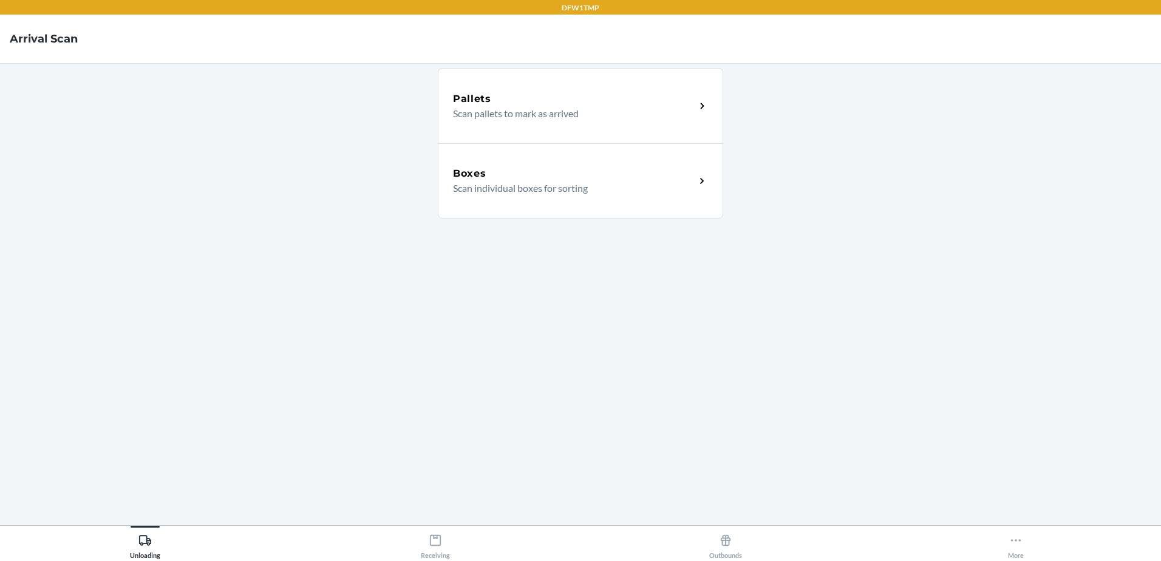
click at [687, 204] on div "Boxes Scan individual boxes for sorting" at bounding box center [580, 180] width 285 height 75
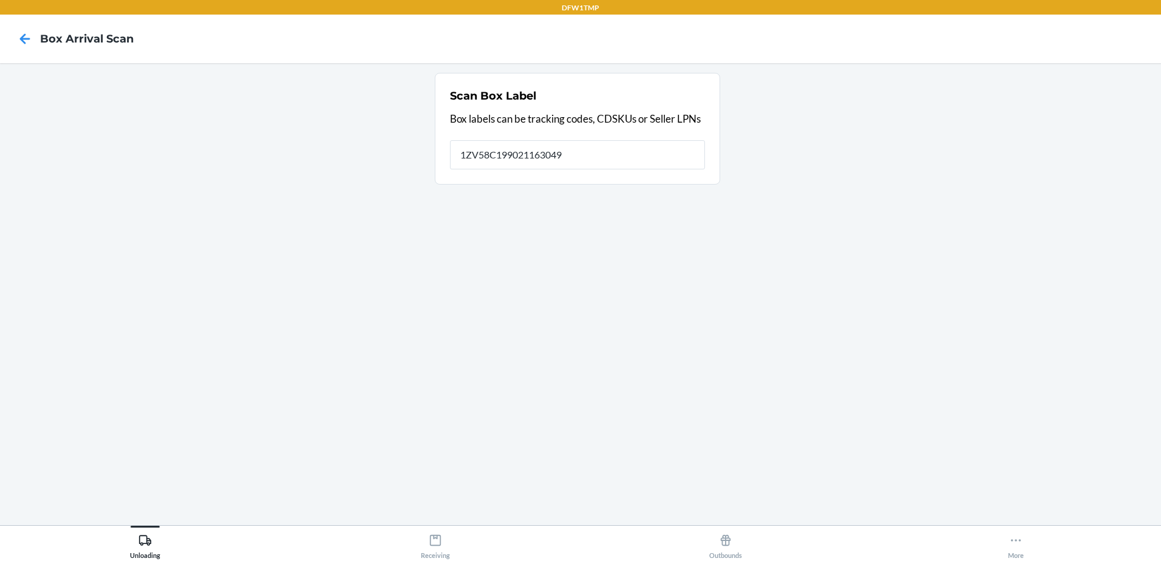
type input "1ZV58C199021163049"
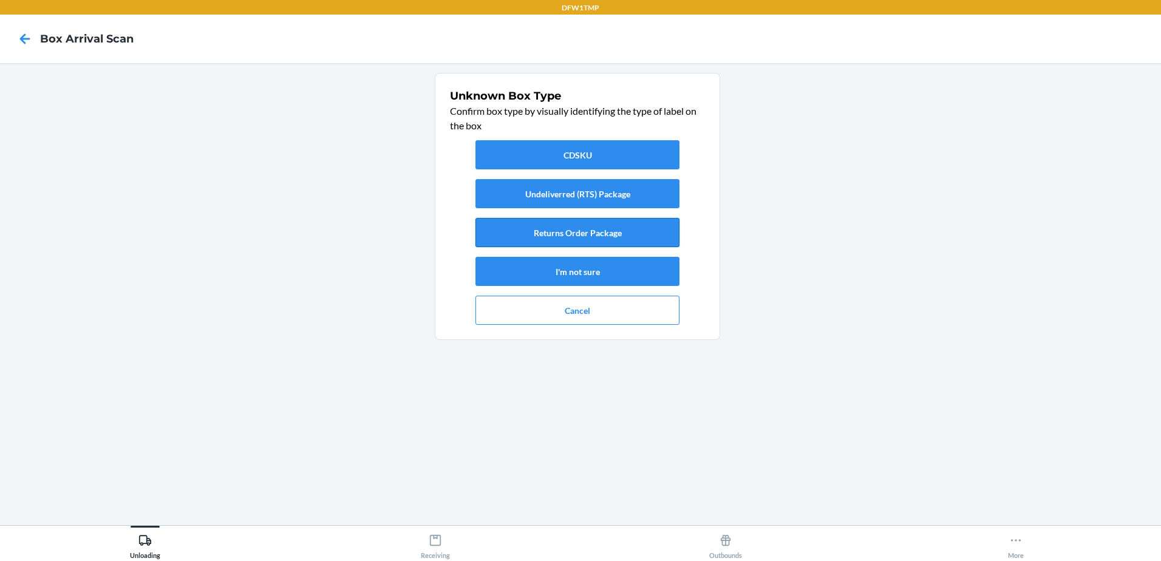
click at [610, 238] on button "Returns Order Package" at bounding box center [577, 232] width 204 height 29
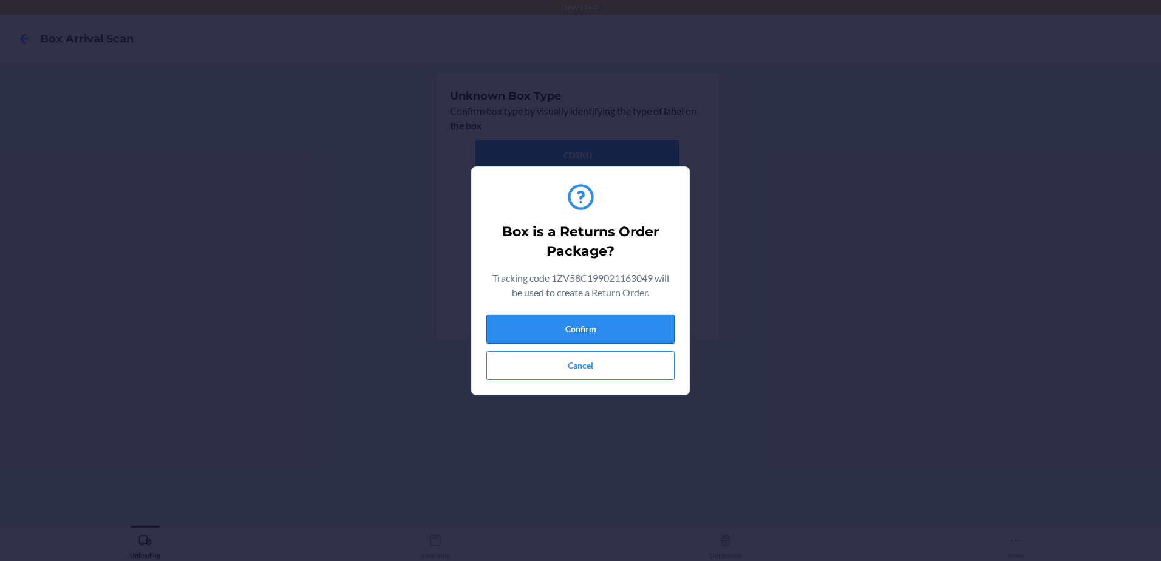
click at [639, 330] on button "Confirm" at bounding box center [580, 329] width 188 height 29
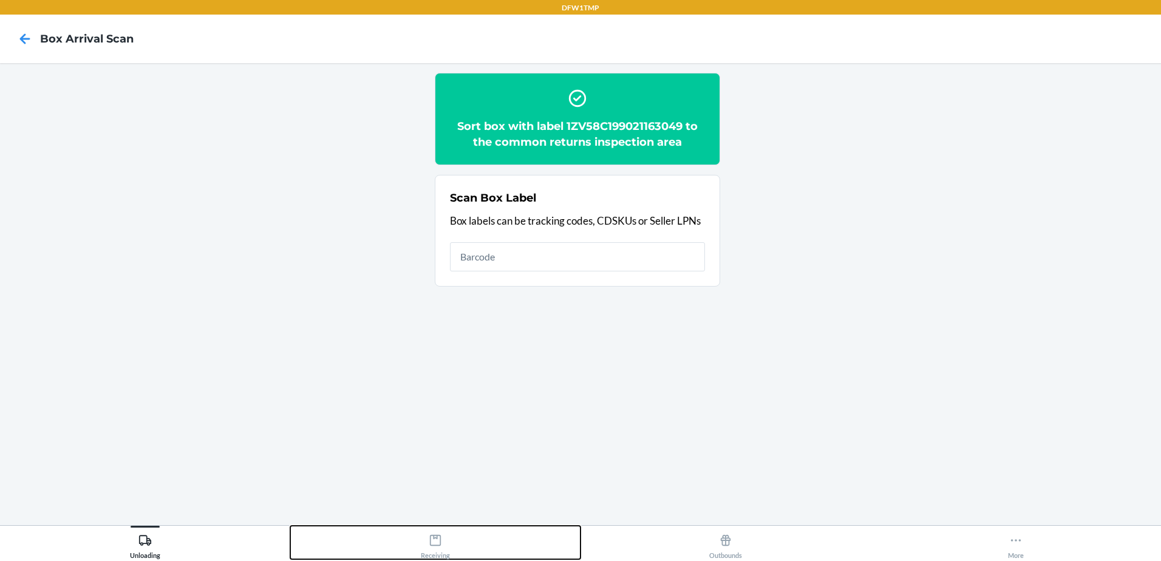
click at [441, 548] on div "Receiving" at bounding box center [435, 544] width 29 height 30
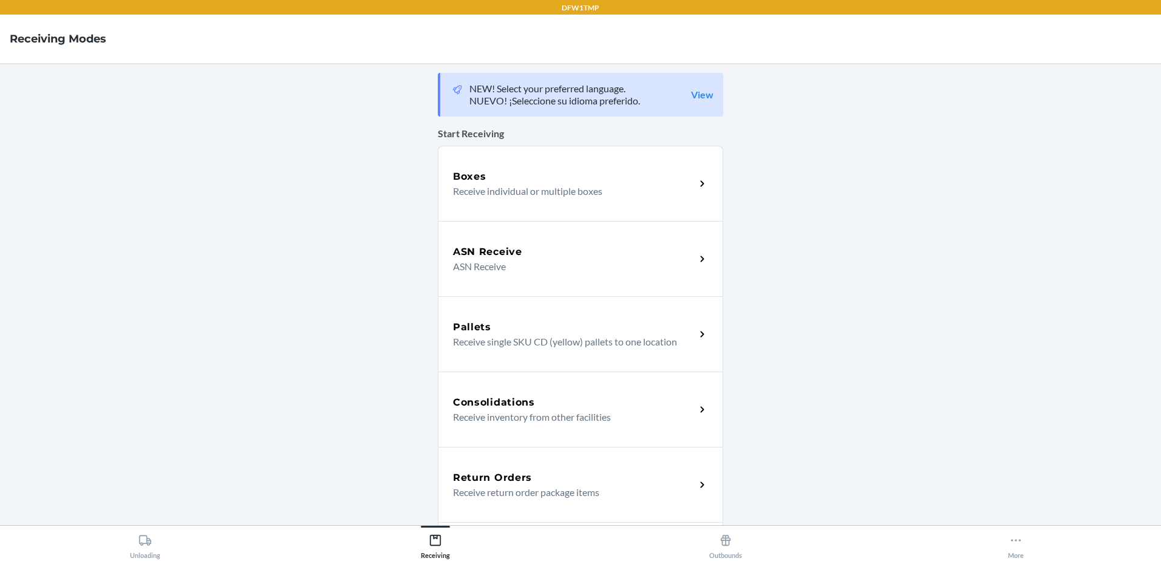
click at [665, 483] on div "Return Orders" at bounding box center [574, 478] width 242 height 15
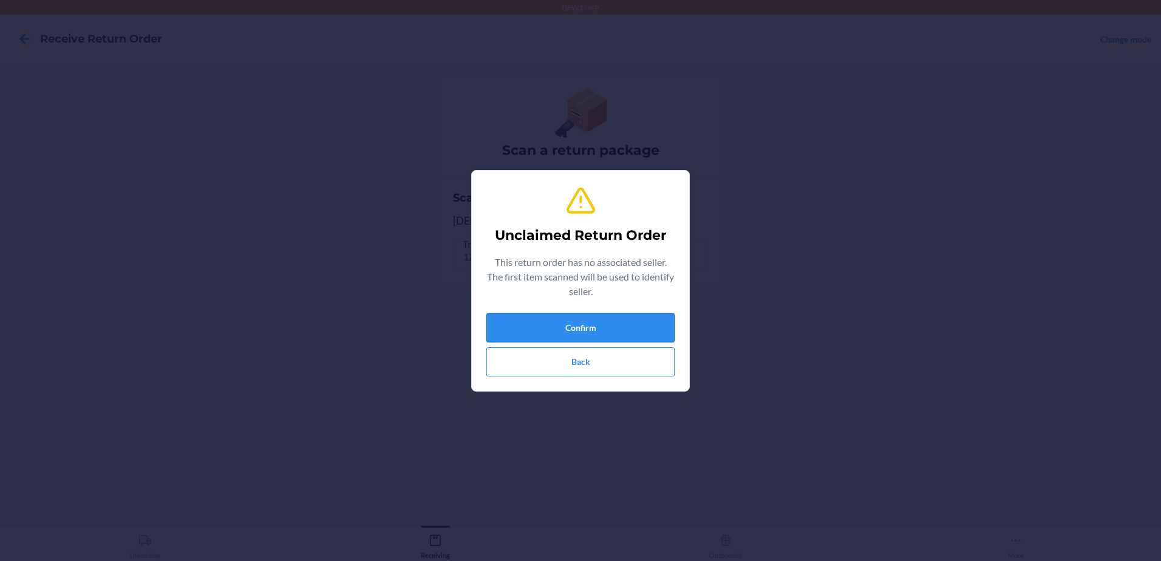
click at [564, 323] on button "Confirm" at bounding box center [580, 327] width 188 height 29
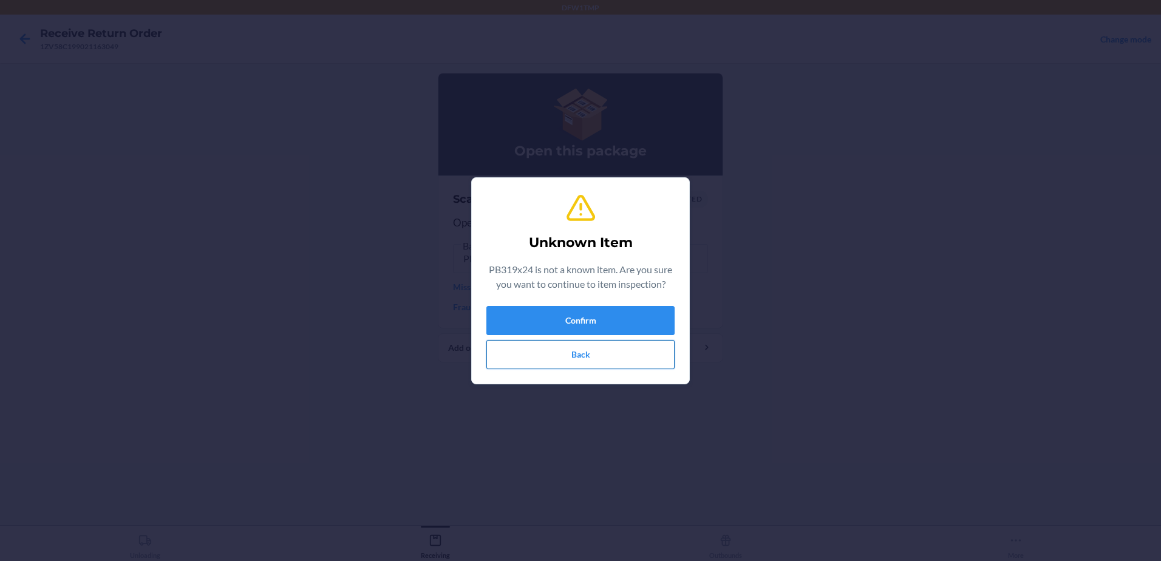
click at [558, 350] on button "Back" at bounding box center [580, 354] width 188 height 29
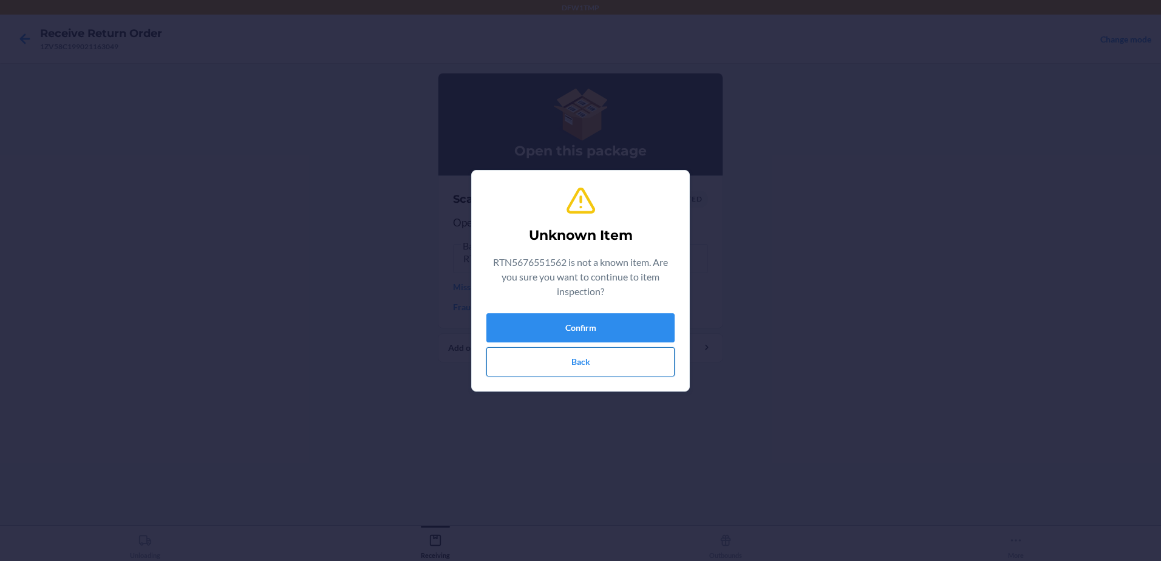
click at [592, 366] on button "Back" at bounding box center [580, 361] width 188 height 29
click at [582, 370] on button "Back" at bounding box center [580, 361] width 188 height 29
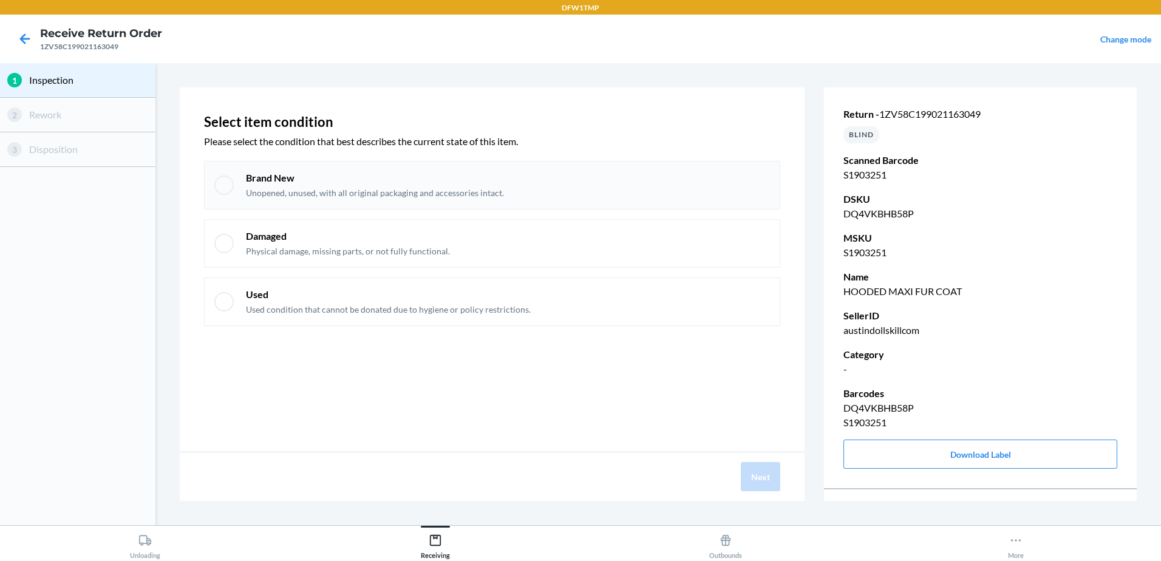
click at [231, 184] on div at bounding box center [223, 184] width 19 height 19
checkbox input "true"
click at [758, 478] on button "Next" at bounding box center [760, 476] width 39 height 29
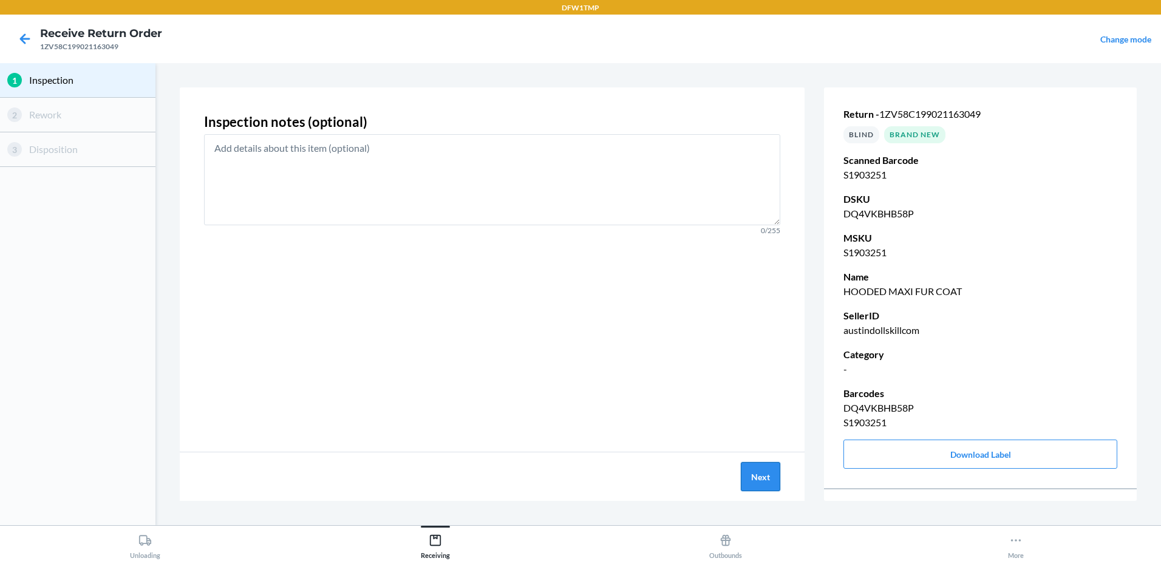
click at [769, 466] on button "Next" at bounding box center [760, 476] width 39 height 29
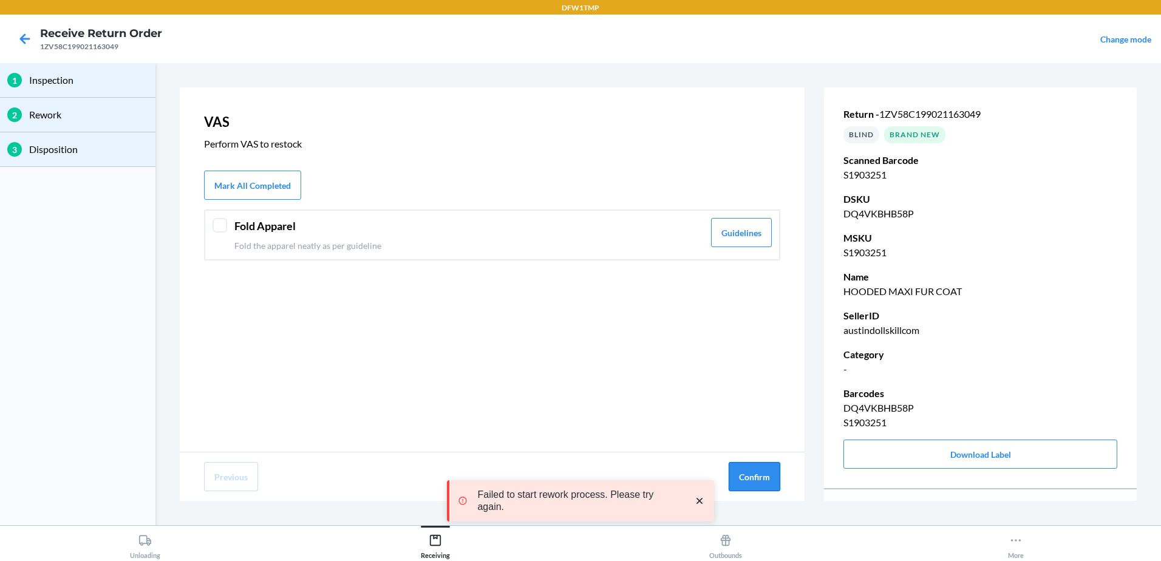
click at [768, 471] on button "Confirm" at bounding box center [755, 476] width 52 height 29
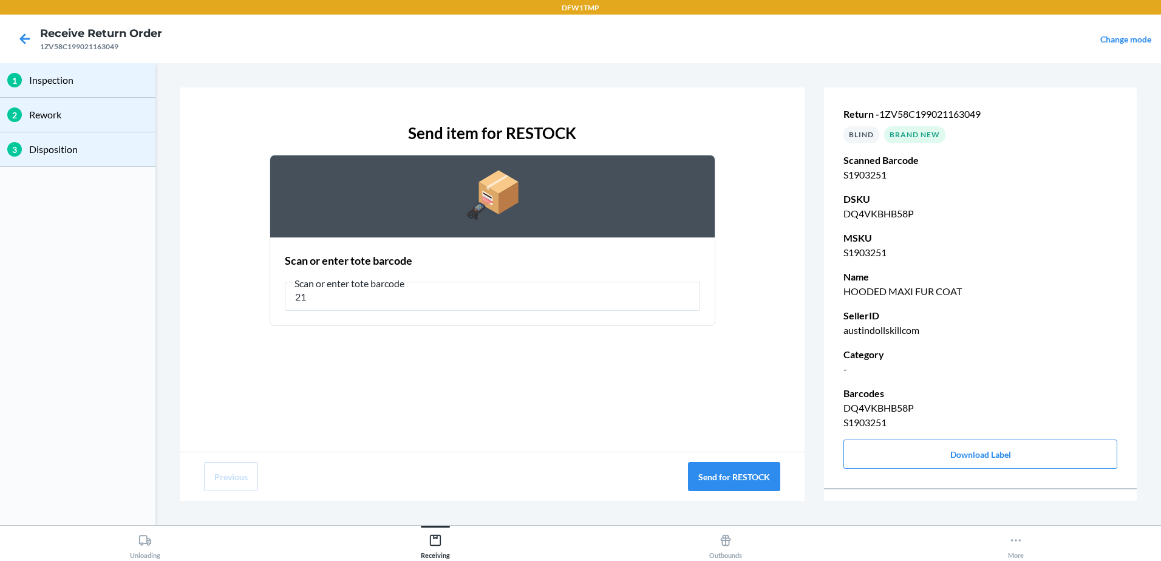
type input "2"
type input "RT-04"
click at [744, 479] on button "Send for RESTOCK" at bounding box center [734, 476] width 92 height 29
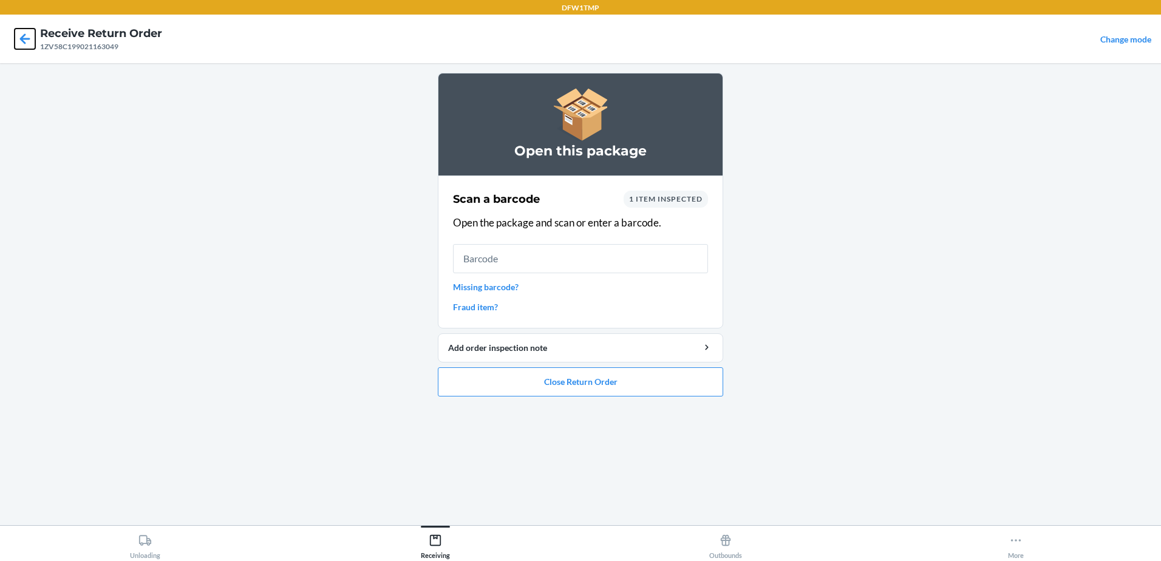
click at [19, 43] on icon at bounding box center [25, 39] width 21 height 21
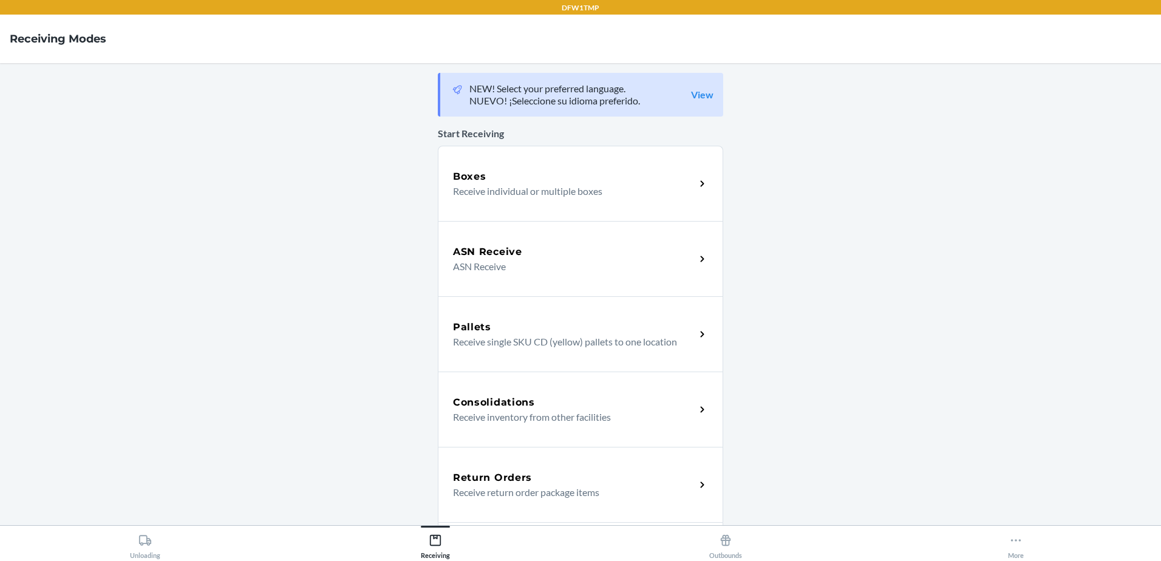
click at [9, 35] on nav "Receiving Modes" at bounding box center [580, 39] width 1161 height 49
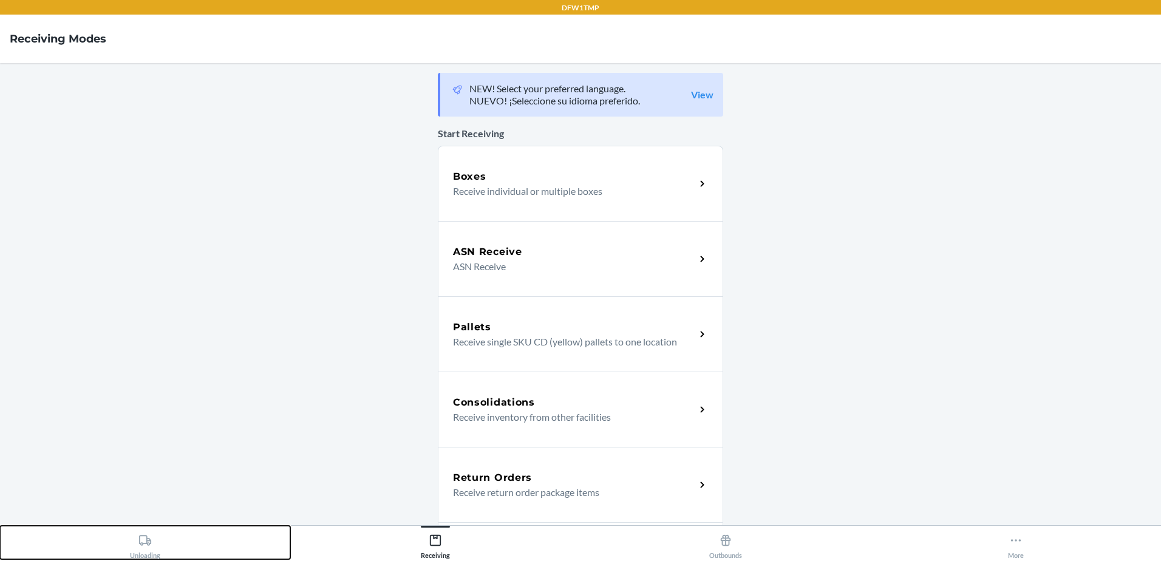
drag, startPoint x: 109, startPoint y: 538, endPoint x: 117, endPoint y: 550, distance: 14.8
click at [112, 543] on button "Unloading" at bounding box center [145, 542] width 290 height 33
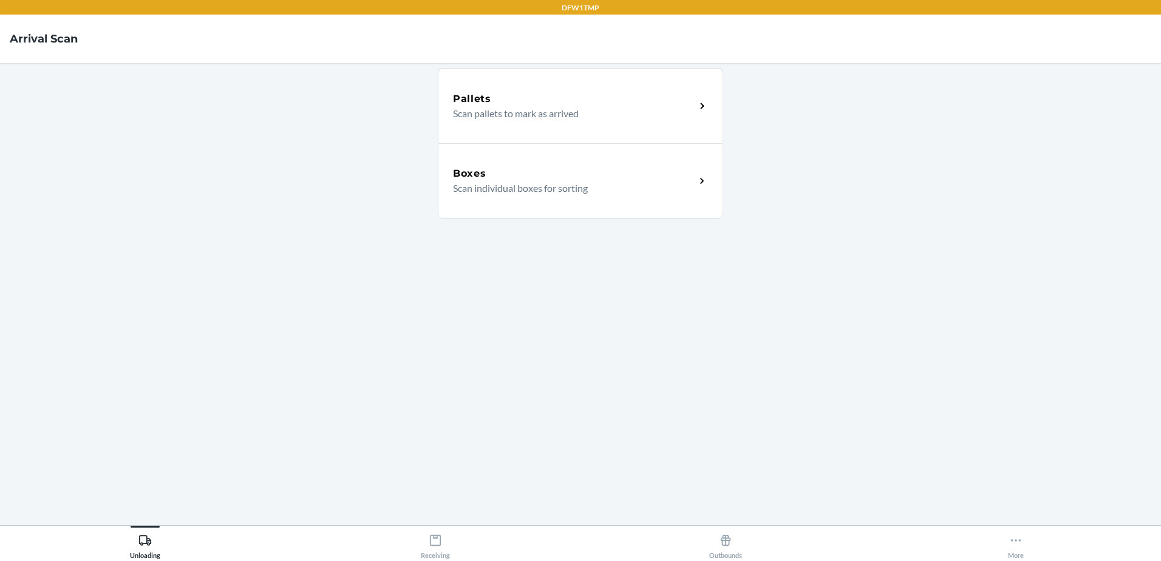
drag, startPoint x: 477, startPoint y: 415, endPoint x: 448, endPoint y: 429, distance: 32.3
drag, startPoint x: 448, startPoint y: 429, endPoint x: 829, endPoint y: 156, distance: 468.7
click at [832, 157] on main "Pallets Scan pallets to mark as arrived Boxes Scan individual boxes for sorting" at bounding box center [580, 294] width 1161 height 462
click at [493, 199] on div "Boxes Scan individual boxes for sorting" at bounding box center [580, 180] width 285 height 75
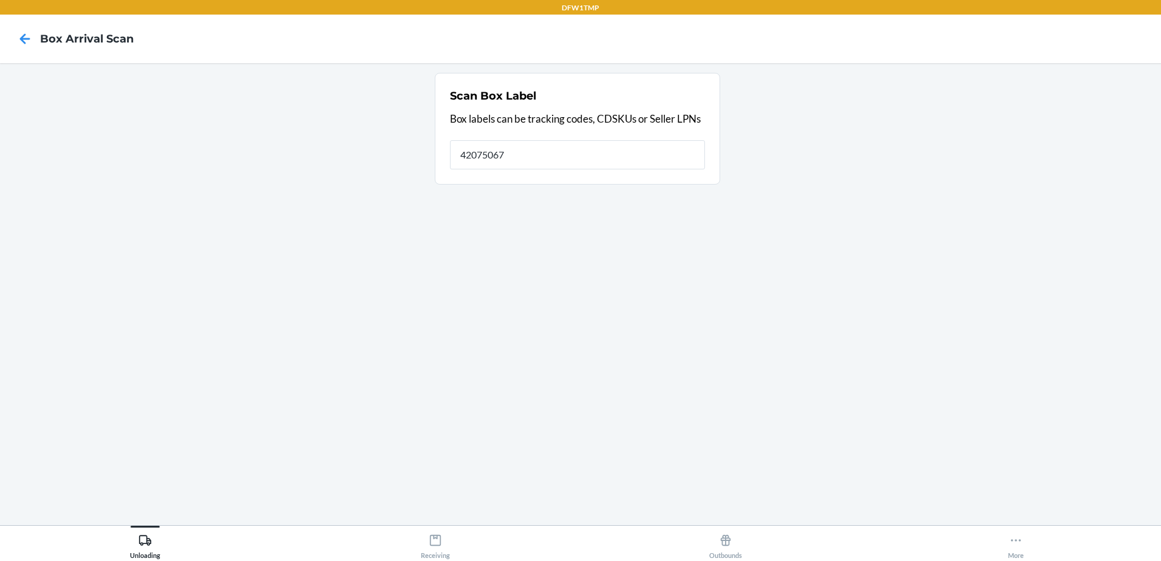
type input "42075067"
type input "4"
type input "RTN0362490572"
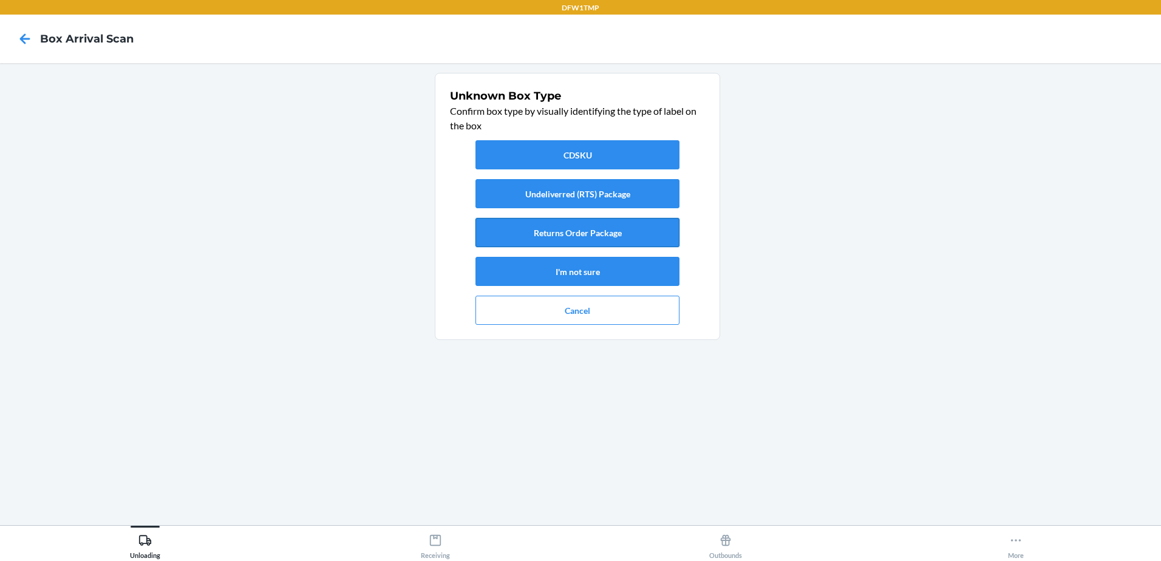
click at [647, 230] on button "Returns Order Package" at bounding box center [577, 232] width 204 height 29
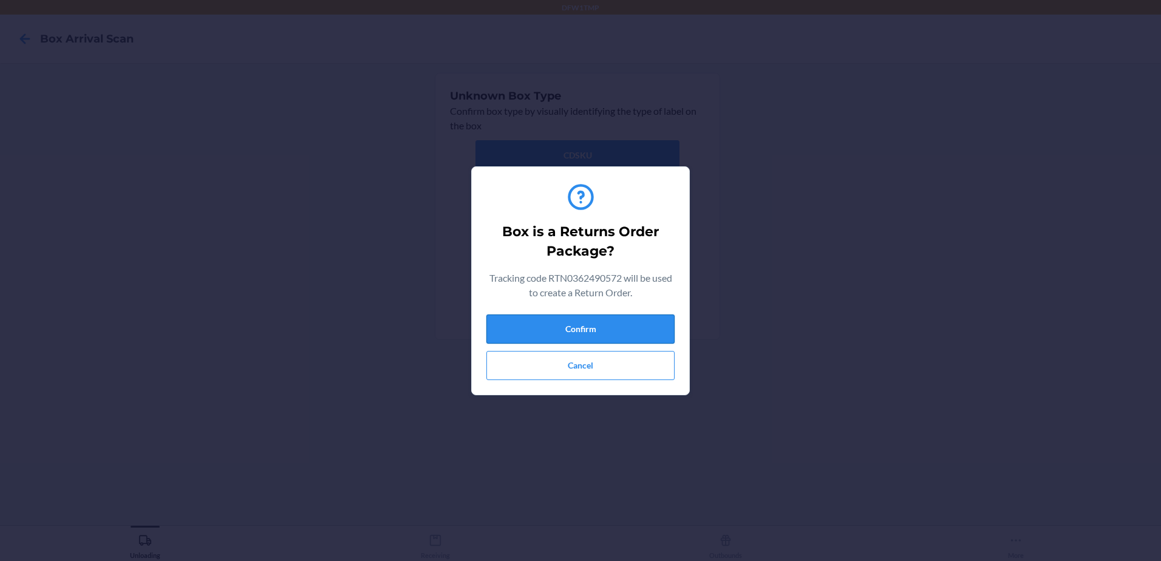
click at [648, 330] on button "Confirm" at bounding box center [580, 329] width 188 height 29
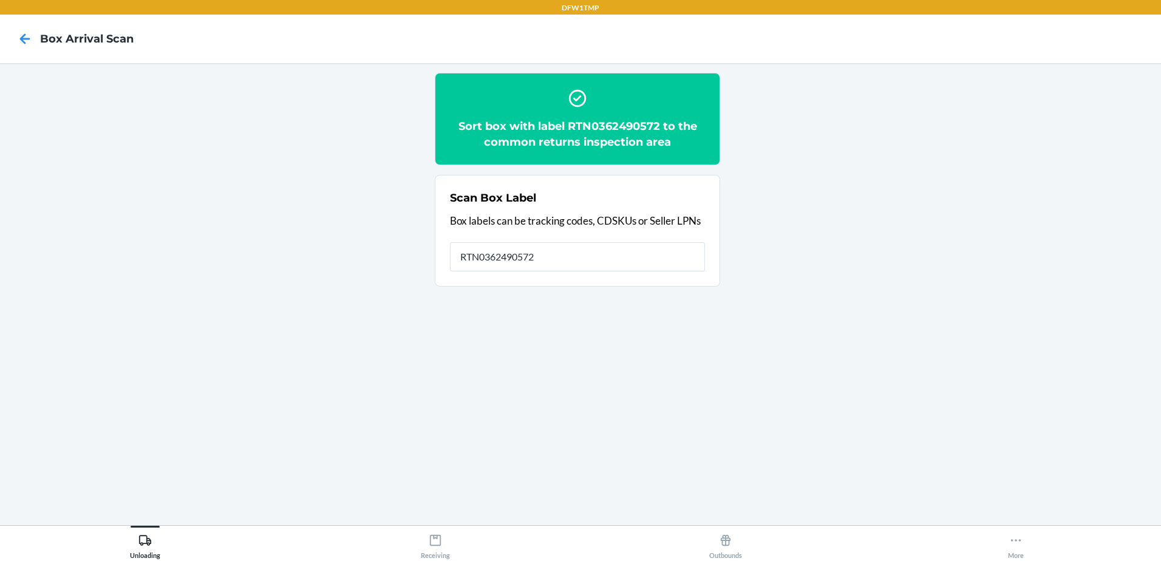
type input "RTN0362490572"
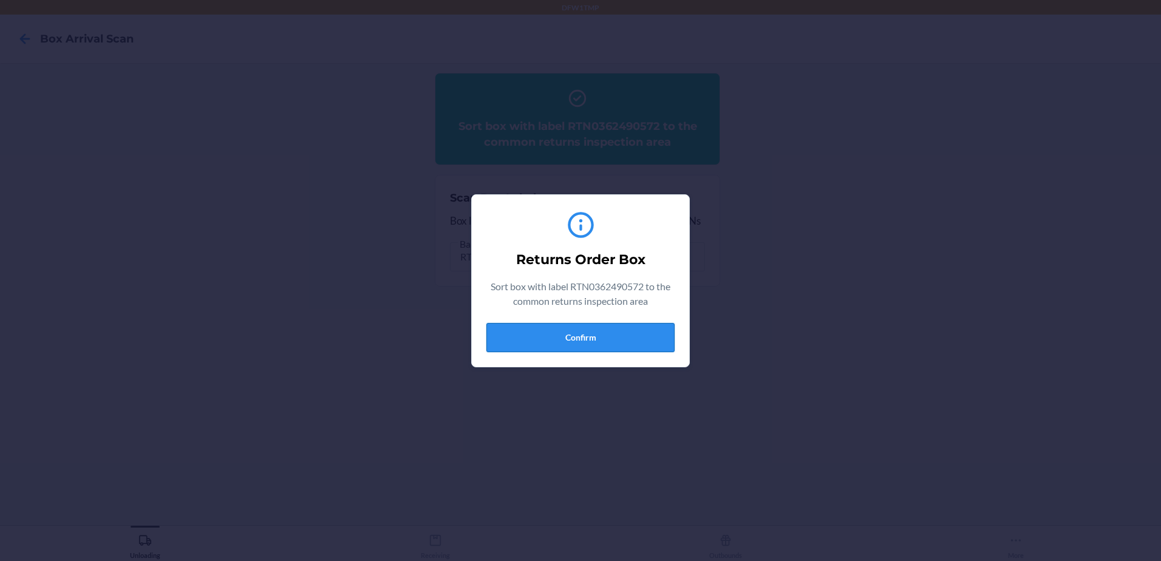
click at [599, 350] on button "Confirm" at bounding box center [580, 337] width 188 height 29
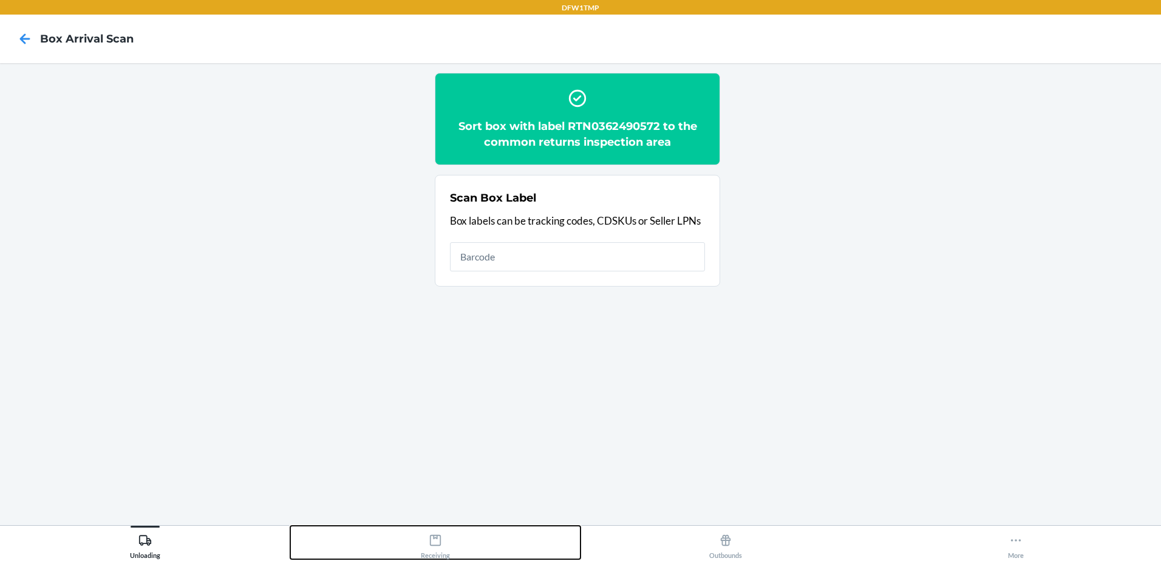
click at [435, 536] on icon at bounding box center [435, 540] width 11 height 11
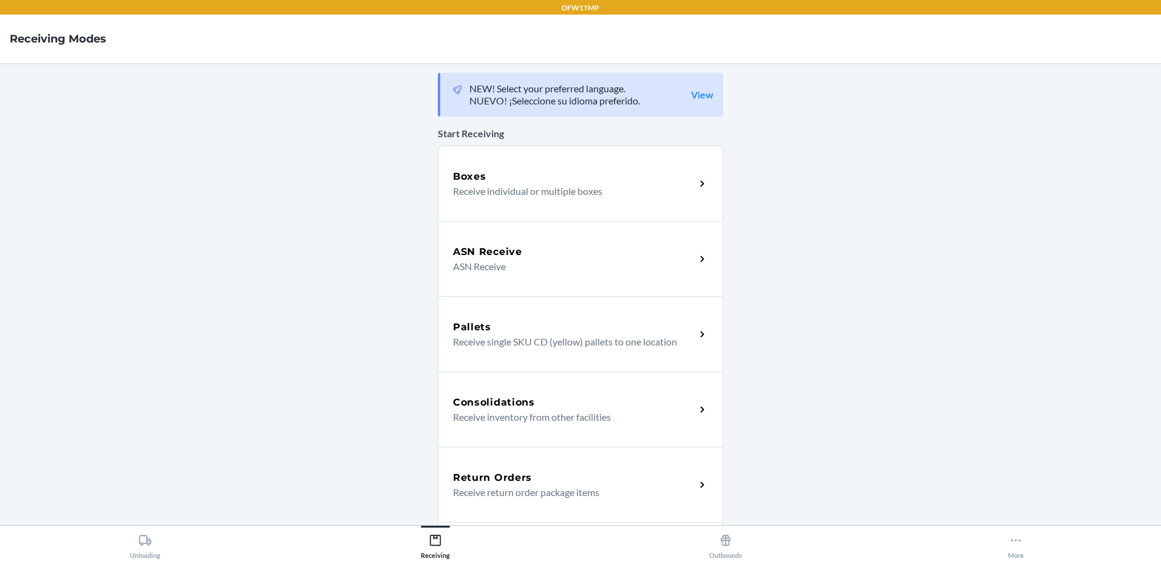
click at [665, 491] on p "Receive return order package items" at bounding box center [569, 492] width 233 height 15
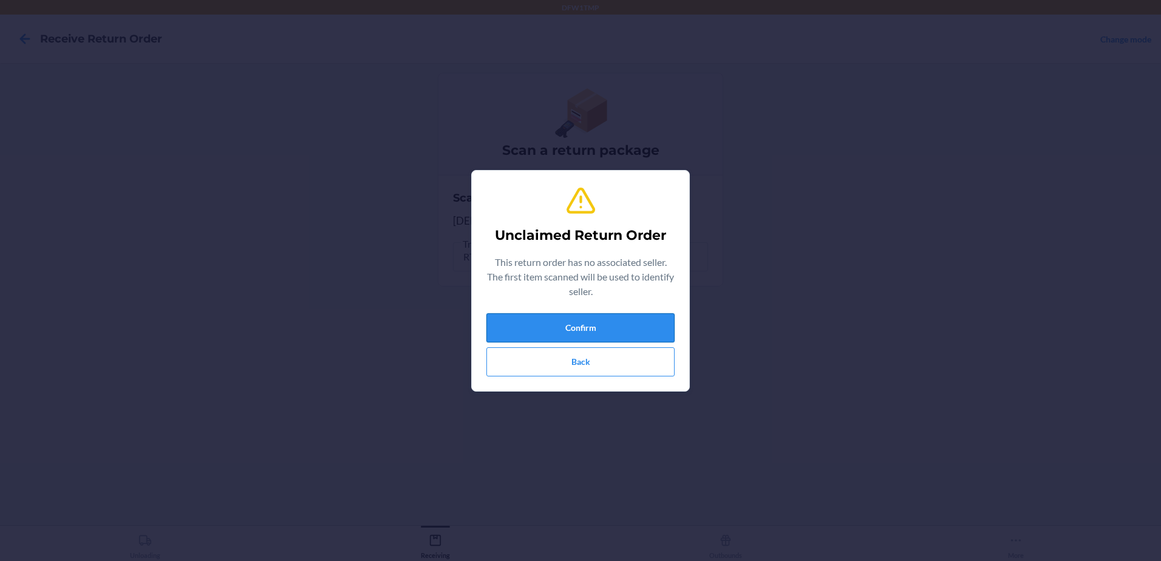
click at [633, 320] on button "Confirm" at bounding box center [580, 327] width 188 height 29
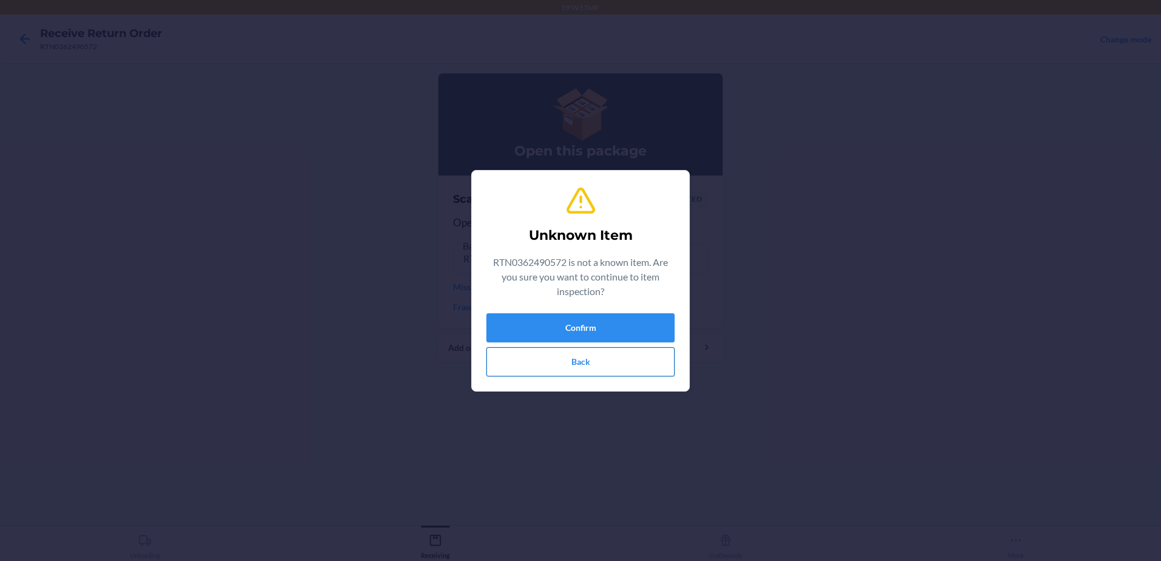
click at [597, 362] on button "Back" at bounding box center [580, 361] width 188 height 29
click at [594, 379] on div "Unknown Item 1ZV58C199033187564 is not a known item. Are you sure you want to c…" at bounding box center [580, 280] width 188 height 201
click at [549, 321] on button "Confirm" at bounding box center [580, 327] width 188 height 29
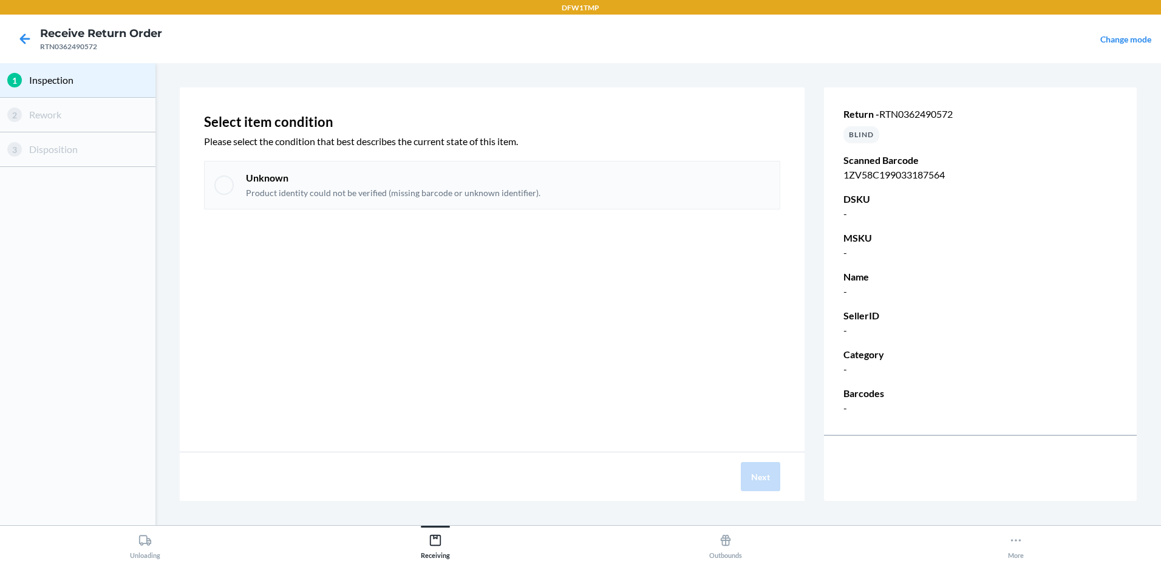
drag, startPoint x: 225, startPoint y: 183, endPoint x: 236, endPoint y: 203, distance: 22.5
click at [227, 183] on div at bounding box center [223, 184] width 19 height 19
checkbox input "true"
click at [763, 485] on button "Next" at bounding box center [760, 476] width 39 height 29
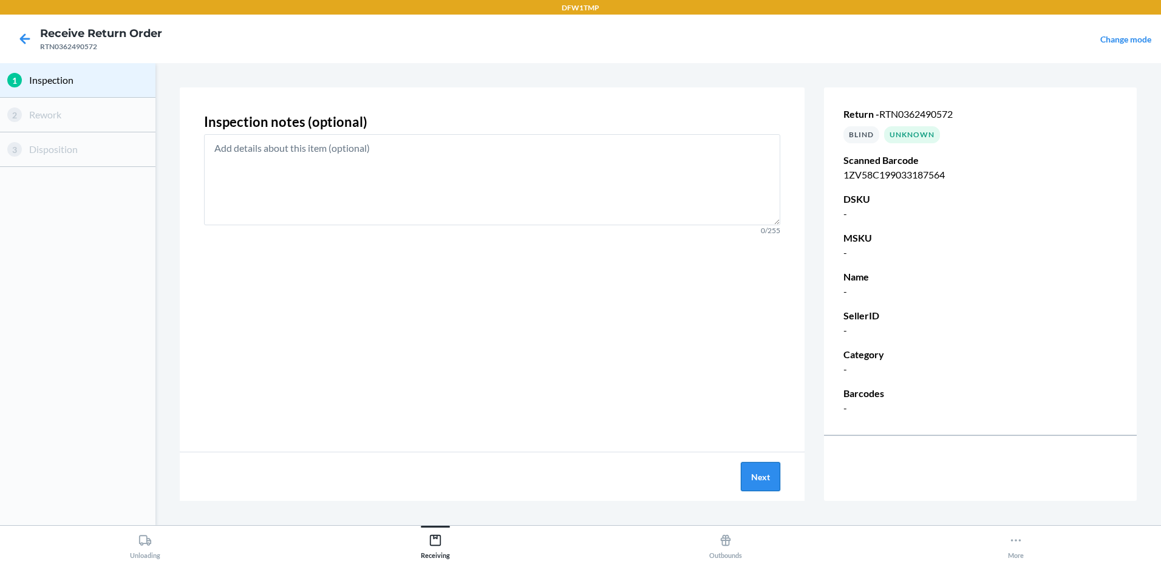
click at [763, 486] on button "Next" at bounding box center [760, 476] width 39 height 29
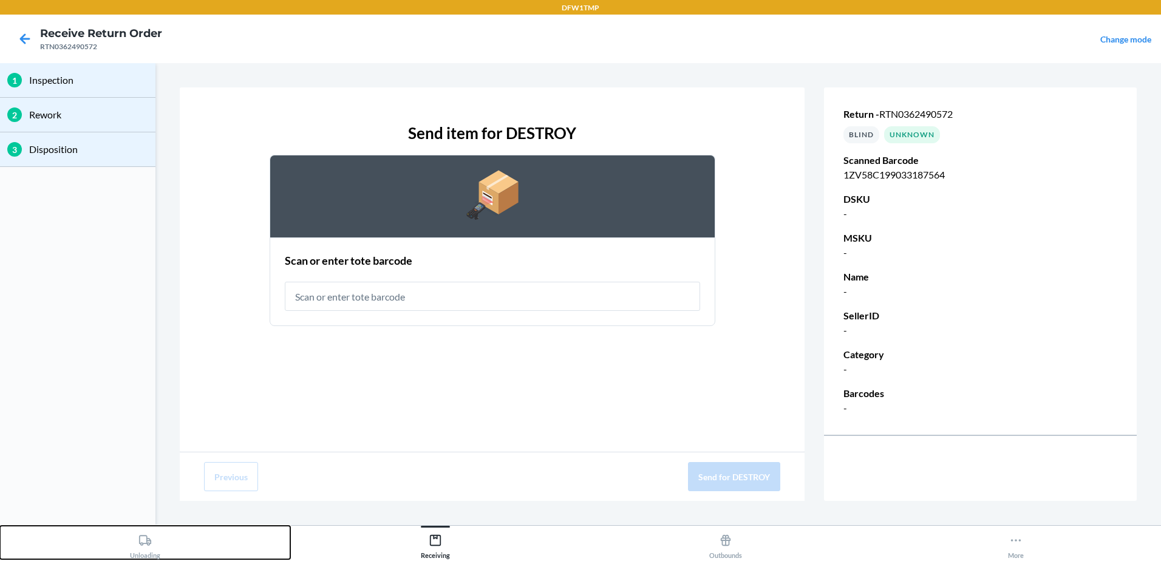
click at [138, 555] on div "Unloading" at bounding box center [145, 544] width 30 height 30
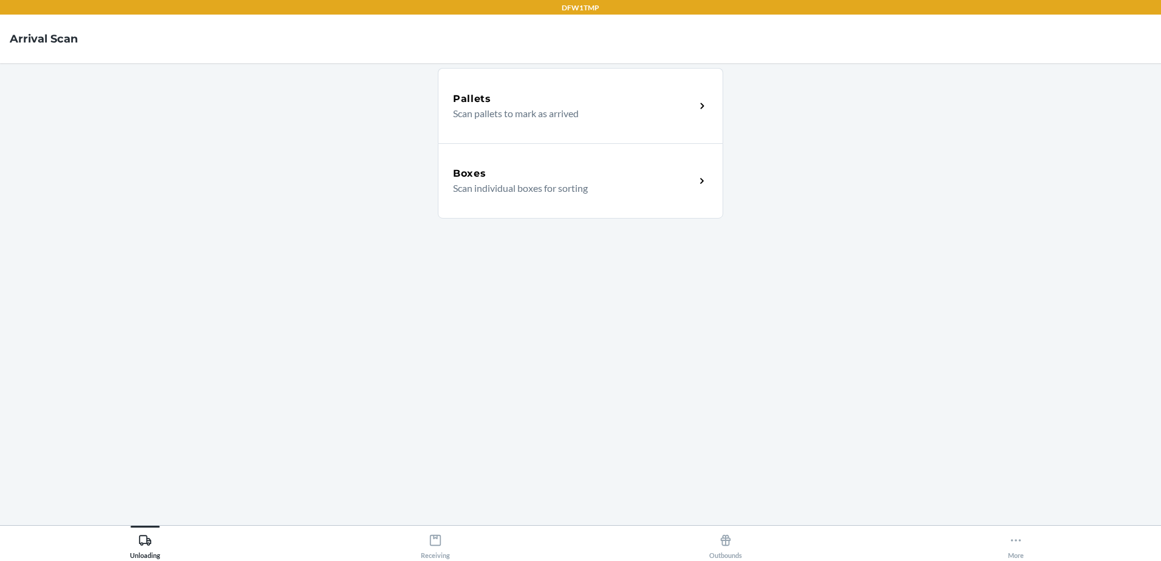
click at [677, 197] on div "Boxes Scan individual boxes for sorting" at bounding box center [580, 180] width 285 height 75
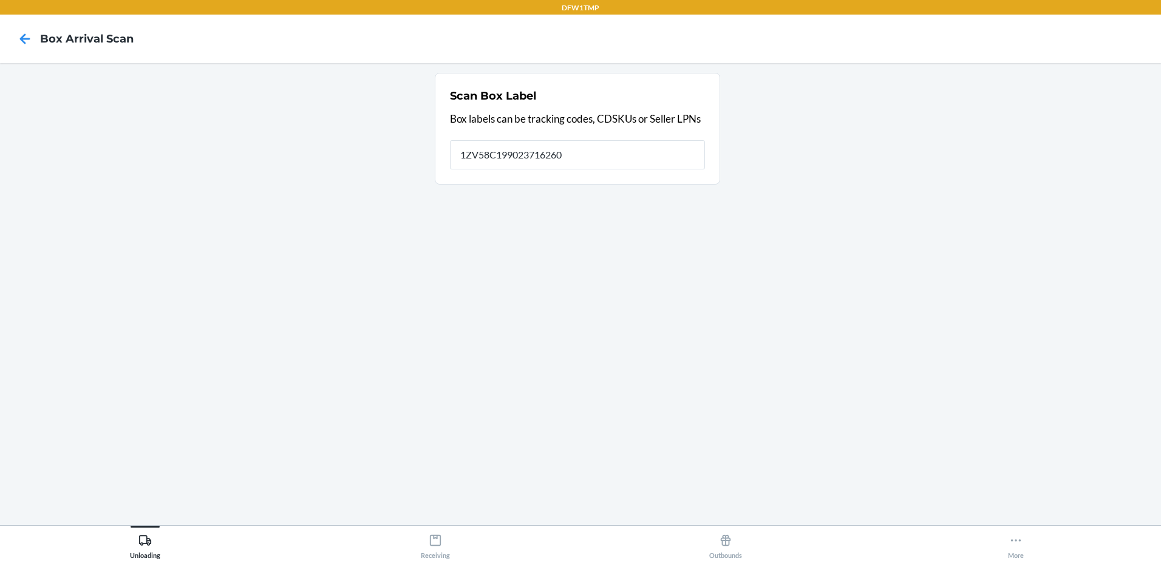
type input "1ZV58C199023716260"
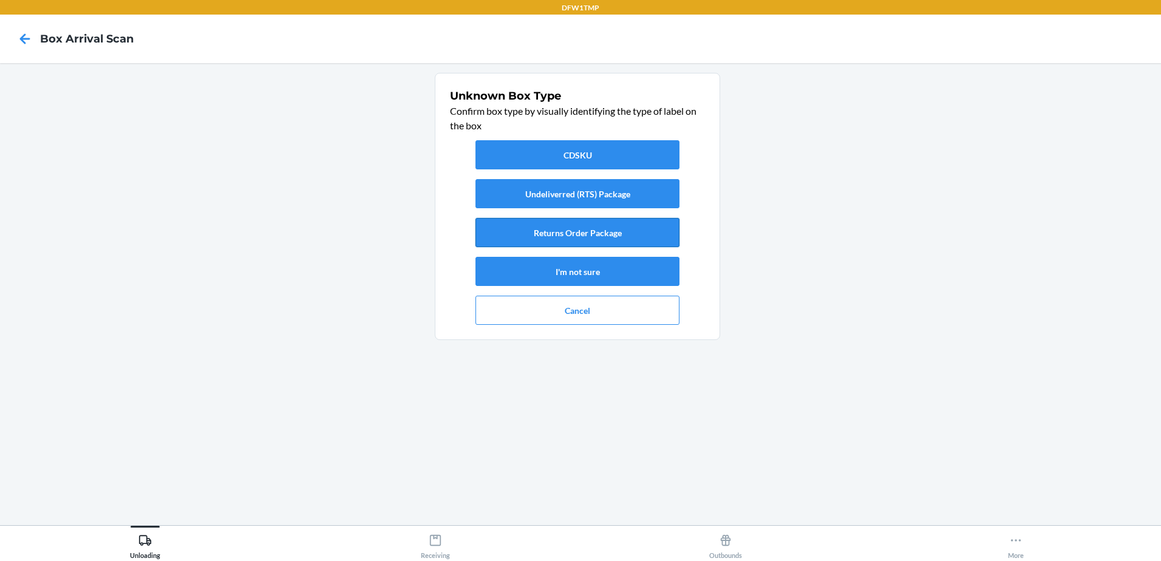
click at [659, 236] on button "Returns Order Package" at bounding box center [577, 232] width 204 height 29
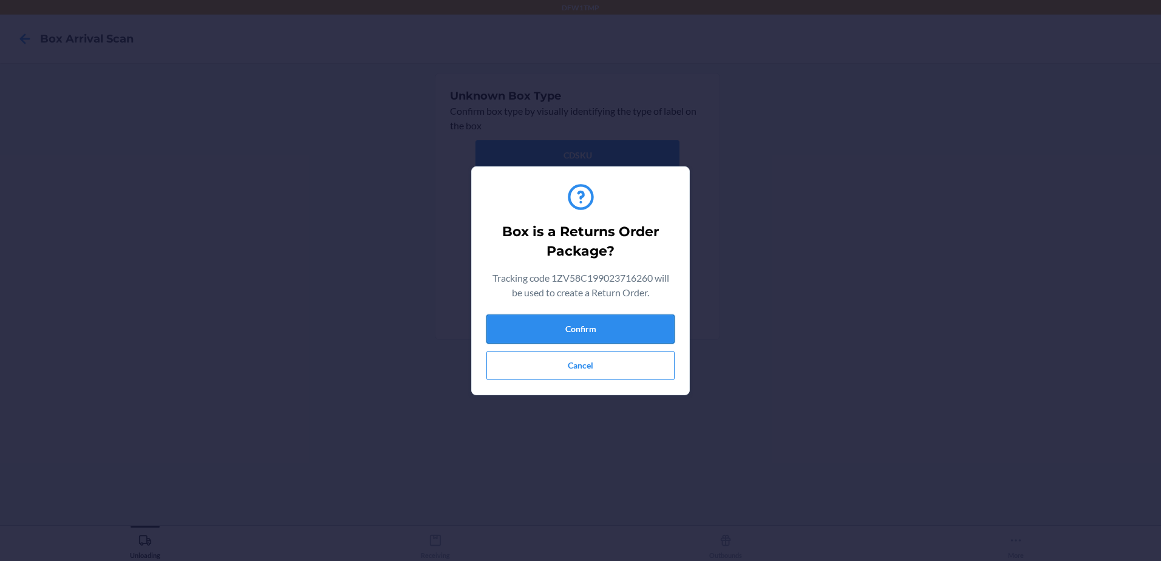
drag, startPoint x: 628, startPoint y: 329, endPoint x: 628, endPoint y: 316, distance: 13.4
click at [626, 327] on button "Confirm" at bounding box center [580, 329] width 188 height 29
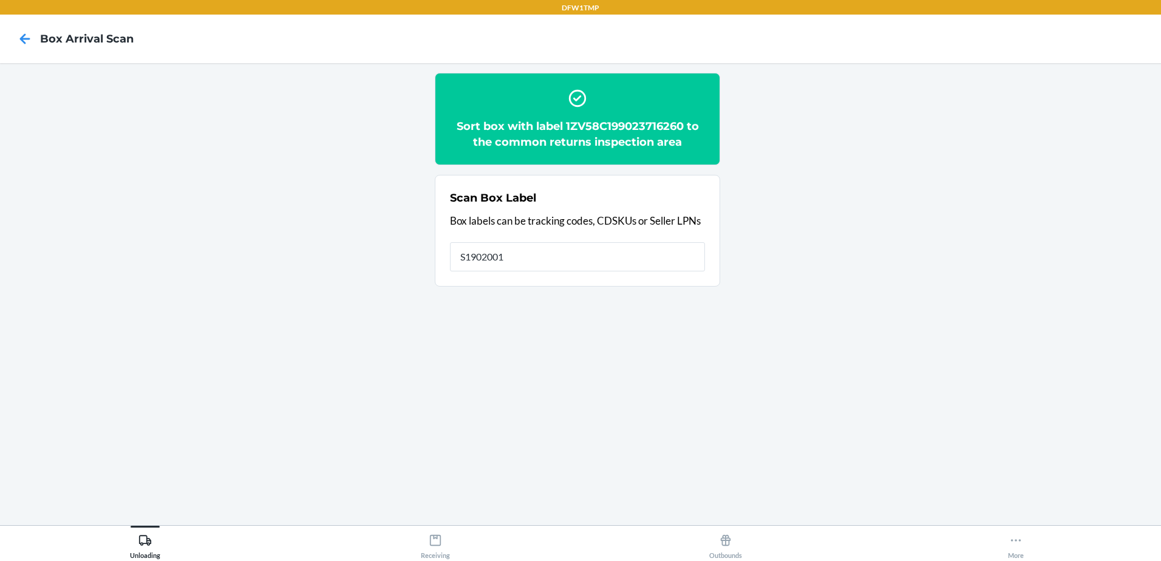
type input "S1902001"
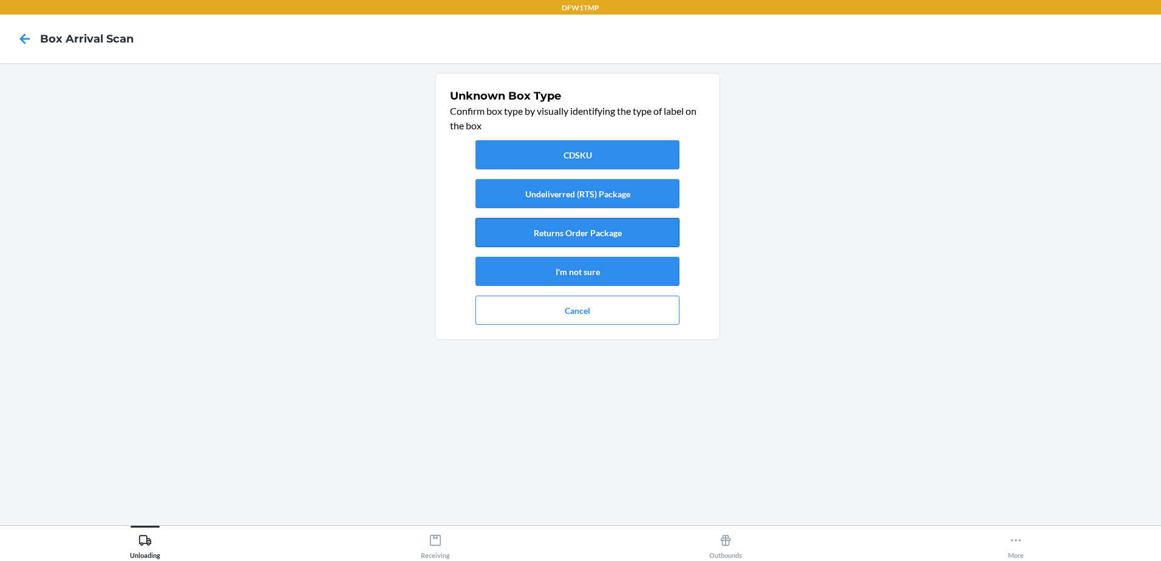
click at [662, 234] on button "Returns Order Package" at bounding box center [577, 232] width 204 height 29
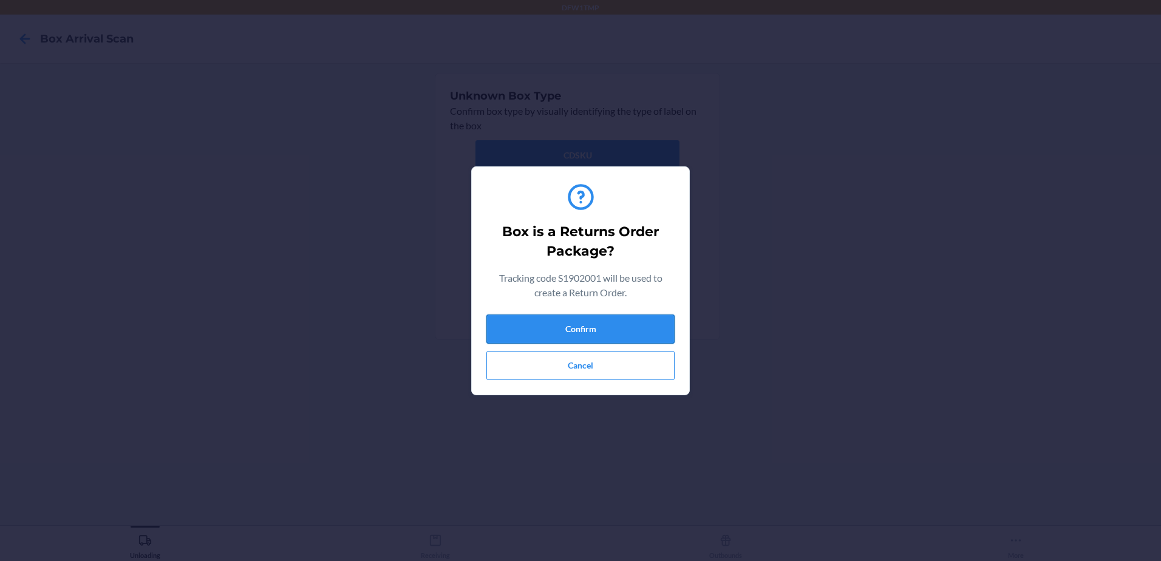
click at [629, 332] on button "Confirm" at bounding box center [580, 329] width 188 height 29
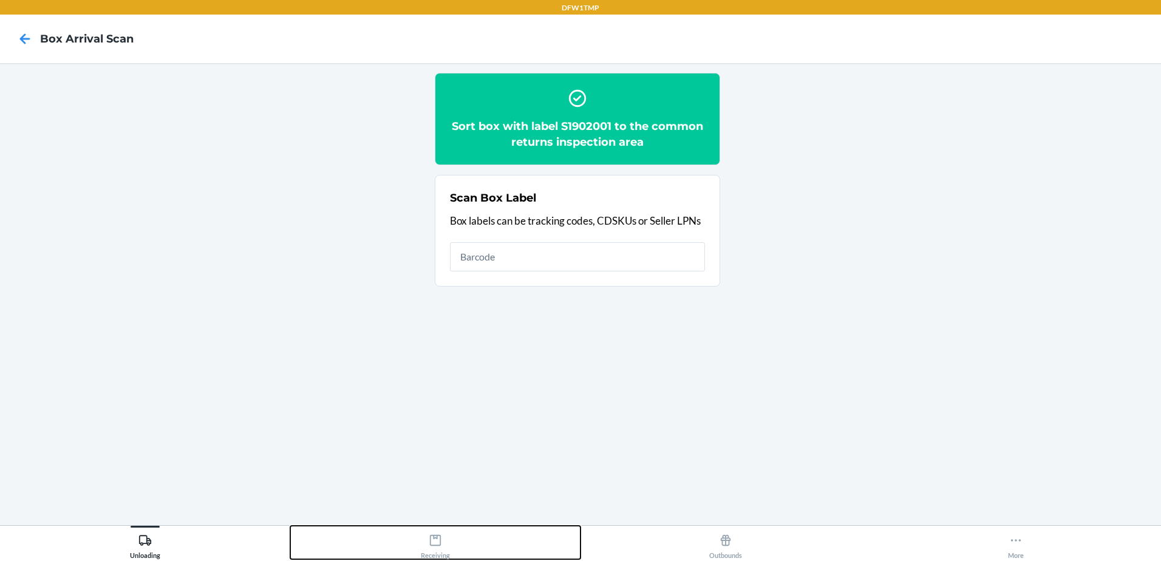
click at [440, 540] on icon at bounding box center [435, 540] width 13 height 13
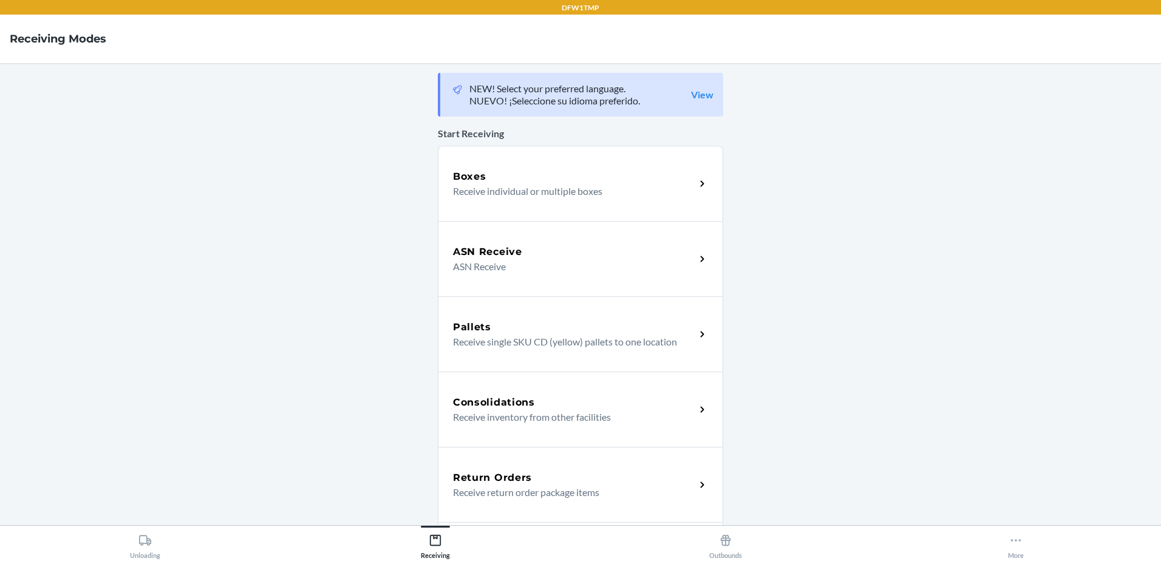
click at [614, 485] on p "Receive return order package items" at bounding box center [569, 492] width 233 height 15
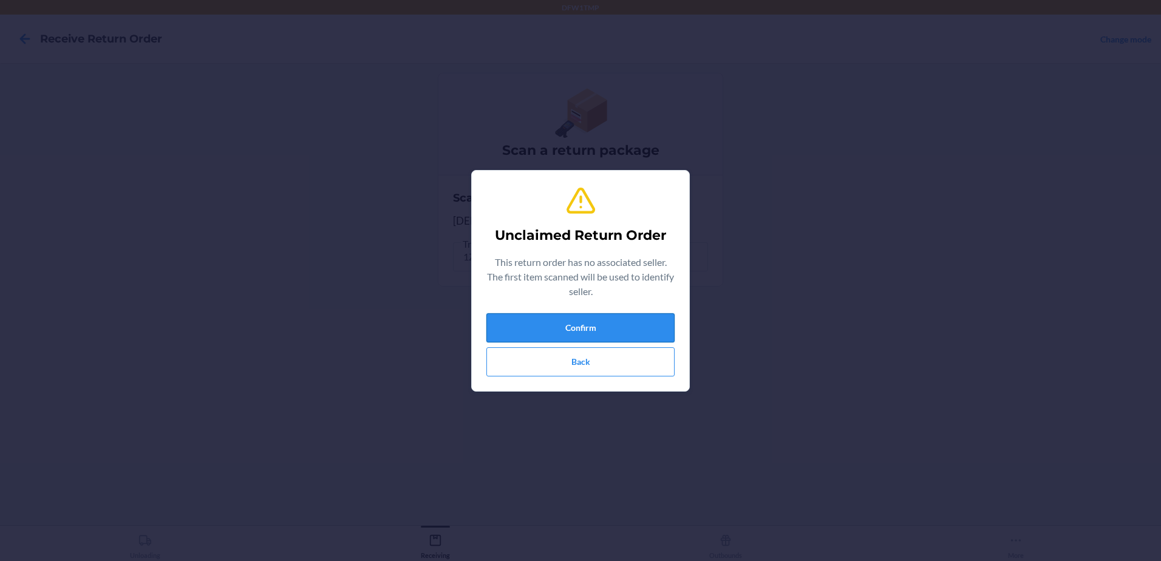
click at [594, 328] on button "Confirm" at bounding box center [580, 327] width 188 height 29
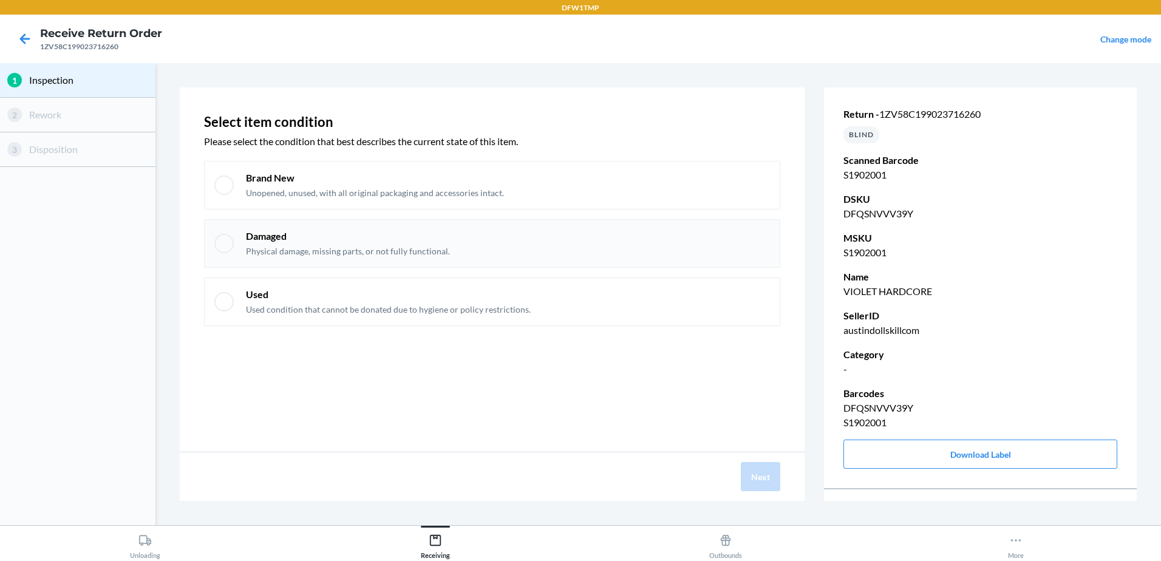
click at [223, 243] on div at bounding box center [223, 243] width 19 height 19
checkbox input "true"
click at [757, 475] on button "Next" at bounding box center [760, 476] width 39 height 29
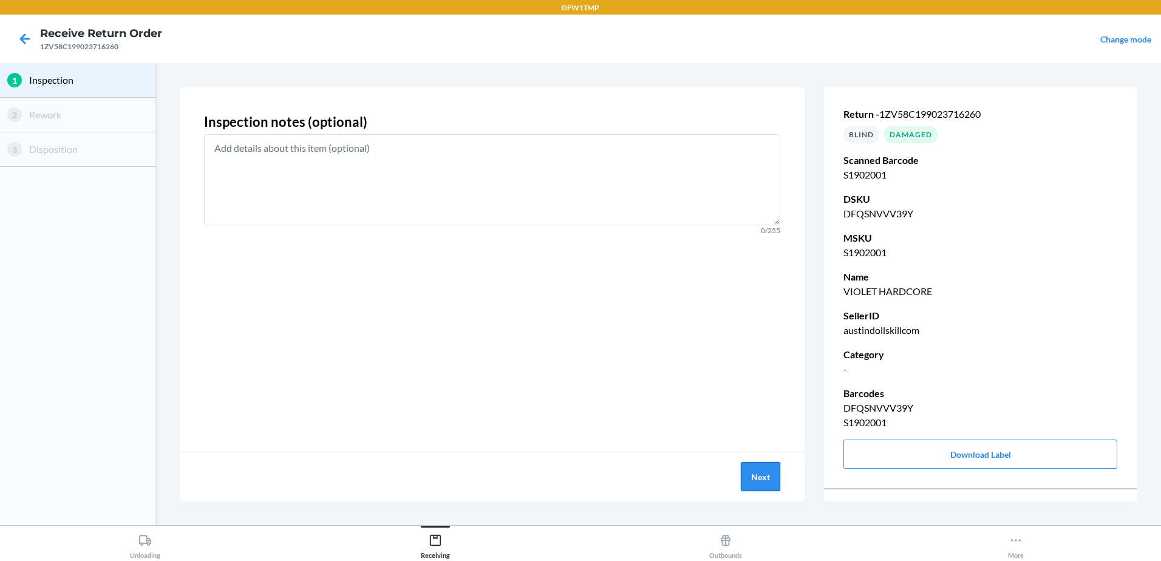
click at [763, 474] on button "Next" at bounding box center [760, 476] width 39 height 29
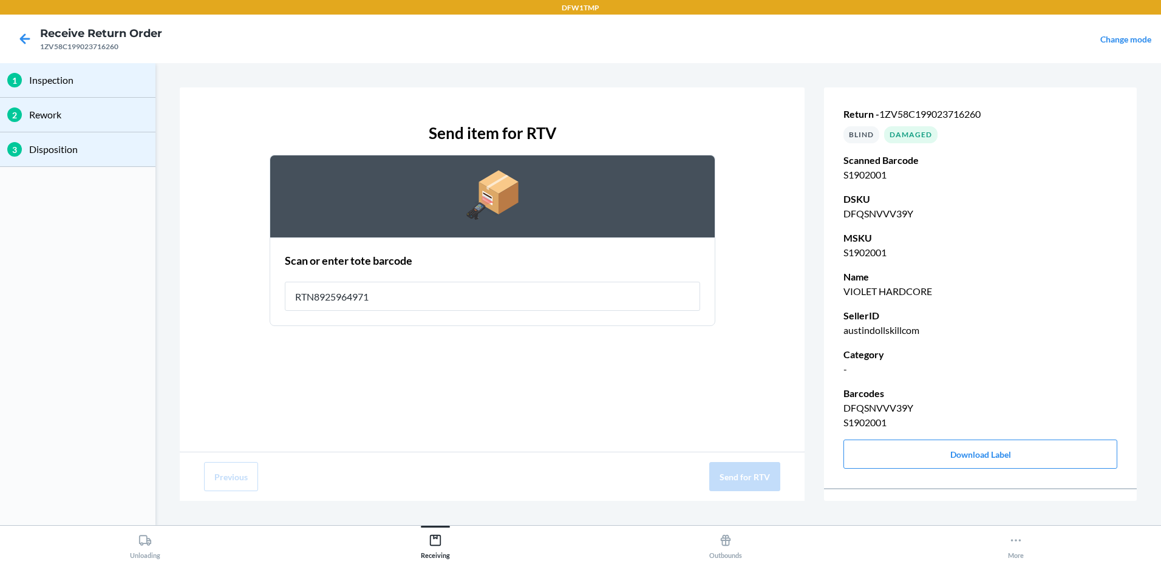
type input "RTN8925964971"
click at [757, 477] on button "Send for RTV" at bounding box center [744, 476] width 71 height 29
type input "RB0000018CO"
click at [766, 470] on button "Send for RTV" at bounding box center [744, 476] width 71 height 29
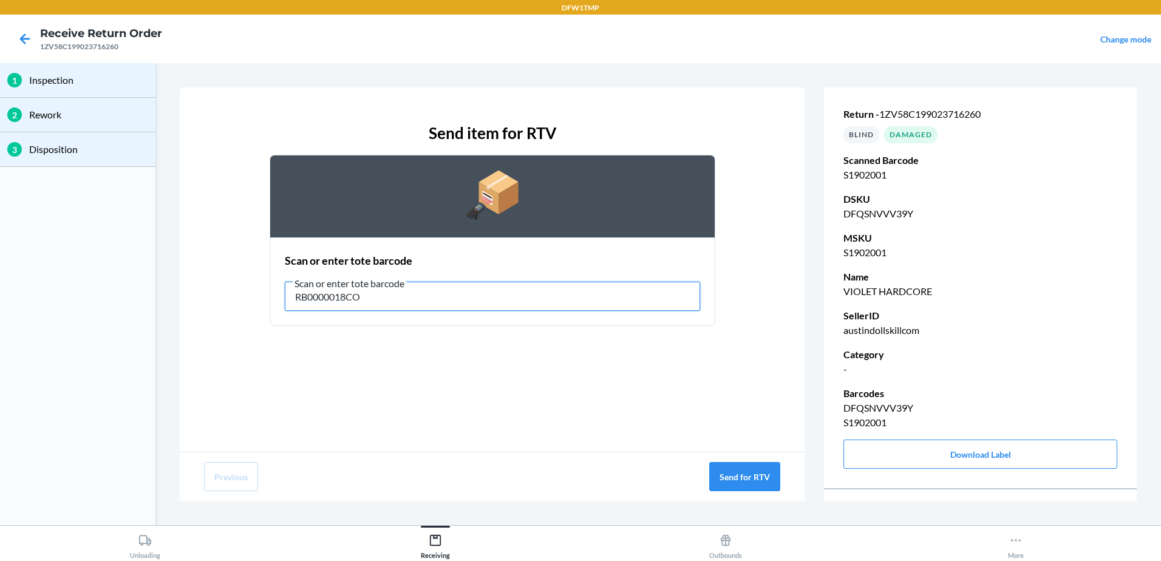
drag, startPoint x: 412, startPoint y: 301, endPoint x: 284, endPoint y: 293, distance: 129.0
click at [284, 293] on section "Scan or enter tote barcode Scan or enter tote barcode RB0000018CO" at bounding box center [493, 281] width 446 height 89
type input "RTN8925964971"
click at [744, 476] on button "Send for RTV" at bounding box center [744, 476] width 71 height 29
drag, startPoint x: 392, startPoint y: 299, endPoint x: 310, endPoint y: 324, distance: 85.7
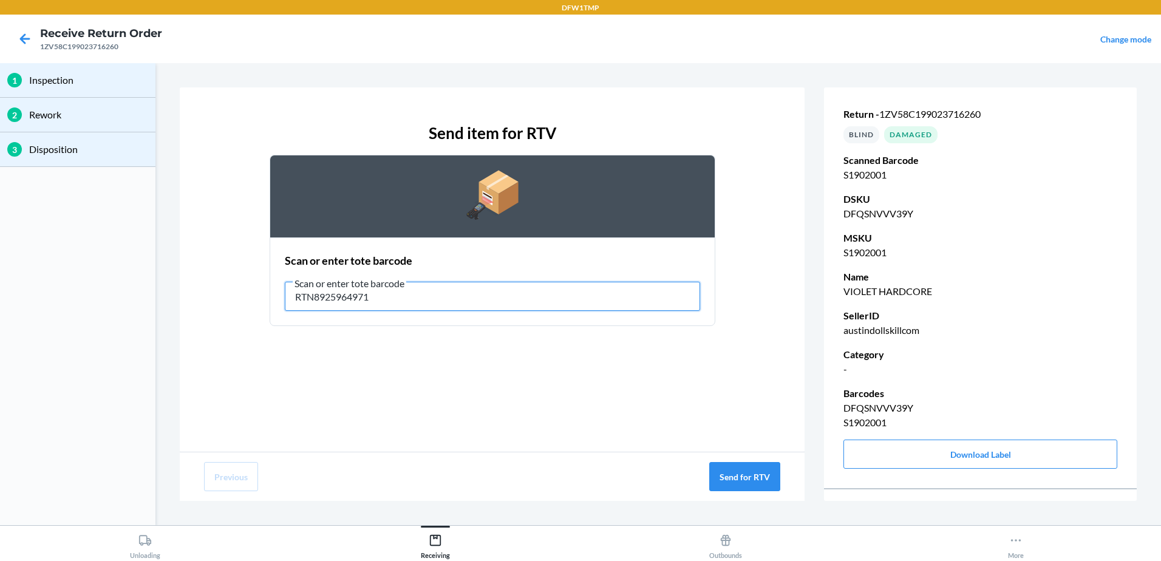
click at [248, 297] on div "Send item for RTV Scan or enter tote barcode Scan or enter tote barcode RTN8925…" at bounding box center [492, 224] width 576 height 224
click at [759, 468] on button "Send for RTV" at bounding box center [744, 476] width 71 height 29
drag, startPoint x: 161, startPoint y: 478, endPoint x: 169, endPoint y: 488, distance: 12.5
drag, startPoint x: 169, startPoint y: 488, endPoint x: 680, endPoint y: 357, distance: 527.0
click at [687, 347] on div "Send item for RTV Scan or enter tote barcode Scan or enter tote barcode RTN8925…" at bounding box center [492, 269] width 625 height 364
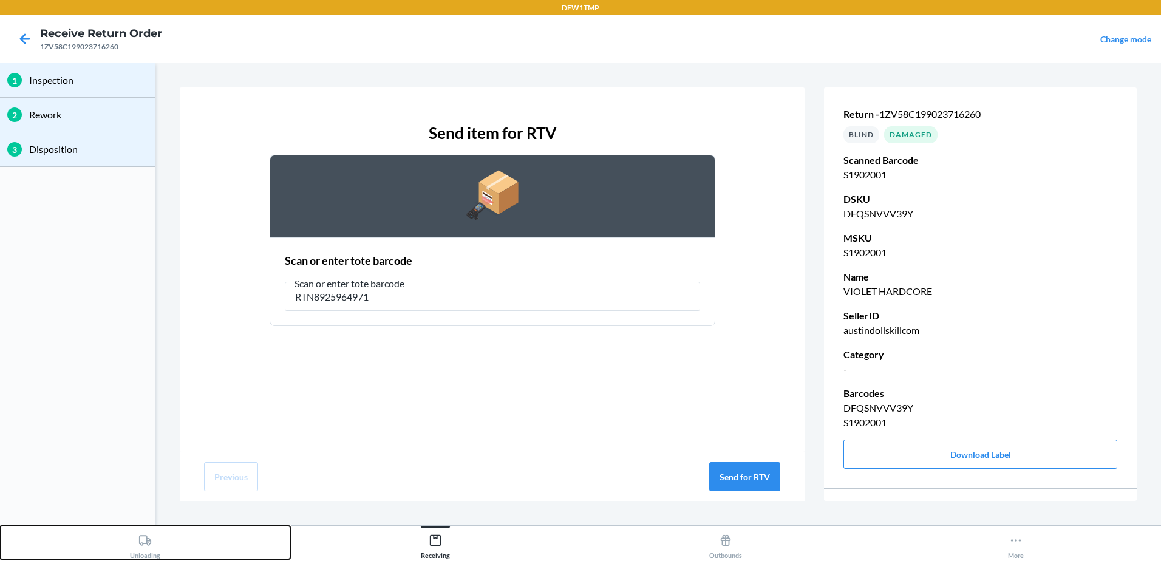
click at [138, 542] on div "Unloading" at bounding box center [145, 544] width 30 height 30
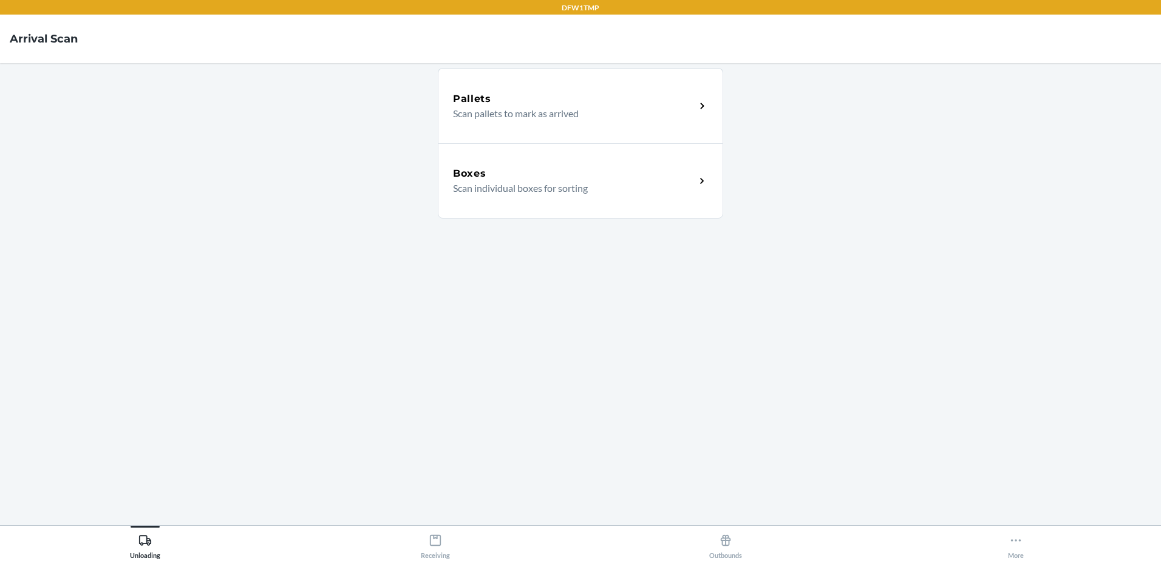
click at [690, 172] on div "Boxes" at bounding box center [574, 173] width 242 height 15
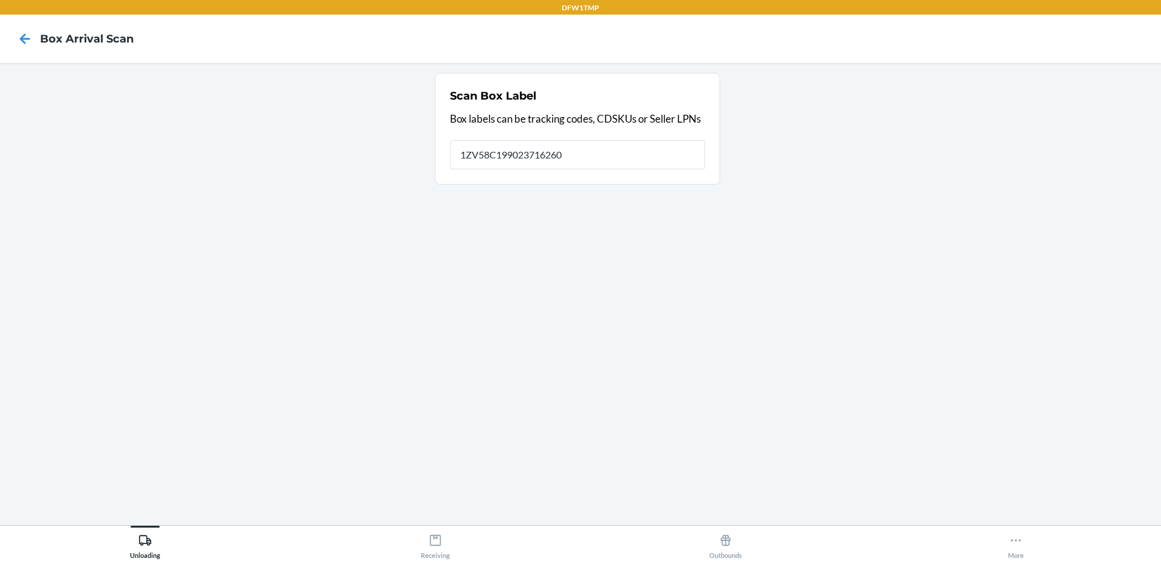
type input "1ZV58C199023716260"
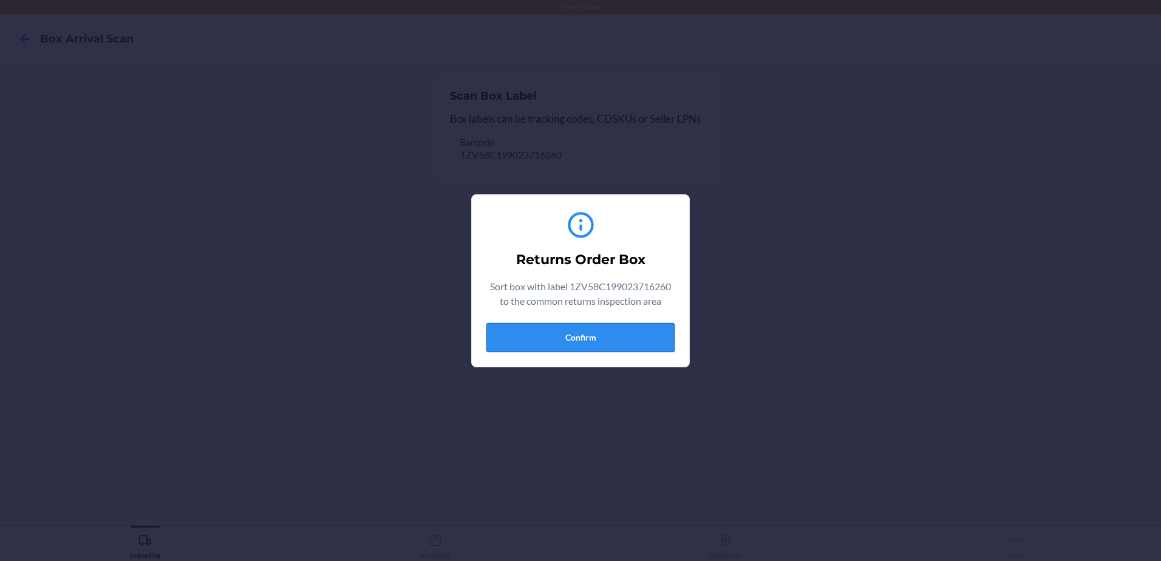
click at [587, 332] on button "Confirm" at bounding box center [580, 337] width 188 height 29
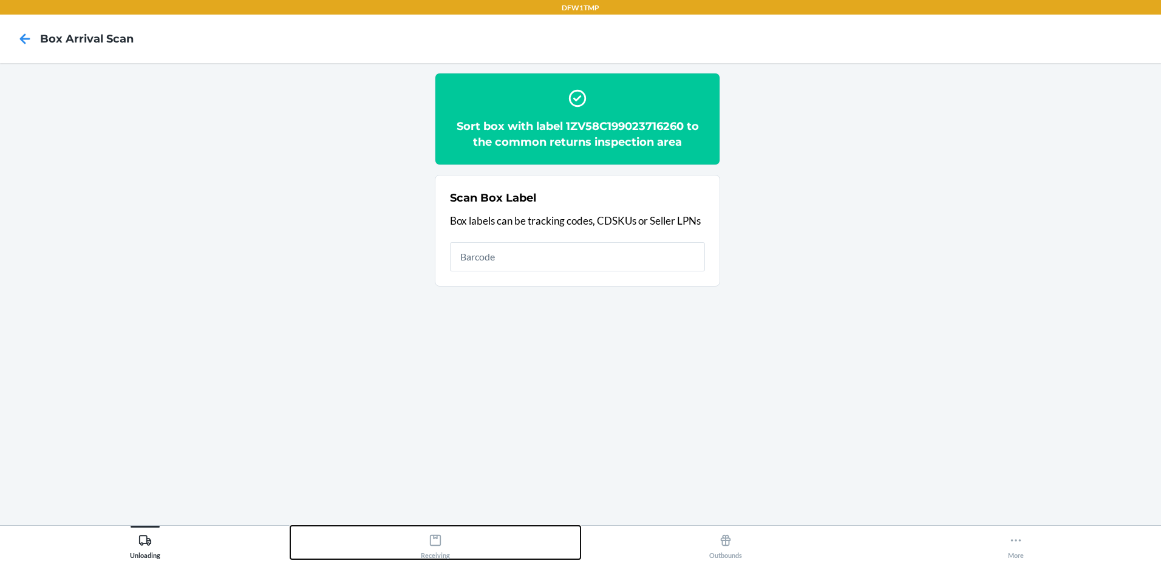
click at [442, 544] on div "Receiving" at bounding box center [435, 544] width 29 height 30
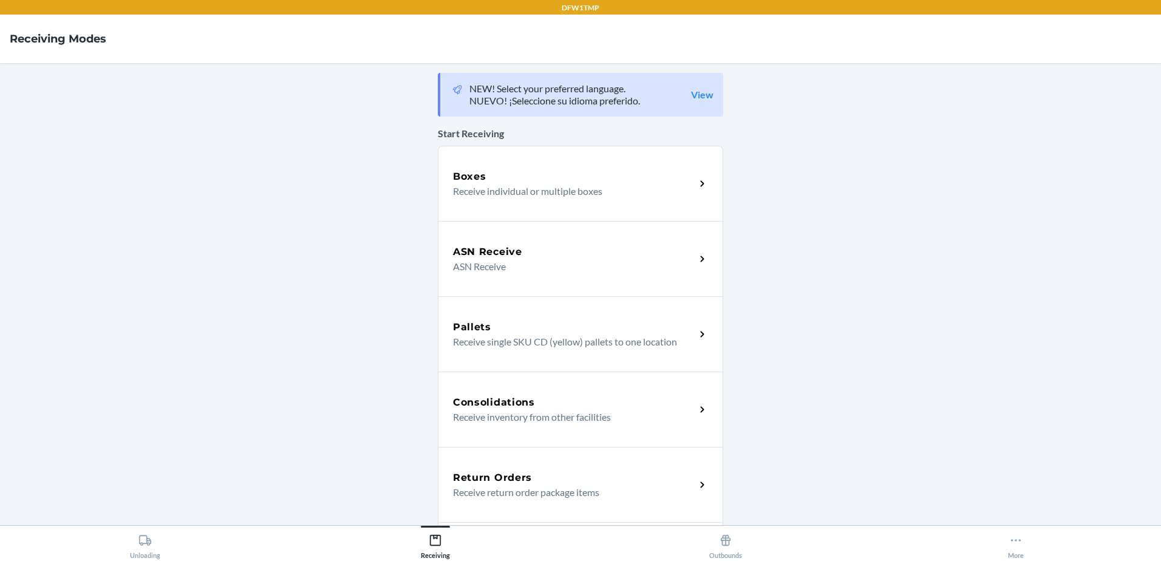
click at [548, 480] on div "Return Orders" at bounding box center [574, 478] width 242 height 15
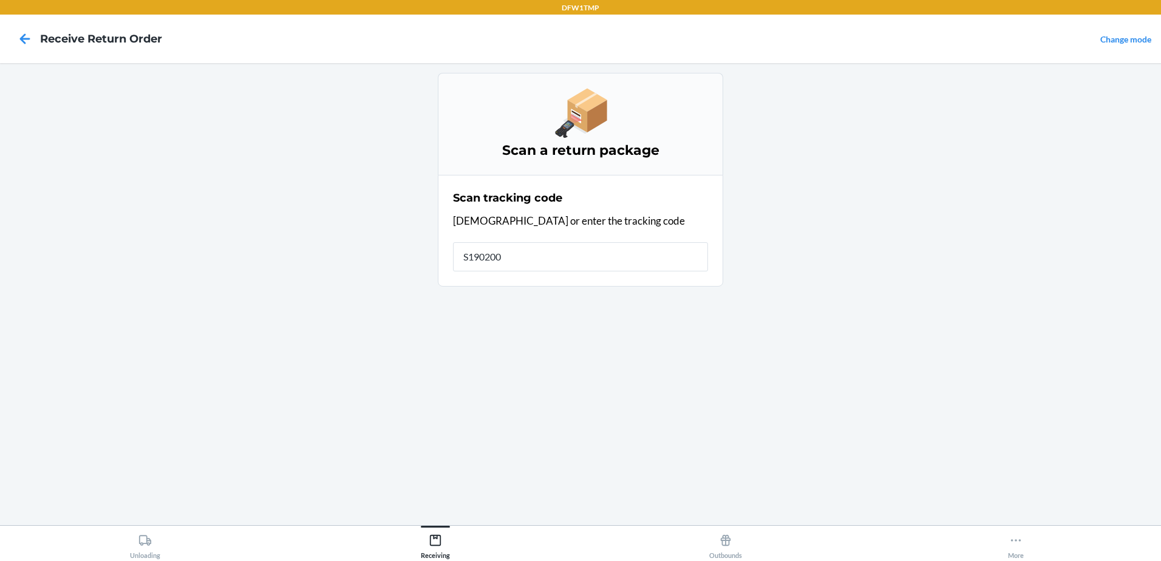
type input "S1902001"
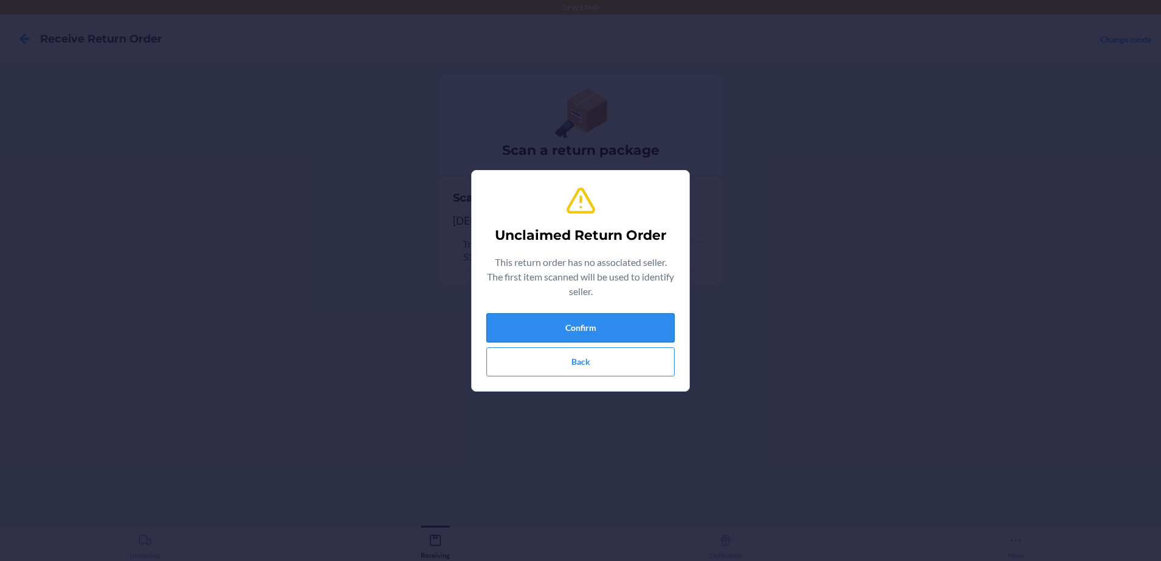
click at [541, 325] on button "Confirm" at bounding box center [580, 327] width 188 height 29
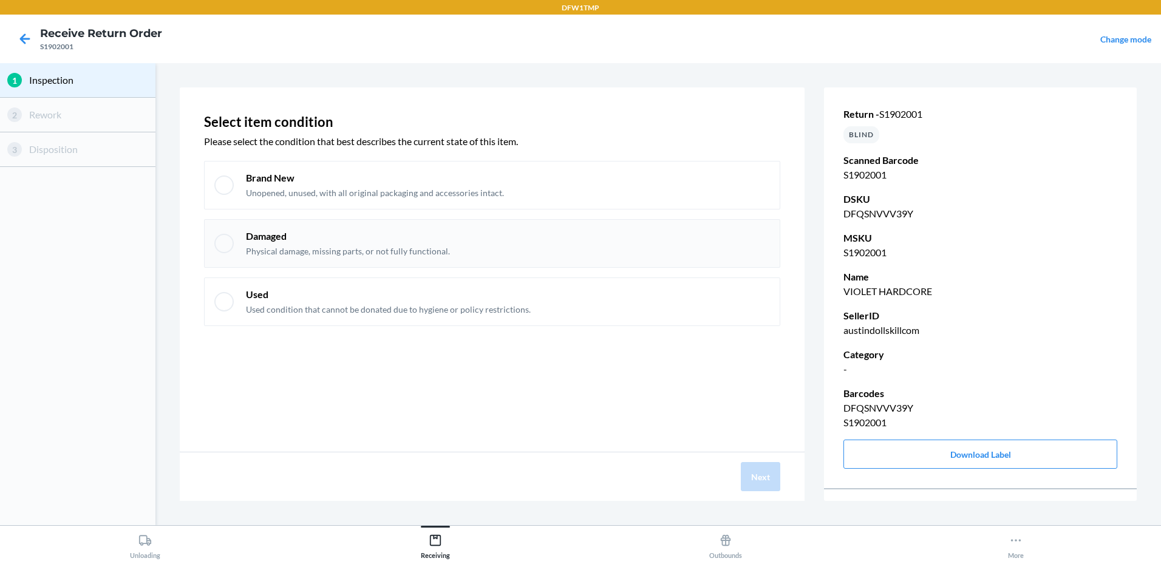
click at [228, 244] on div at bounding box center [223, 243] width 19 height 19
checkbox input "true"
click at [771, 483] on button "Next" at bounding box center [760, 476] width 39 height 29
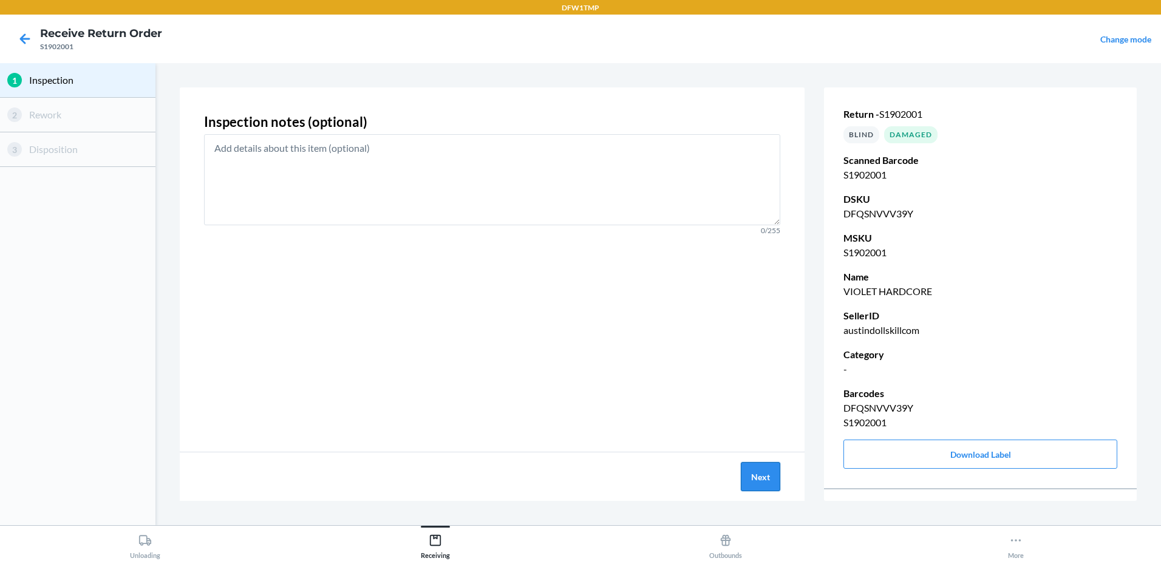
click at [767, 484] on button "Next" at bounding box center [760, 476] width 39 height 29
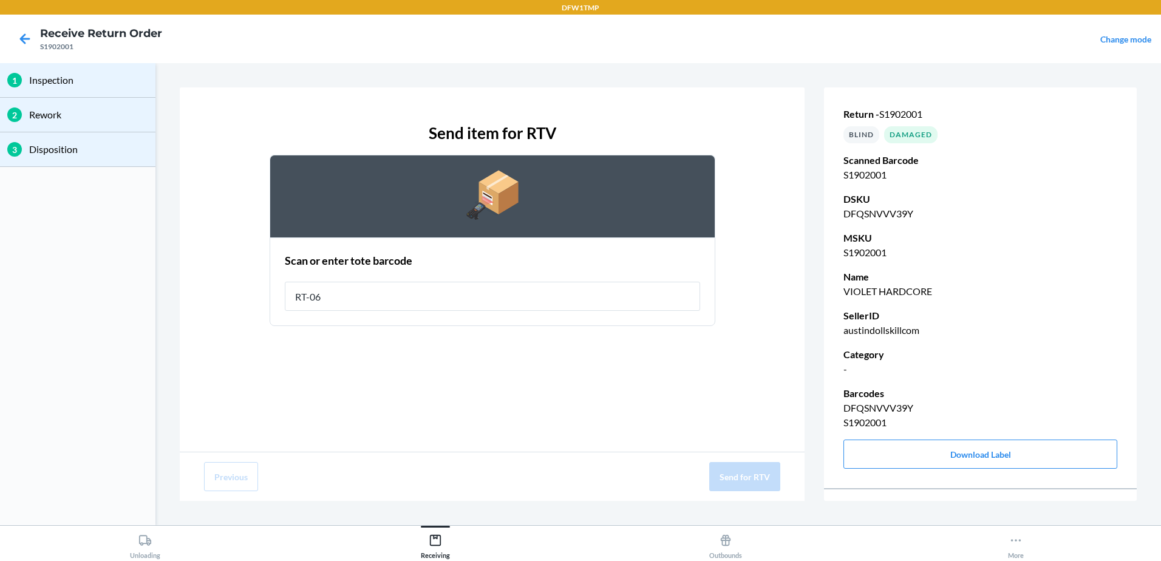
type input "RT-06"
click at [753, 479] on button "Send for RTV" at bounding box center [744, 476] width 71 height 29
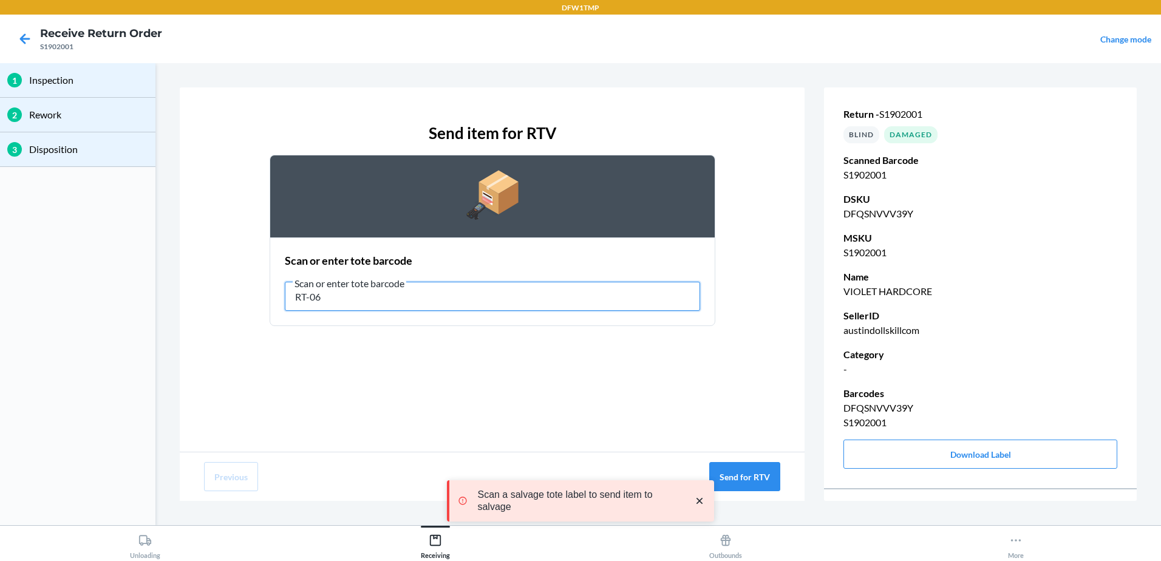
drag, startPoint x: 423, startPoint y: 294, endPoint x: 267, endPoint y: 270, distance: 158.6
click at [267, 270] on div "Send item for RTV Scan or enter tote barcode Scan or enter tote barcode RT-06" at bounding box center [492, 224] width 576 height 224
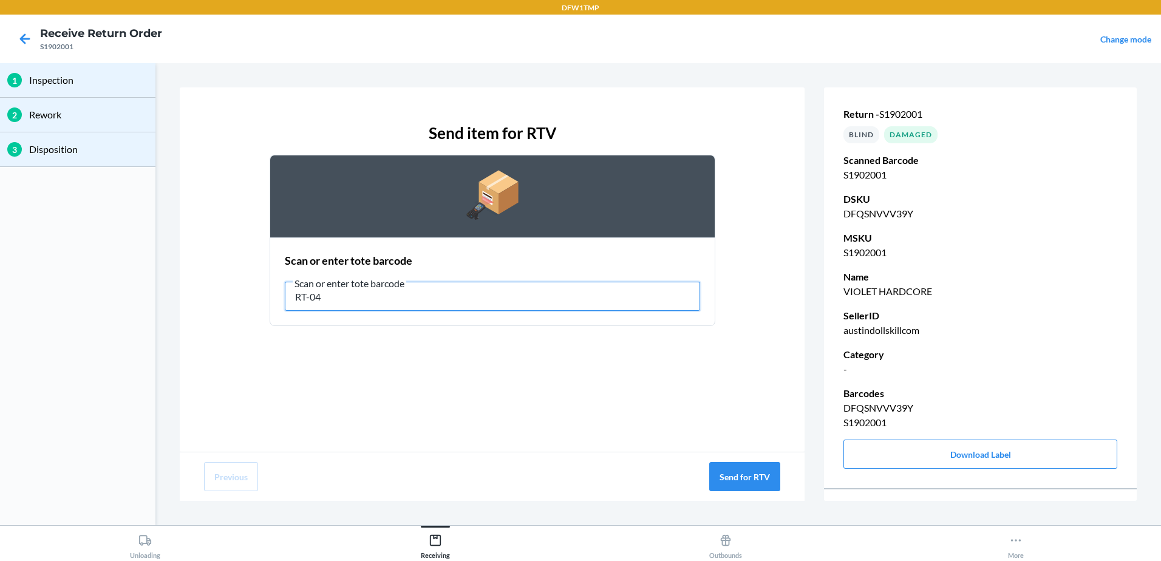
type input "RT-04"
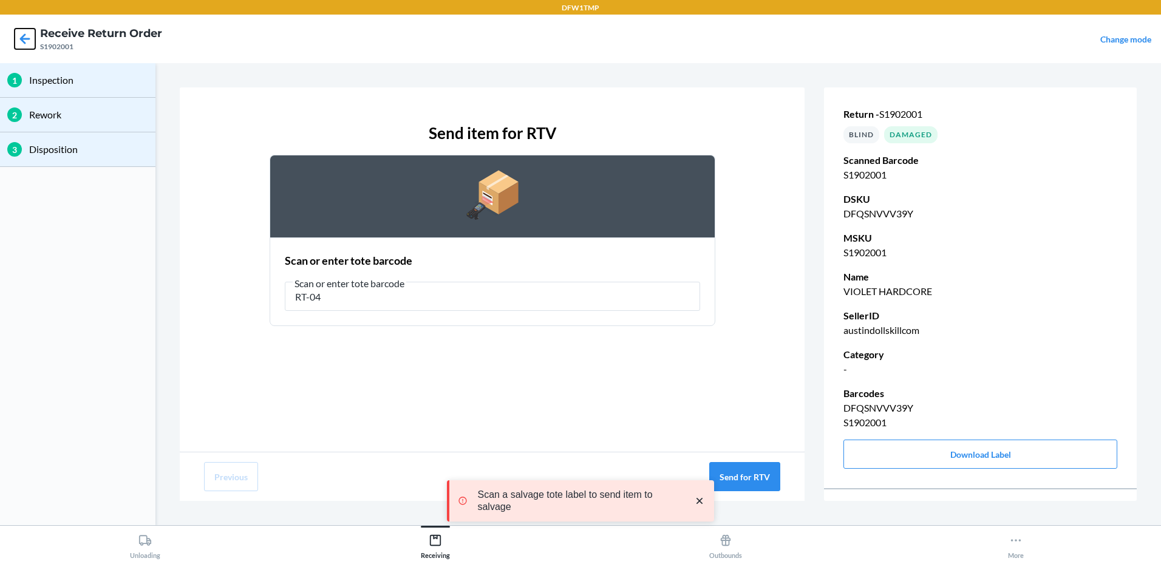
click at [23, 43] on icon at bounding box center [25, 39] width 21 height 21
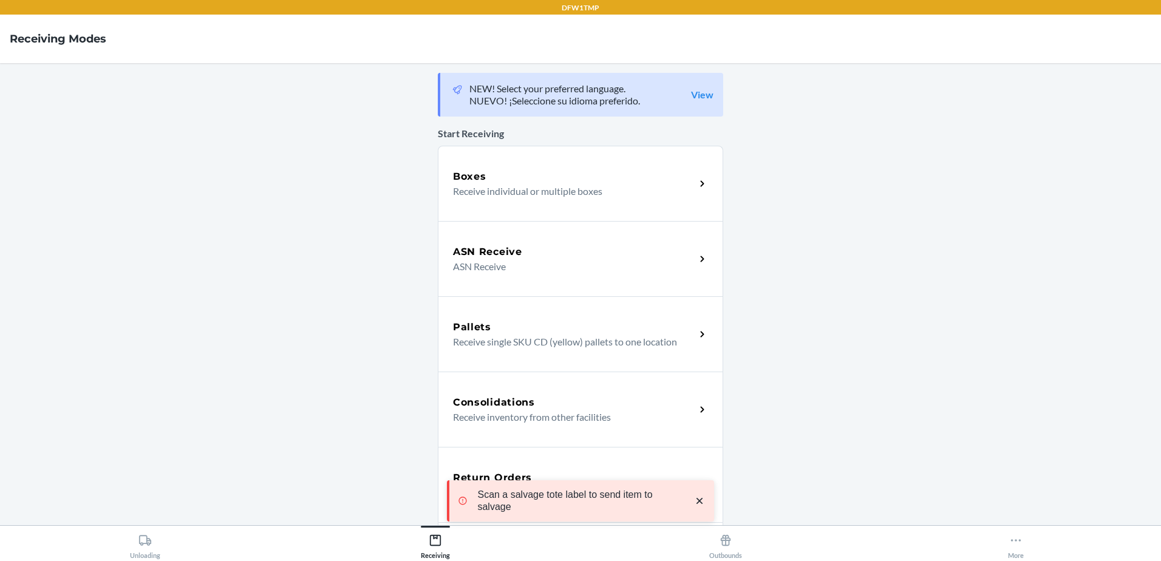
click at [574, 451] on div "Scan a salvage tote label to send item to salvage" at bounding box center [580, 501] width 267 height 100
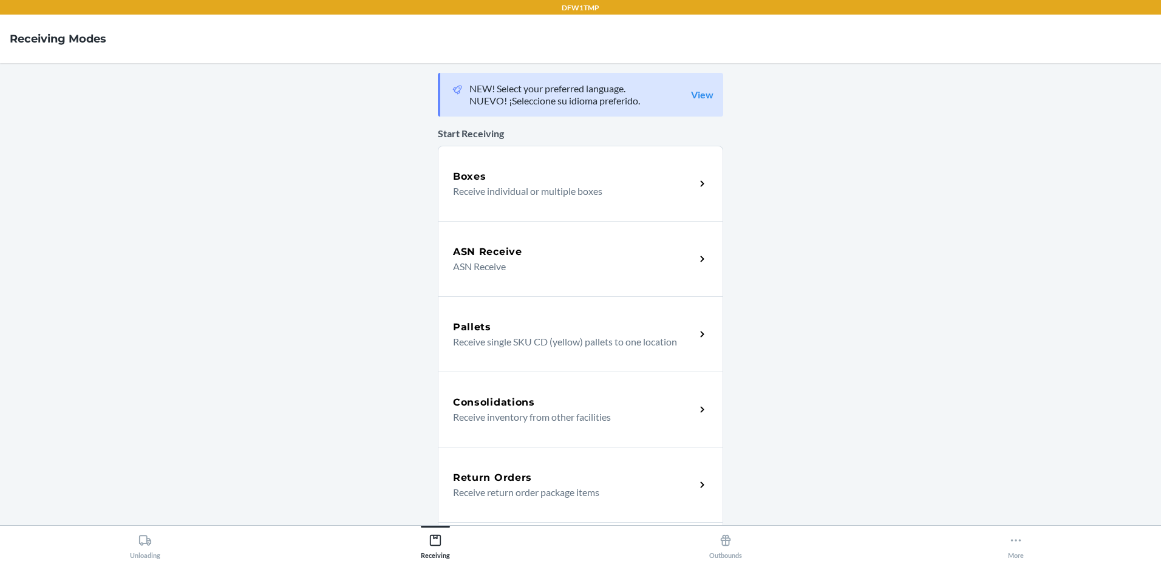
click at [525, 474] on div "Scan a salvage tote label to send item to salvage" at bounding box center [580, 501] width 267 height 100
click at [517, 478] on h5 "Return Orders" at bounding box center [492, 478] width 79 height 15
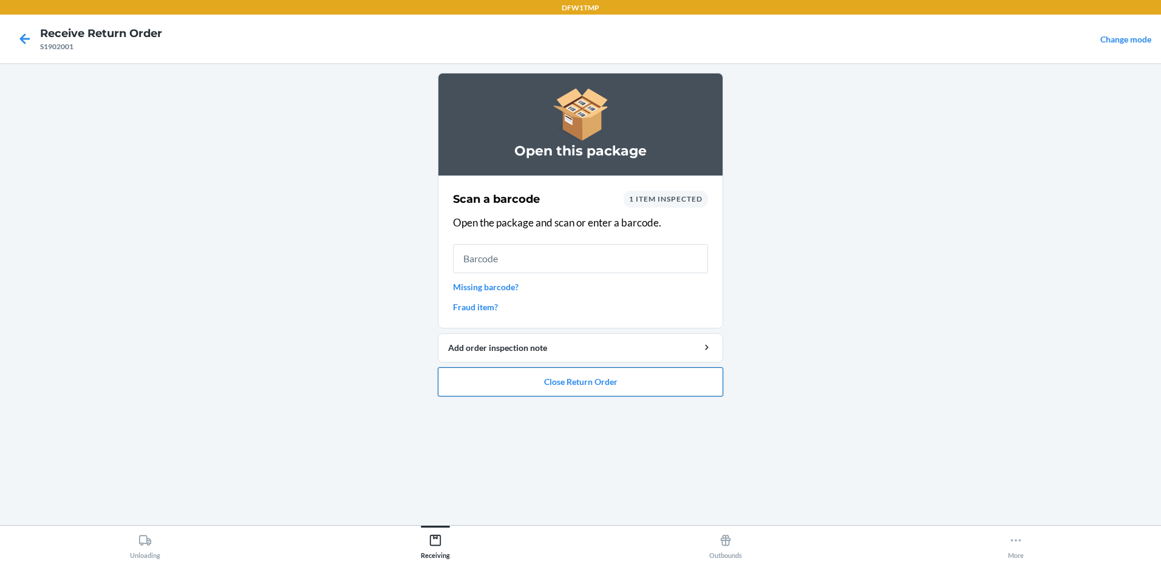
click at [540, 388] on button "Close Return Order" at bounding box center [580, 381] width 285 height 29
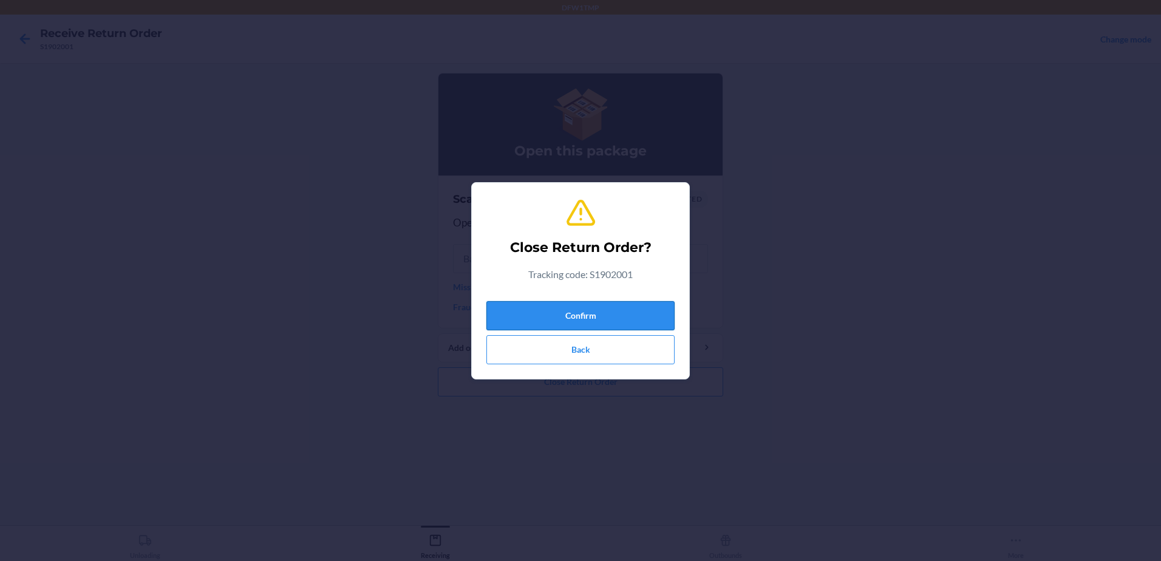
click at [595, 323] on button "Confirm" at bounding box center [580, 315] width 188 height 29
click at [549, 305] on button "Confirm" at bounding box center [580, 315] width 188 height 29
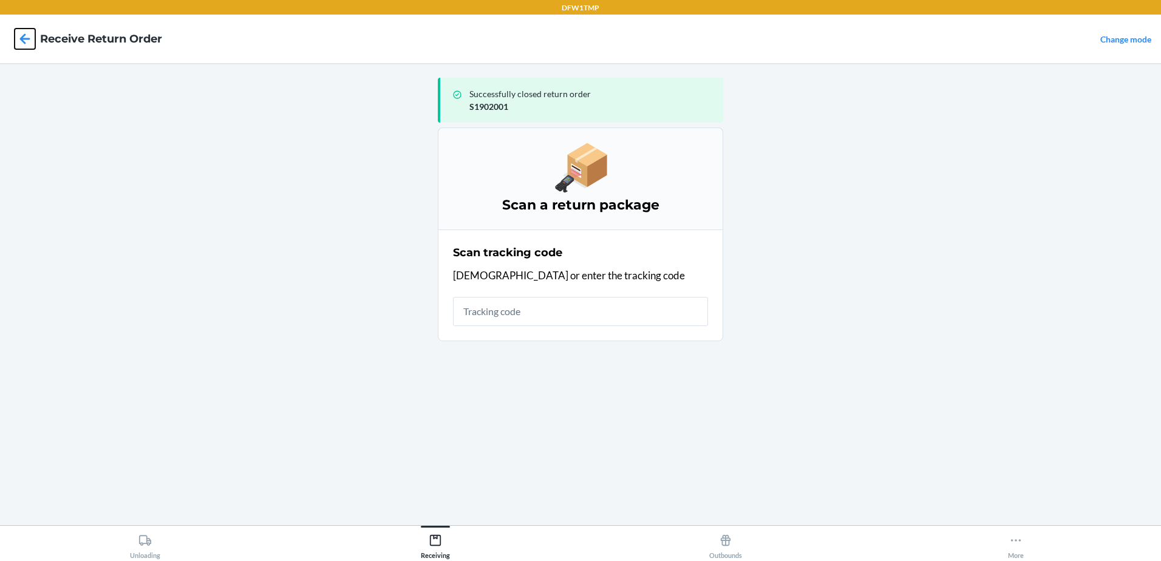
click at [19, 32] on icon at bounding box center [25, 39] width 21 height 21
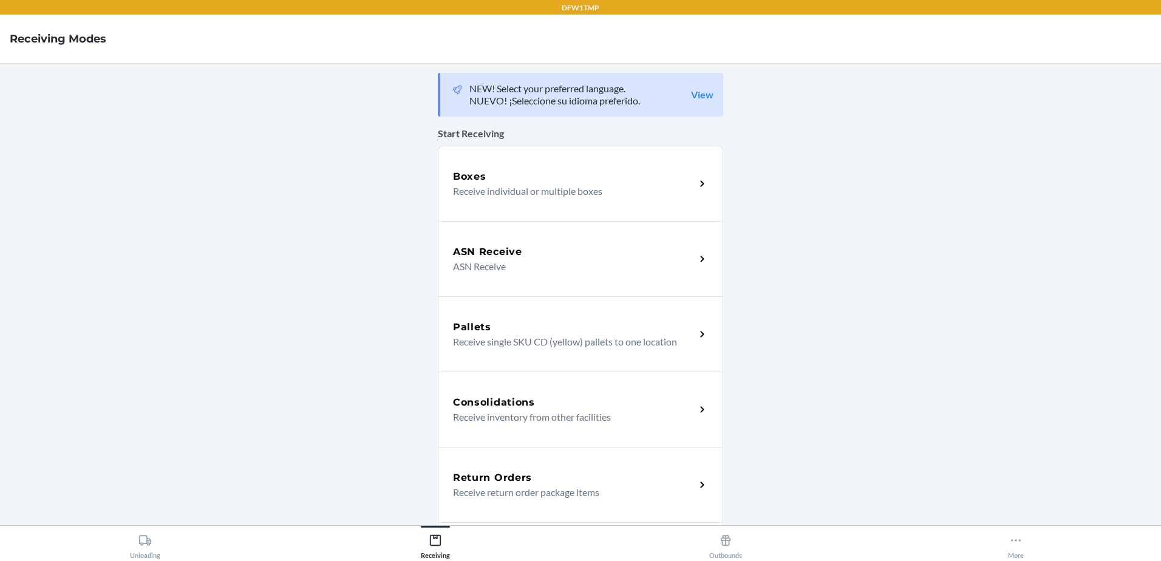
click at [673, 486] on p "Receive return order package items" at bounding box center [569, 492] width 233 height 15
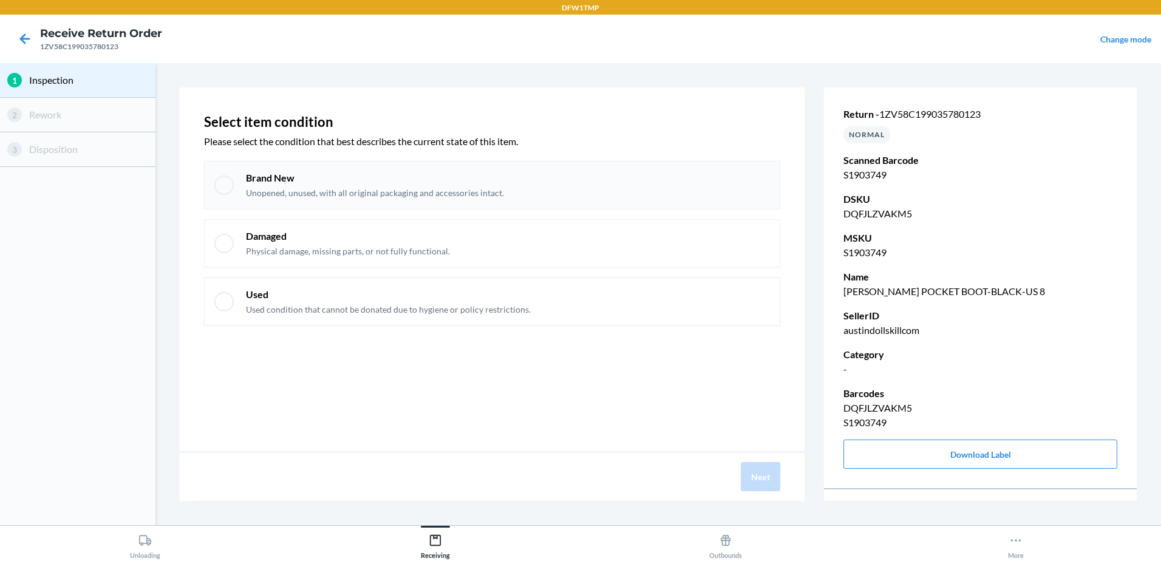
click at [228, 192] on div at bounding box center [223, 184] width 19 height 19
checkbox input "true"
click at [774, 473] on button "Next" at bounding box center [760, 476] width 39 height 29
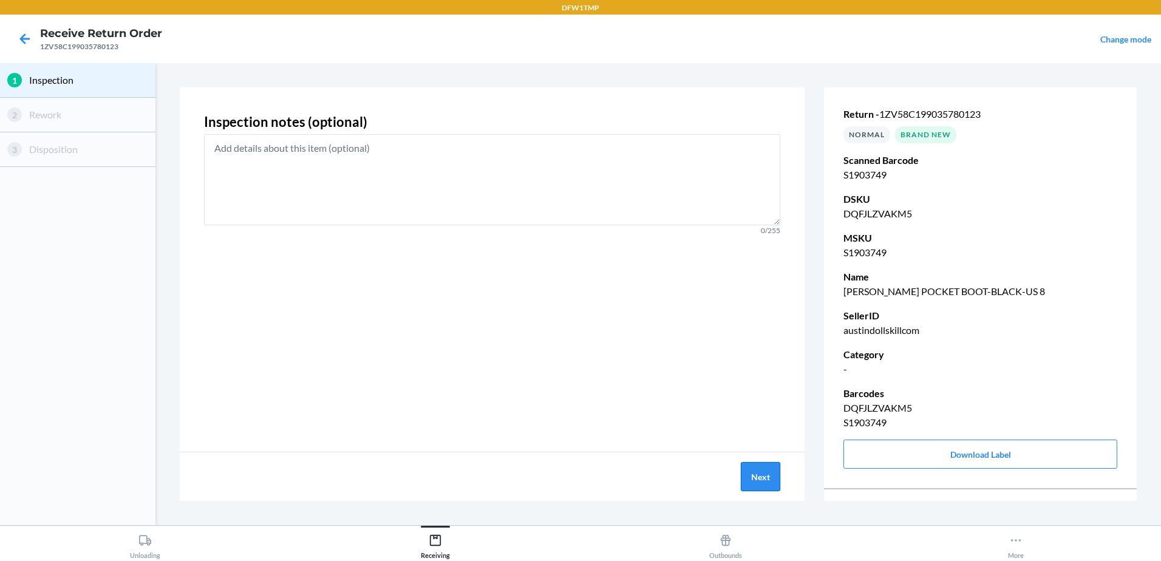
click at [770, 478] on button "Next" at bounding box center [760, 476] width 39 height 29
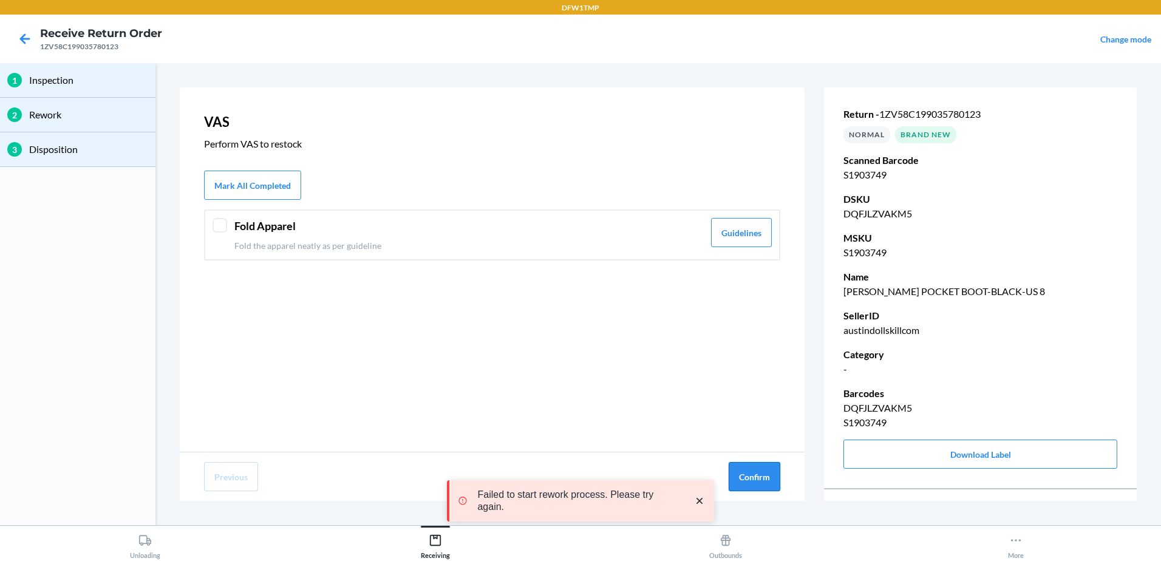
click at [768, 474] on button "Confirm" at bounding box center [755, 476] width 52 height 29
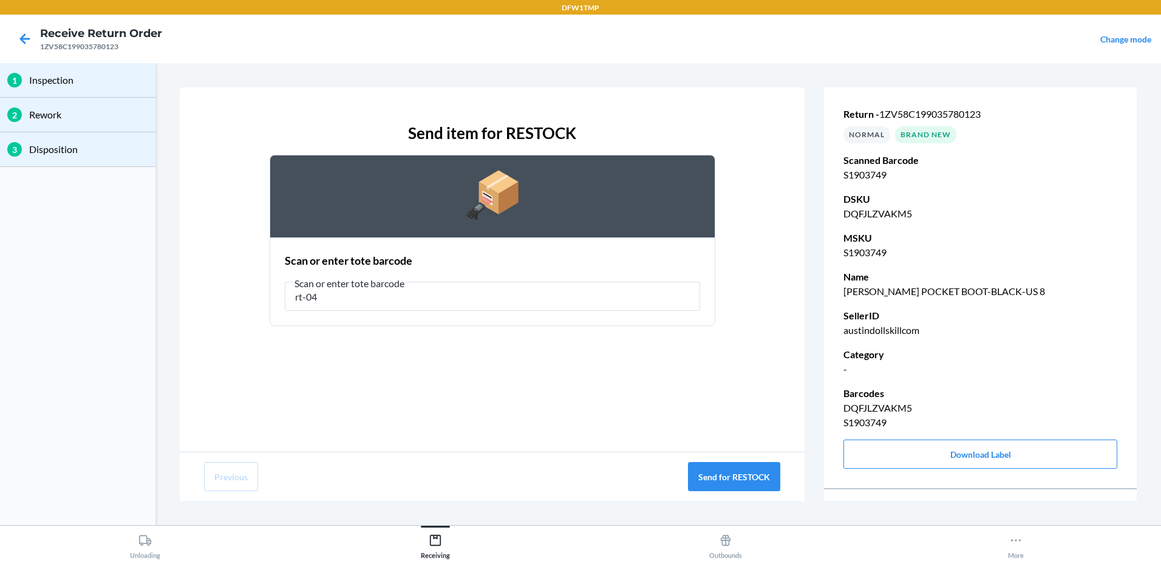
type input "rt-04"
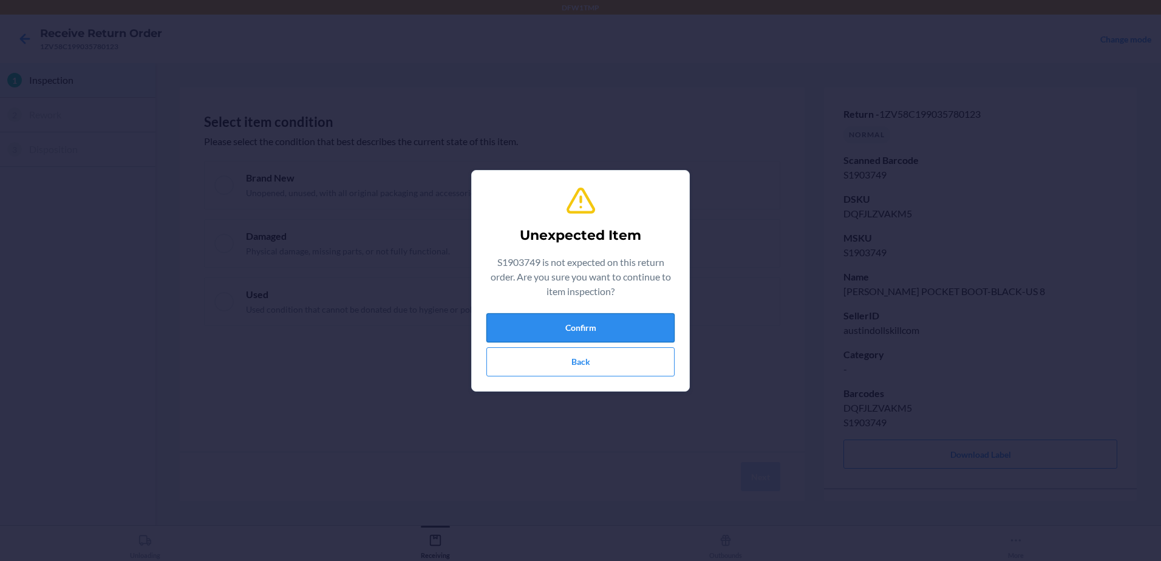
click at [599, 330] on button "Confirm" at bounding box center [580, 327] width 188 height 29
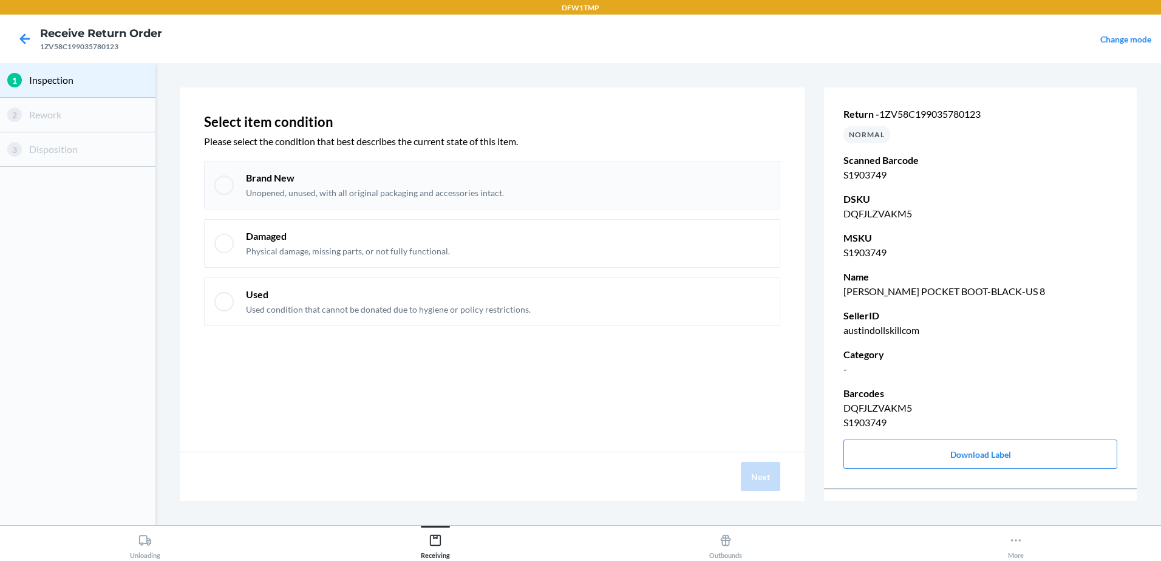
click at [222, 186] on div at bounding box center [223, 184] width 19 height 19
checkbox input "true"
click at [750, 471] on button "Next" at bounding box center [760, 476] width 39 height 29
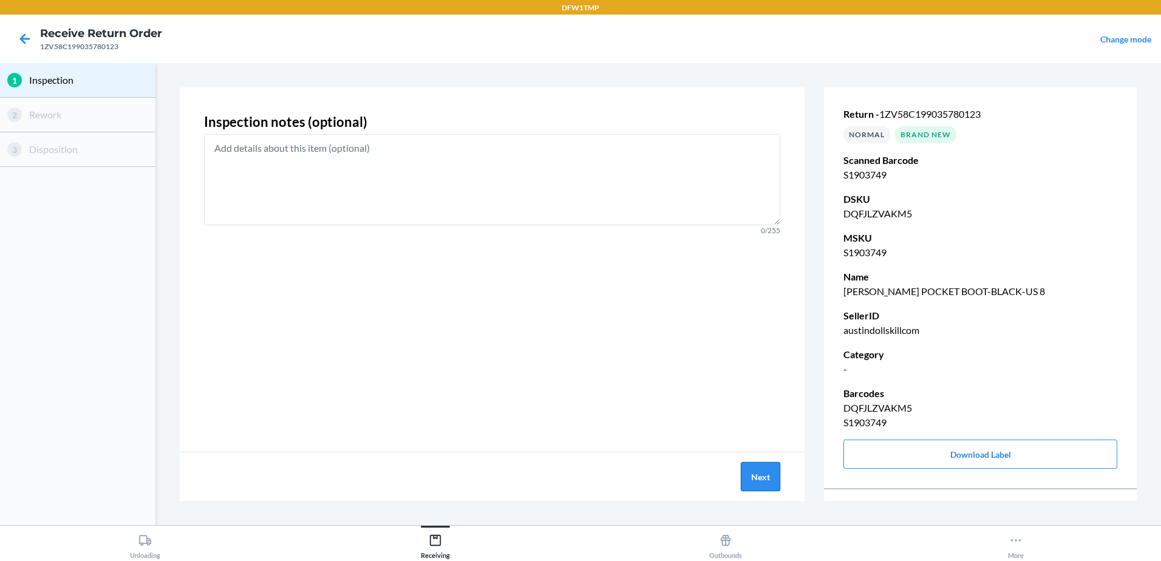
click at [767, 479] on button "Next" at bounding box center [760, 476] width 39 height 29
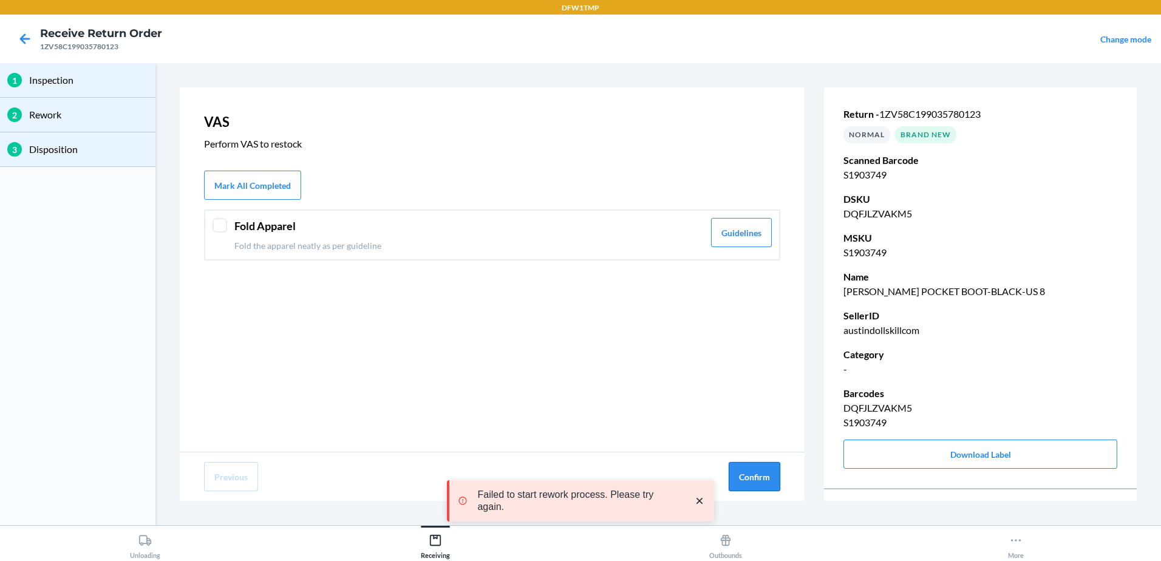
click at [767, 478] on button "Confirm" at bounding box center [755, 476] width 52 height 29
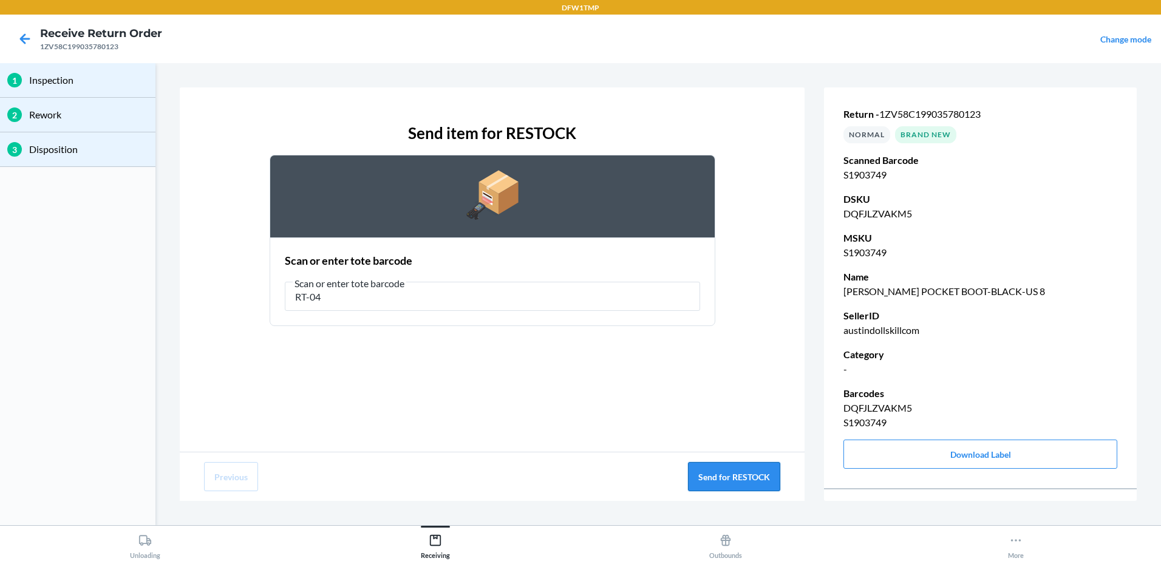
type input "RT-04"
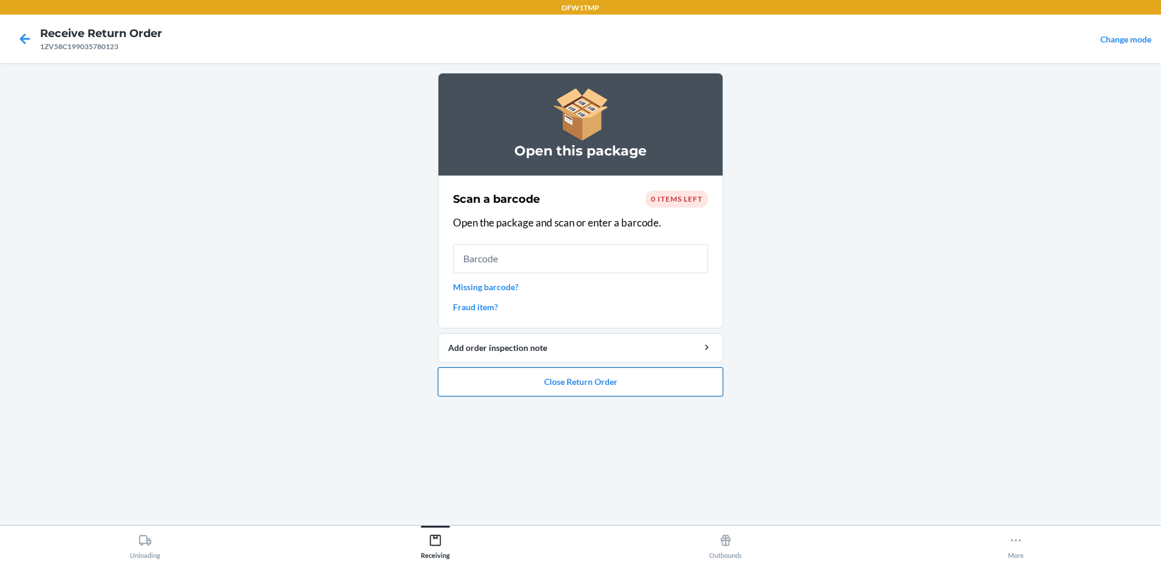
click at [644, 389] on button "Close Return Order" at bounding box center [580, 381] width 285 height 29
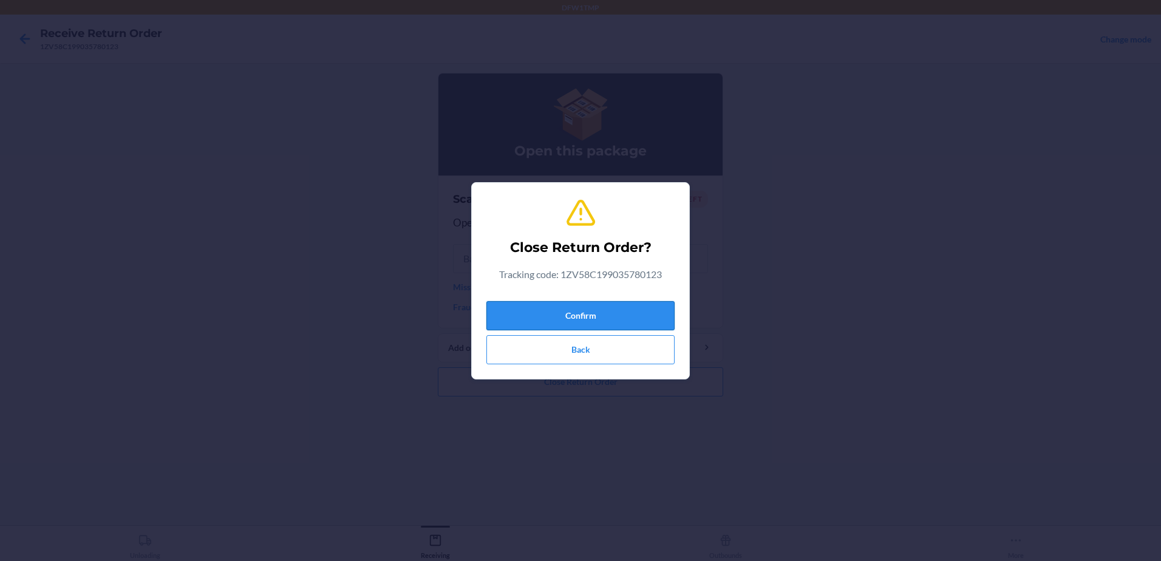
click at [611, 307] on button "Confirm" at bounding box center [580, 315] width 188 height 29
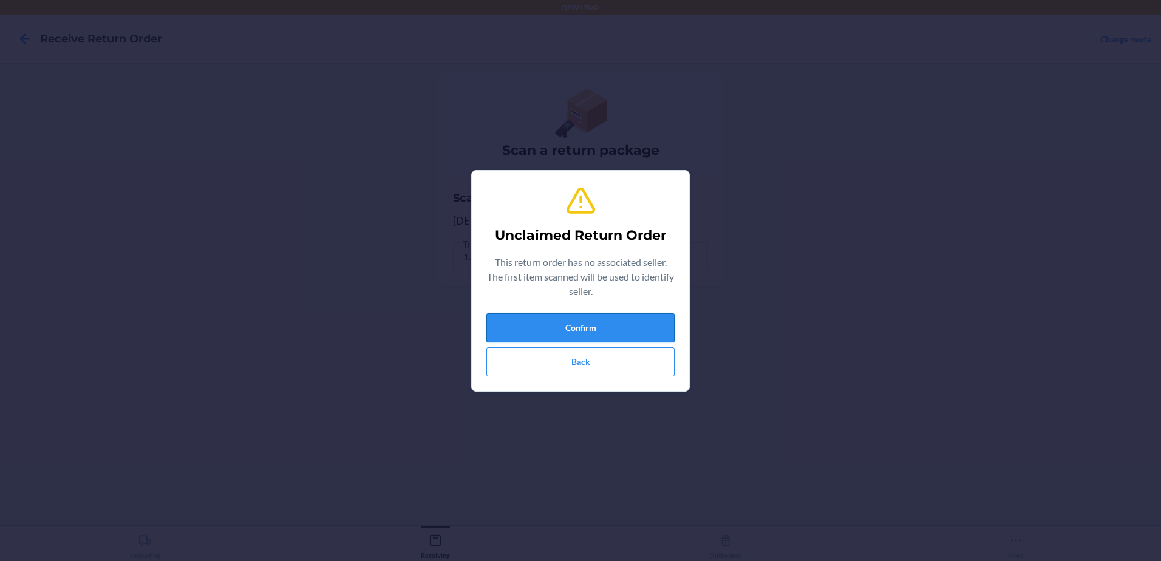
click at [617, 332] on button "Confirm" at bounding box center [580, 327] width 188 height 29
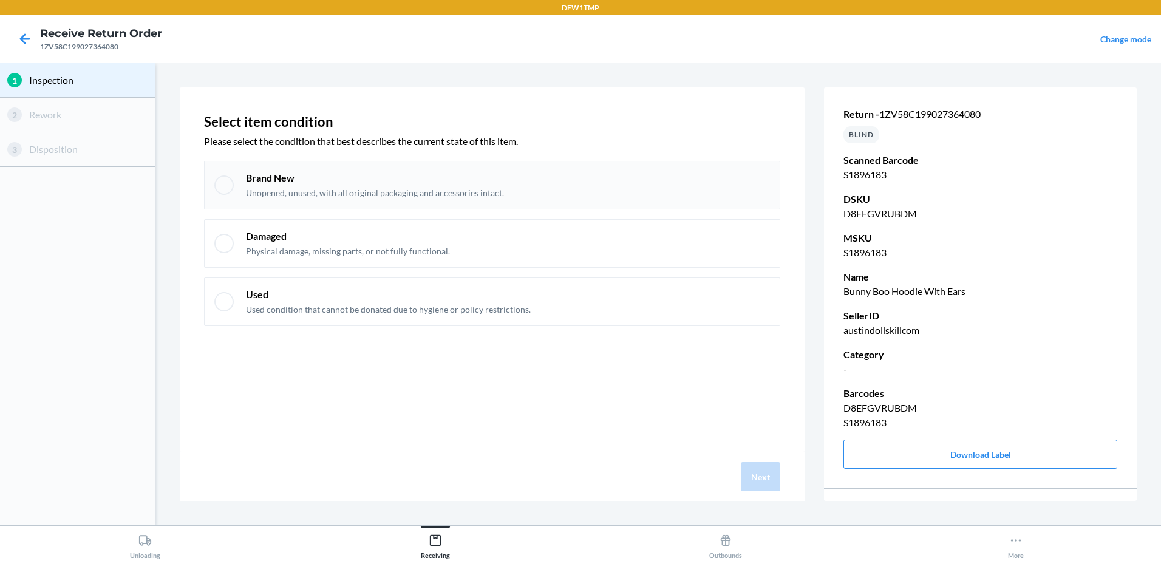
drag, startPoint x: 218, startPoint y: 185, endPoint x: 231, endPoint y: 186, distance: 12.8
click at [220, 186] on div at bounding box center [223, 184] width 19 height 19
checkbox input "true"
click at [749, 471] on button "Next" at bounding box center [760, 476] width 39 height 29
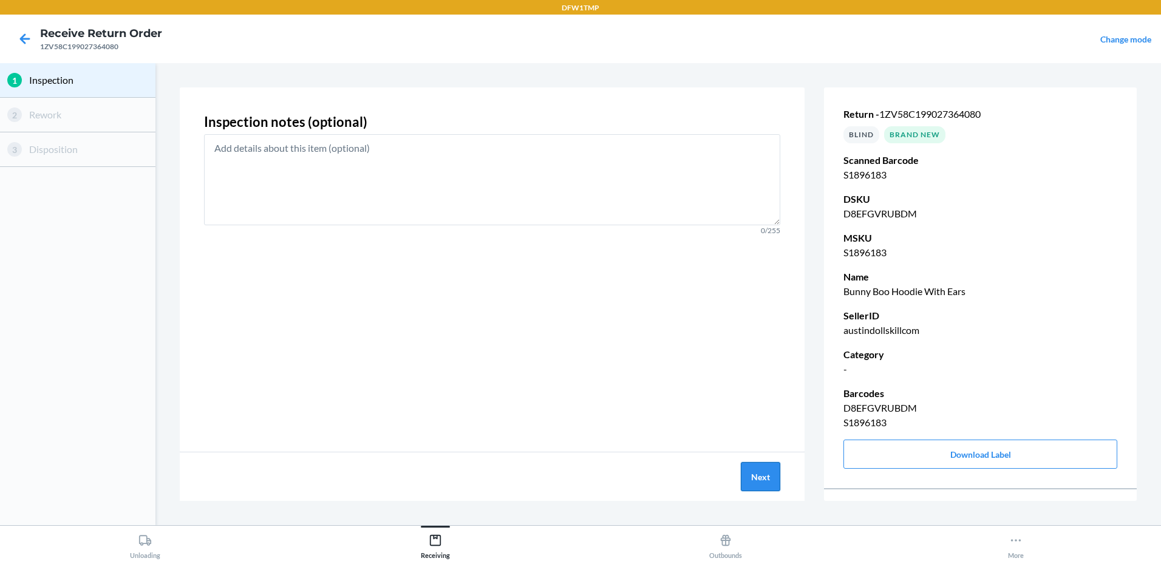
click at [771, 478] on button "Next" at bounding box center [760, 476] width 39 height 29
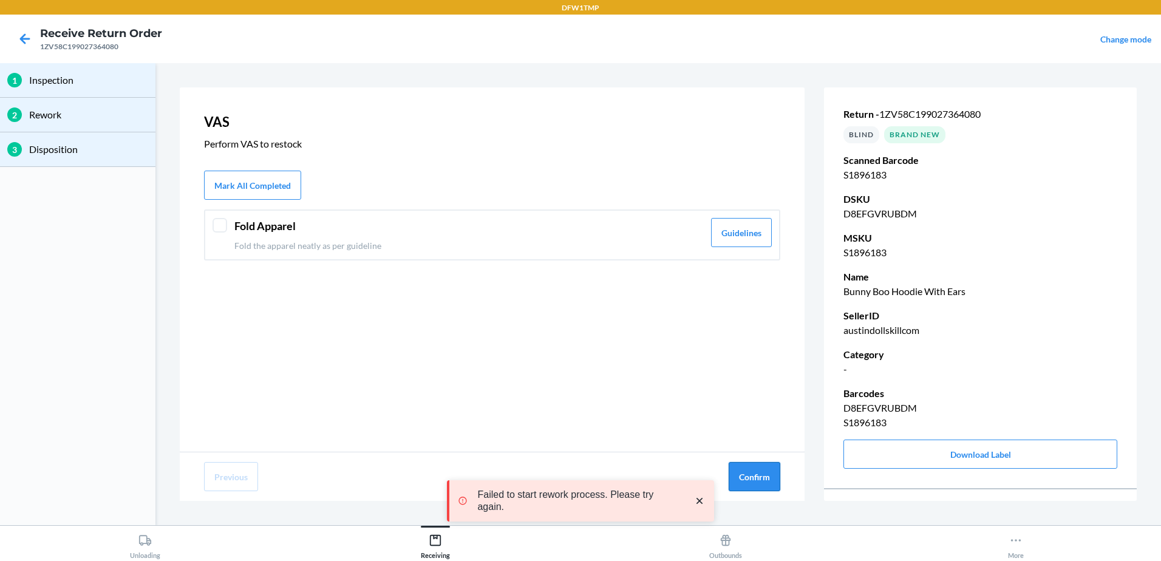
click at [761, 481] on button "Confirm" at bounding box center [755, 476] width 52 height 29
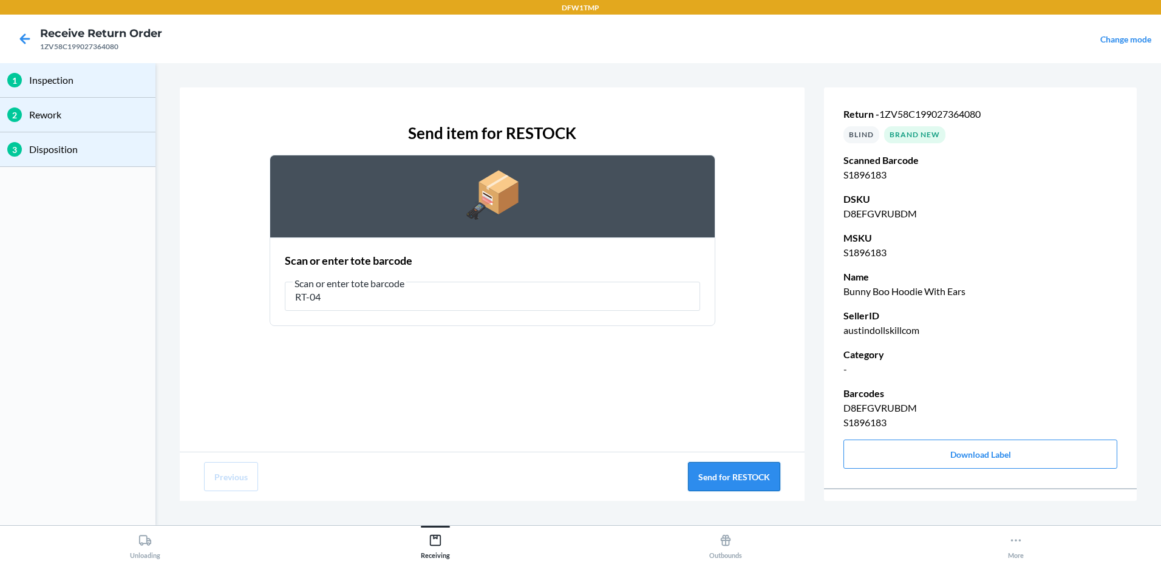
type input "RT-04"
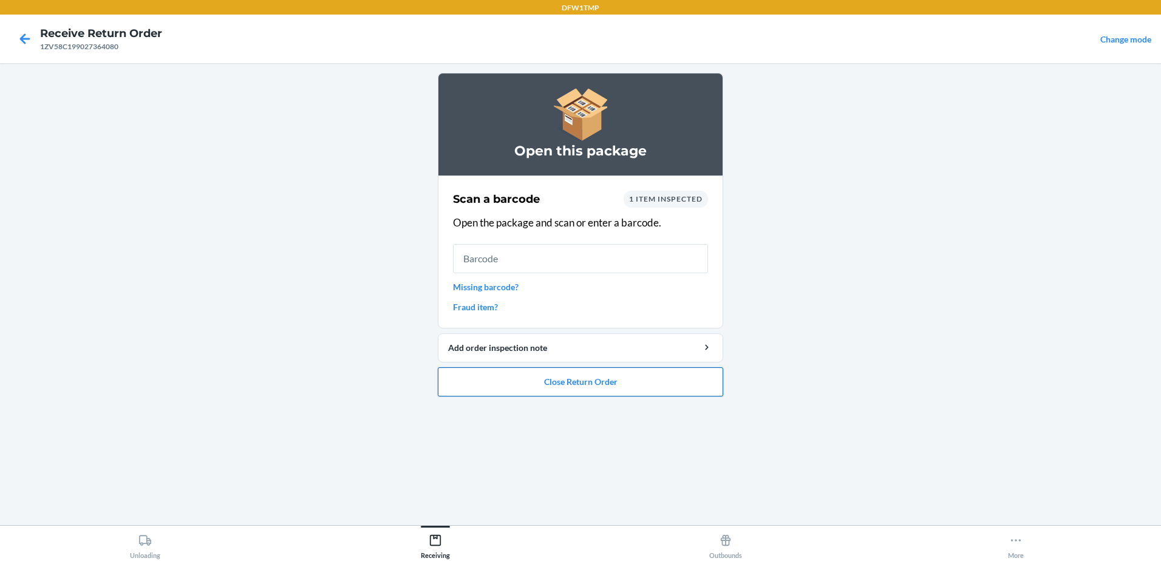
click at [659, 376] on button "Close Return Order" at bounding box center [580, 381] width 285 height 29
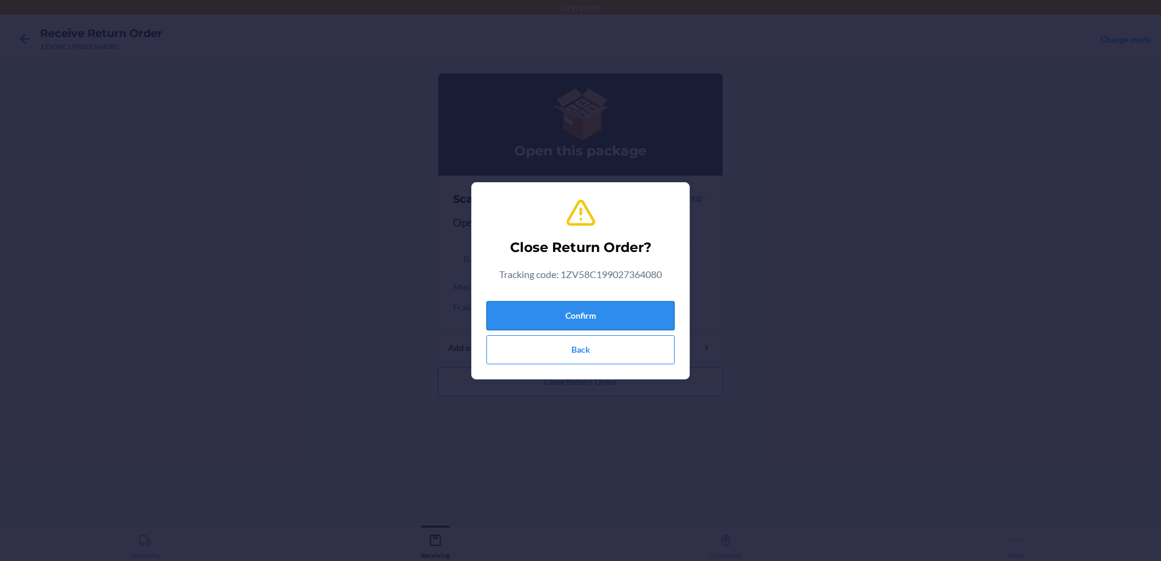
click at [613, 307] on button "Confirm" at bounding box center [580, 315] width 188 height 29
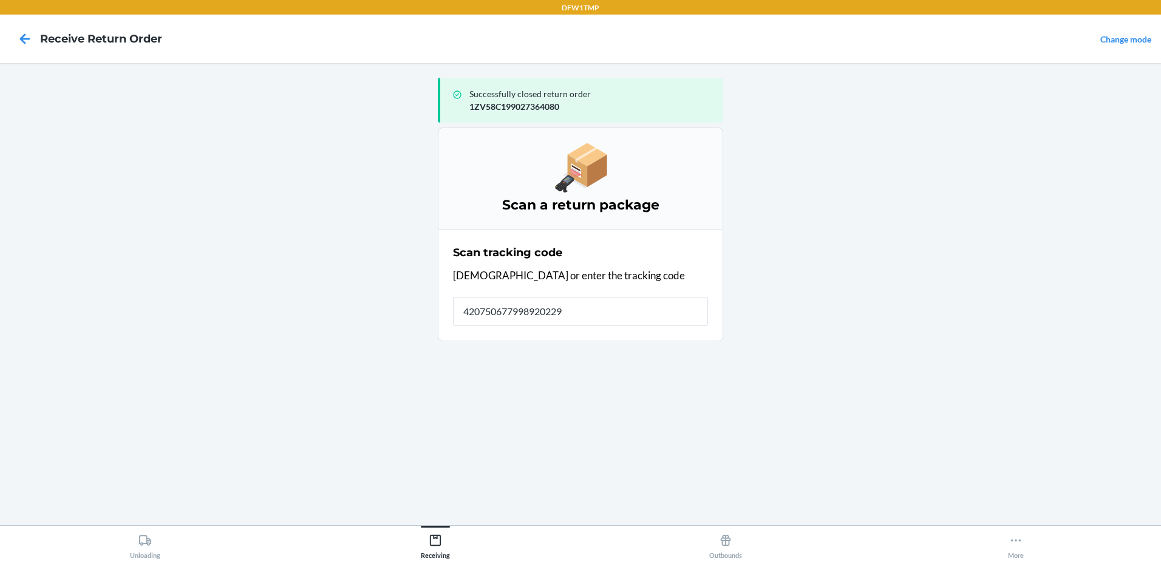
type input "4207506779989202290"
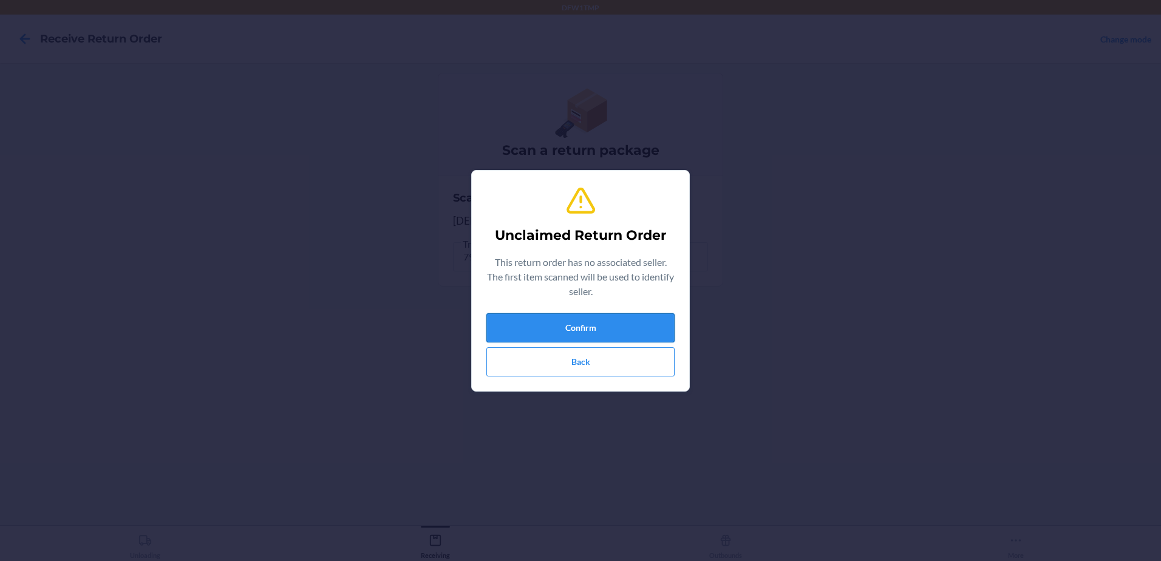
click at [620, 321] on button "Confirm" at bounding box center [580, 327] width 188 height 29
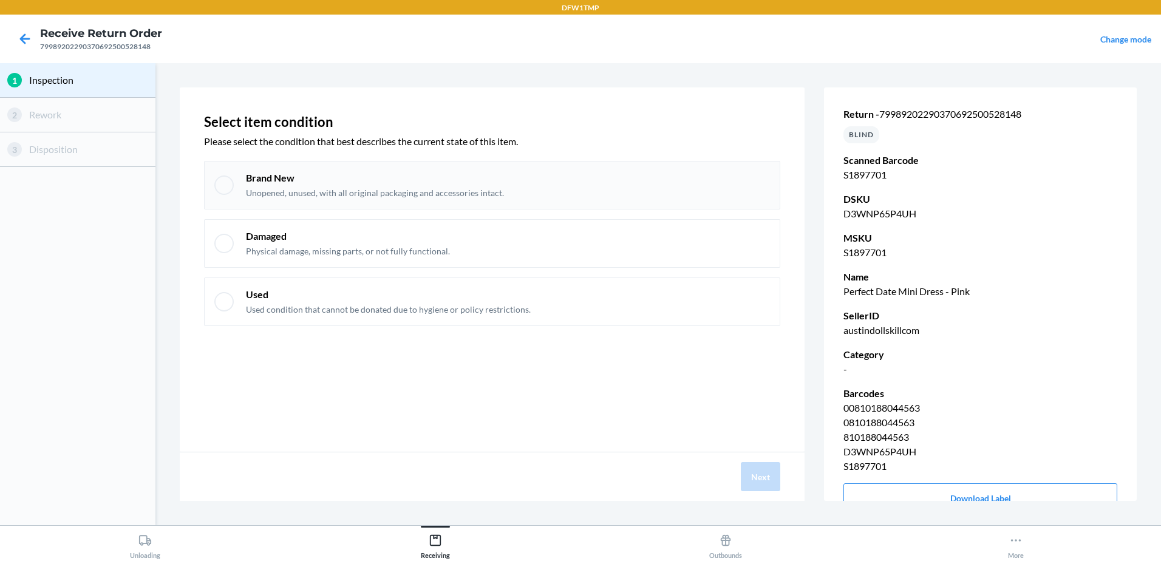
drag, startPoint x: 227, startPoint y: 182, endPoint x: 291, endPoint y: 182, distance: 64.4
click at [231, 182] on div at bounding box center [223, 184] width 19 height 19
checkbox input "true"
click at [774, 478] on button "Next" at bounding box center [760, 476] width 39 height 29
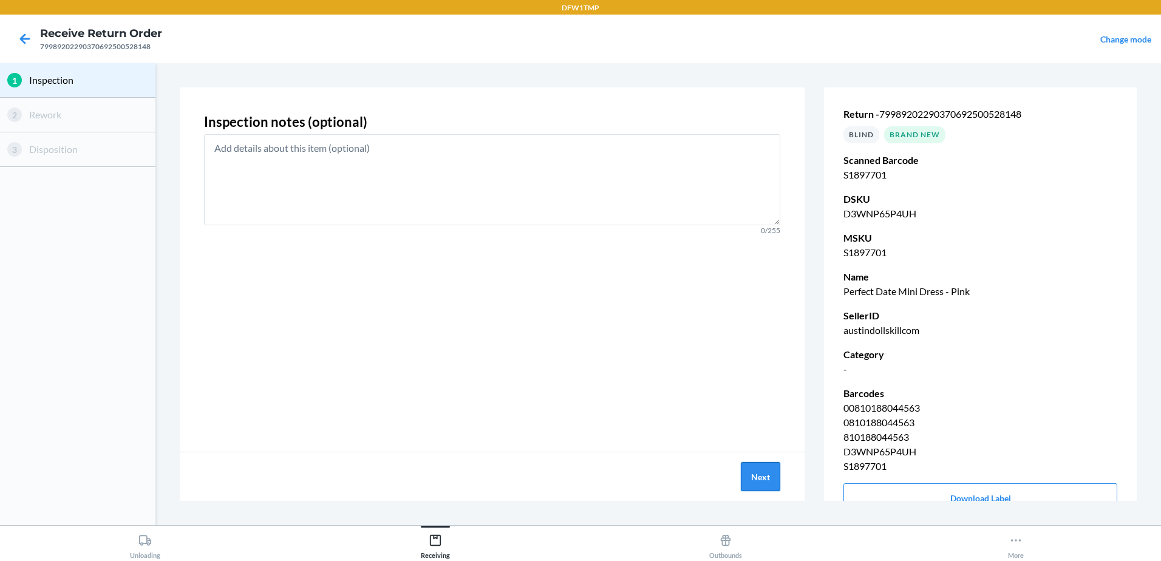
click at [757, 477] on button "Next" at bounding box center [760, 476] width 39 height 29
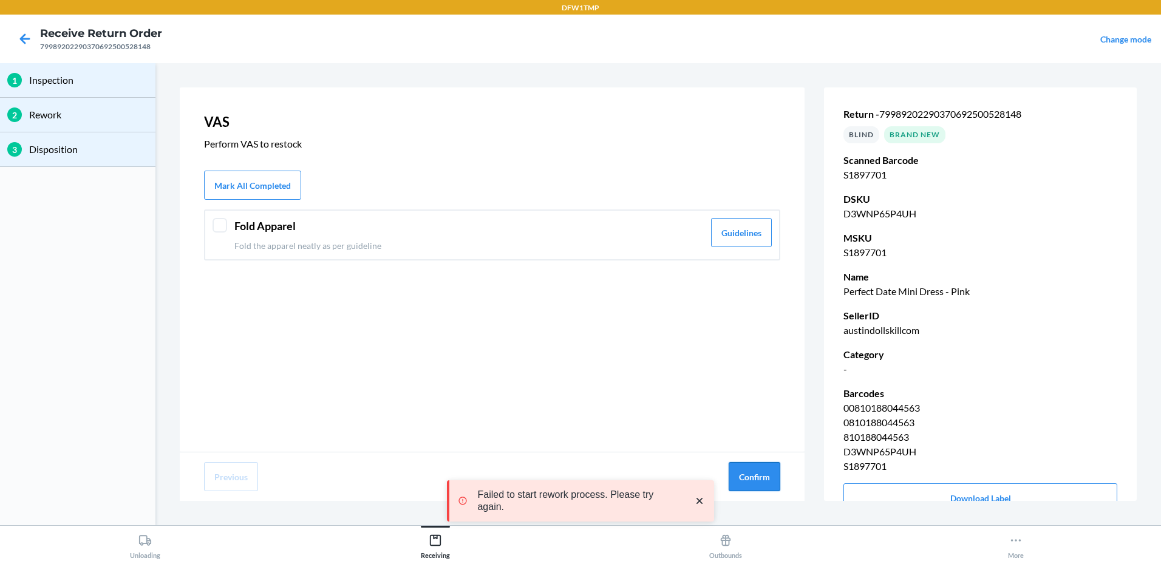
click at [753, 469] on button "Confirm" at bounding box center [755, 476] width 52 height 29
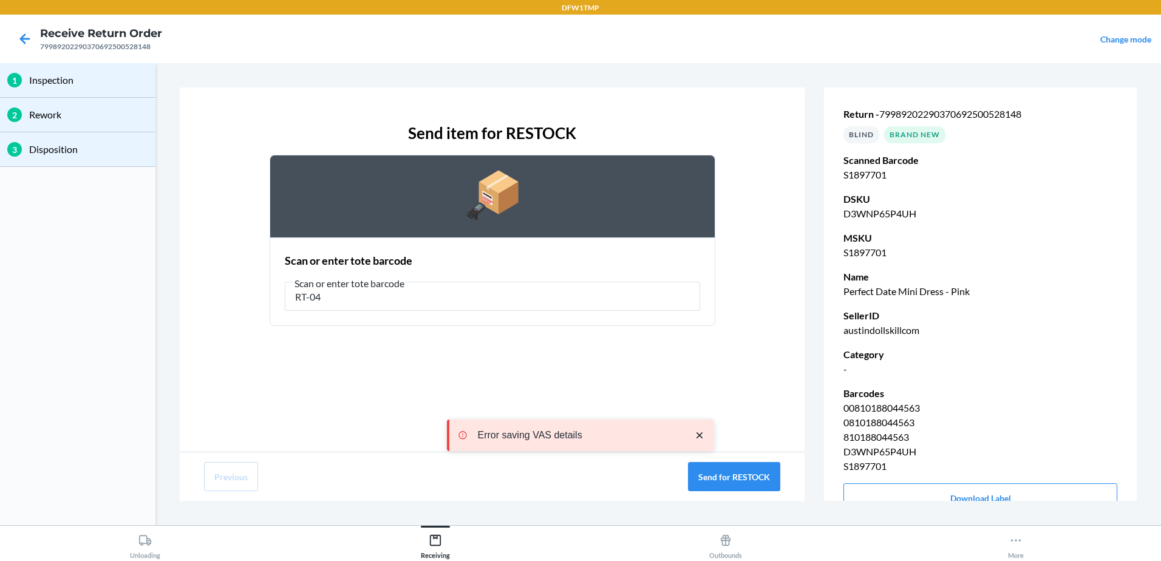
type input "RT-04"
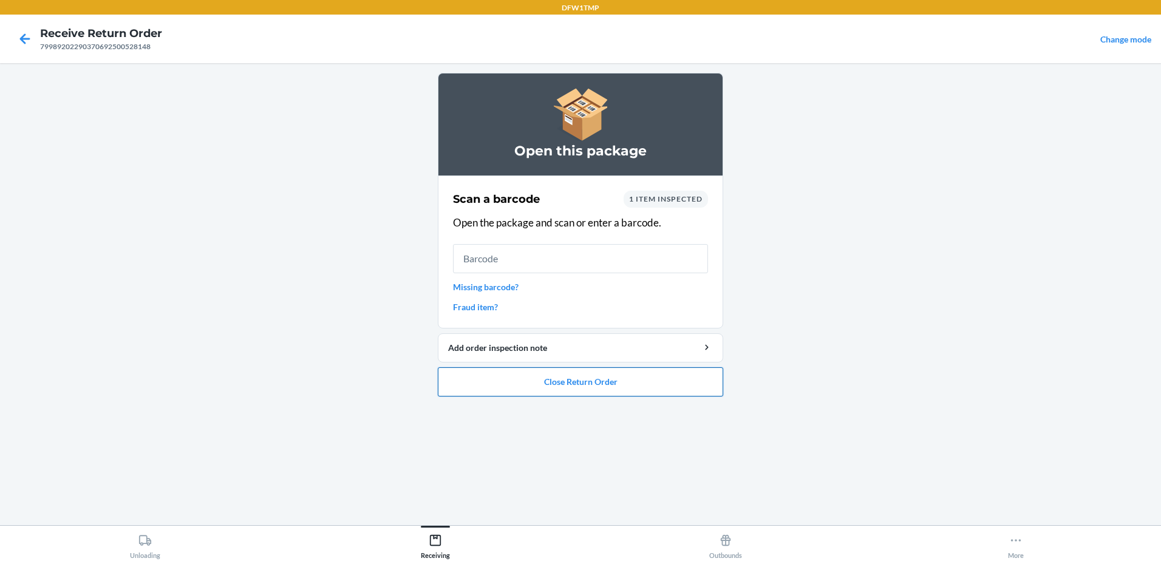
click at [572, 381] on button "Close Return Order" at bounding box center [580, 381] width 285 height 29
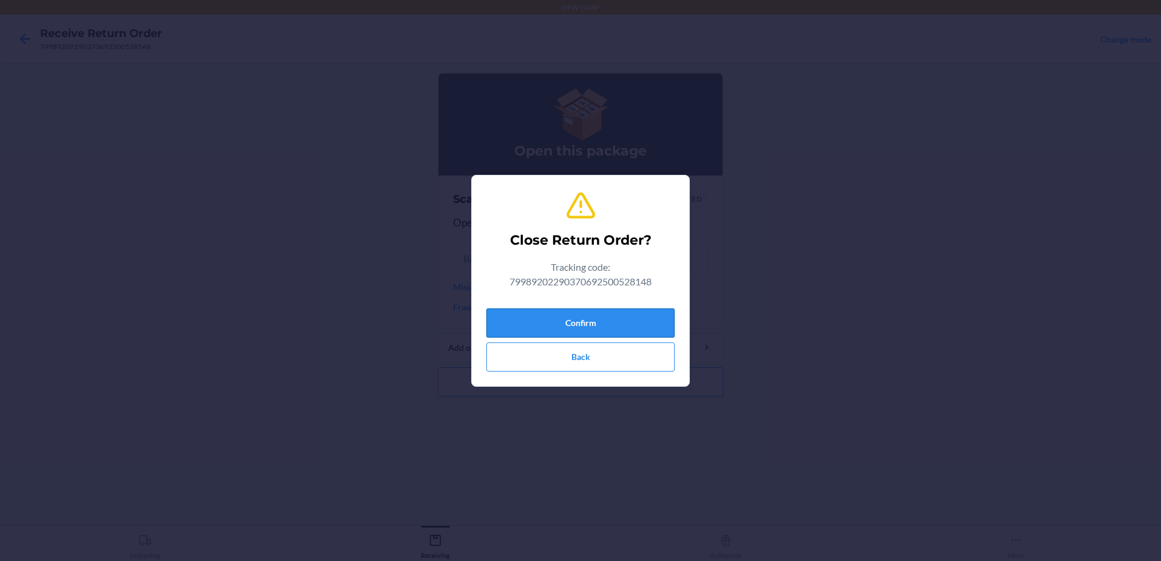
click at [549, 321] on button "Confirm" at bounding box center [580, 322] width 188 height 29
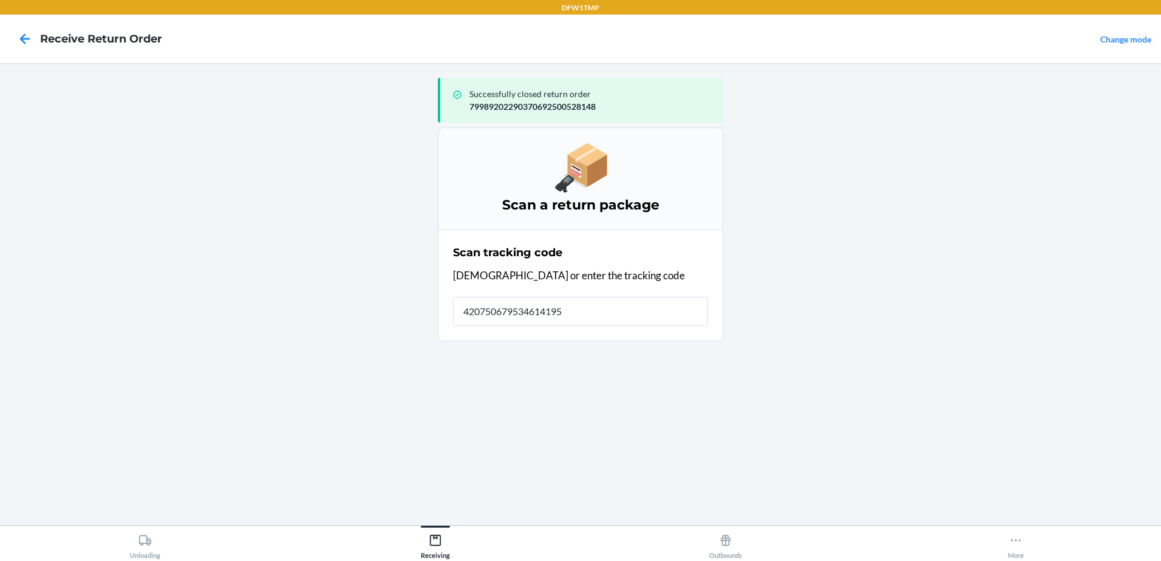
type input "4207506795346141953"
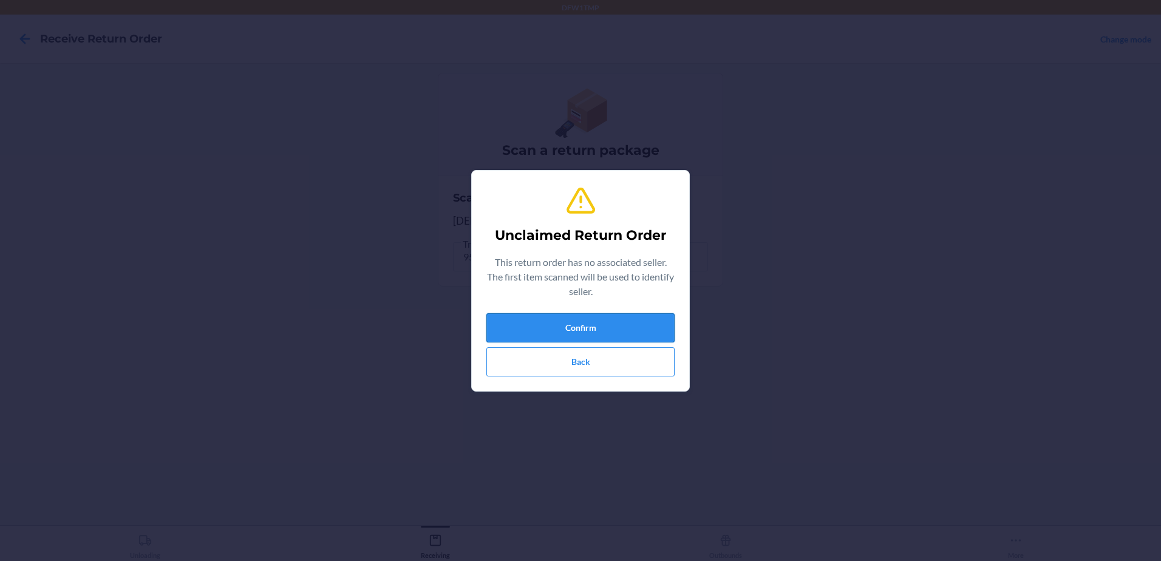
click at [525, 327] on button "Confirm" at bounding box center [580, 327] width 188 height 29
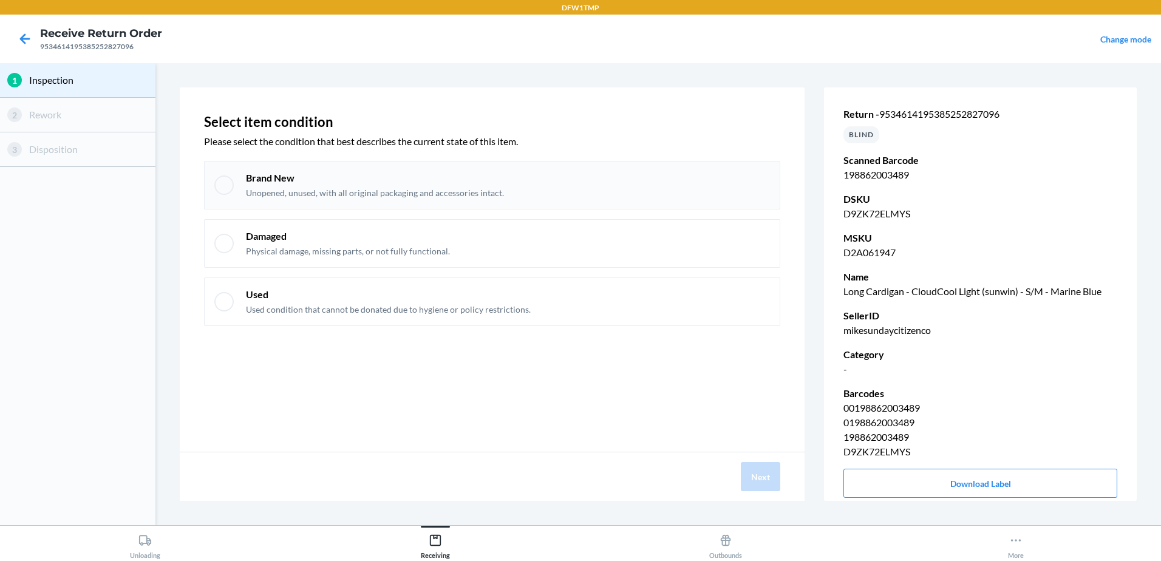
drag, startPoint x: 223, startPoint y: 181, endPoint x: 264, endPoint y: 194, distance: 42.8
click at [224, 181] on div at bounding box center [223, 184] width 19 height 19
checkbox input "true"
drag, startPoint x: 764, startPoint y: 470, endPoint x: 766, endPoint y: 458, distance: 11.7
click at [764, 464] on button "Next" at bounding box center [760, 476] width 39 height 29
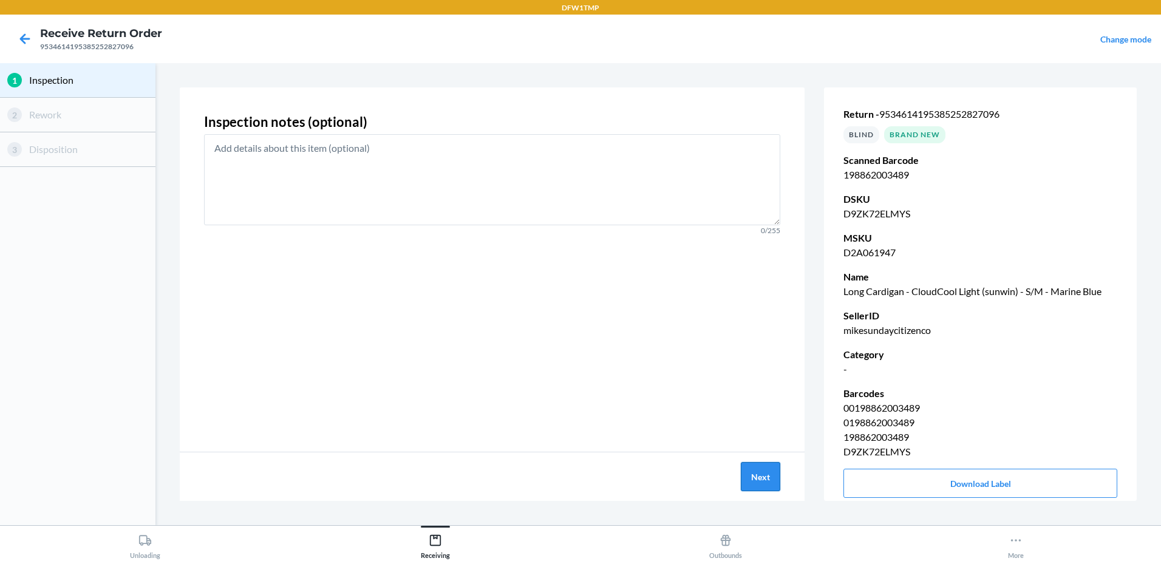
click at [774, 474] on button "Next" at bounding box center [760, 476] width 39 height 29
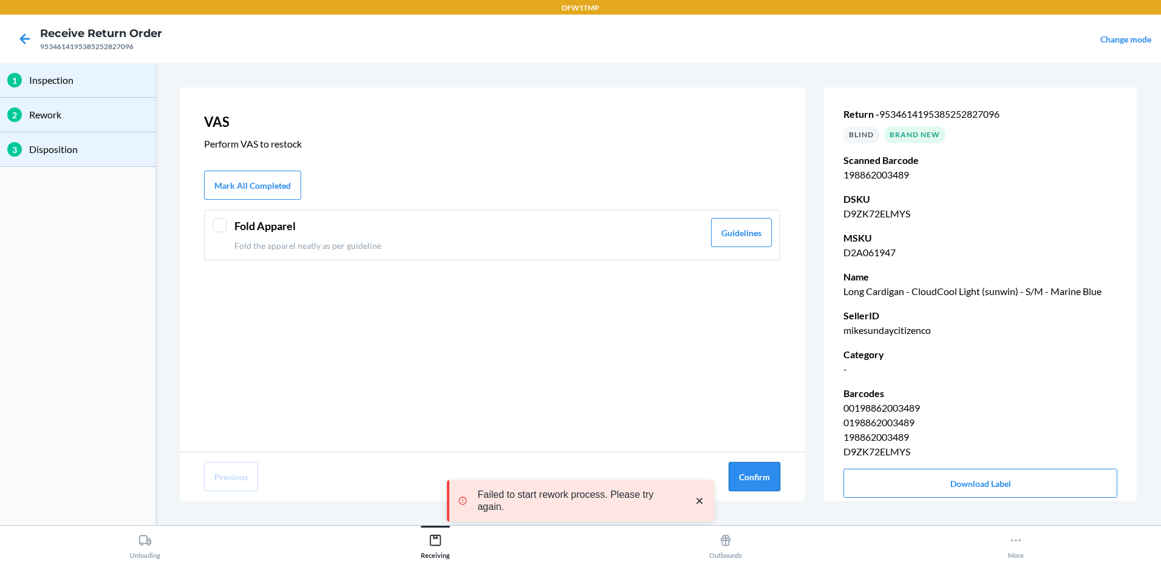
click at [763, 478] on button "Confirm" at bounding box center [755, 476] width 52 height 29
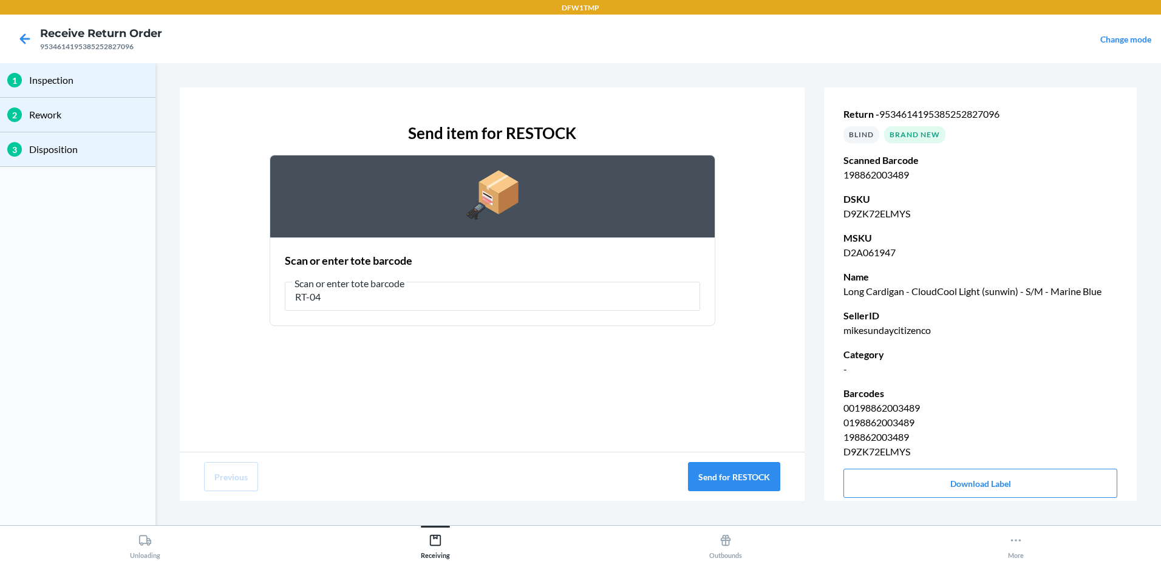
type input "RT-04"
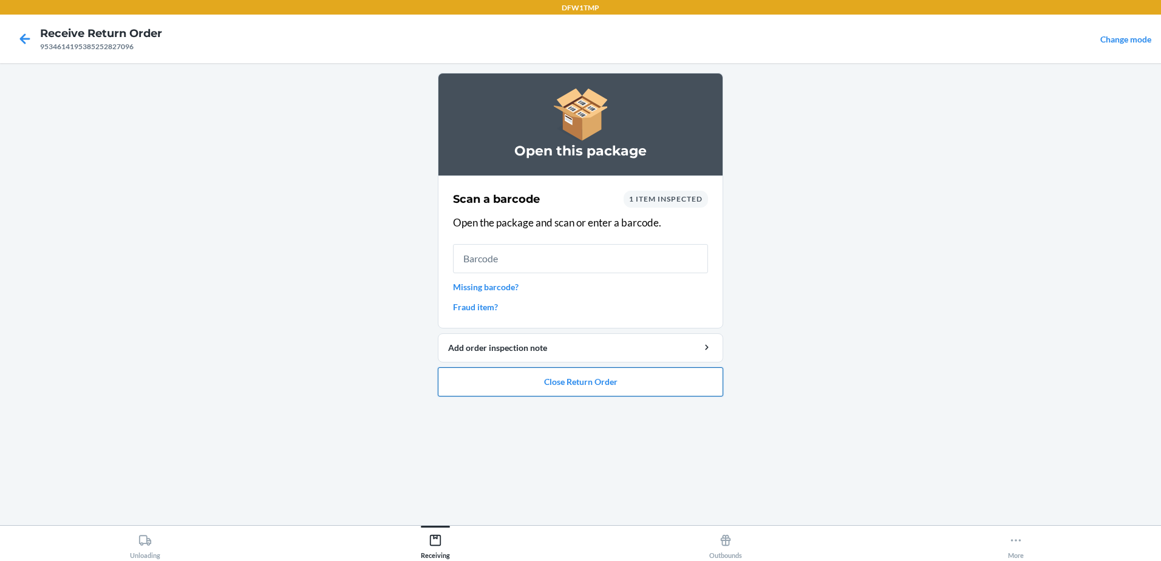
click at [605, 379] on button "Close Return Order" at bounding box center [580, 381] width 285 height 29
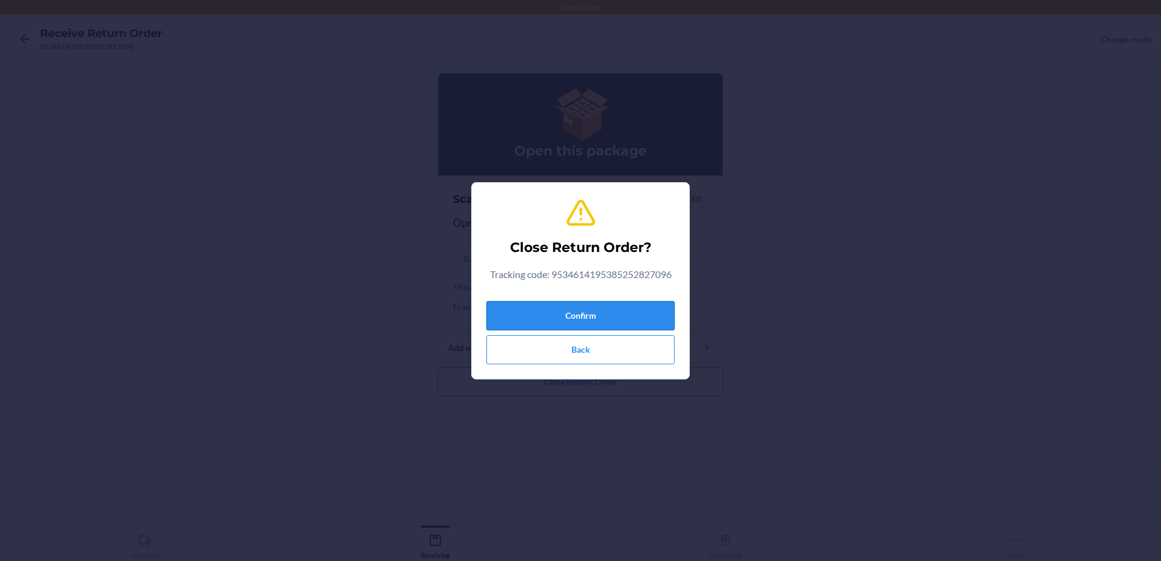
click at [593, 315] on button "Confirm" at bounding box center [580, 315] width 188 height 29
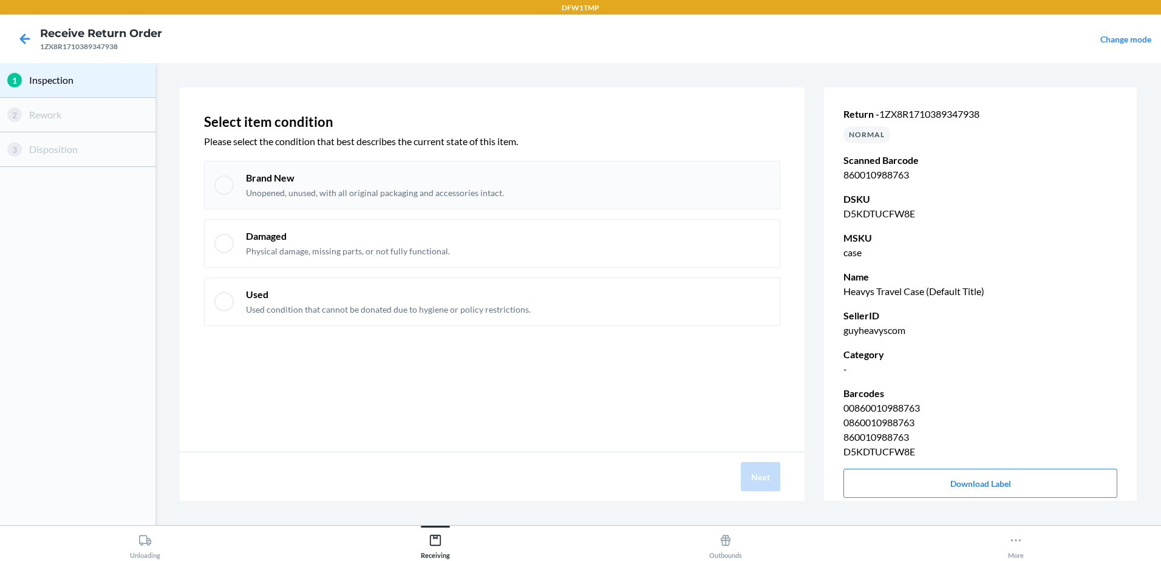
click at [225, 186] on div at bounding box center [223, 184] width 19 height 19
checkbox input "true"
click at [755, 473] on button "Next" at bounding box center [760, 476] width 39 height 29
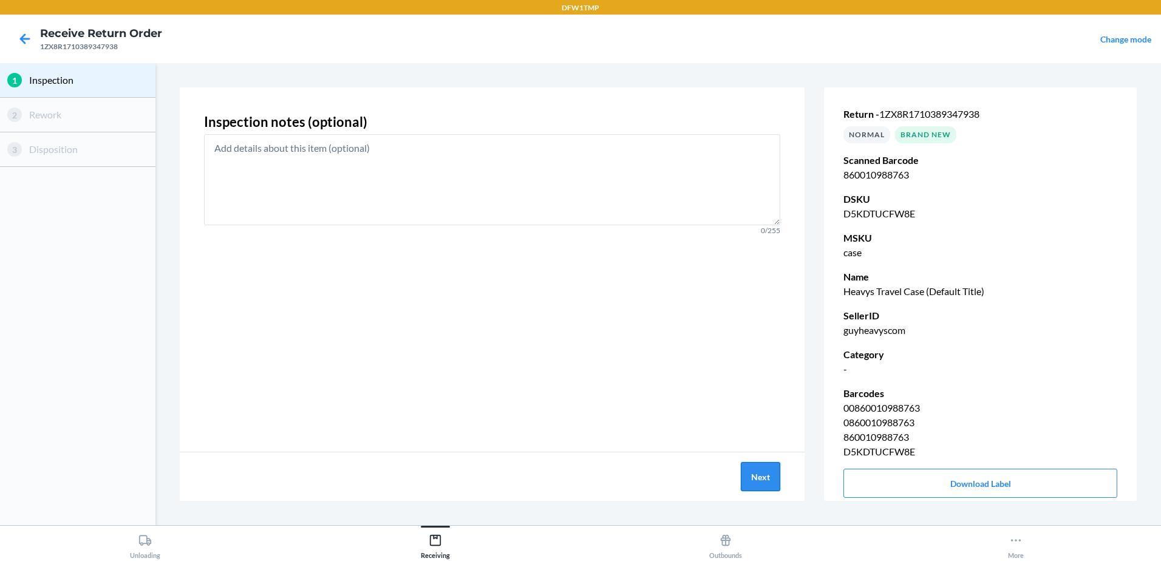
click at [751, 472] on button "Next" at bounding box center [760, 476] width 39 height 29
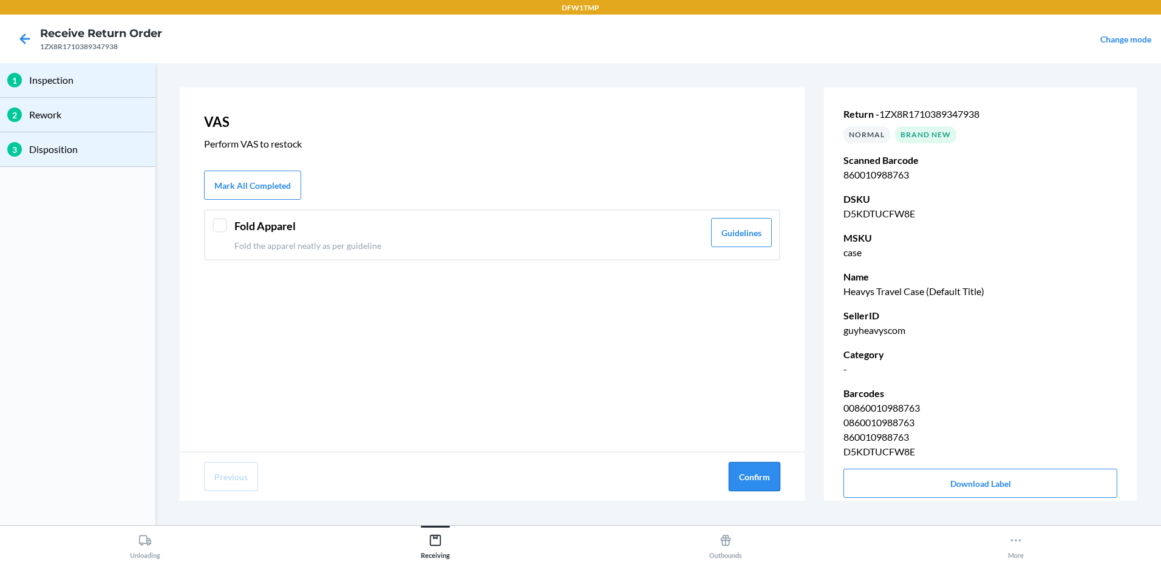
click at [746, 474] on button "Confirm" at bounding box center [755, 476] width 52 height 29
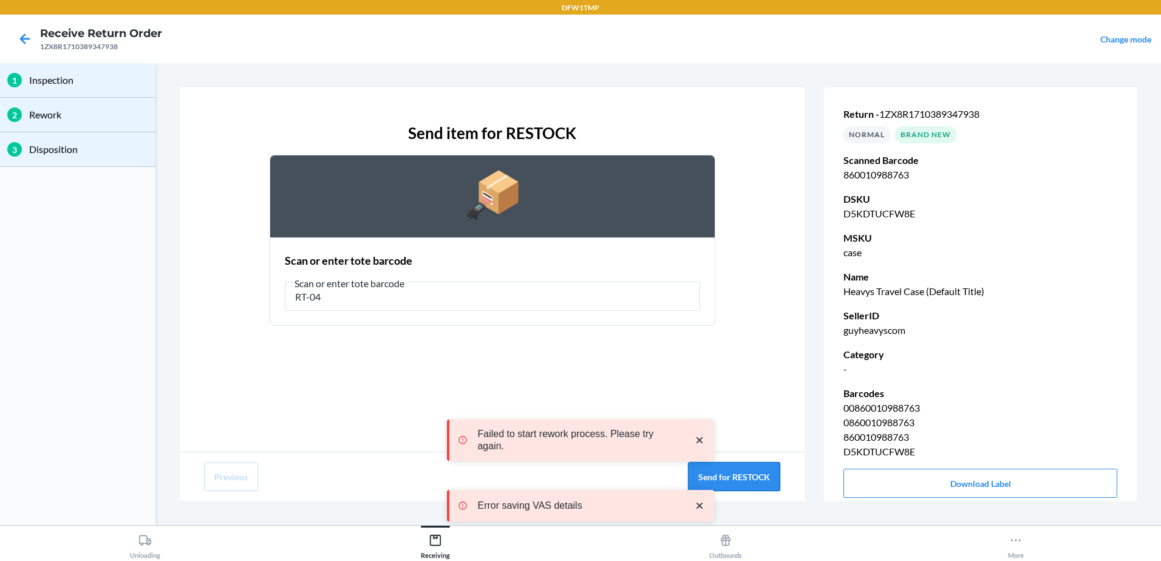
type input "RT-04"
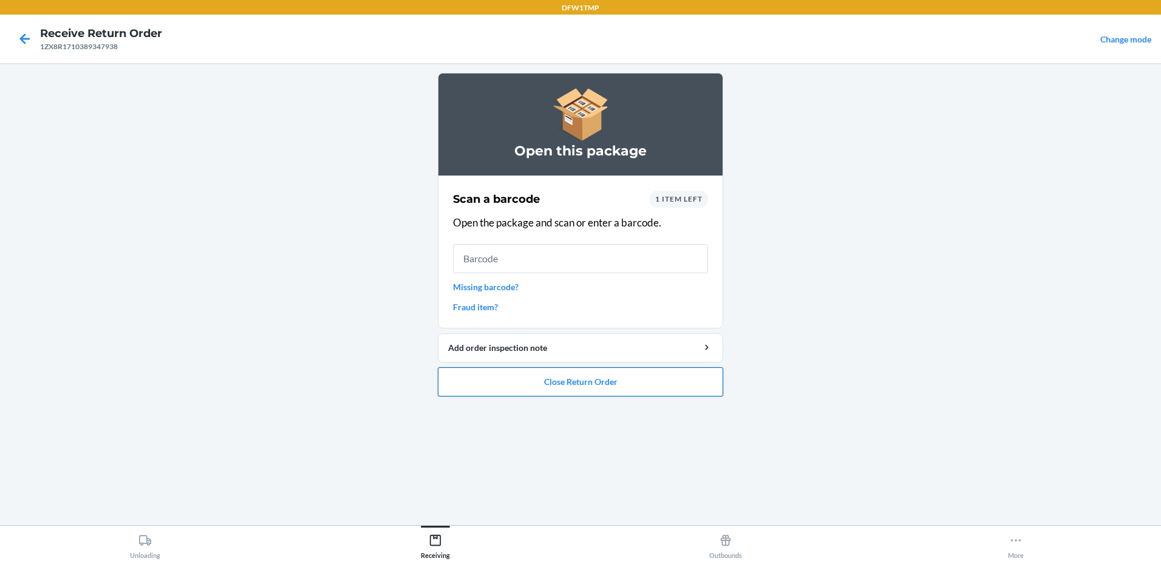
click at [577, 385] on button "Close Return Order" at bounding box center [580, 381] width 285 height 29
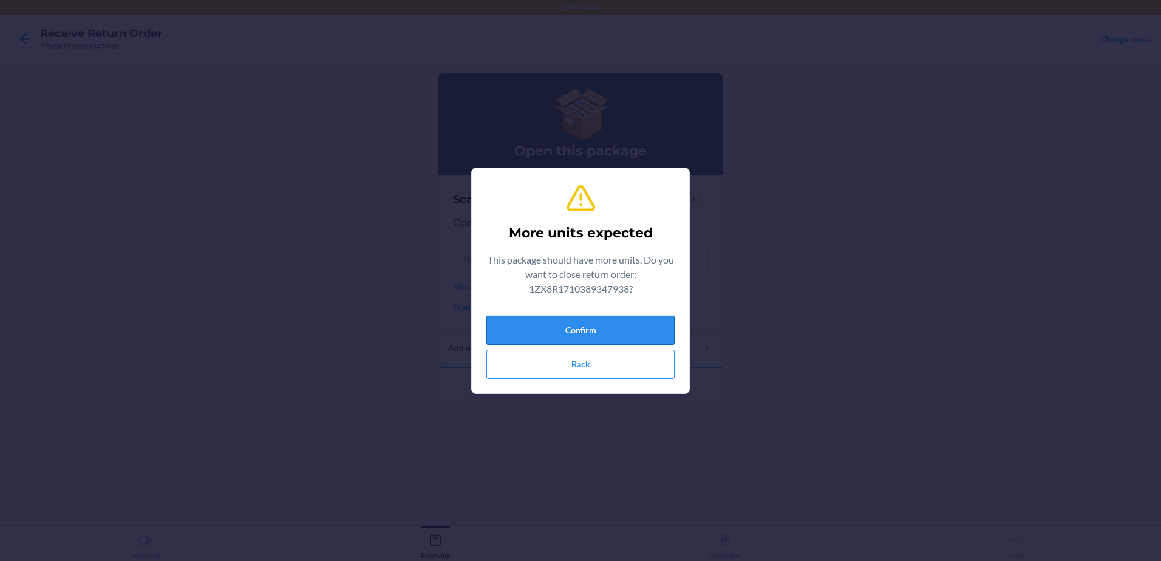
click at [596, 328] on button "Confirm" at bounding box center [580, 330] width 188 height 29
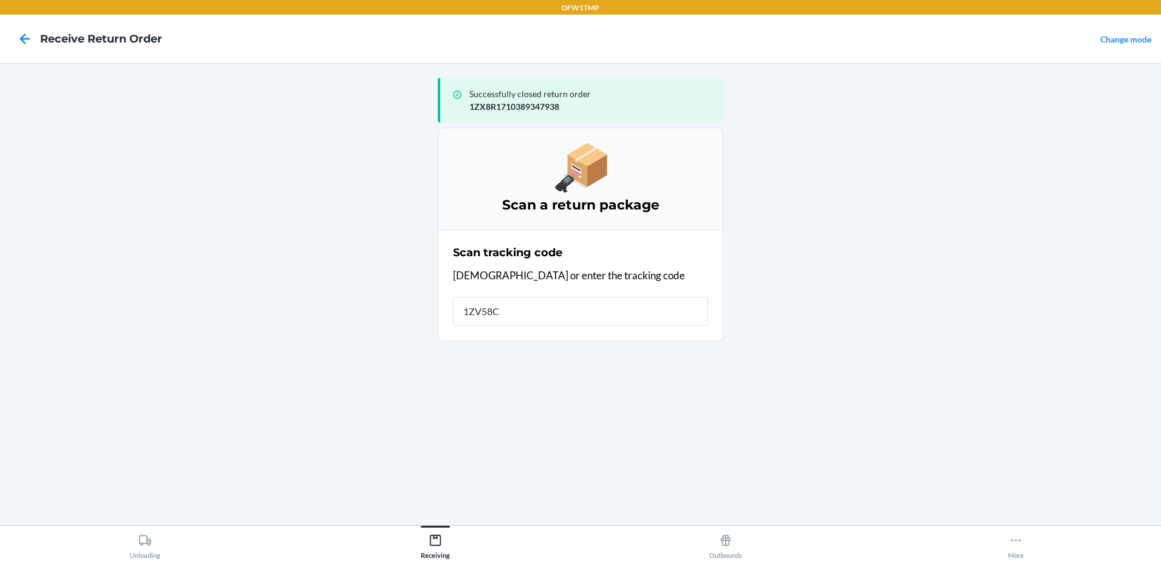
type input "1ZV58C1"
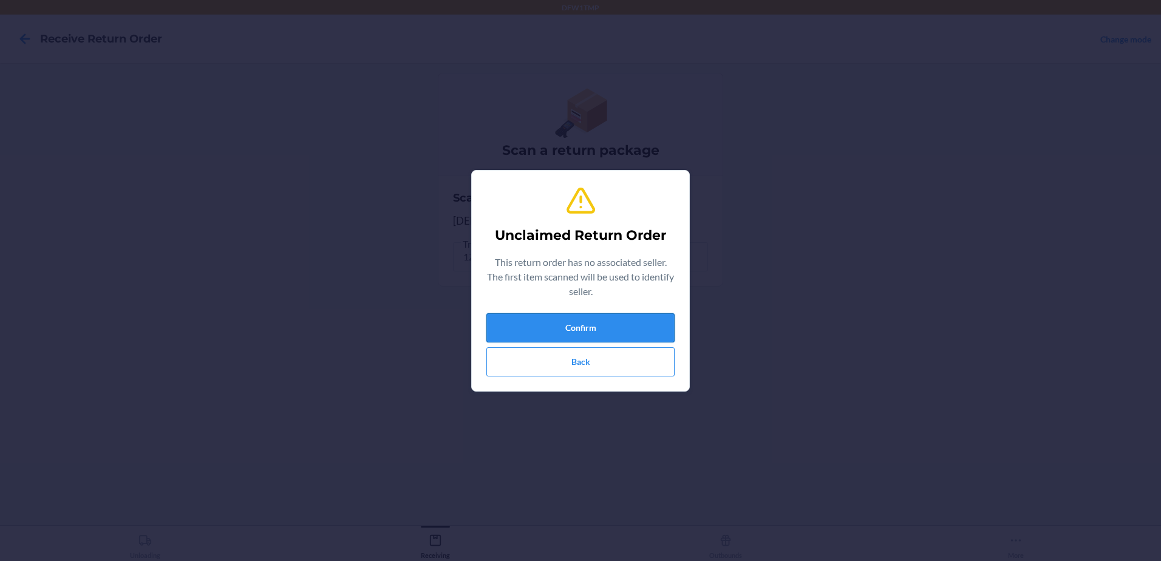
drag, startPoint x: 620, startPoint y: 323, endPoint x: 625, endPoint y: 320, distance: 6.3
click at [625, 321] on button "Confirm" at bounding box center [580, 327] width 188 height 29
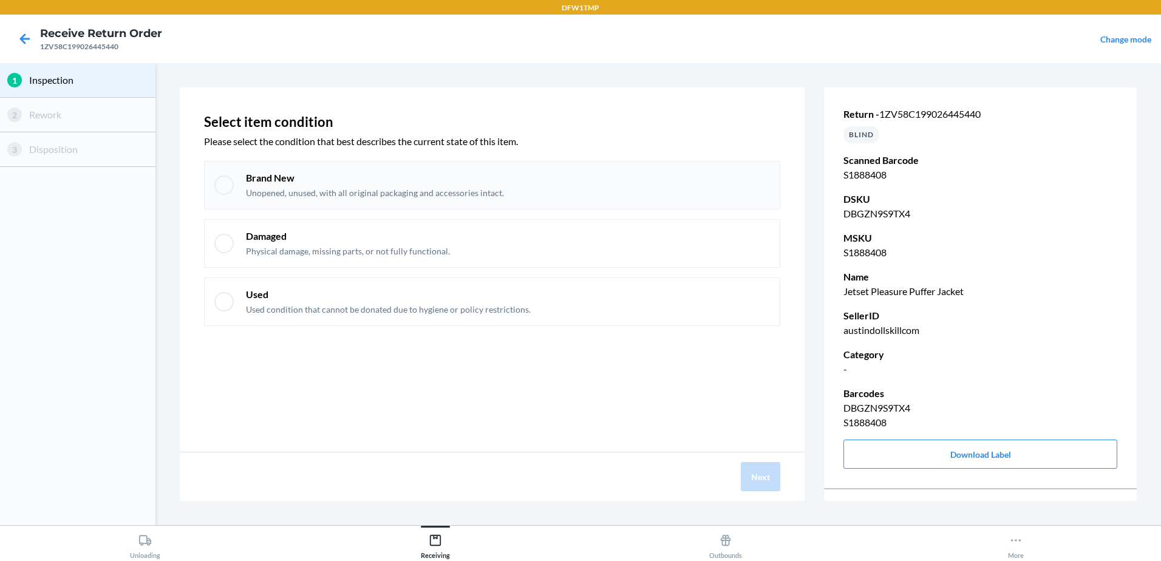
click at [230, 186] on div at bounding box center [223, 184] width 19 height 19
checkbox input "true"
click at [749, 474] on button "Next" at bounding box center [760, 476] width 39 height 29
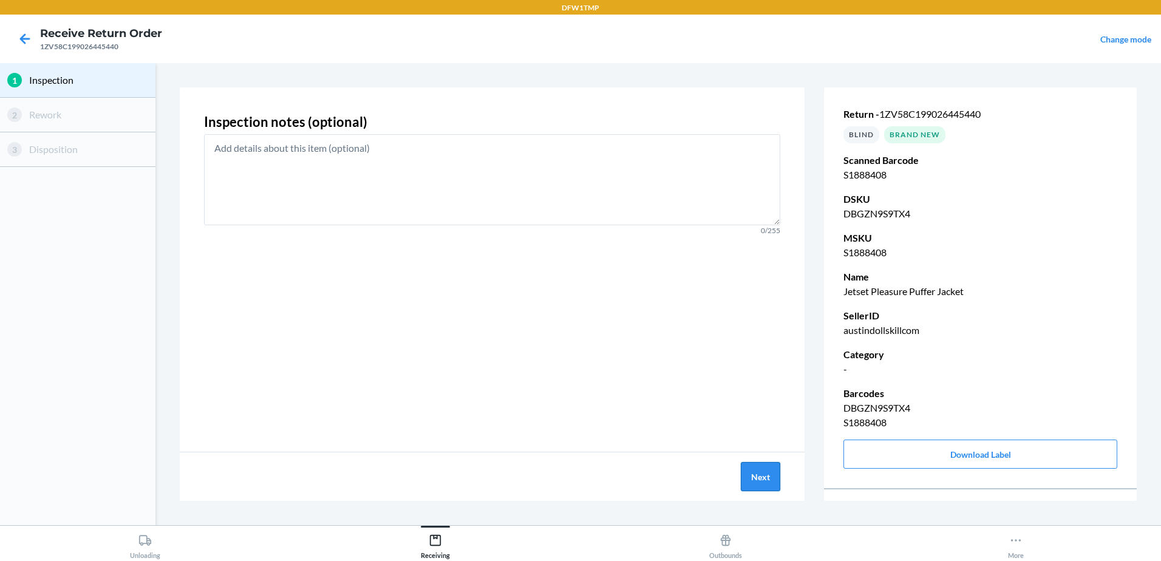
click at [761, 477] on button "Next" at bounding box center [760, 476] width 39 height 29
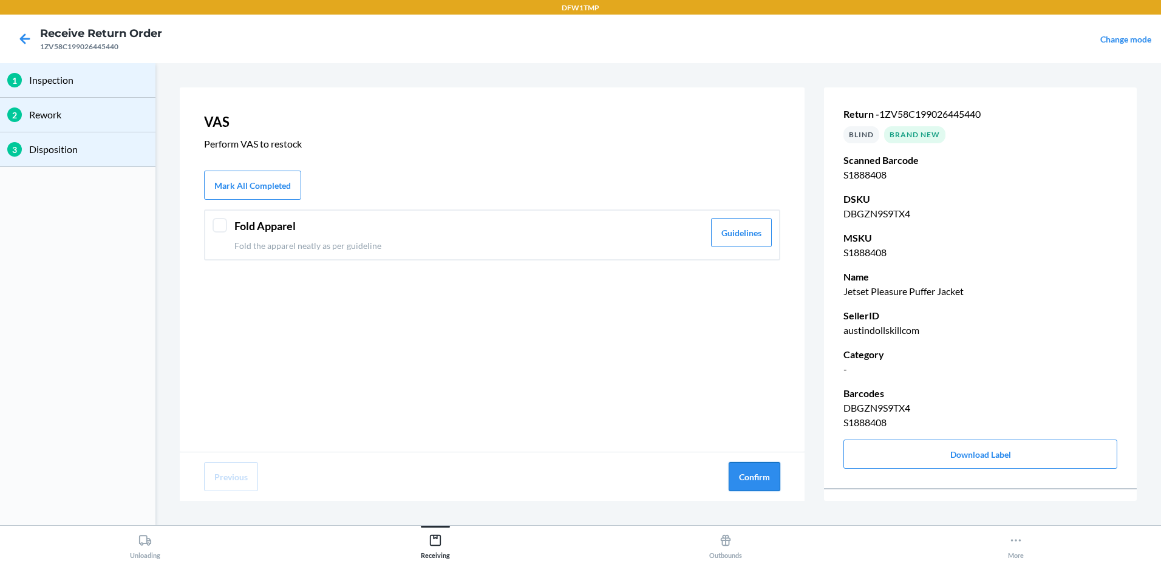
click at [763, 474] on button "Confirm" at bounding box center [755, 476] width 52 height 29
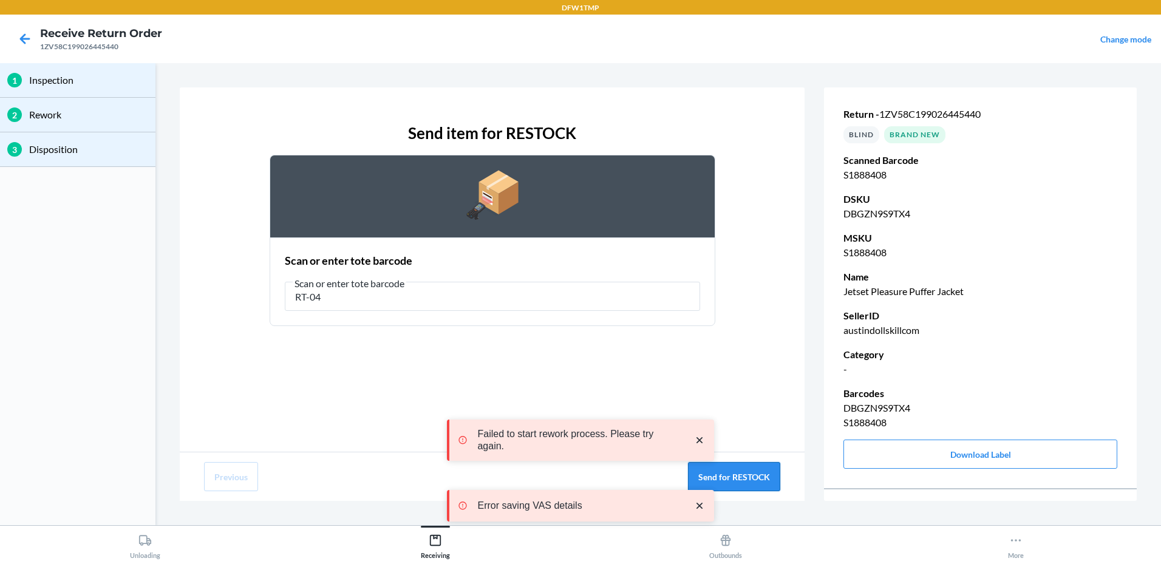
type input "RT-04"
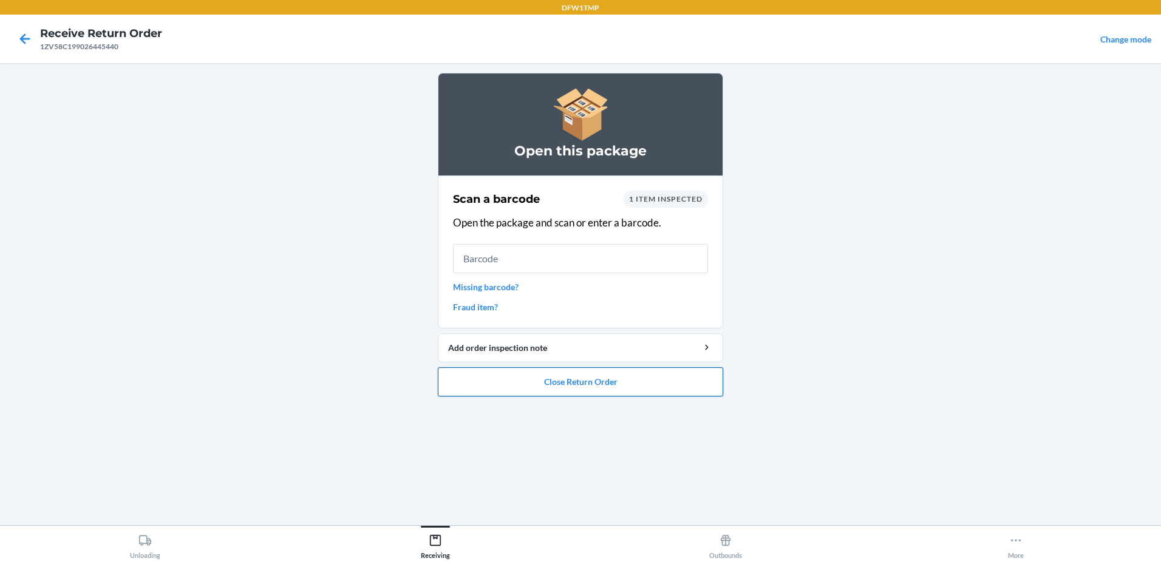
click at [674, 382] on button "Close Return Order" at bounding box center [580, 381] width 285 height 29
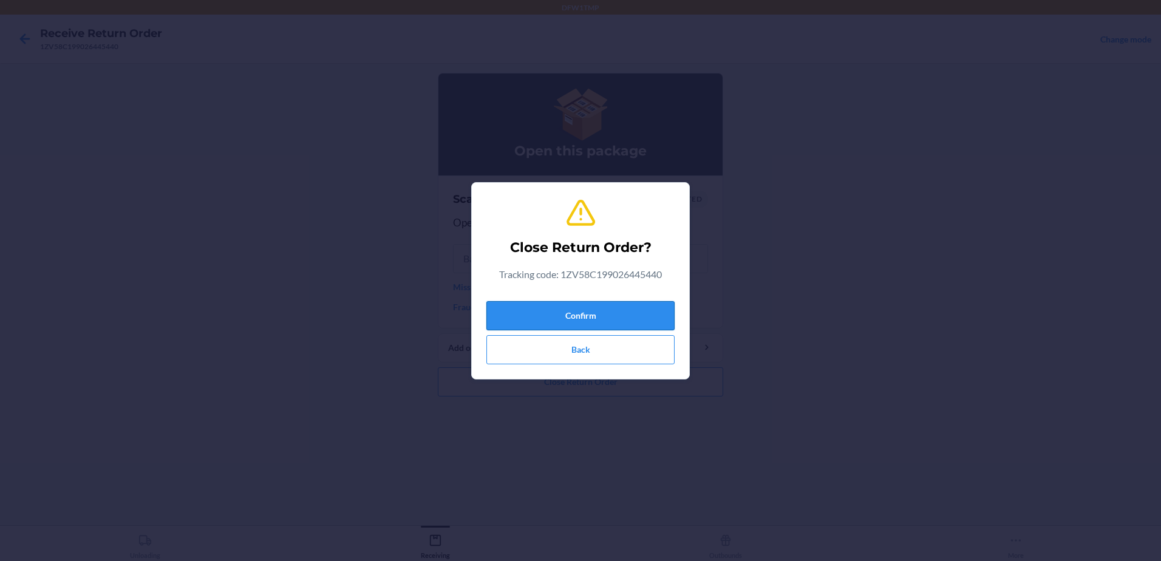
click at [637, 319] on button "Confirm" at bounding box center [580, 315] width 188 height 29
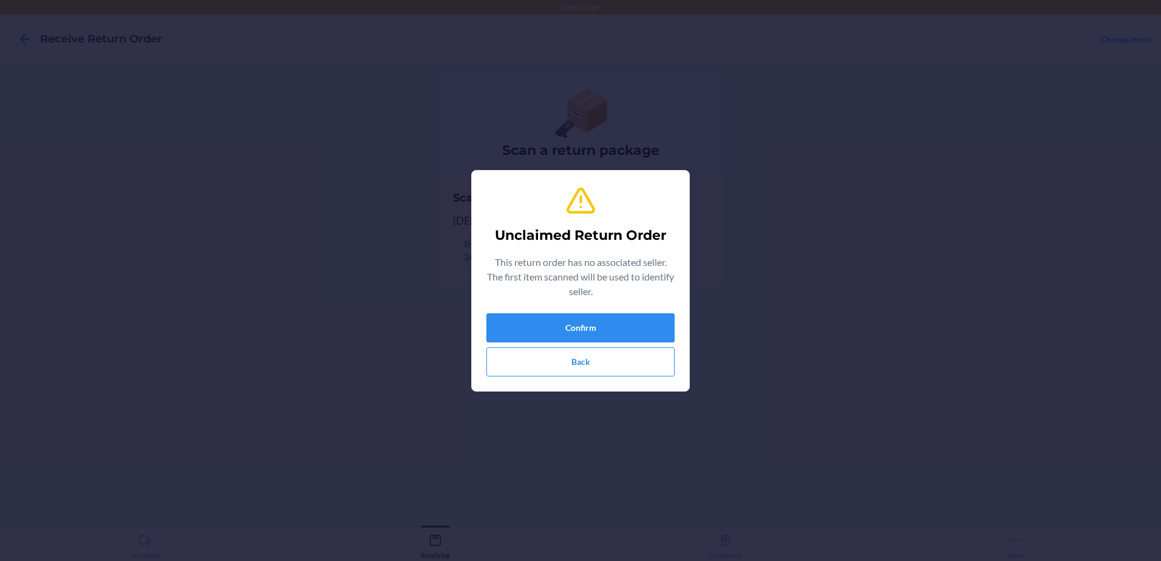
drag, startPoint x: 593, startPoint y: 268, endPoint x: 893, endPoint y: 185, distance: 311.7
click at [893, 185] on div "Unclaimed Return Order This return order has no associated seller. The first it…" at bounding box center [580, 280] width 1161 height 561
click at [590, 332] on button "Confirm" at bounding box center [580, 327] width 188 height 29
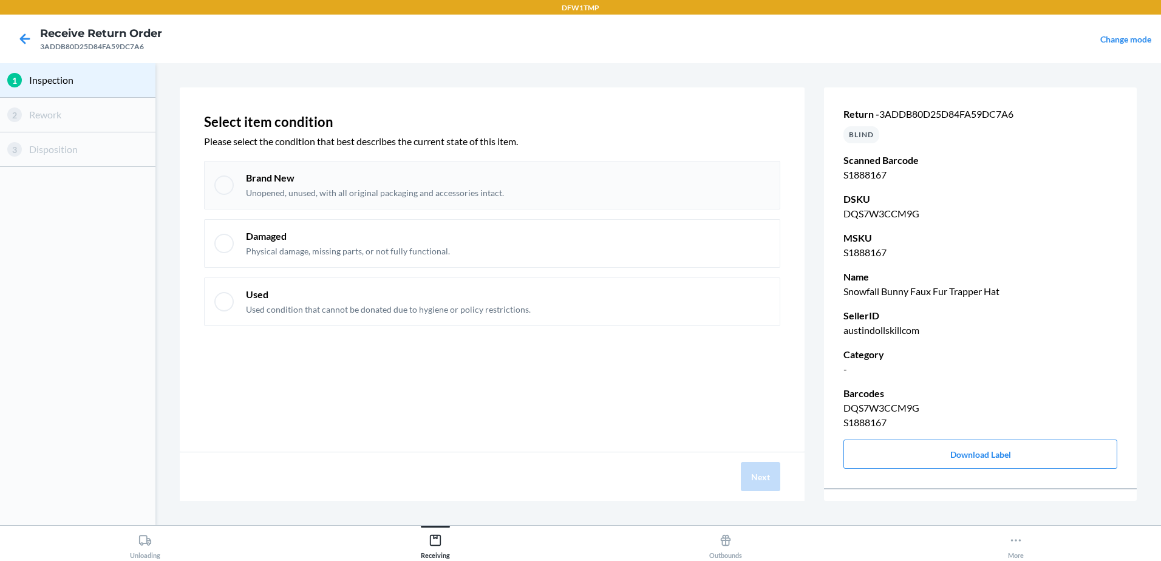
click at [223, 180] on div at bounding box center [223, 184] width 19 height 19
checkbox input "true"
drag, startPoint x: 768, startPoint y: 486, endPoint x: 766, endPoint y: 477, distance: 8.7
click at [767, 482] on button "Next" at bounding box center [760, 476] width 39 height 29
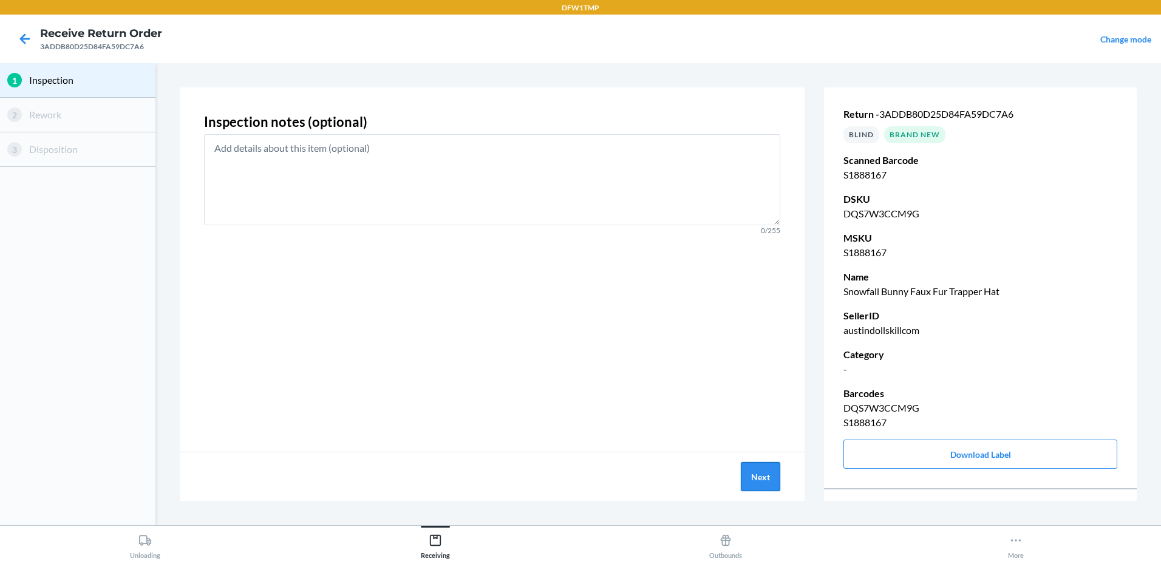
click at [768, 470] on button "Next" at bounding box center [760, 476] width 39 height 29
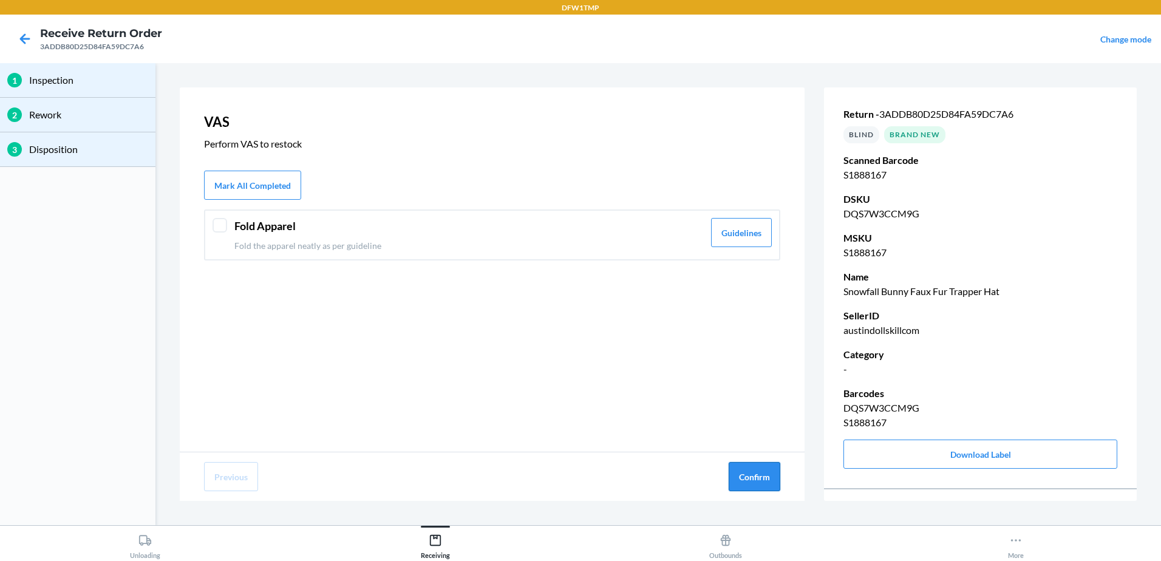
click at [769, 468] on button "Confirm" at bounding box center [755, 476] width 52 height 29
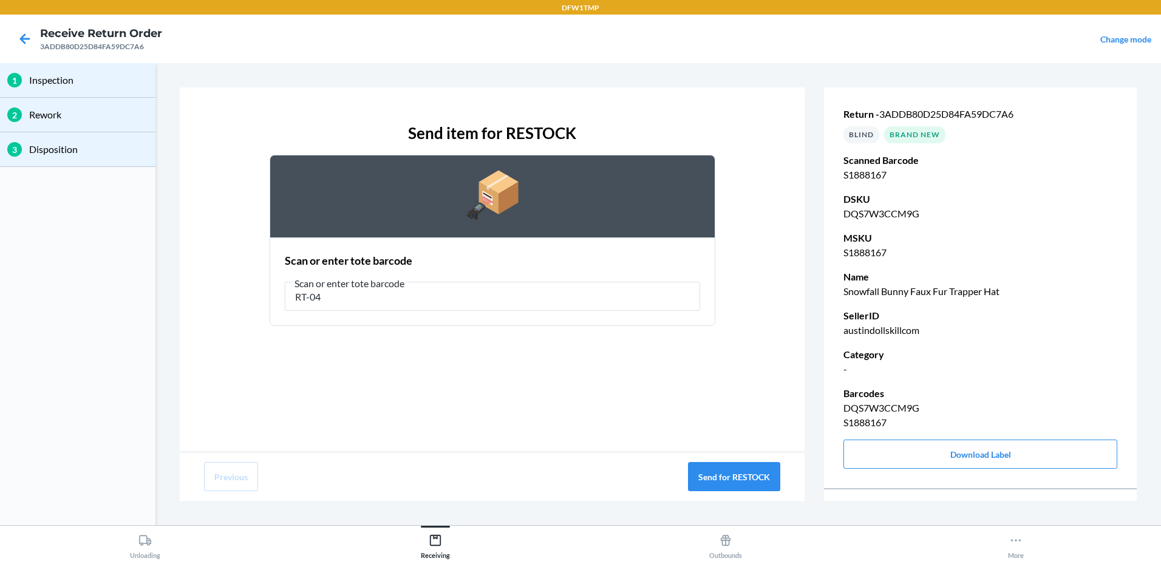
type input "RT-04"
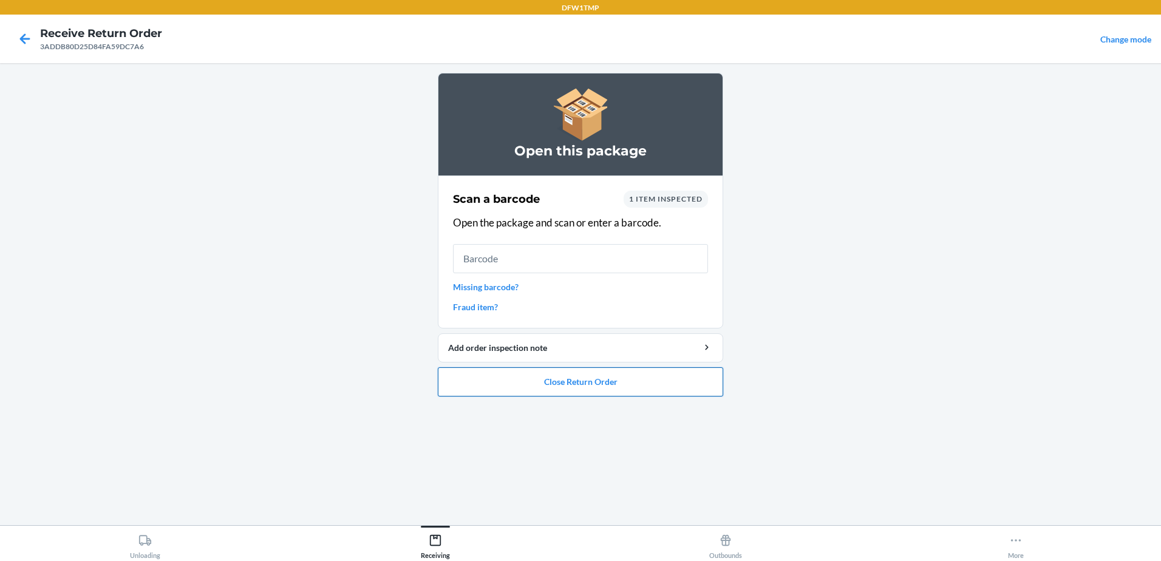
click at [641, 394] on button "Close Return Order" at bounding box center [580, 381] width 285 height 29
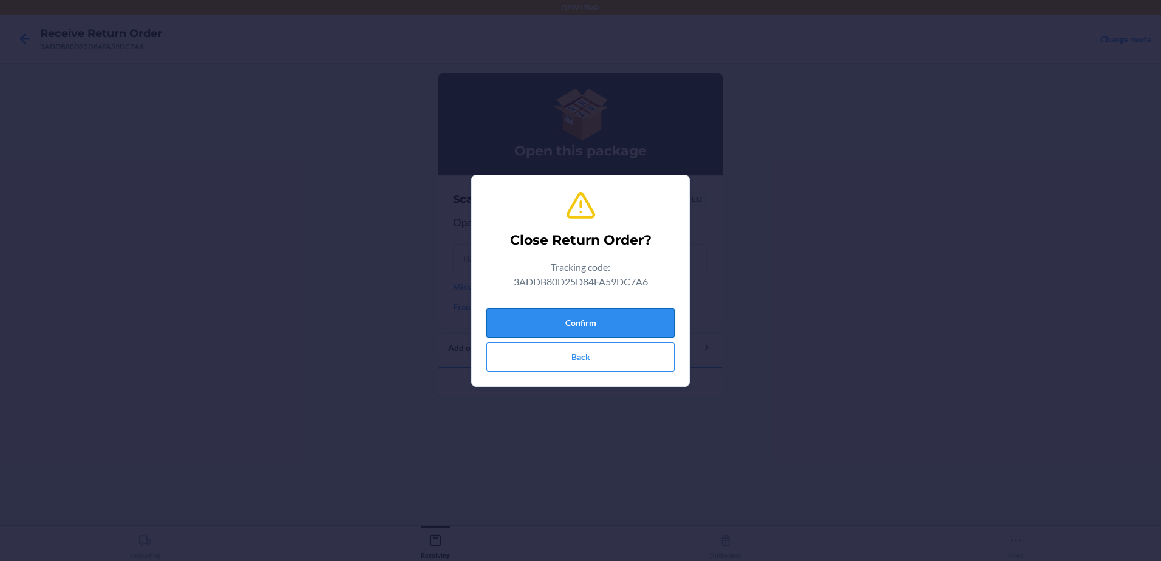
drag, startPoint x: 631, startPoint y: 301, endPoint x: 633, endPoint y: 310, distance: 8.6
click at [631, 306] on div "Close Return Order? Tracking code: 3ADDB80D25D84FA59DC7A6 Confirm Back" at bounding box center [580, 280] width 188 height 191
click at [632, 318] on button "Confirm" at bounding box center [580, 322] width 188 height 29
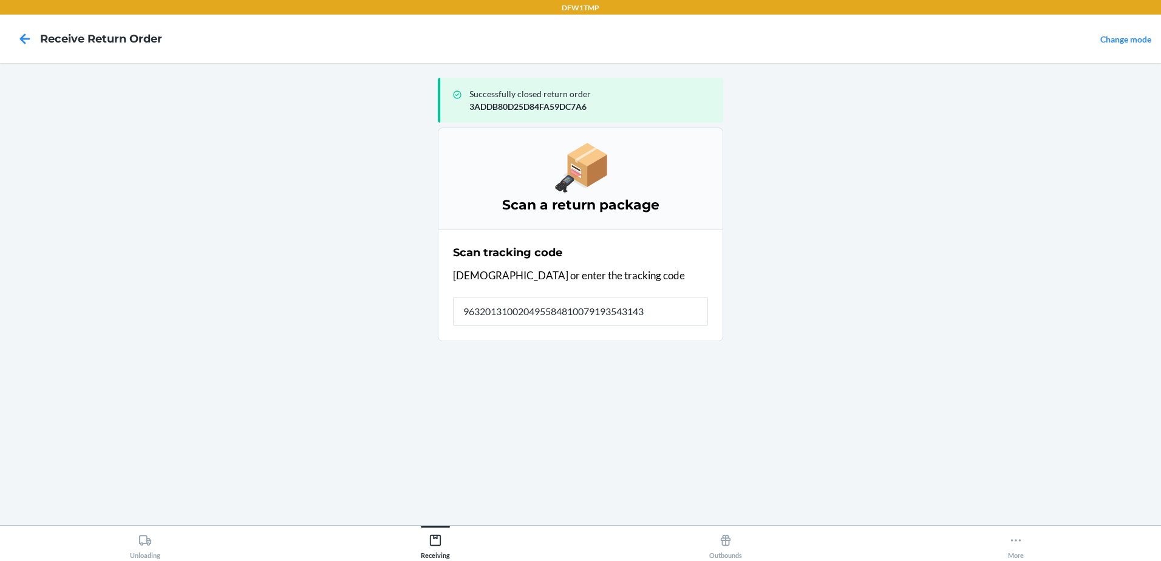
type input "9632013100204955848100791935431437"
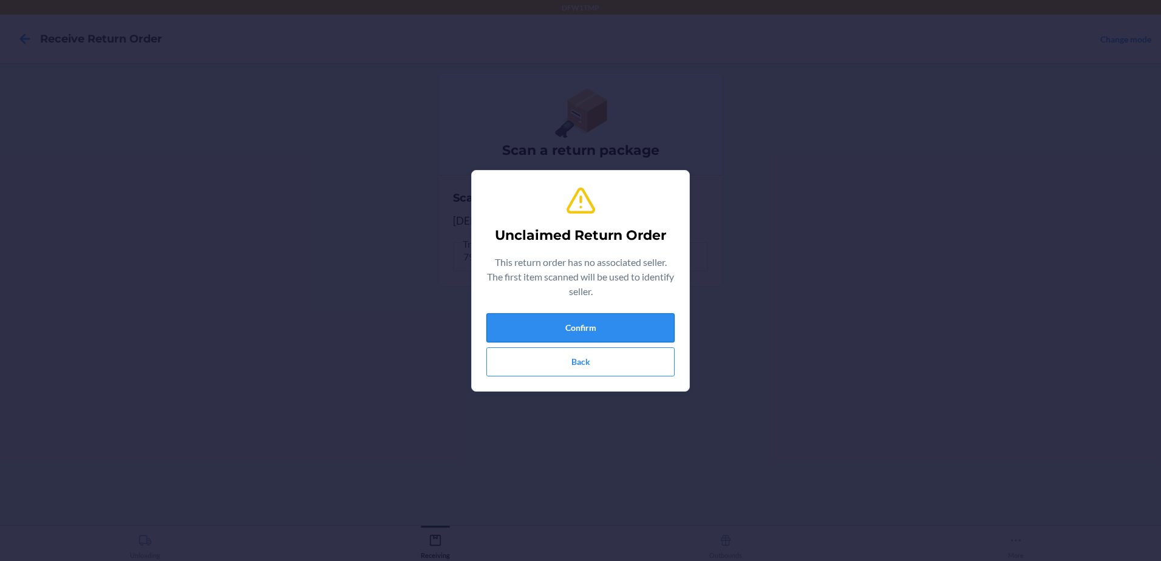
click at [643, 322] on button "Confirm" at bounding box center [580, 327] width 188 height 29
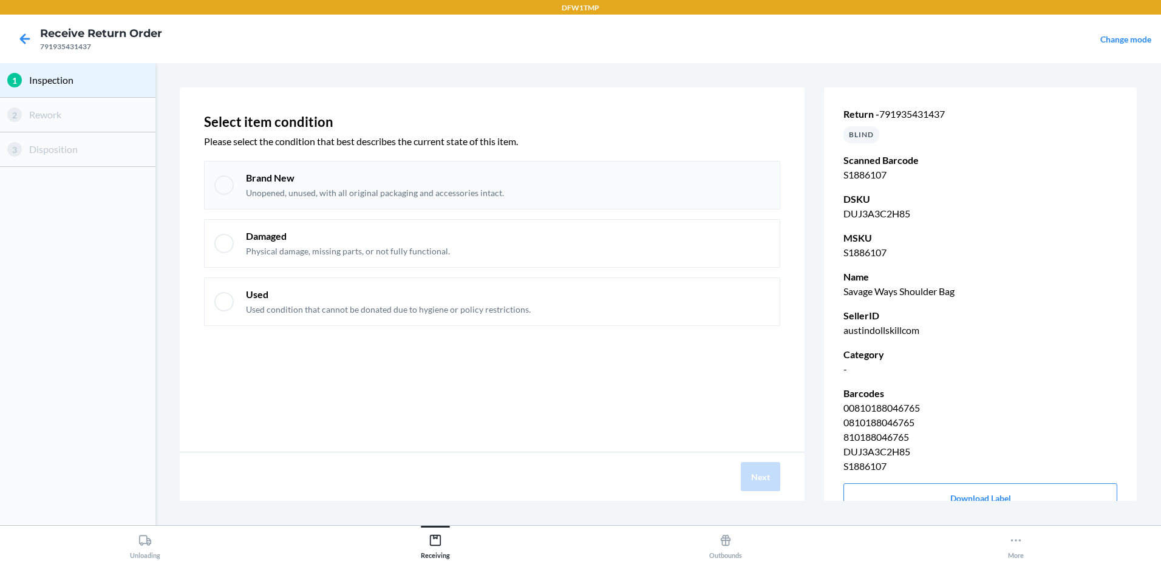
click at [231, 190] on div at bounding box center [223, 184] width 19 height 19
checkbox input "true"
click at [755, 478] on button "Next" at bounding box center [760, 476] width 39 height 29
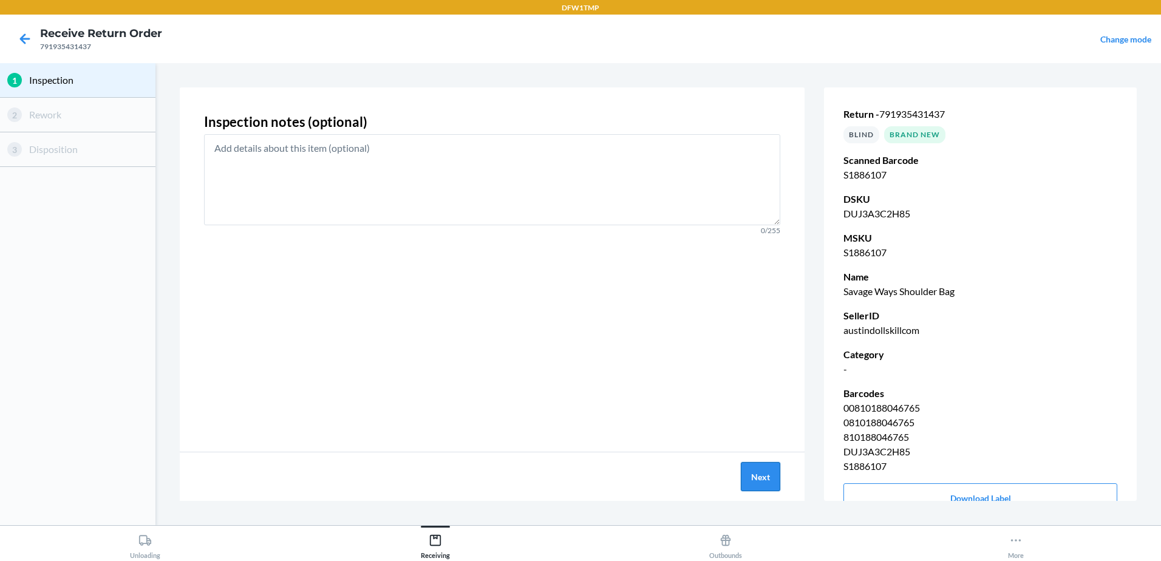
click at [760, 474] on button "Next" at bounding box center [760, 476] width 39 height 29
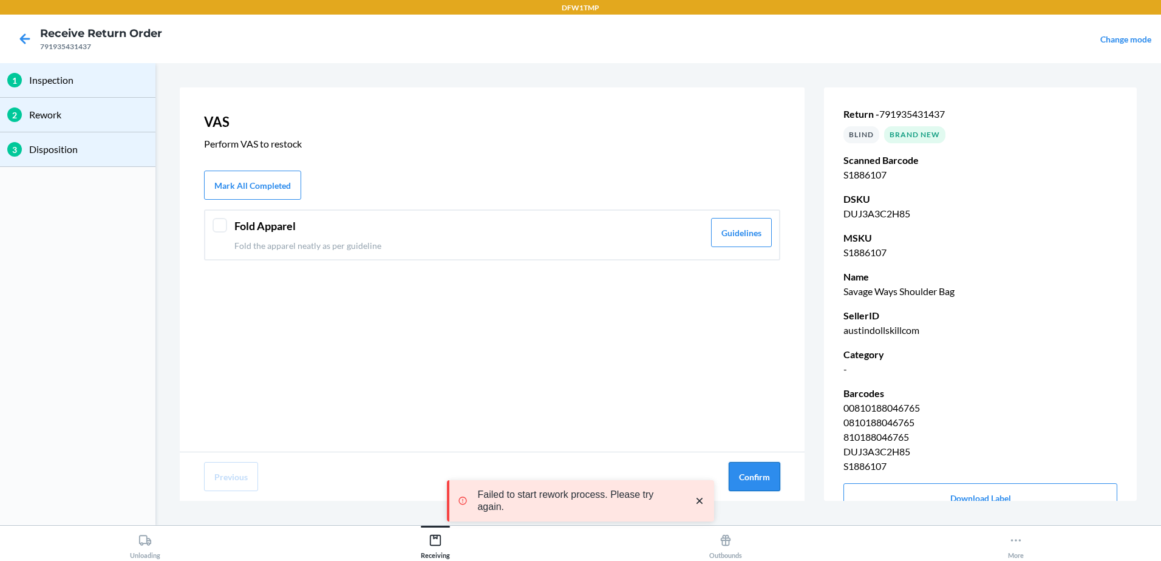
click at [760, 472] on button "Confirm" at bounding box center [755, 476] width 52 height 29
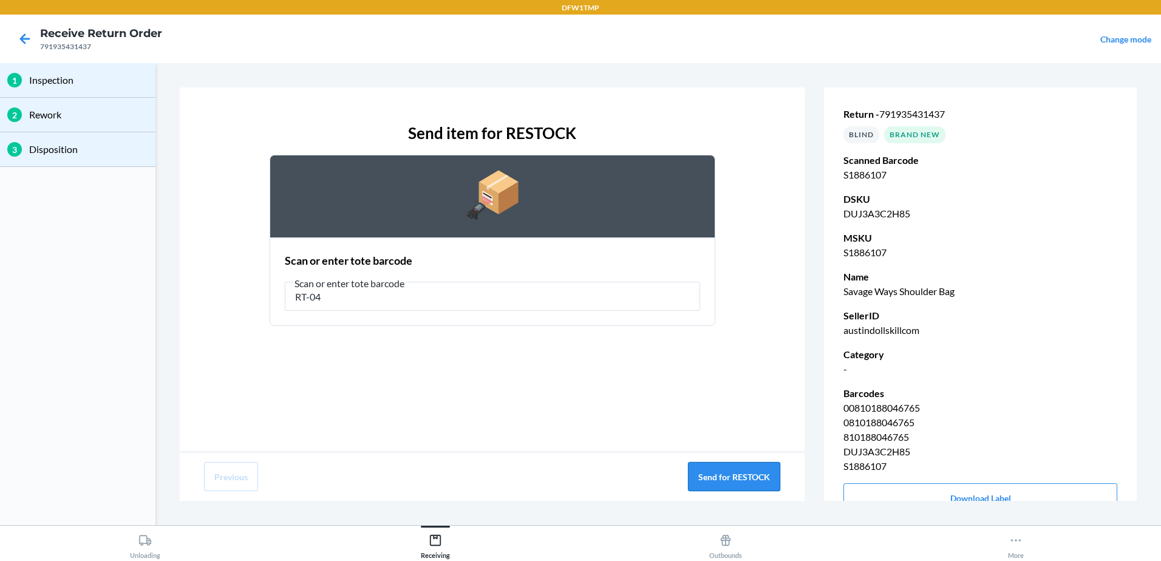
type input "RT-04"
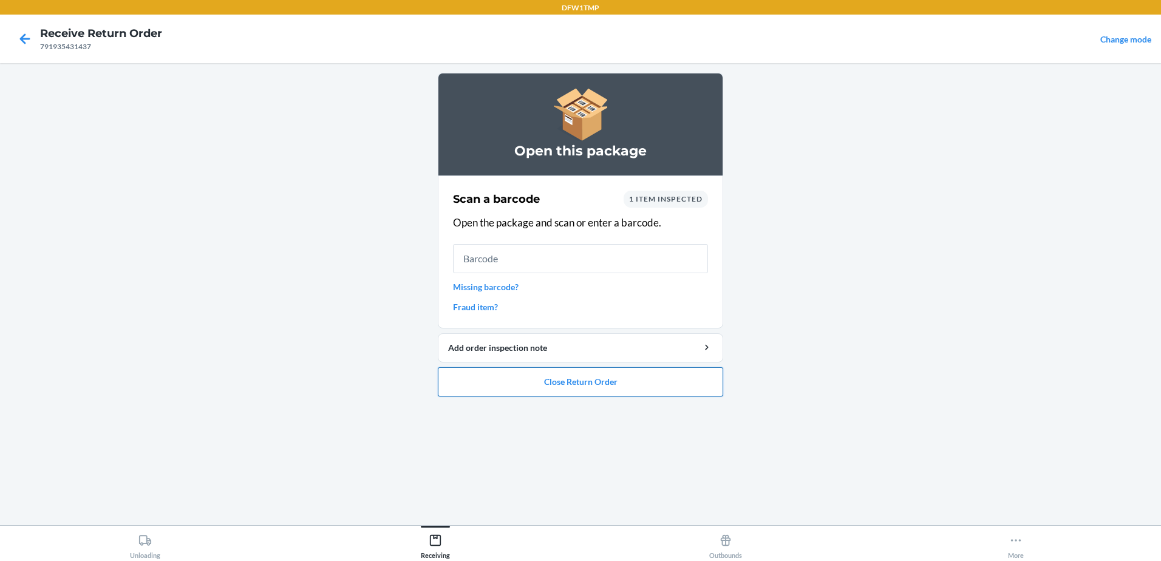
click at [614, 387] on button "Close Return Order" at bounding box center [580, 381] width 285 height 29
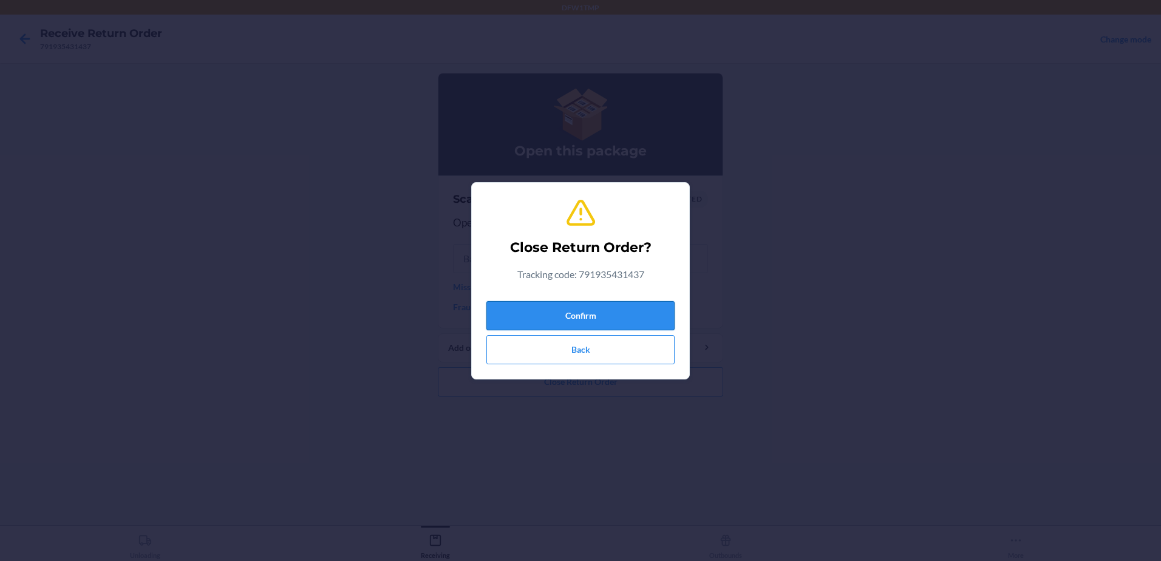
click at [627, 317] on button "Confirm" at bounding box center [580, 315] width 188 height 29
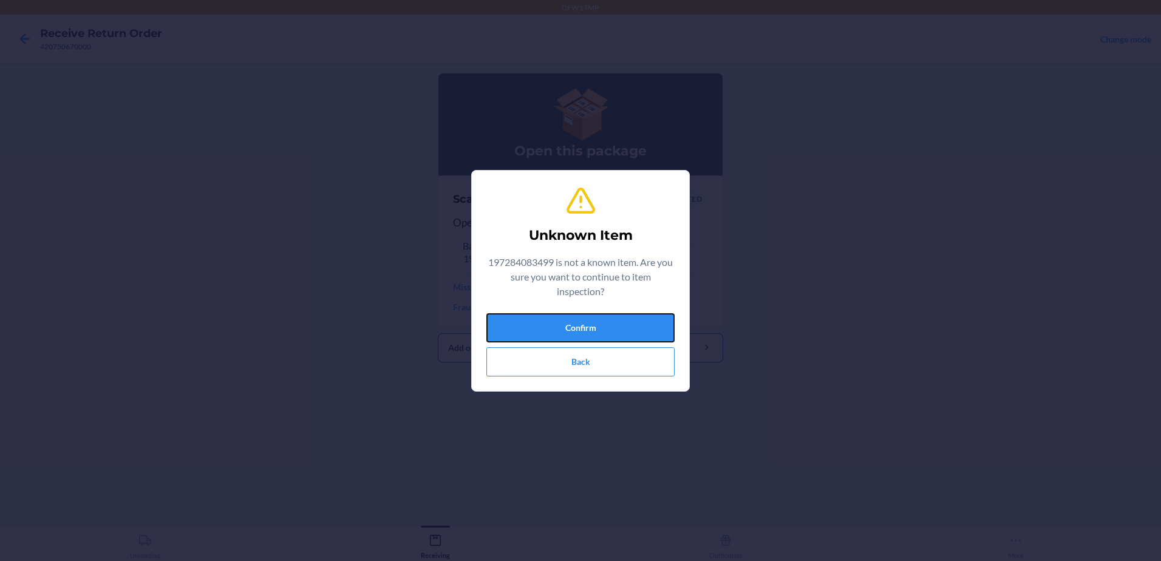
click at [515, 327] on button "Confirm" at bounding box center [580, 327] width 188 height 29
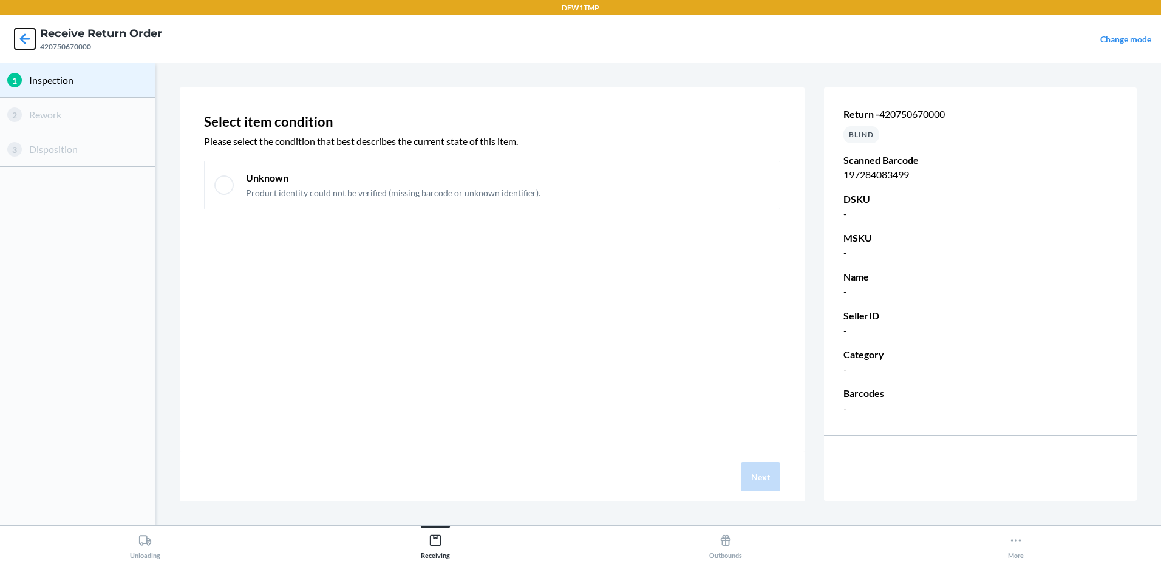
click at [22, 38] on icon at bounding box center [25, 38] width 10 height 10
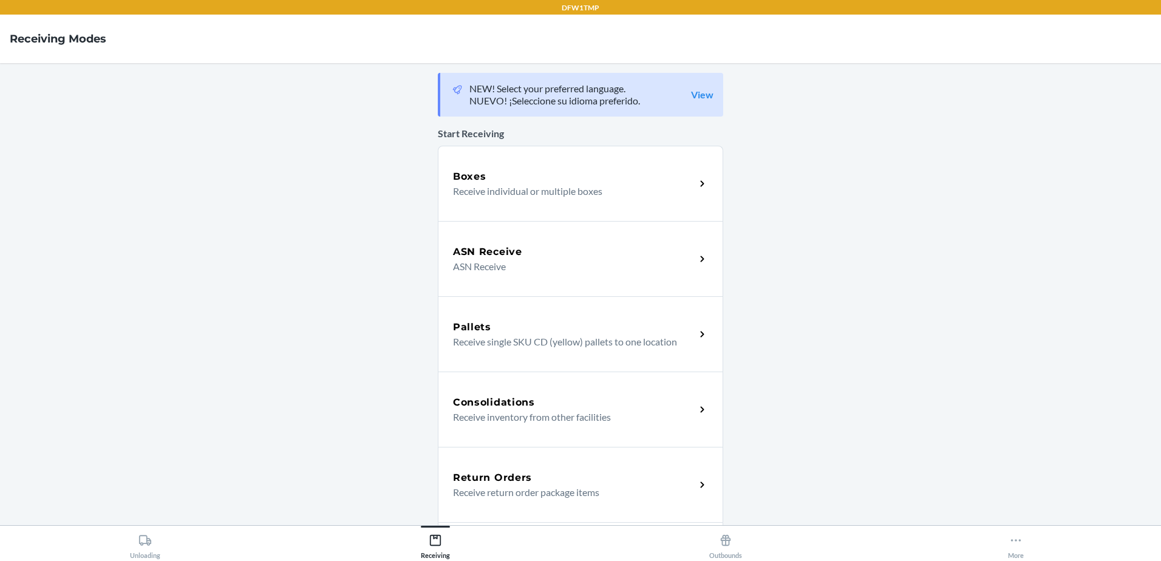
click at [631, 475] on div "Return Orders" at bounding box center [574, 478] width 242 height 15
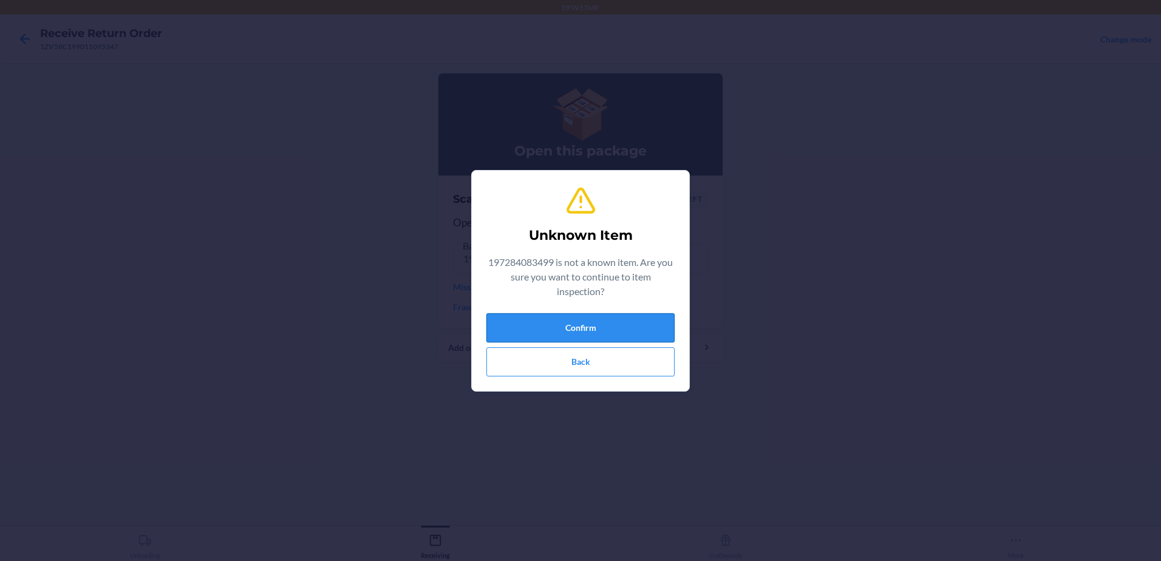
click at [606, 319] on button "Confirm" at bounding box center [580, 327] width 188 height 29
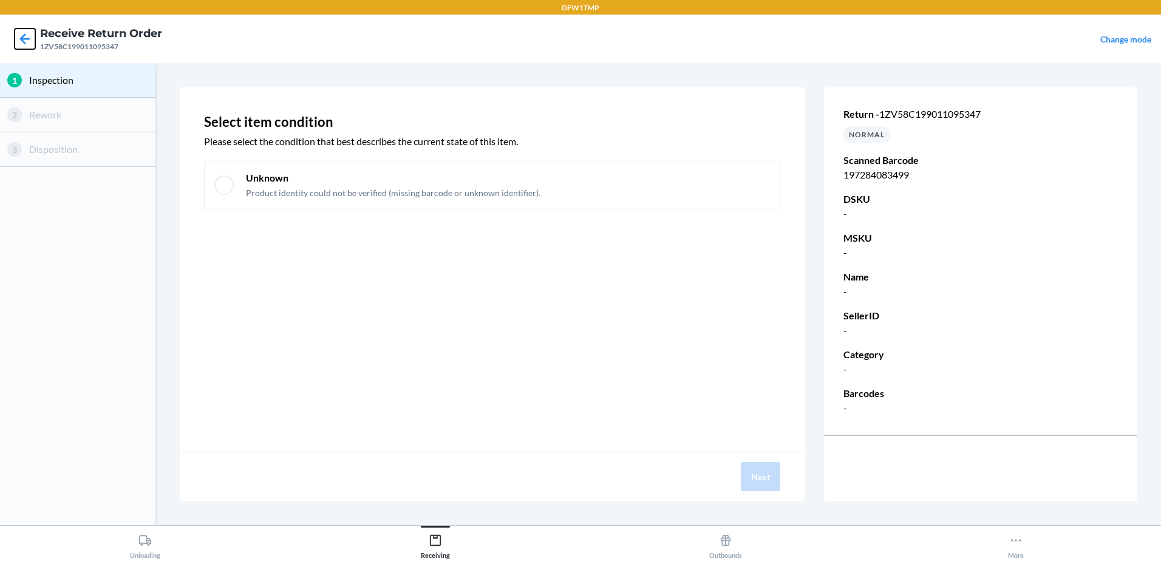
click at [27, 36] on icon at bounding box center [25, 39] width 21 height 21
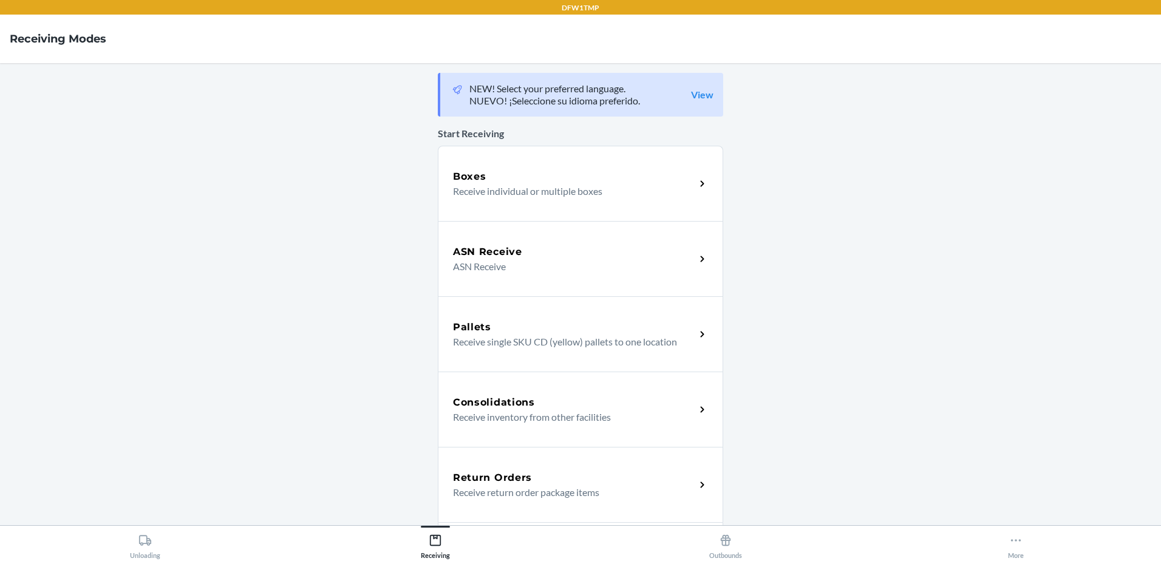
click at [580, 494] on p "Receive return order package items" at bounding box center [569, 492] width 233 height 15
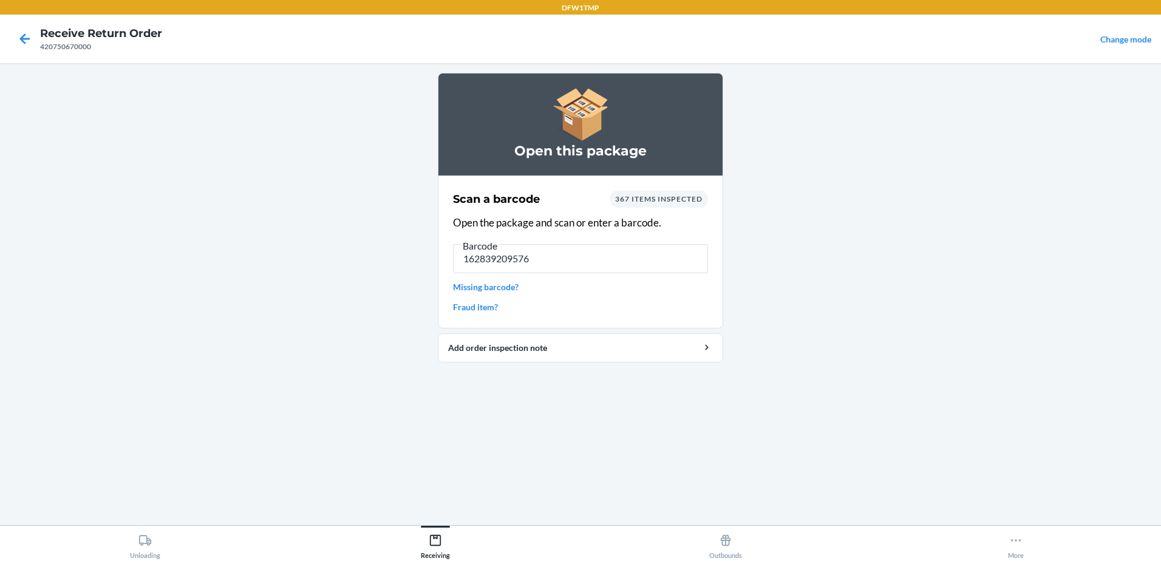
type input "1628392095769"
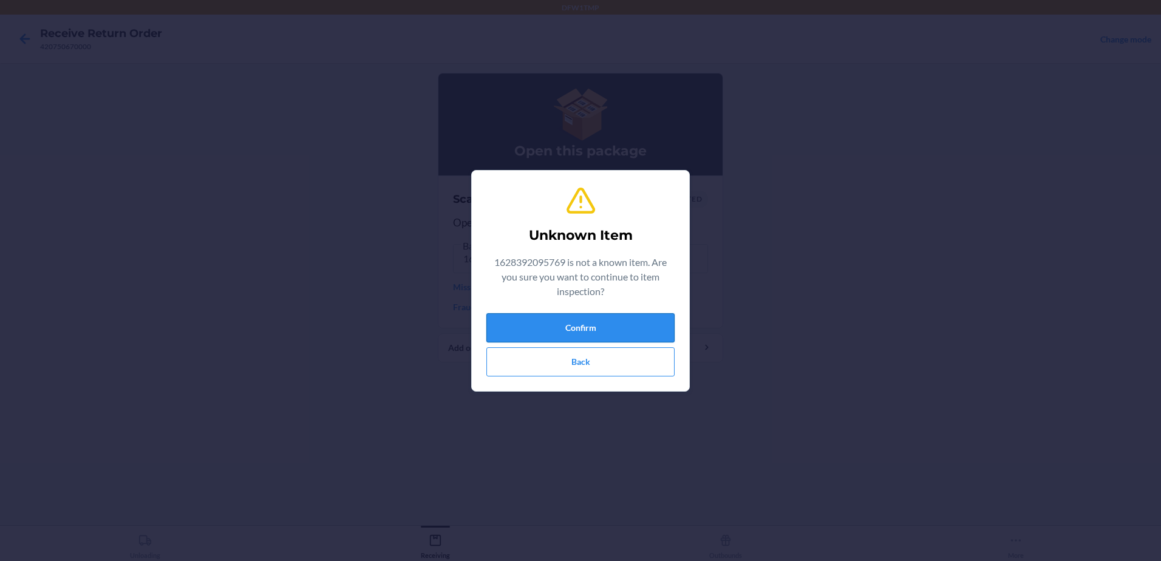
click at [617, 333] on button "Confirm" at bounding box center [580, 327] width 188 height 29
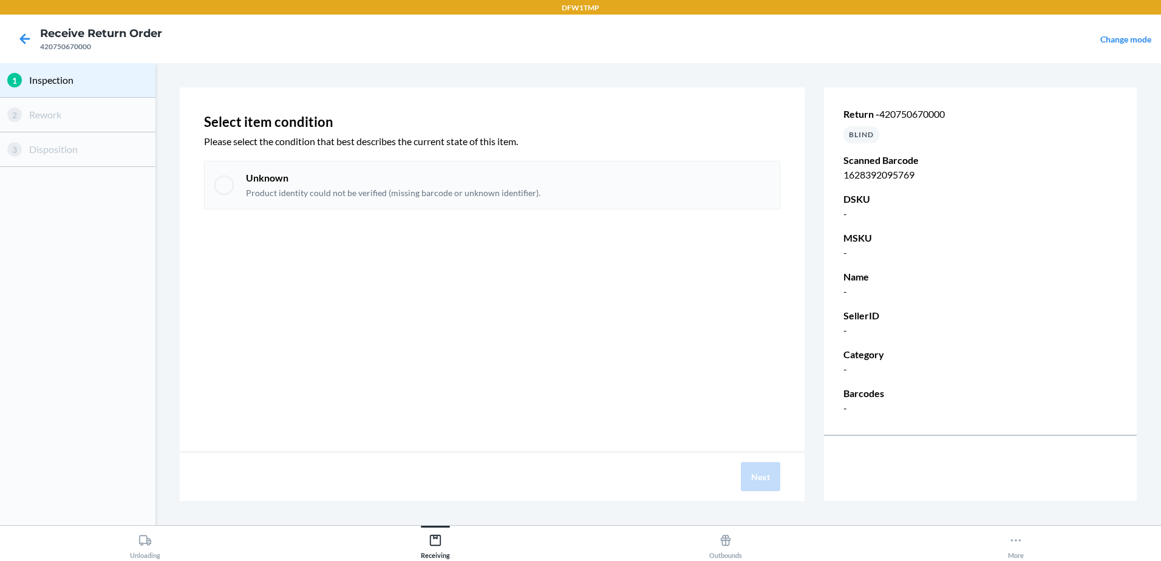
click at [226, 191] on div at bounding box center [223, 184] width 19 height 19
checkbox input "true"
click at [763, 475] on button "Next" at bounding box center [760, 476] width 39 height 29
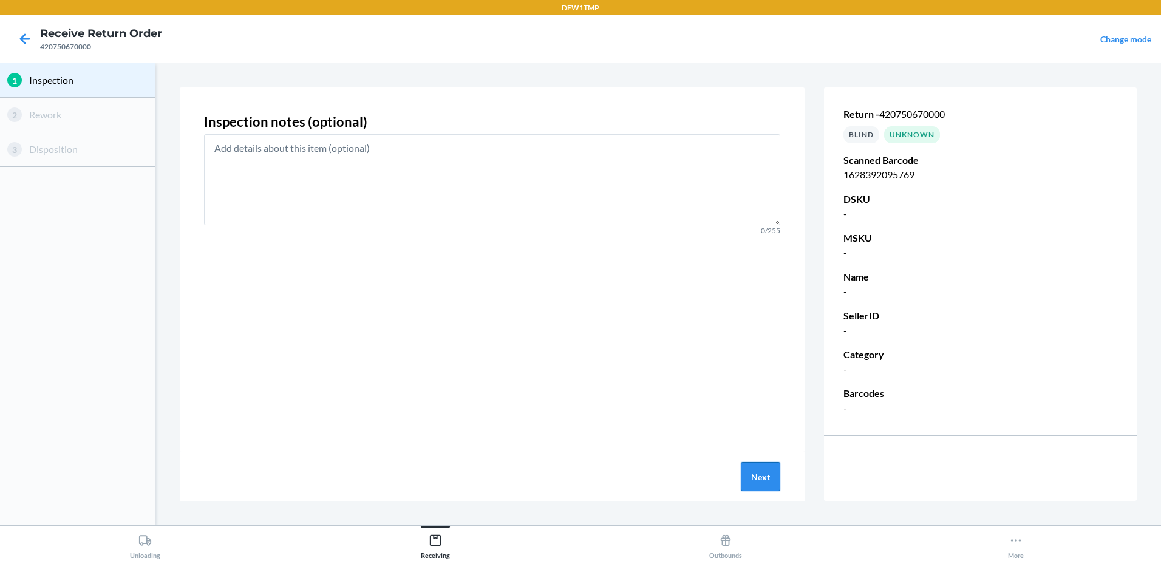
click at [763, 475] on button "Next" at bounding box center [760, 476] width 39 height 29
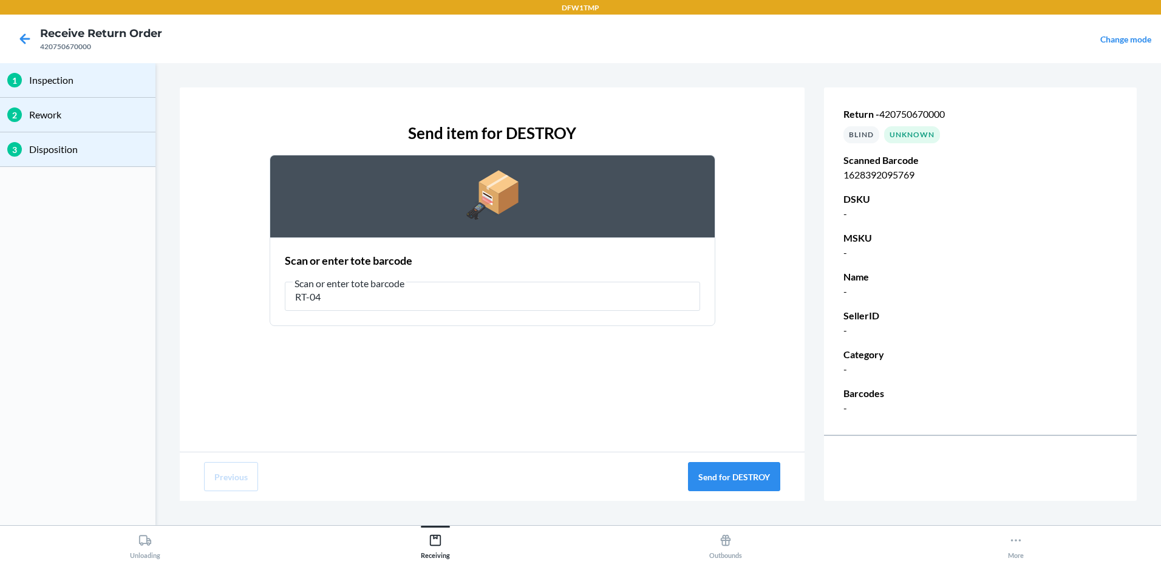
type input "RT-04"
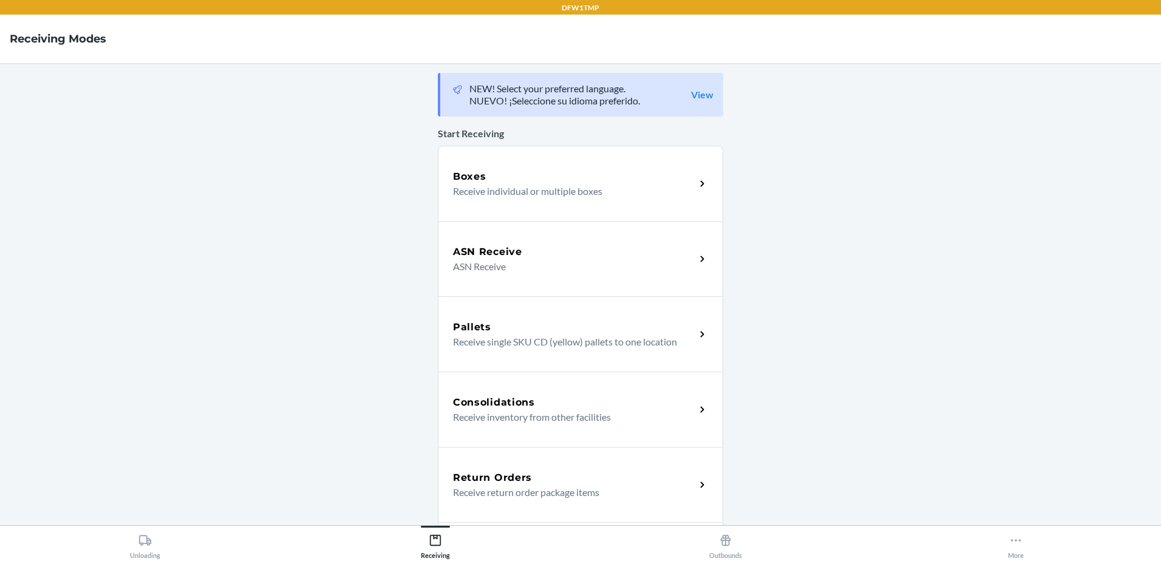
click at [621, 461] on div "Return Orders Receive return order package items" at bounding box center [580, 484] width 285 height 75
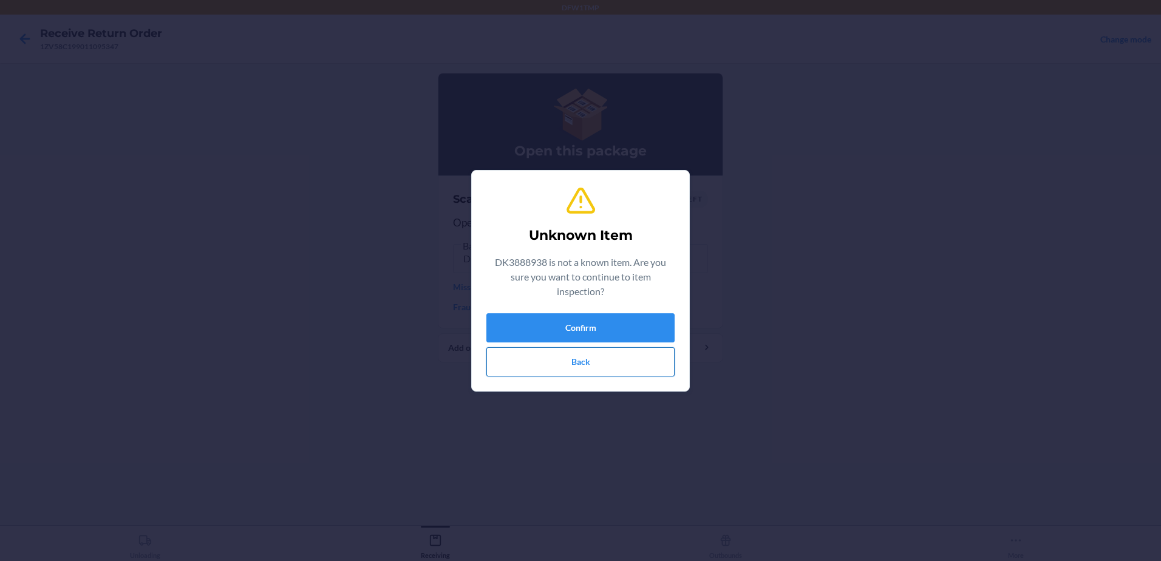
click at [552, 355] on button "Back" at bounding box center [580, 361] width 188 height 29
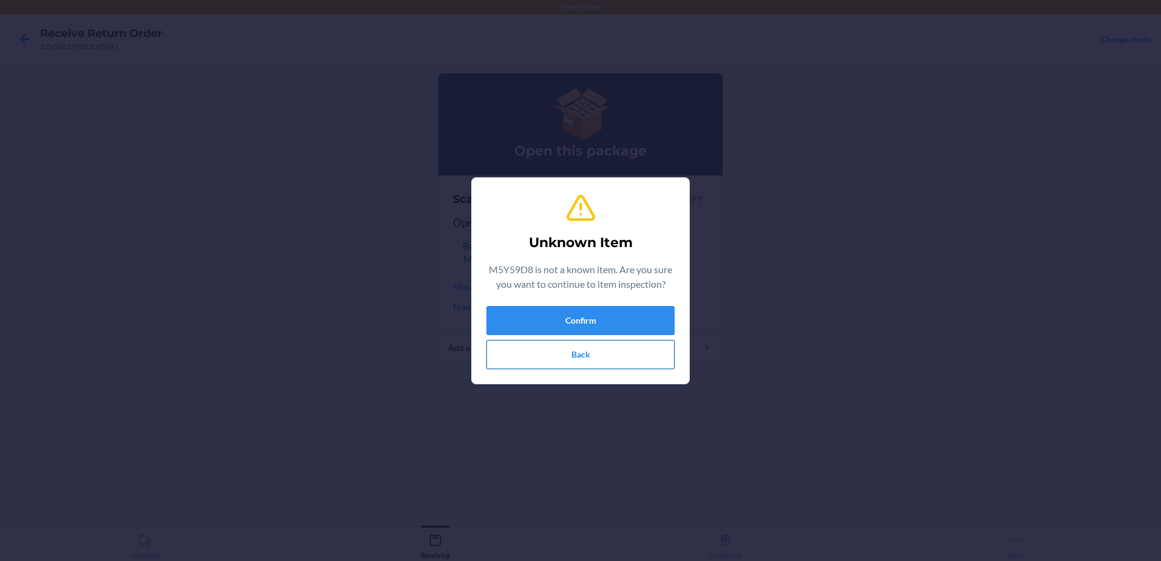
click at [597, 358] on button "Back" at bounding box center [580, 354] width 188 height 29
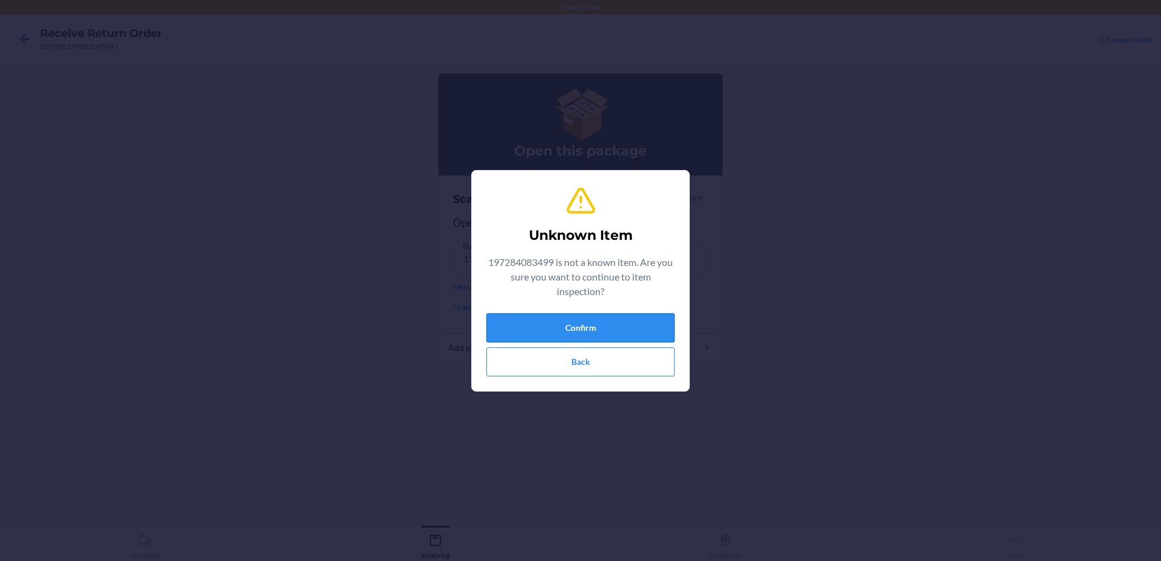
click at [593, 330] on button "Confirm" at bounding box center [580, 327] width 188 height 29
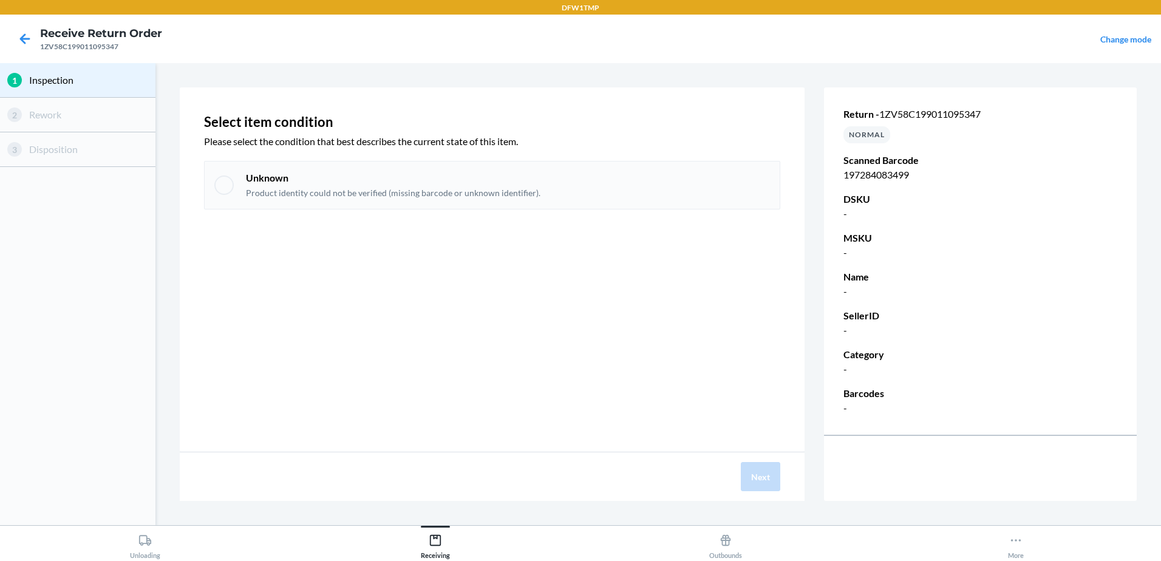
click at [232, 181] on div at bounding box center [223, 184] width 19 height 19
checkbox input "true"
click at [766, 474] on button "Next" at bounding box center [760, 476] width 39 height 29
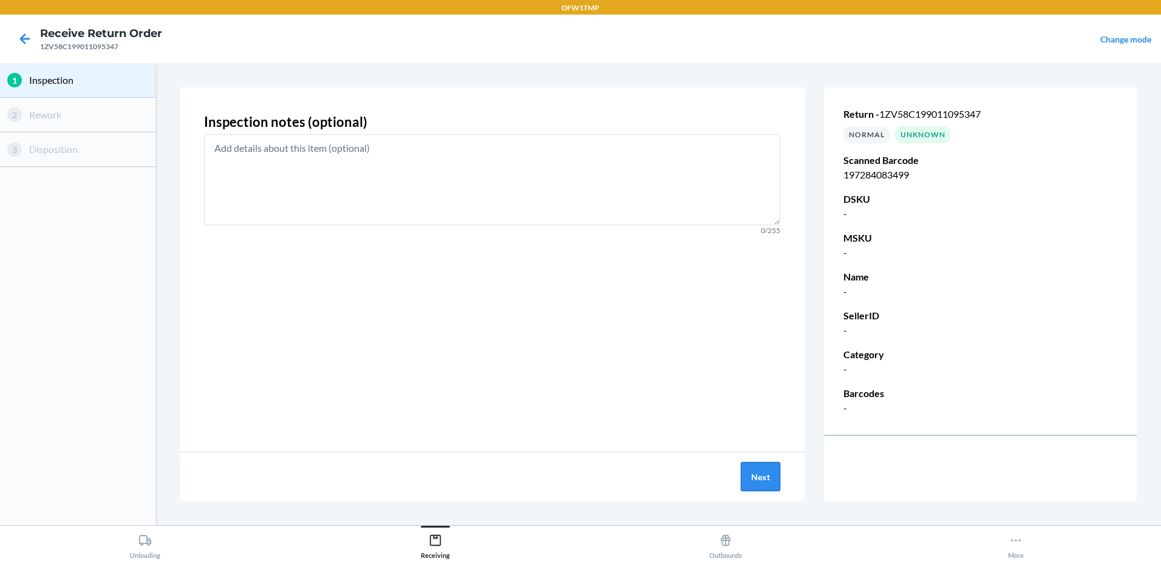
drag, startPoint x: 729, startPoint y: 465, endPoint x: 752, endPoint y: 466, distance: 23.1
click at [750, 467] on div "Next" at bounding box center [492, 476] width 625 height 49
drag, startPoint x: 757, startPoint y: 464, endPoint x: 757, endPoint y: 474, distance: 9.7
click at [757, 474] on button "Next" at bounding box center [760, 476] width 39 height 29
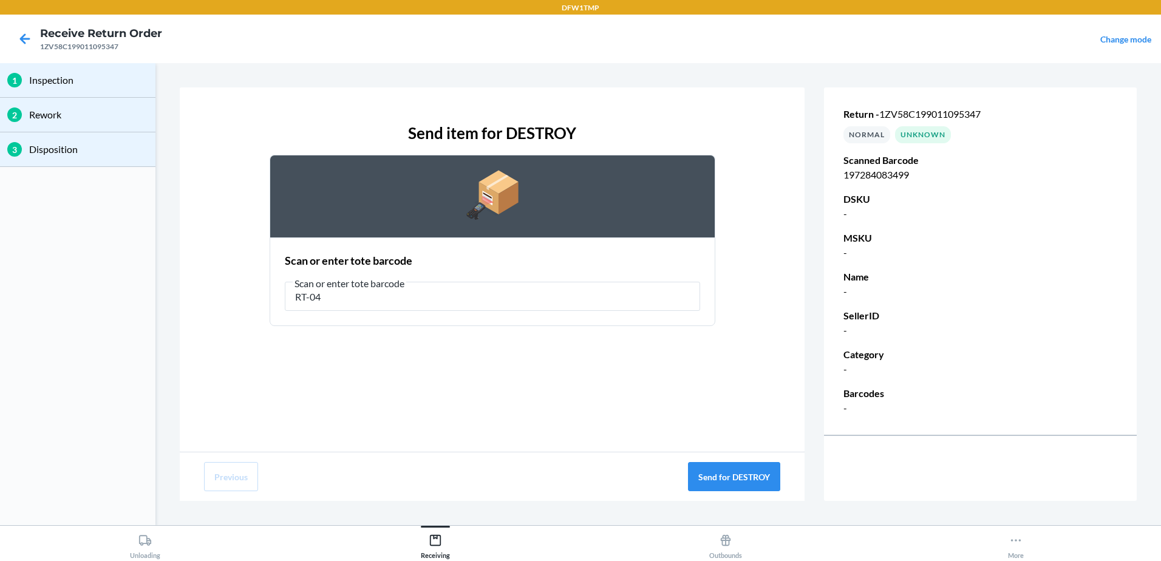
type input "RT-04"
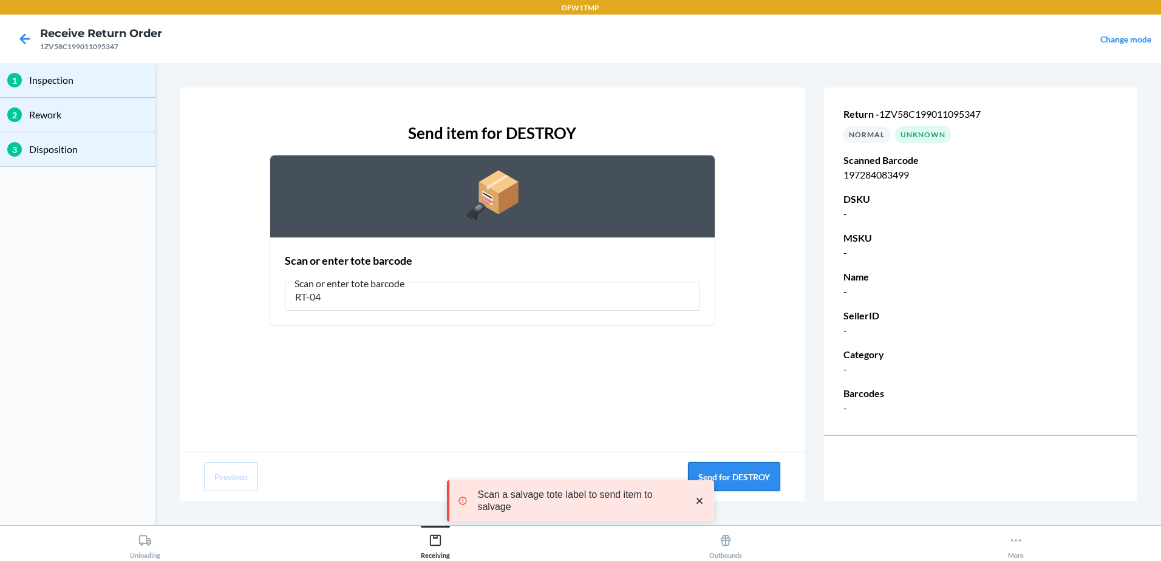
click at [756, 479] on button "Send for DESTROY" at bounding box center [734, 476] width 92 height 29
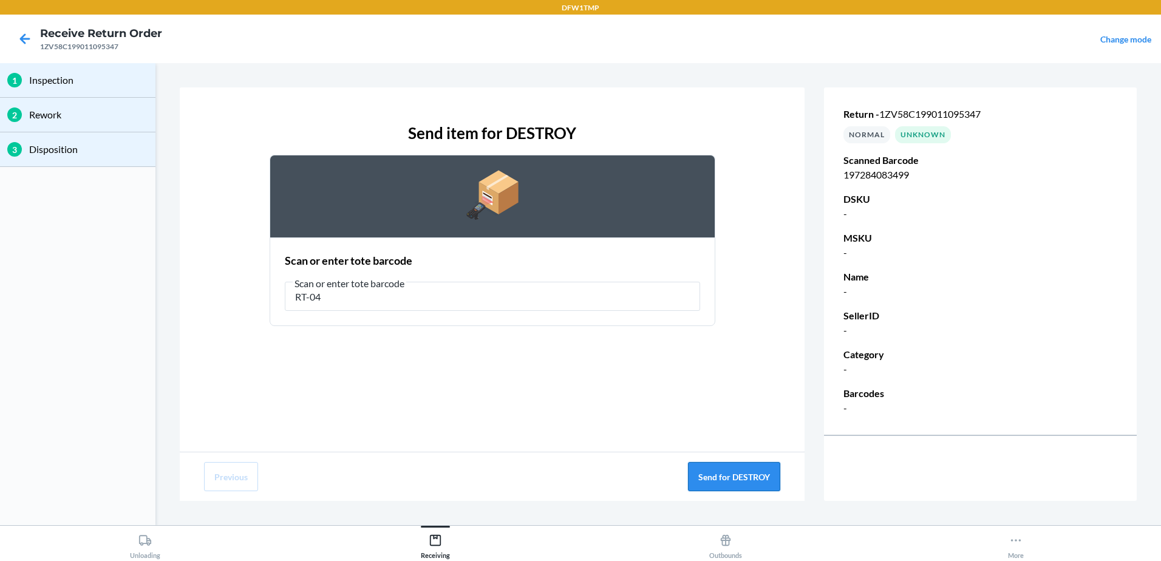
click at [716, 474] on button "Send for DESTROY" at bounding box center [734, 476] width 92 height 29
click at [752, 471] on button "Send for DESTROY" at bounding box center [734, 476] width 92 height 29
click at [19, 38] on icon at bounding box center [25, 39] width 21 height 21
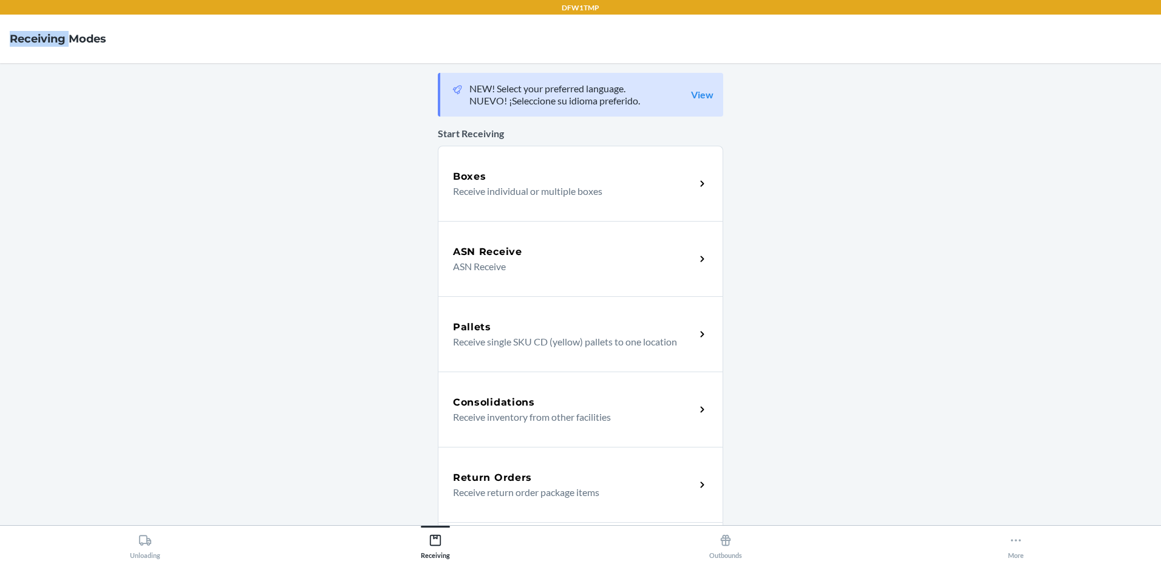
click at [19, 38] on h4 "Receiving Modes" at bounding box center [58, 39] width 97 height 16
click at [661, 504] on div "Return Orders Receive return order package items" at bounding box center [580, 484] width 285 height 75
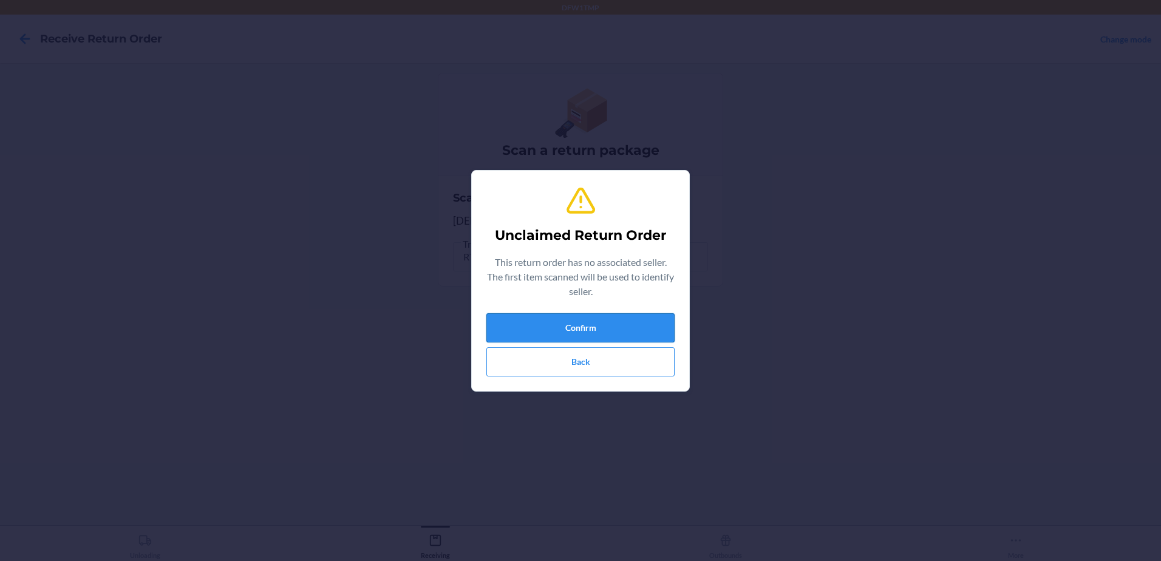
click at [569, 327] on button "Confirm" at bounding box center [580, 327] width 188 height 29
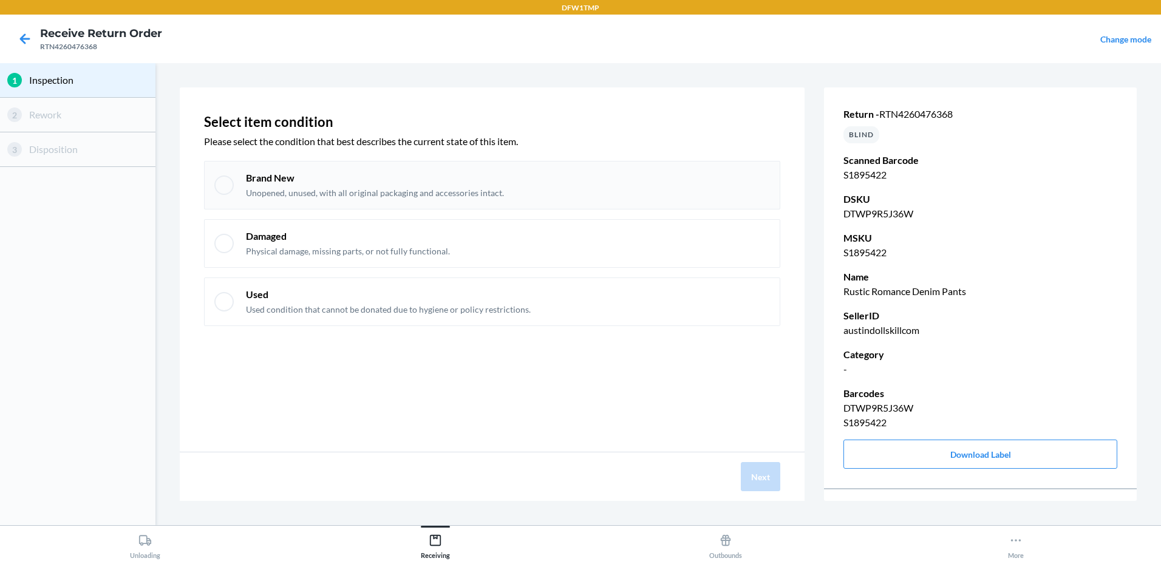
click at [220, 189] on div at bounding box center [223, 184] width 19 height 19
checkbox input "true"
click at [763, 475] on button "Next" at bounding box center [760, 476] width 39 height 29
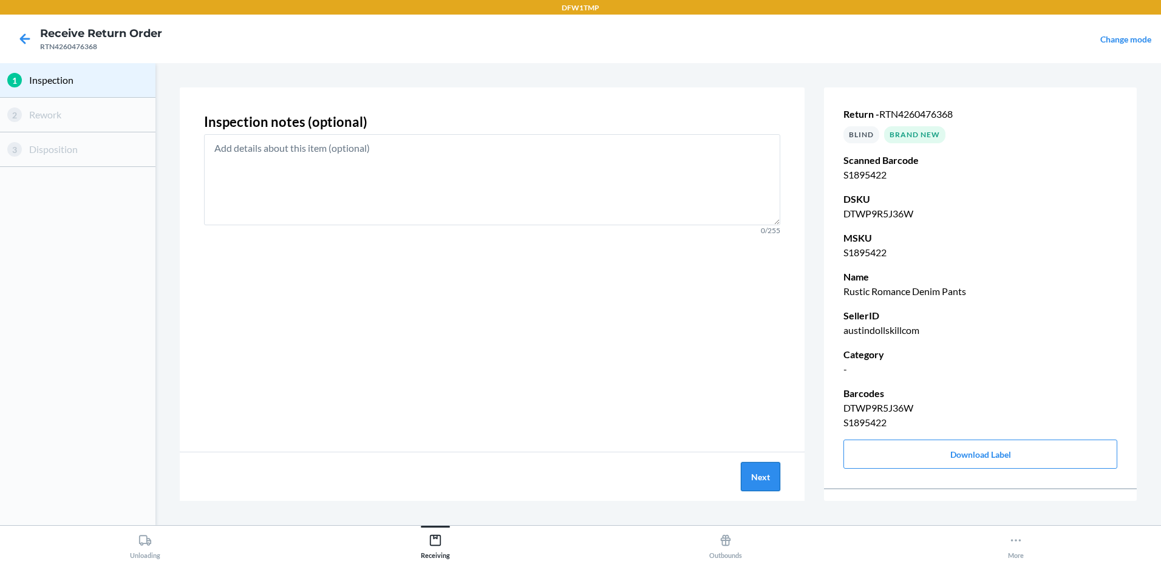
click at [756, 477] on button "Next" at bounding box center [760, 476] width 39 height 29
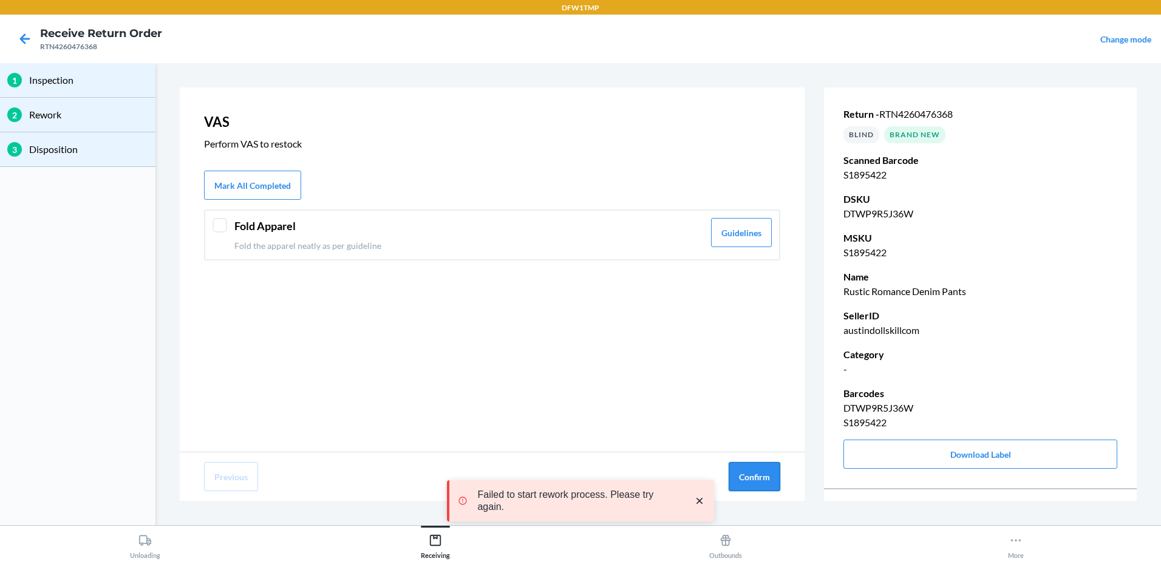
click at [758, 475] on button "Confirm" at bounding box center [755, 476] width 52 height 29
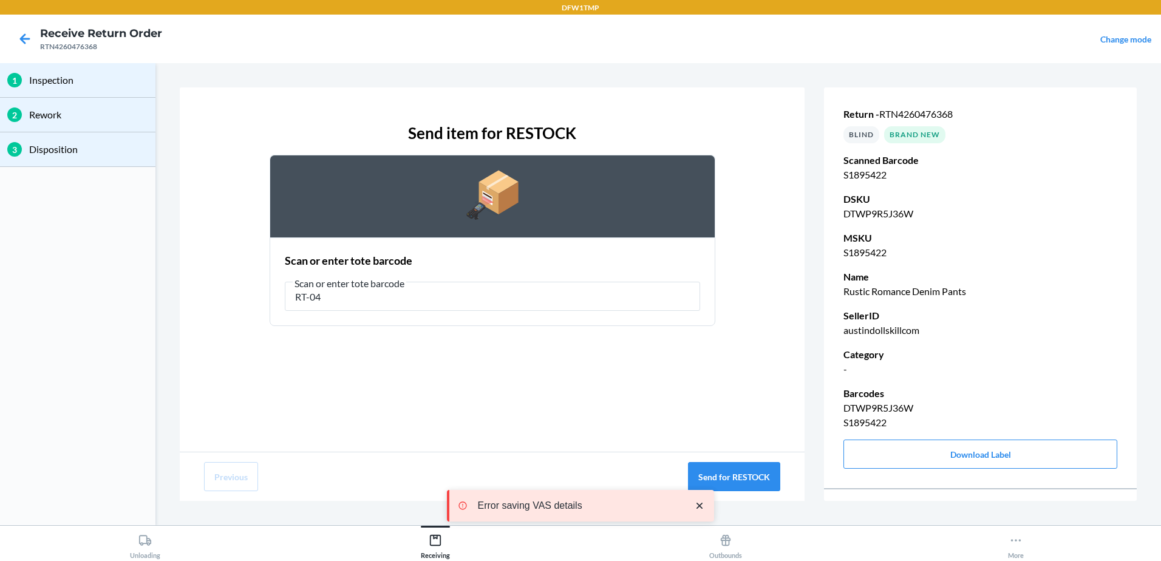
type input "RT-04"
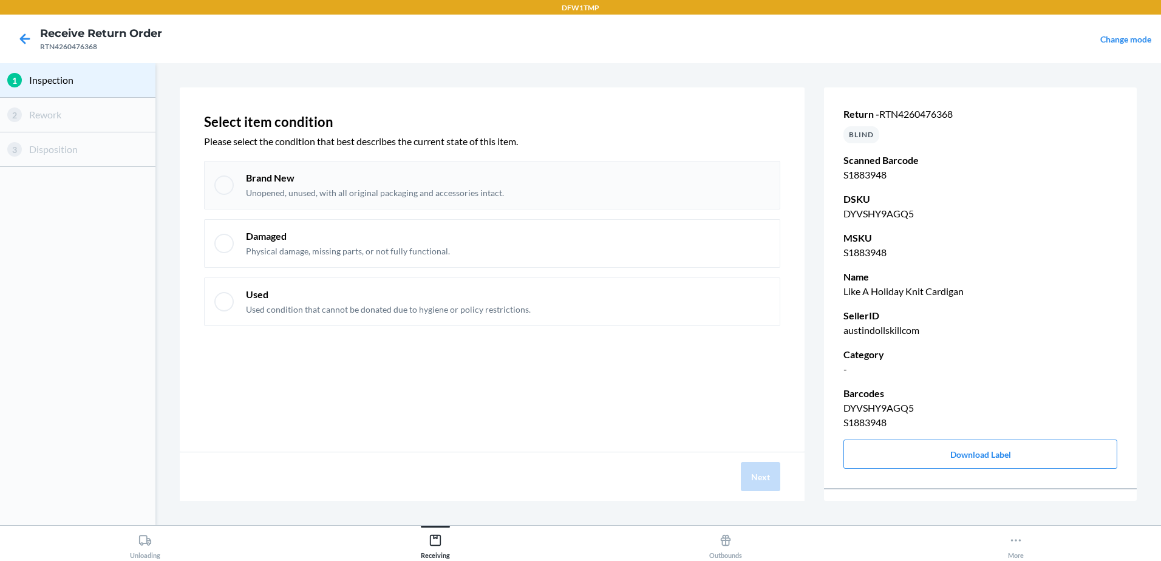
drag, startPoint x: 230, startPoint y: 188, endPoint x: 257, endPoint y: 200, distance: 29.6
click at [232, 188] on div at bounding box center [223, 184] width 19 height 19
checkbox input "true"
click at [754, 477] on button "Next" at bounding box center [760, 476] width 39 height 29
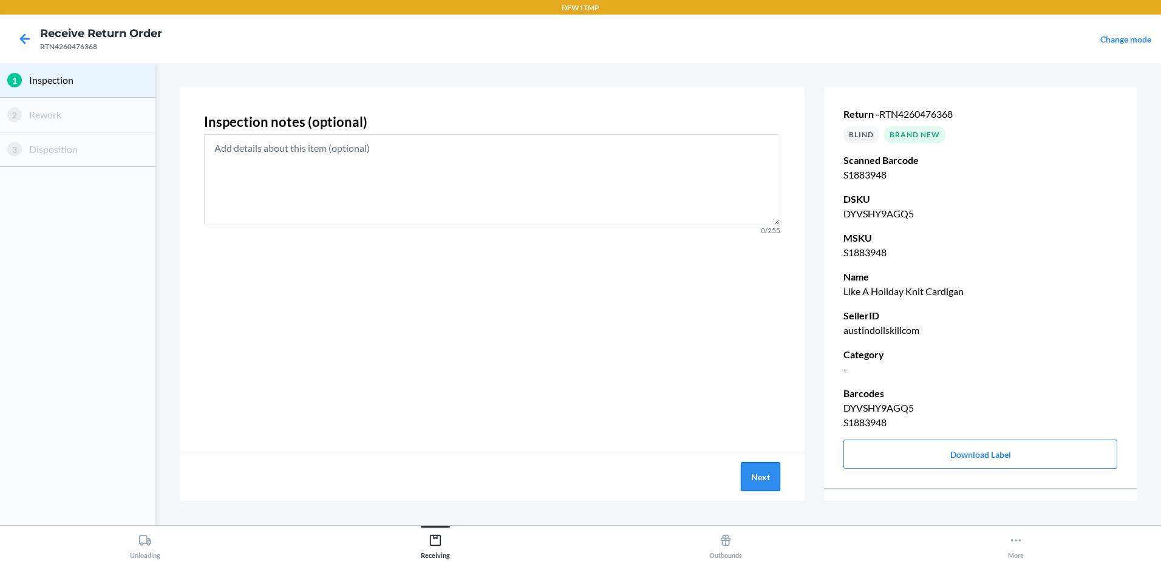
click at [757, 475] on button "Next" at bounding box center [760, 476] width 39 height 29
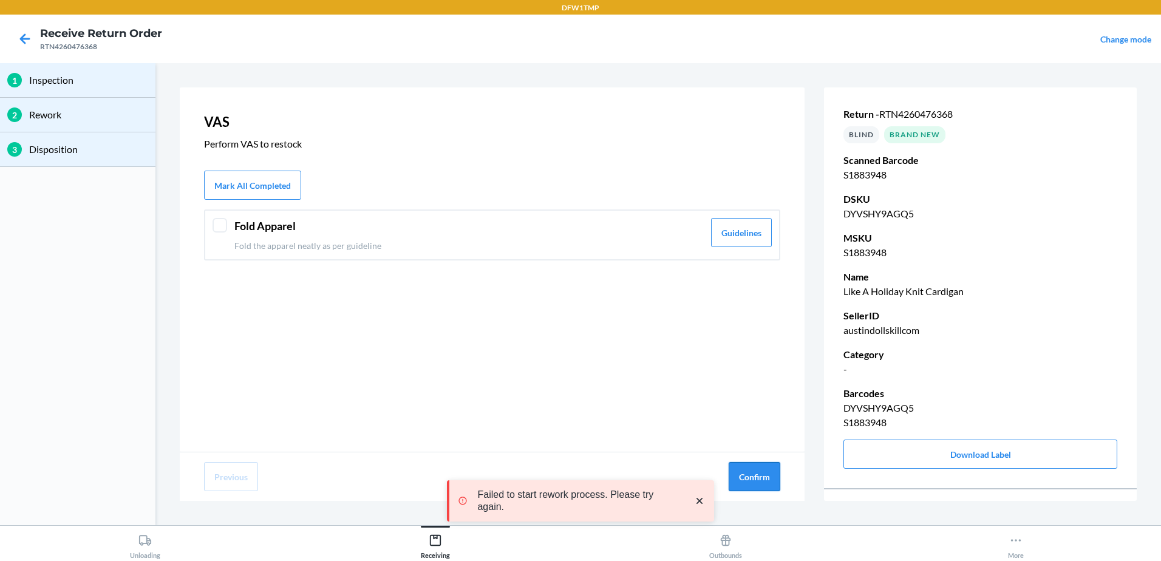
click at [756, 472] on button "Confirm" at bounding box center [755, 476] width 52 height 29
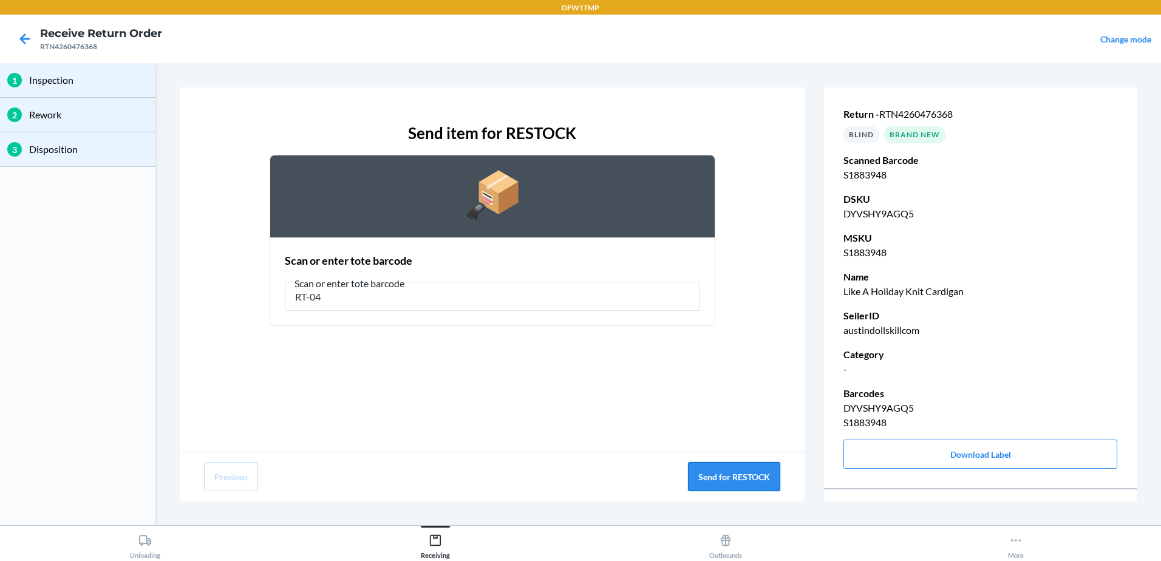
type input "RT-04"
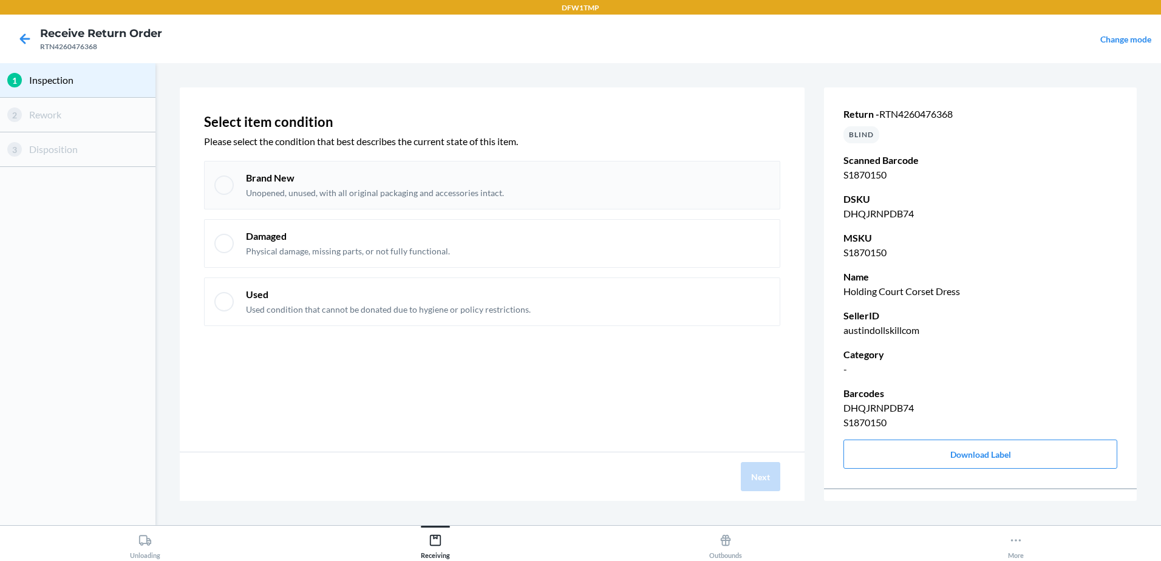
drag, startPoint x: 235, startPoint y: 186, endPoint x: 264, endPoint y: 190, distance: 29.4
click at [245, 188] on div "Brand New Unopened, unused, with all original packaging and accessories intact." at bounding box center [492, 185] width 576 height 49
checkbox input "true"
click at [764, 475] on button "Next" at bounding box center [760, 476] width 39 height 29
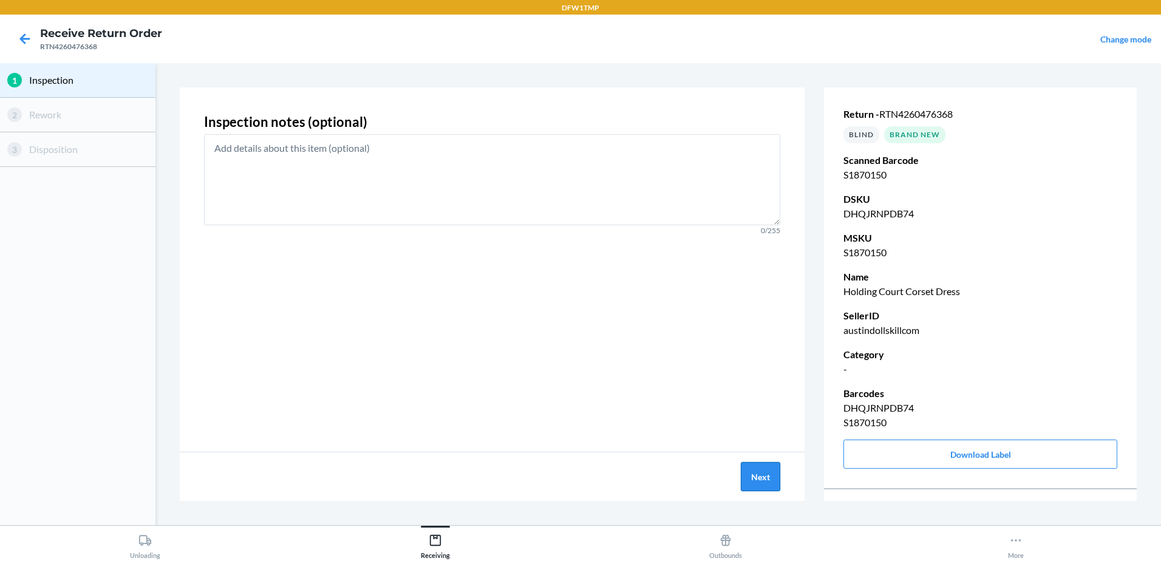
click at [767, 474] on button "Next" at bounding box center [760, 476] width 39 height 29
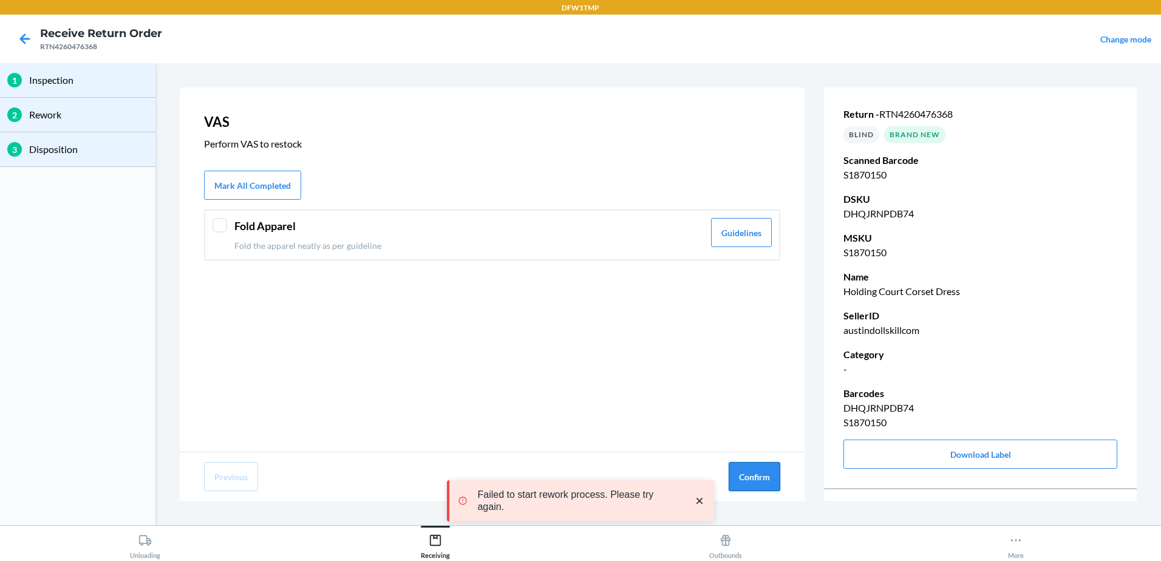
click at [767, 474] on button "Confirm" at bounding box center [755, 476] width 52 height 29
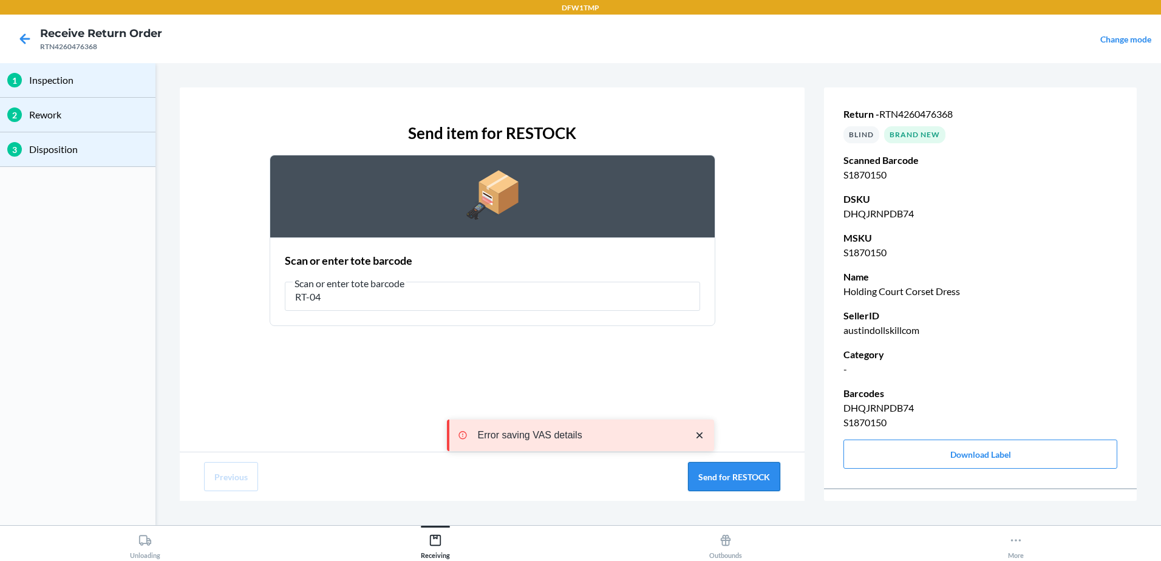
type input "RT-04"
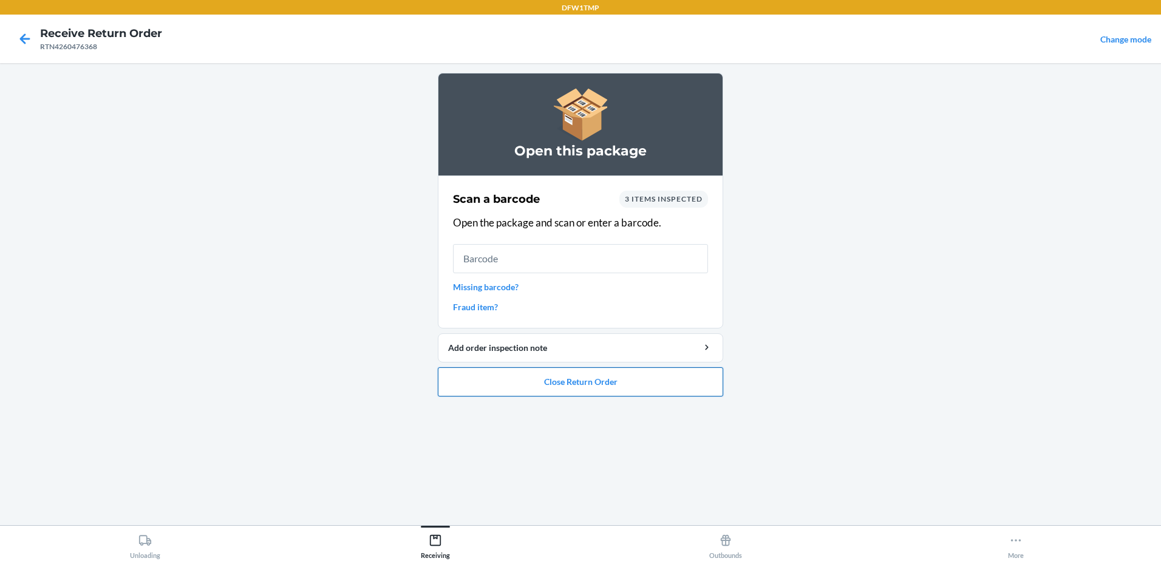
click at [504, 382] on button "Close Return Order" at bounding box center [580, 381] width 285 height 29
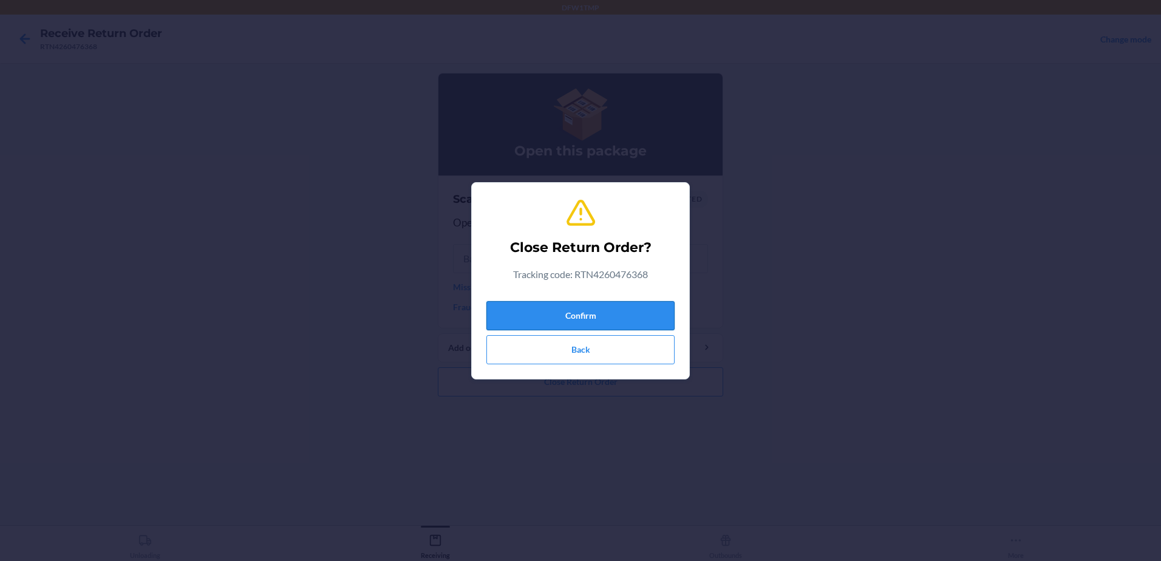
click at [553, 318] on button "Confirm" at bounding box center [580, 315] width 188 height 29
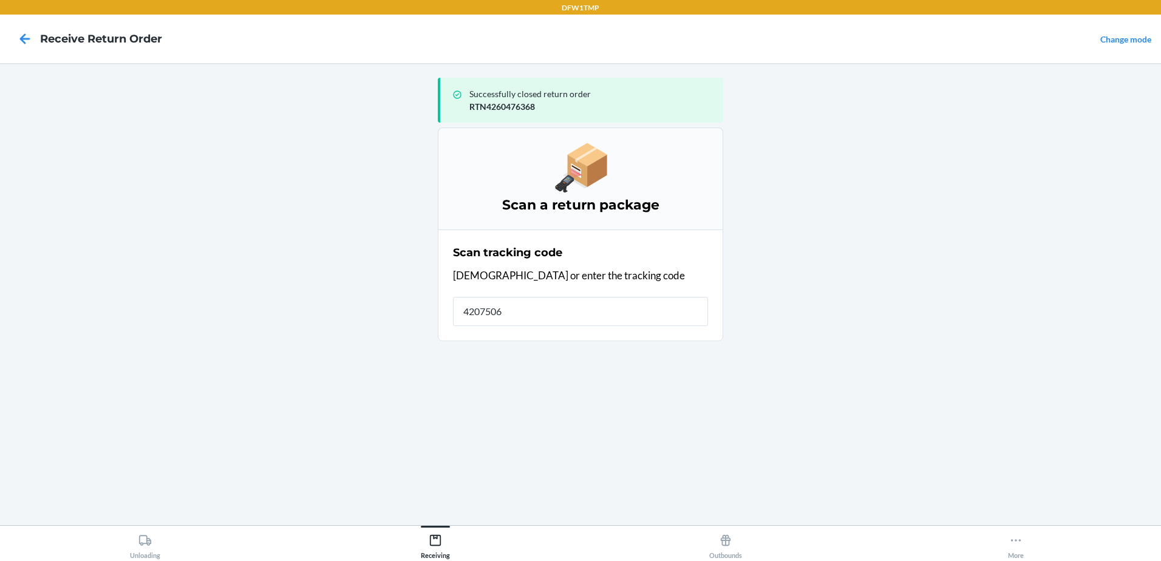
type input "42075067"
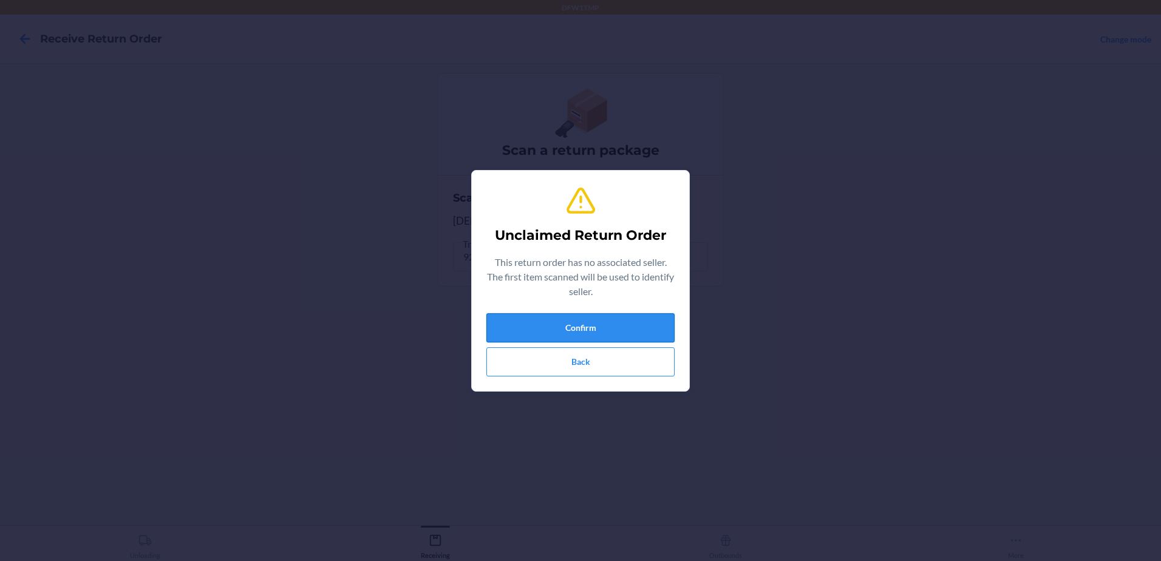
click at [617, 330] on button "Confirm" at bounding box center [580, 327] width 188 height 29
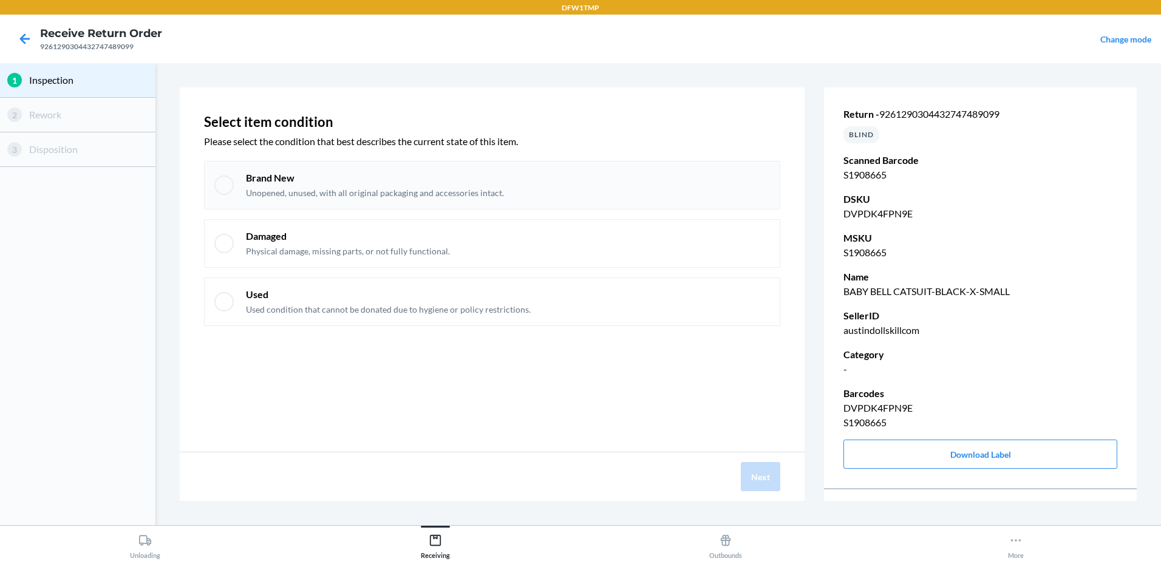
drag, startPoint x: 224, startPoint y: 183, endPoint x: 222, endPoint y: 191, distance: 8.3
click at [223, 188] on div at bounding box center [223, 184] width 19 height 19
checkbox input "true"
click at [766, 483] on button "Next" at bounding box center [760, 476] width 39 height 29
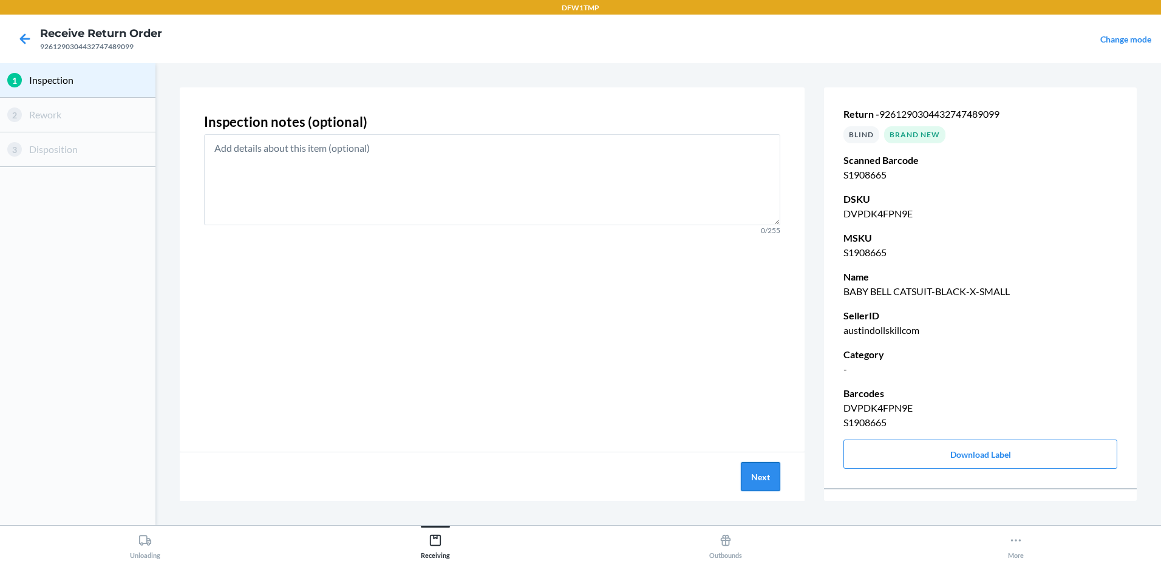
drag, startPoint x: 761, startPoint y: 476, endPoint x: 759, endPoint y: 485, distance: 8.7
click at [759, 485] on button "Next" at bounding box center [760, 476] width 39 height 29
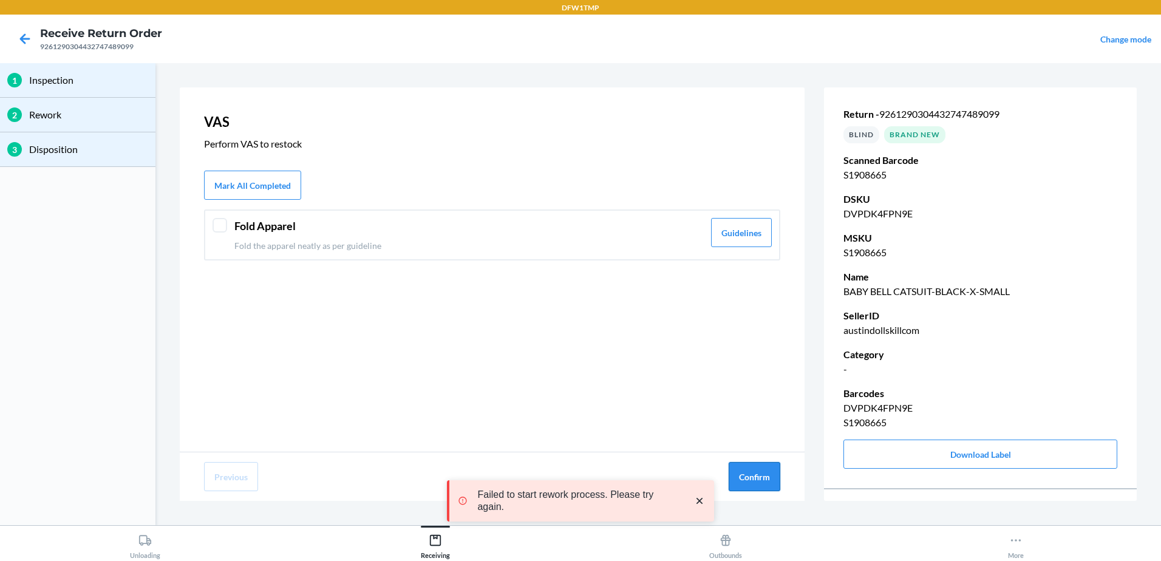
click at [774, 475] on button "Confirm" at bounding box center [755, 476] width 52 height 29
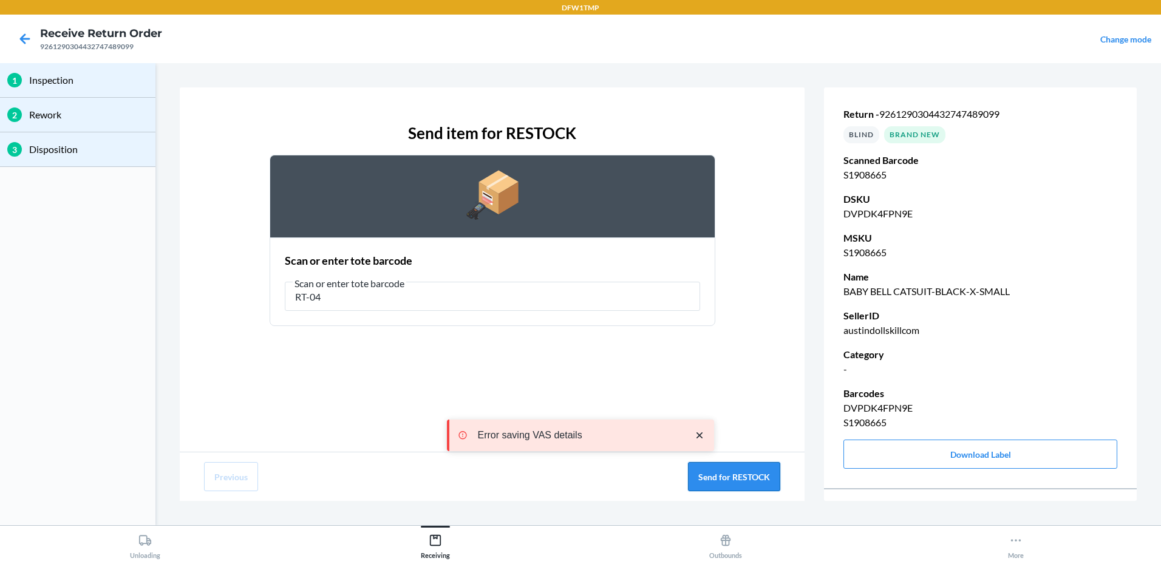
type input "RT-04"
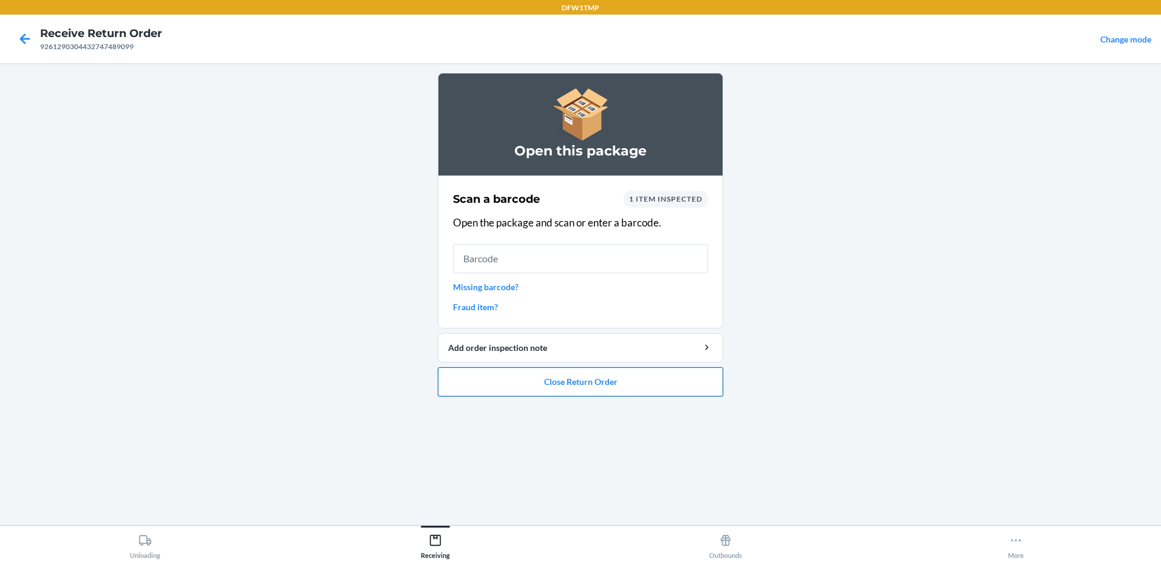
click at [636, 381] on button "Close Return Order" at bounding box center [580, 381] width 285 height 29
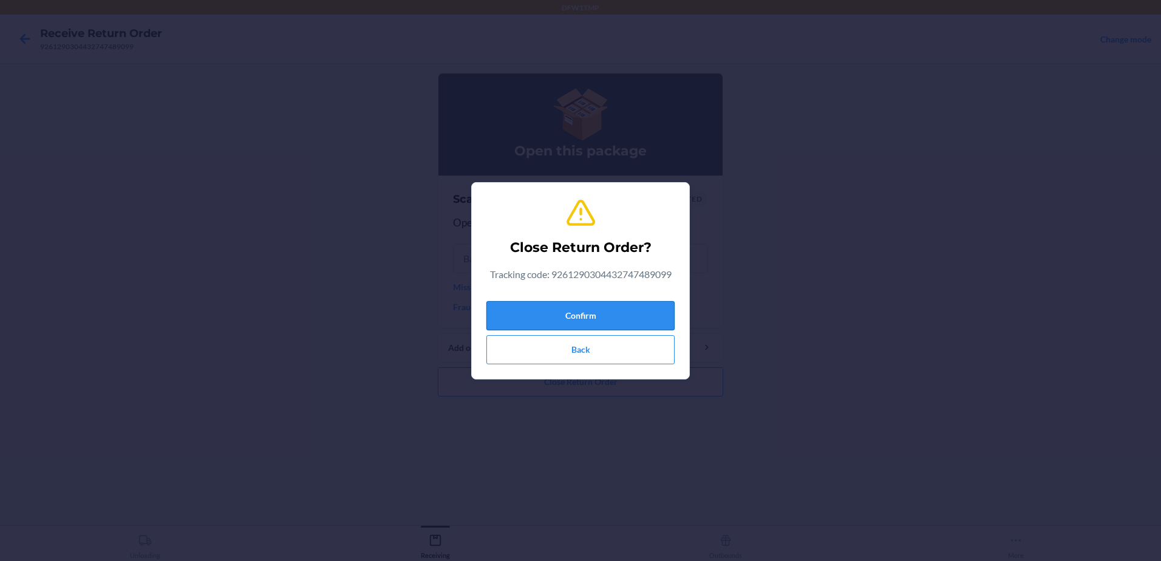
click at [622, 318] on button "Confirm" at bounding box center [580, 315] width 188 height 29
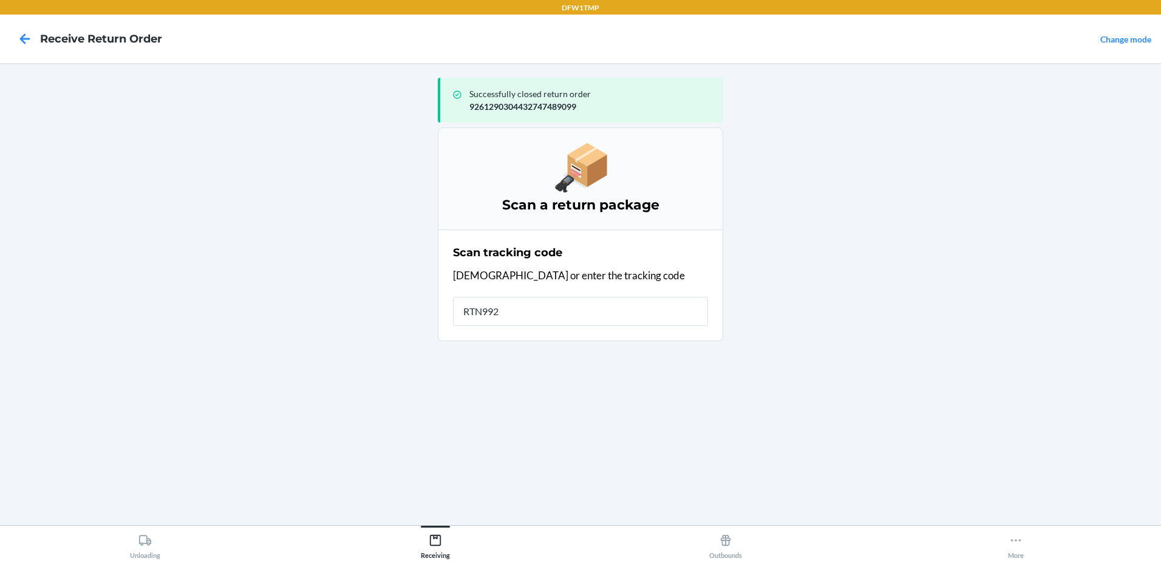
type input "RTN9927"
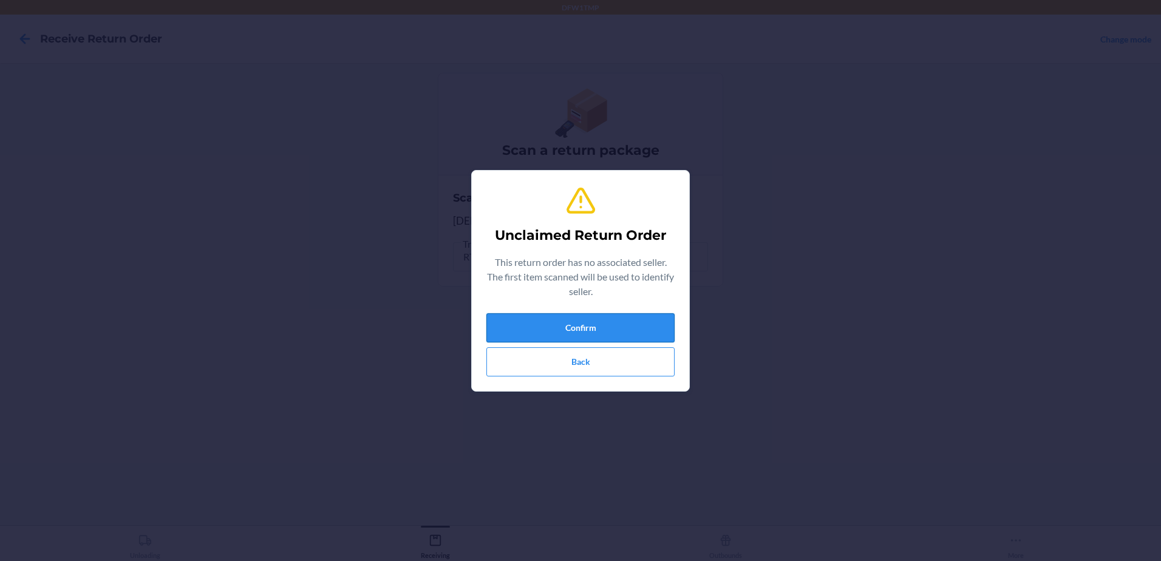
click at [600, 323] on button "Confirm" at bounding box center [580, 327] width 188 height 29
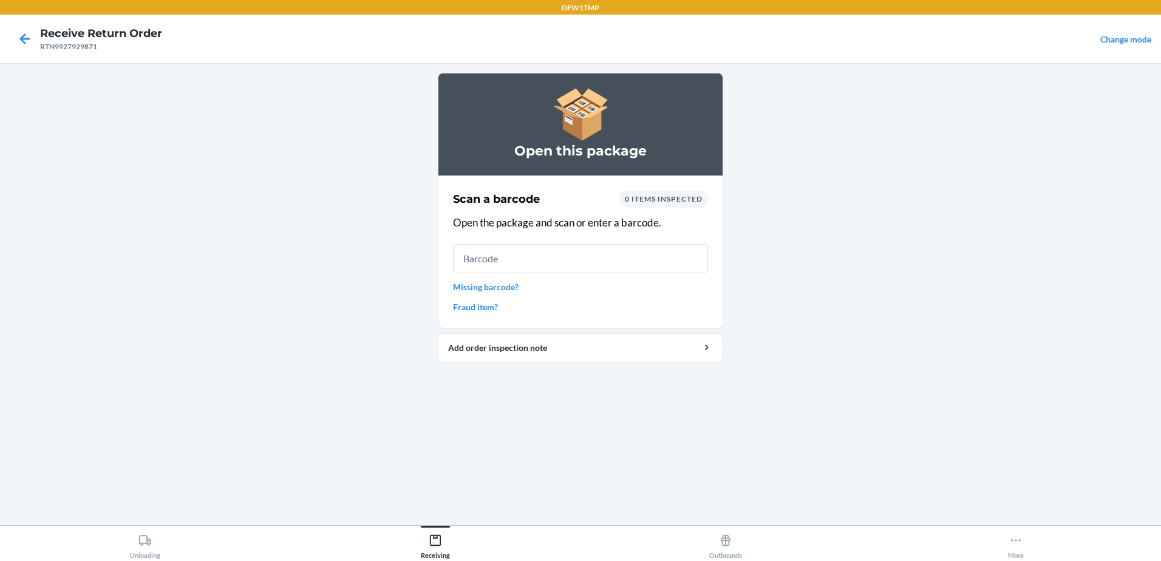
click at [505, 291] on link "Missing barcode?" at bounding box center [580, 287] width 255 height 13
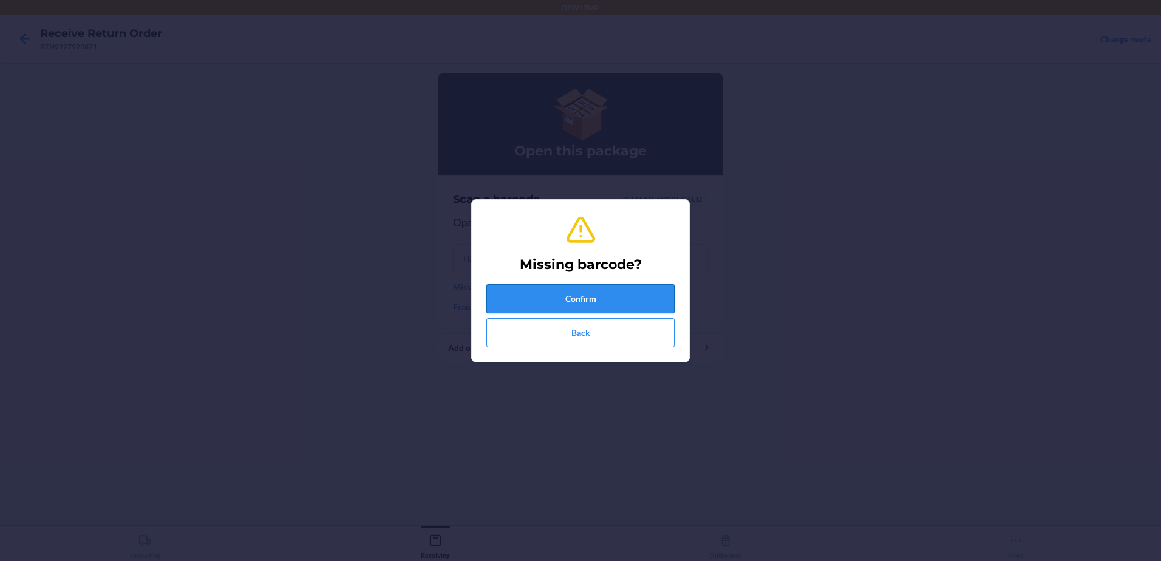
click at [538, 302] on button "Confirm" at bounding box center [580, 298] width 188 height 29
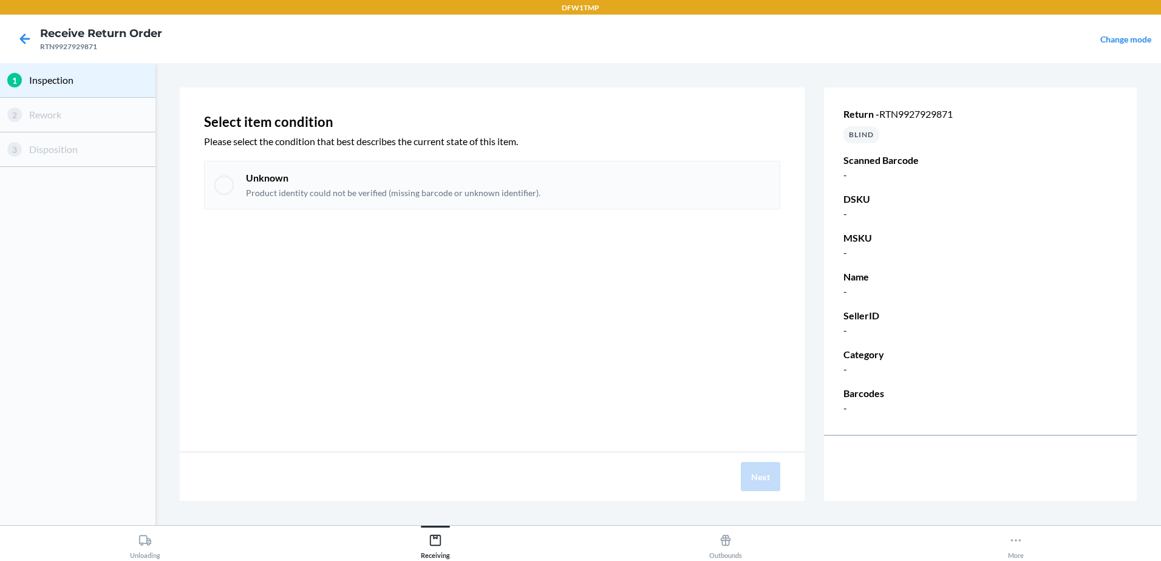
click at [223, 186] on div at bounding box center [223, 184] width 19 height 19
checkbox input "true"
click at [767, 481] on button "Next" at bounding box center [760, 476] width 39 height 29
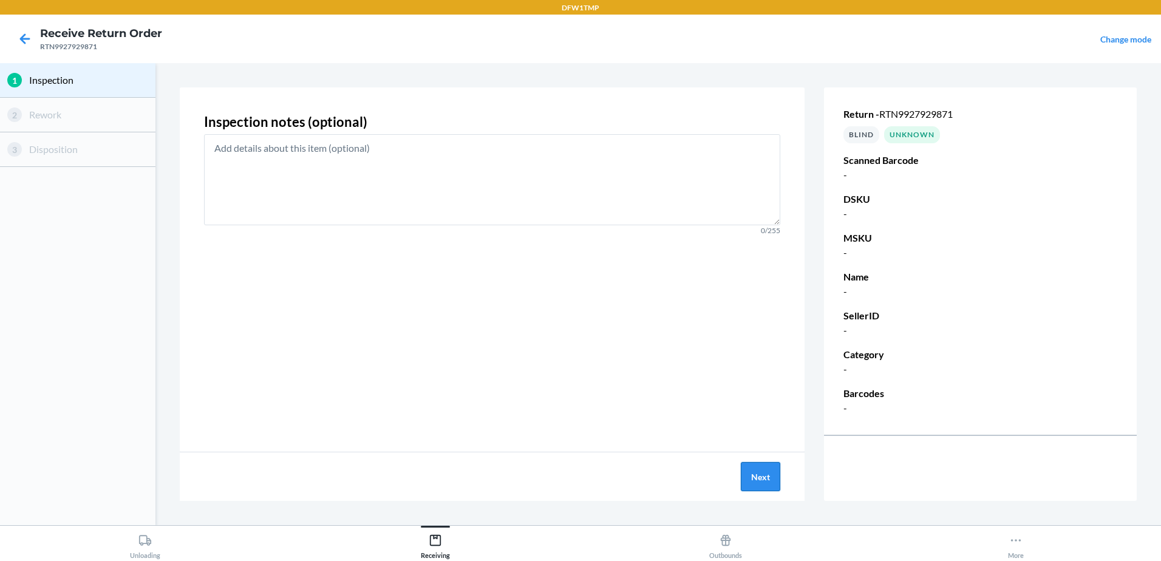
click at [767, 481] on button "Next" at bounding box center [760, 476] width 39 height 29
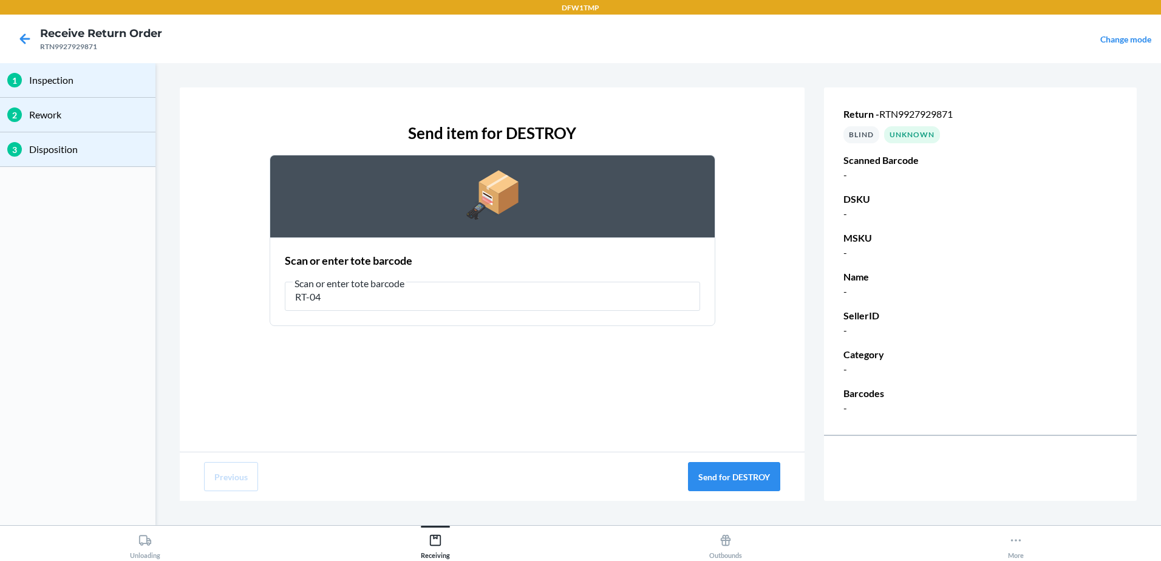
type input "RT-04"
click at [22, 42] on icon at bounding box center [25, 38] width 10 height 10
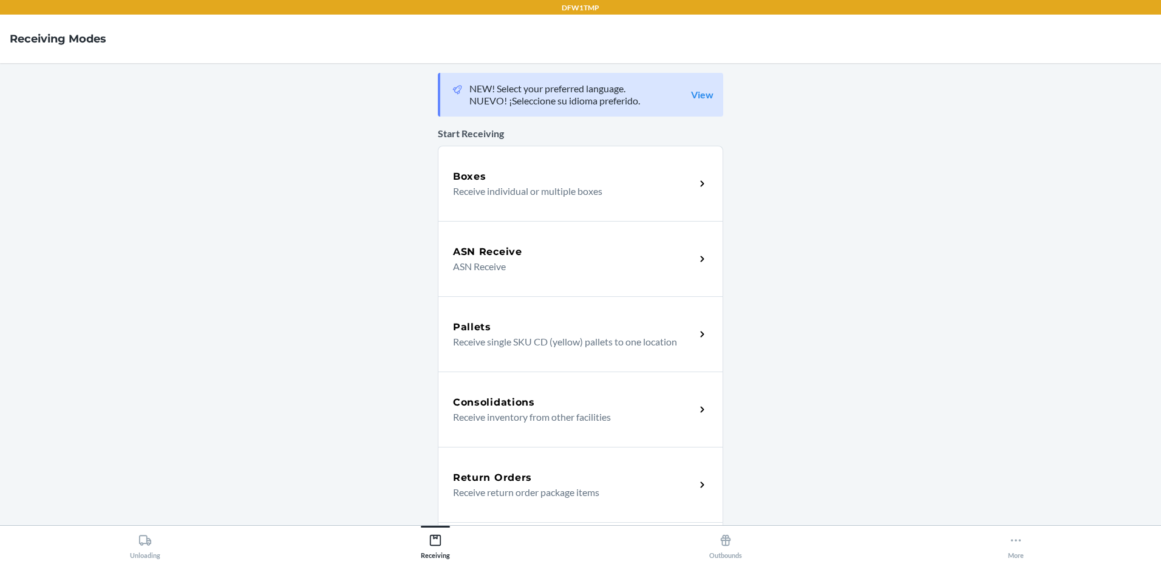
click at [529, 481] on div "Return Orders" at bounding box center [574, 478] width 242 height 15
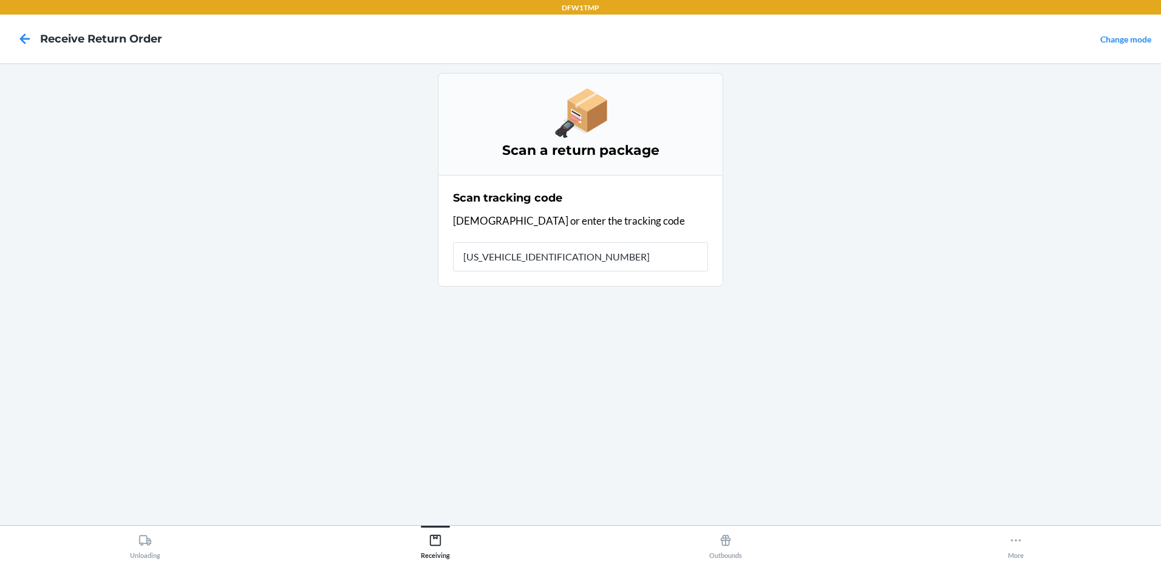
type input "1ZV58C199006573992"
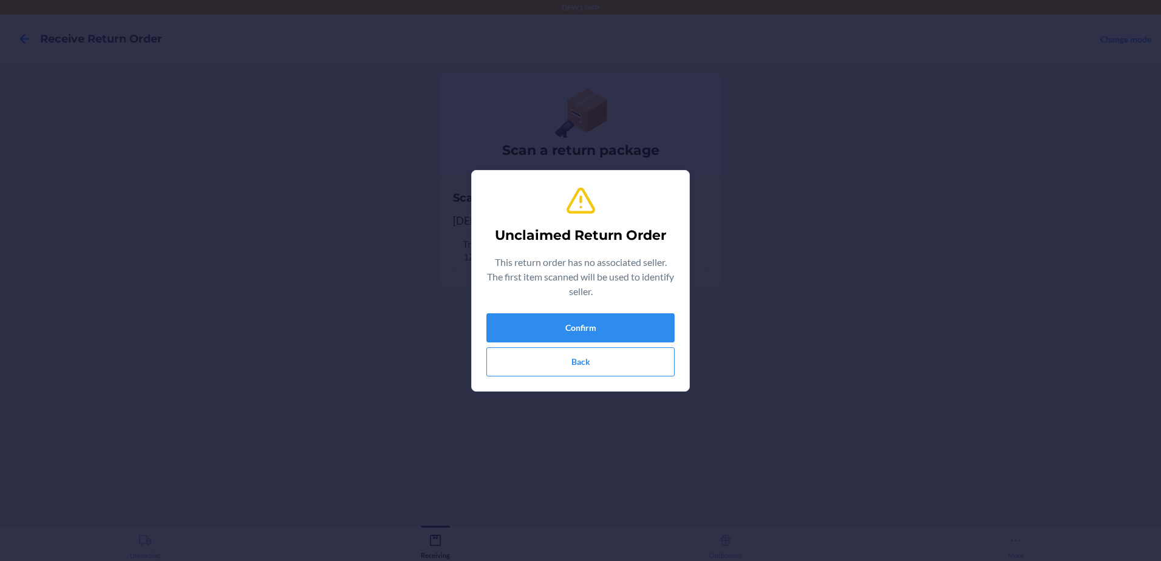
click at [652, 342] on div "Confirm Back" at bounding box center [580, 344] width 188 height 63
click at [660, 336] on button "Confirm" at bounding box center [580, 327] width 188 height 29
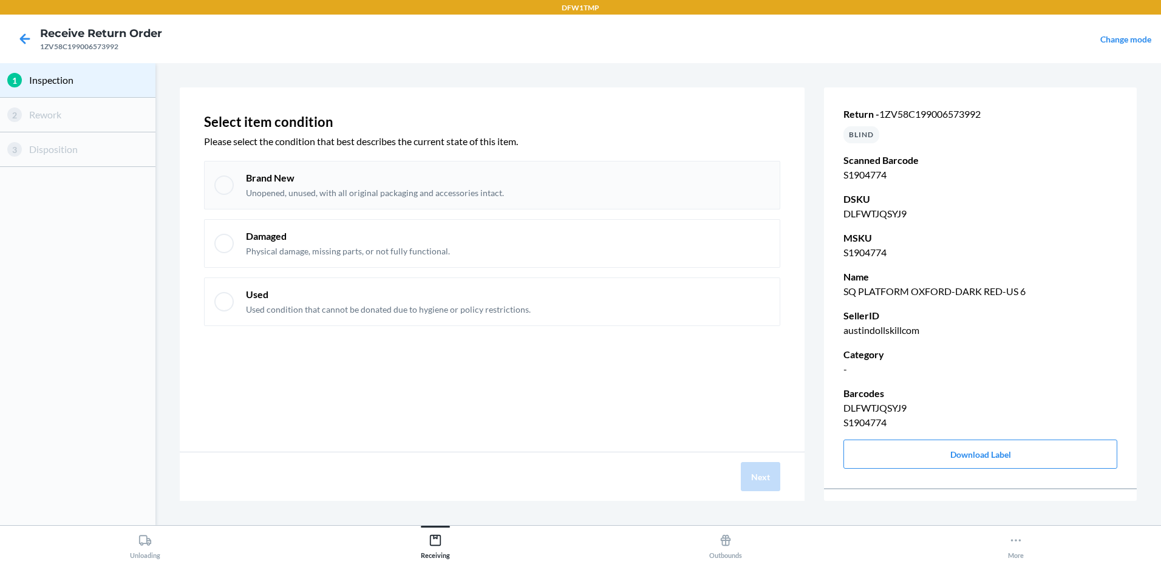
click at [223, 192] on div at bounding box center [223, 184] width 19 height 19
checkbox input "true"
click at [750, 475] on button "Next" at bounding box center [760, 476] width 39 height 29
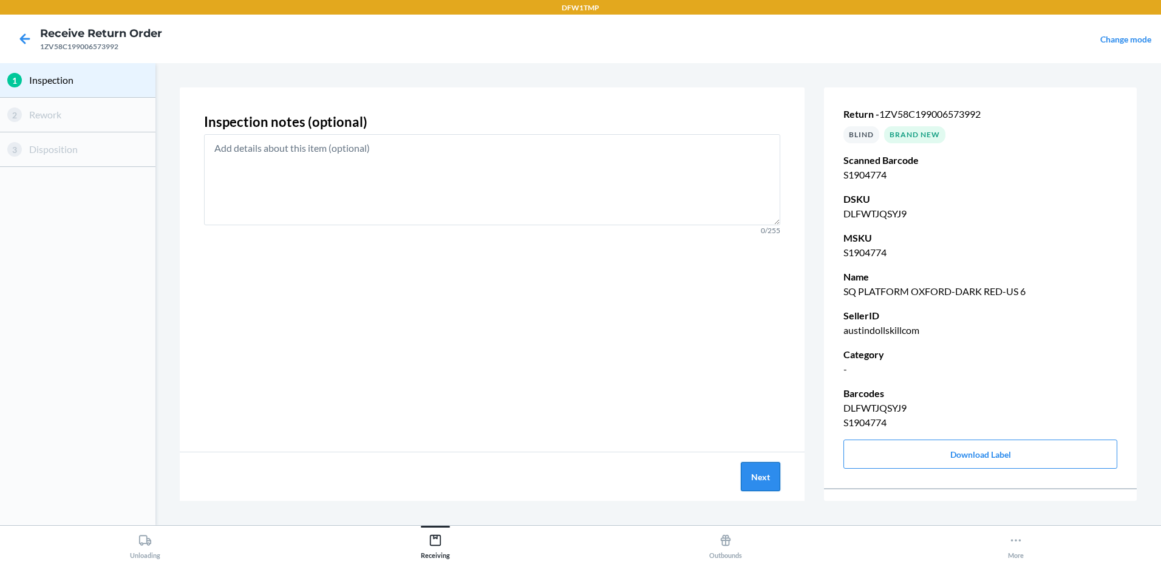
click at [759, 480] on button "Next" at bounding box center [760, 476] width 39 height 29
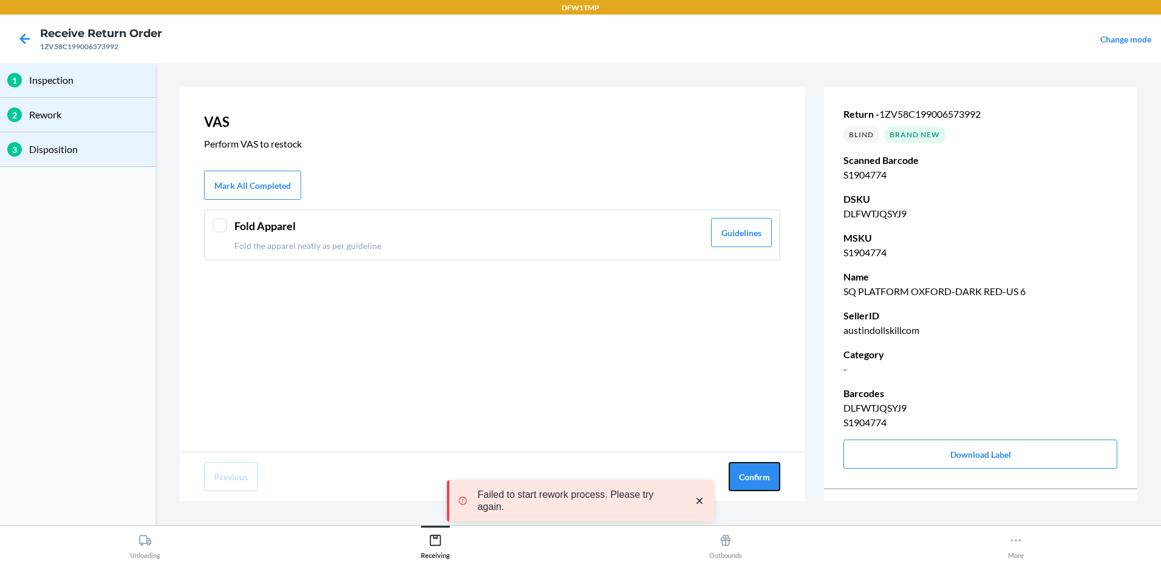
click at [759, 480] on button "Confirm" at bounding box center [755, 476] width 52 height 29
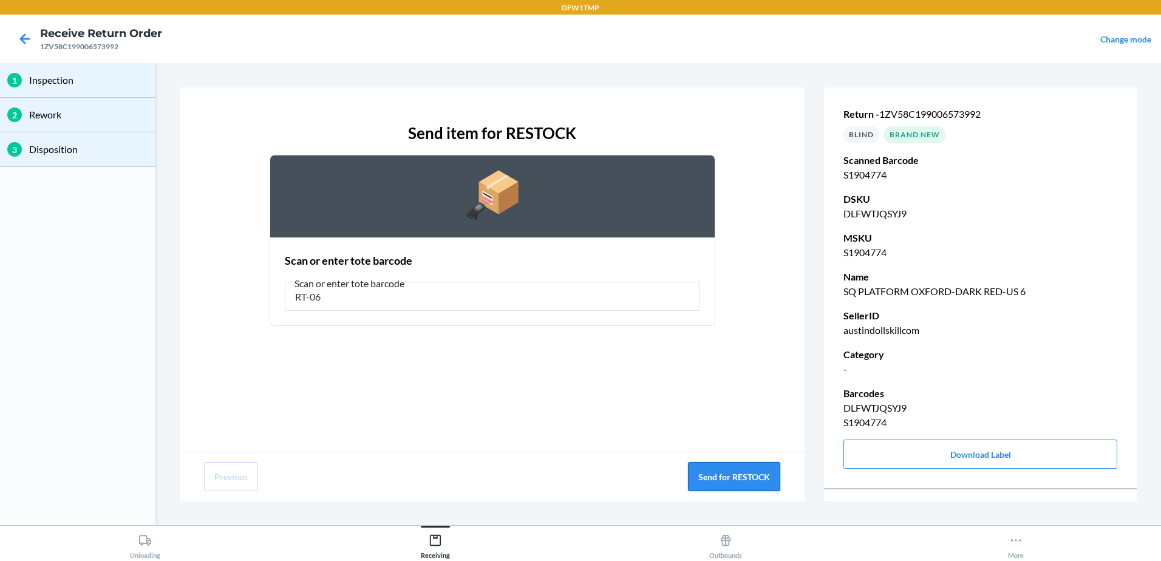
type input "RT-06"
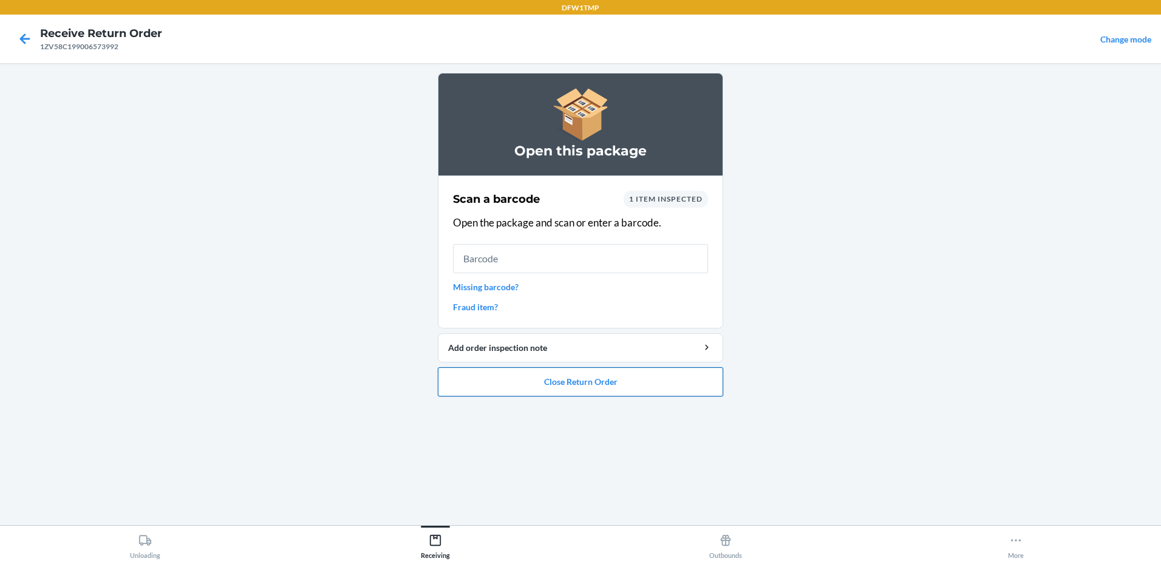
click at [620, 386] on button "Close Return Order" at bounding box center [580, 381] width 285 height 29
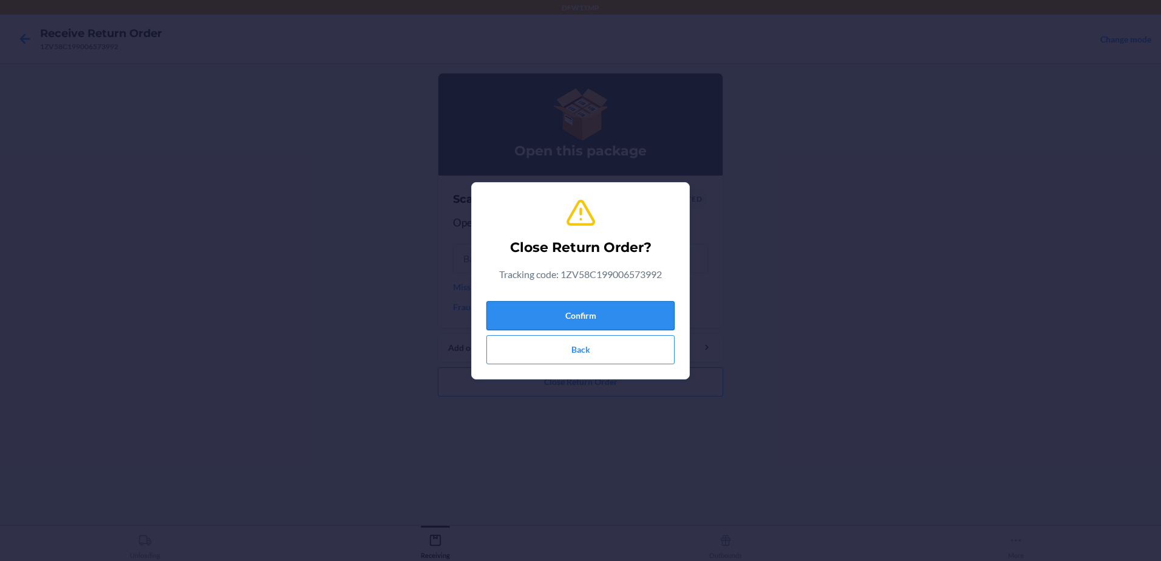
click at [661, 312] on button "Confirm" at bounding box center [580, 315] width 188 height 29
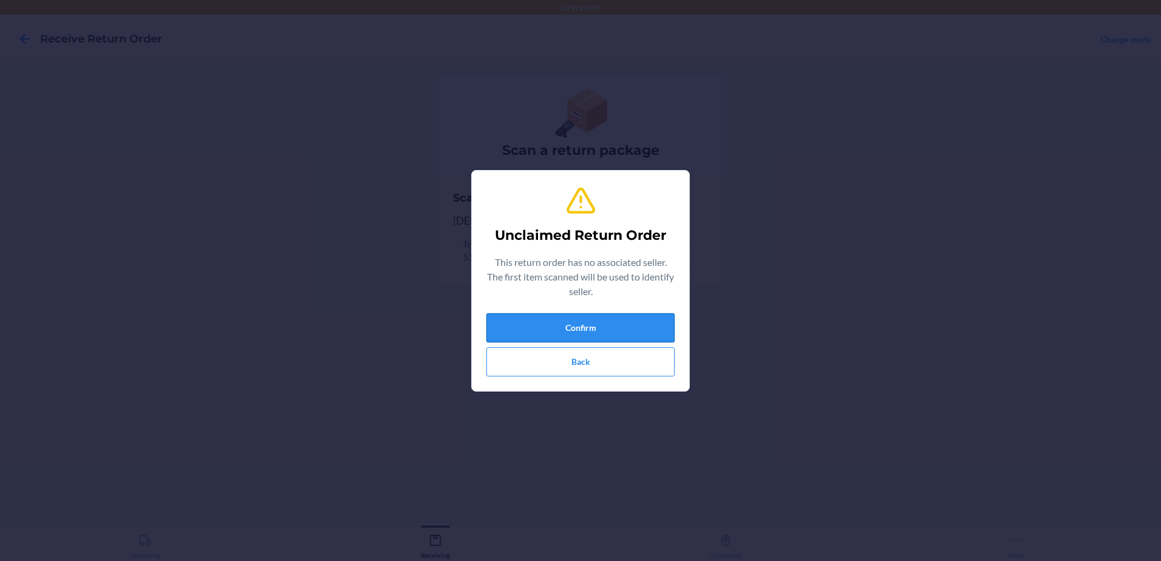
click at [593, 335] on button "Confirm" at bounding box center [580, 327] width 188 height 29
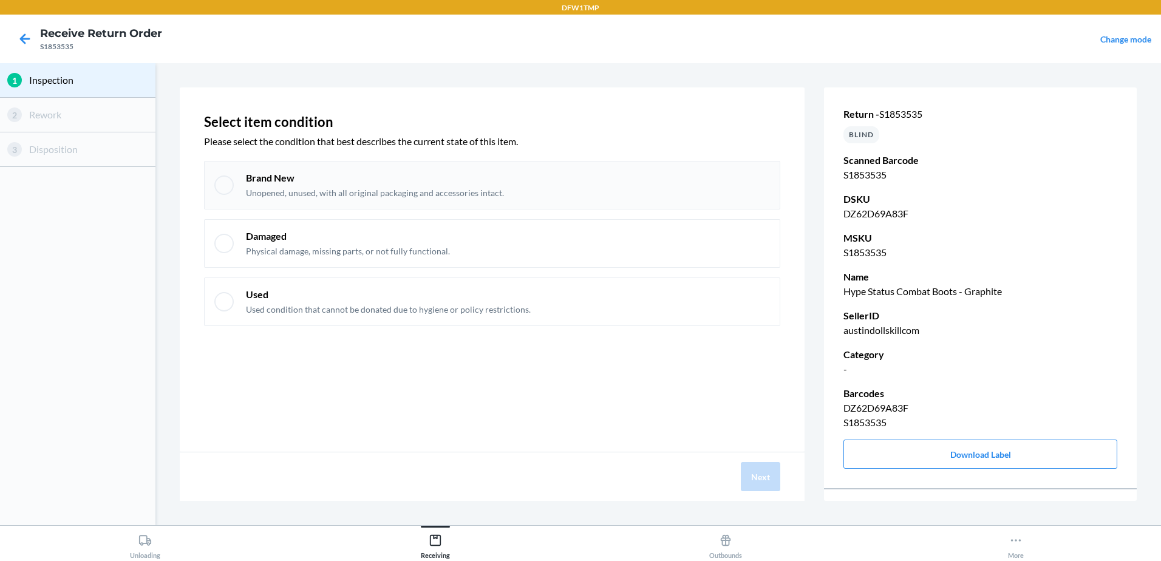
click at [228, 188] on div at bounding box center [223, 184] width 19 height 19
checkbox input "true"
click at [757, 477] on button "Next" at bounding box center [760, 476] width 39 height 29
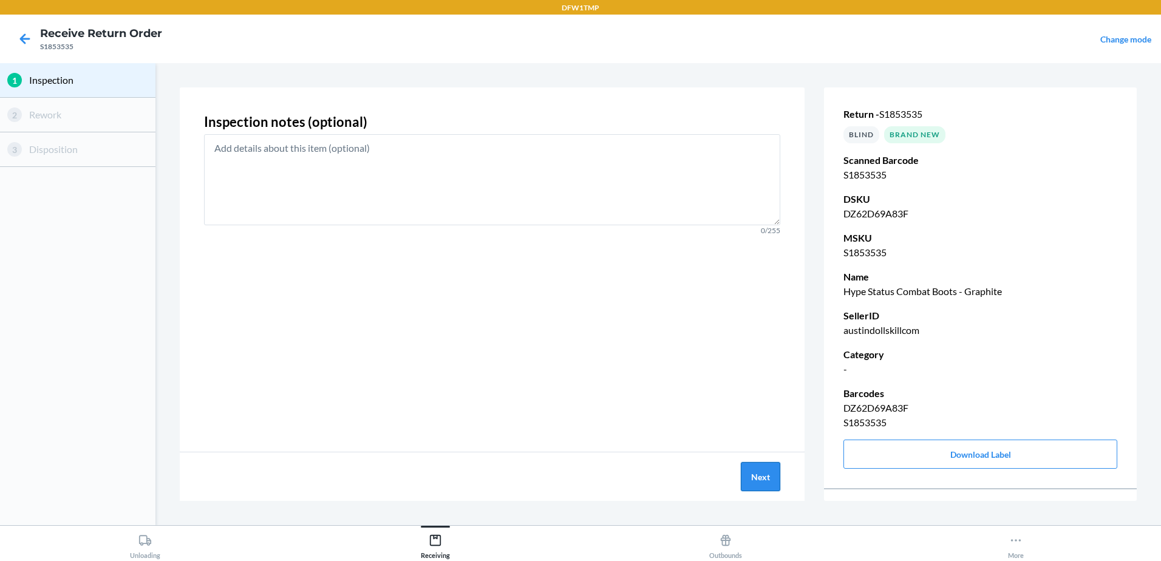
click at [754, 477] on button "Next" at bounding box center [760, 476] width 39 height 29
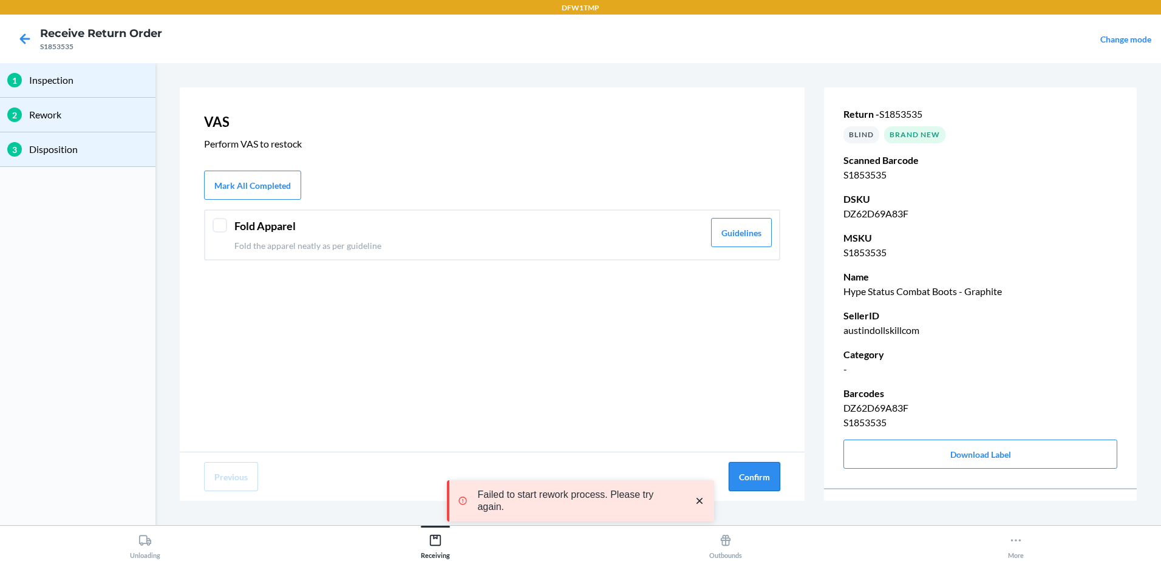
click at [756, 473] on button "Confirm" at bounding box center [755, 476] width 52 height 29
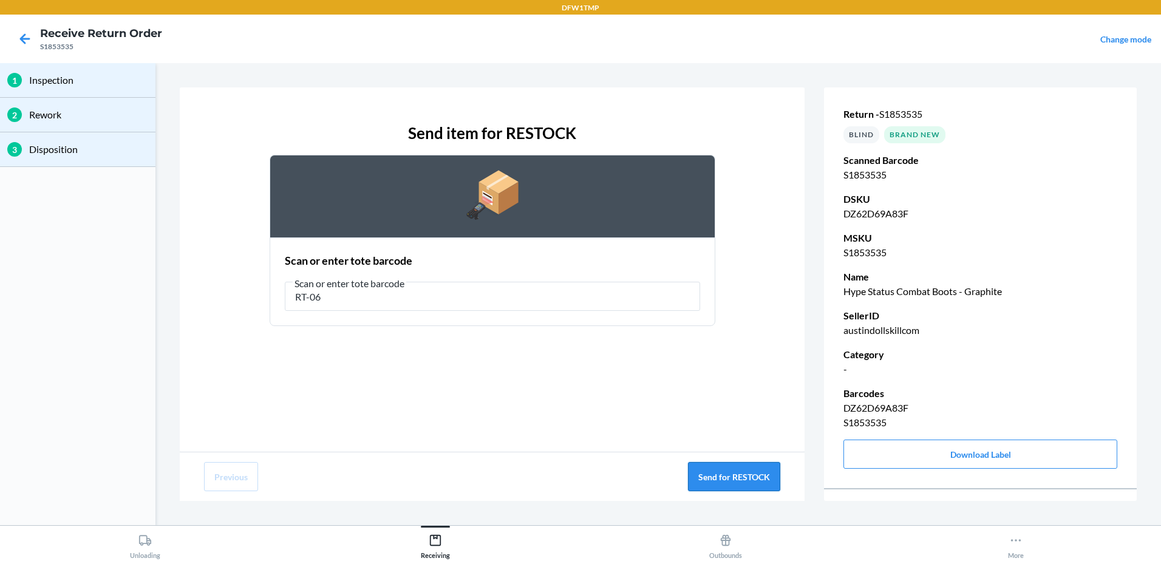
type input "RT-06"
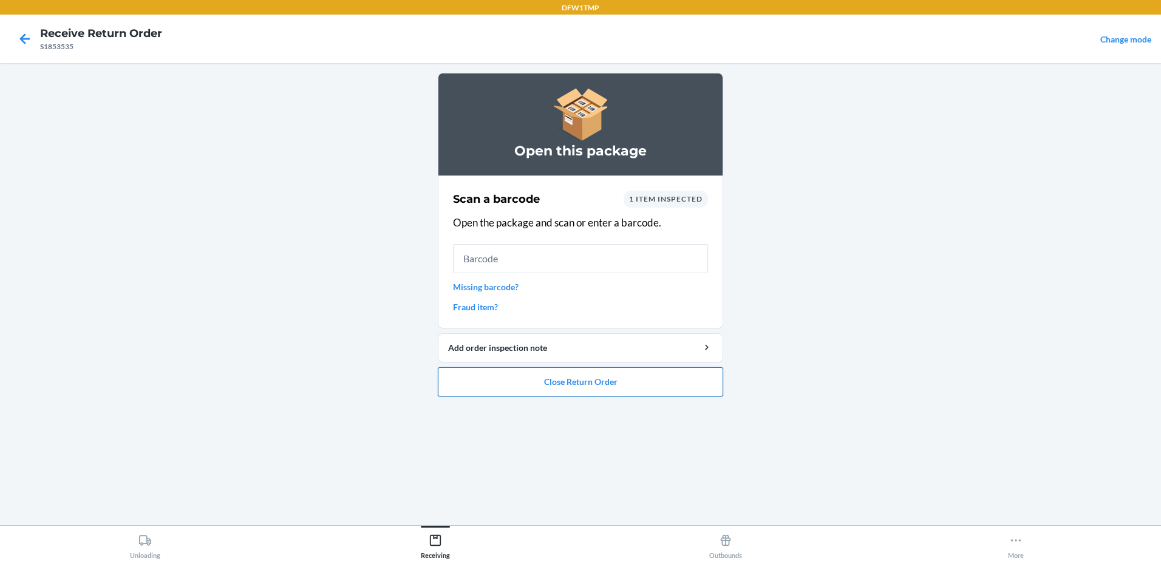
click at [628, 384] on button "Close Return Order" at bounding box center [580, 381] width 285 height 29
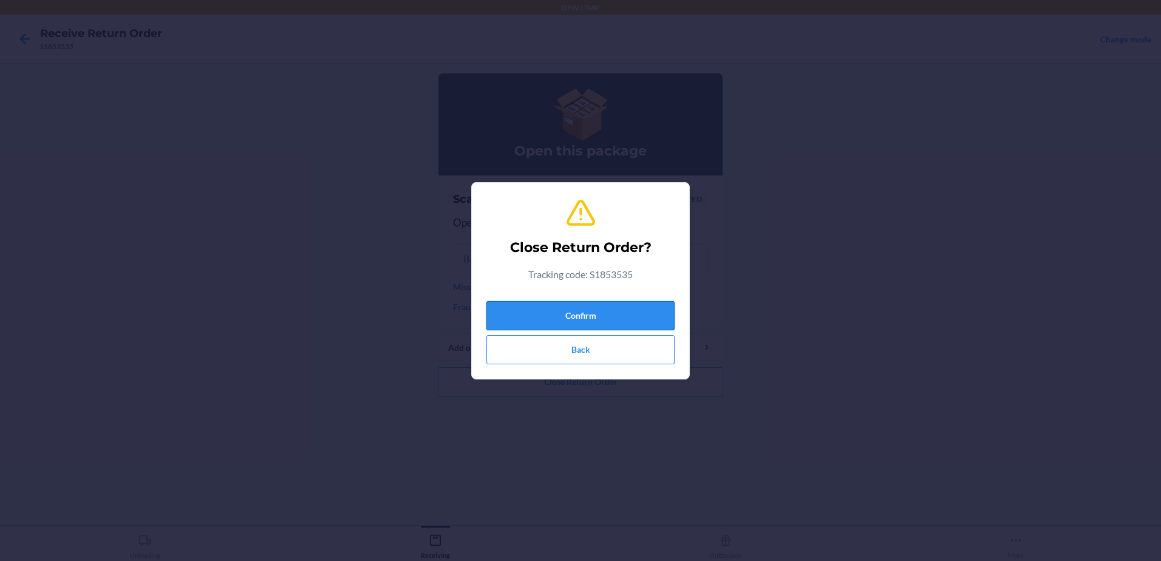
click at [607, 318] on button "Confirm" at bounding box center [580, 315] width 188 height 29
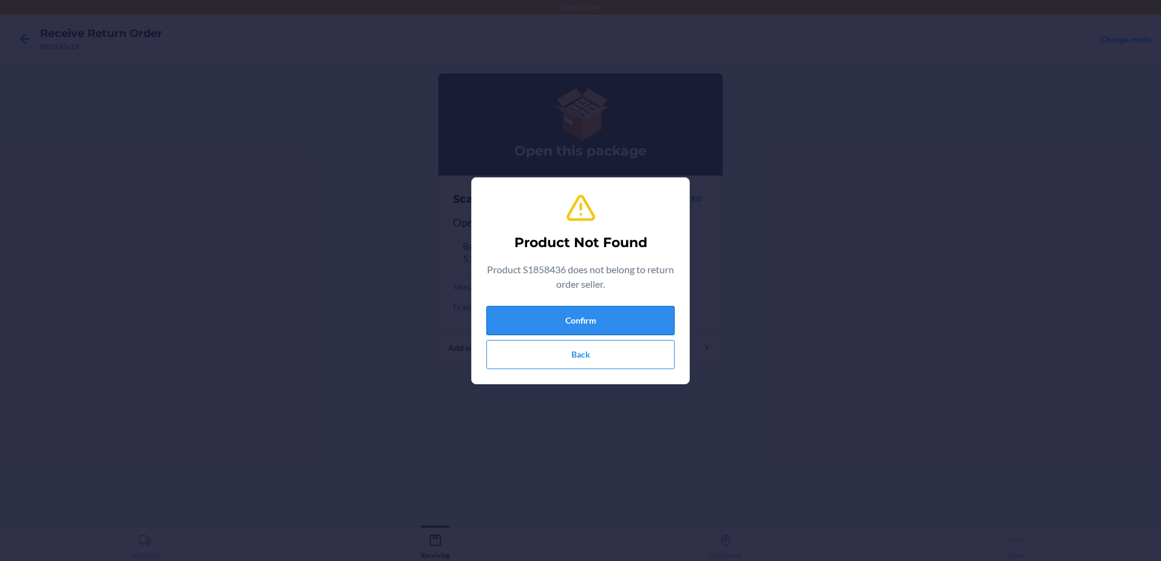
drag, startPoint x: 632, startPoint y: 315, endPoint x: 622, endPoint y: 324, distance: 14.2
click at [631, 315] on button "Confirm" at bounding box center [580, 320] width 188 height 29
click at [622, 323] on button "Confirm" at bounding box center [580, 320] width 188 height 29
click at [621, 311] on button "Confirm" at bounding box center [580, 320] width 188 height 29
click at [620, 318] on button "Confirm" at bounding box center [580, 320] width 188 height 29
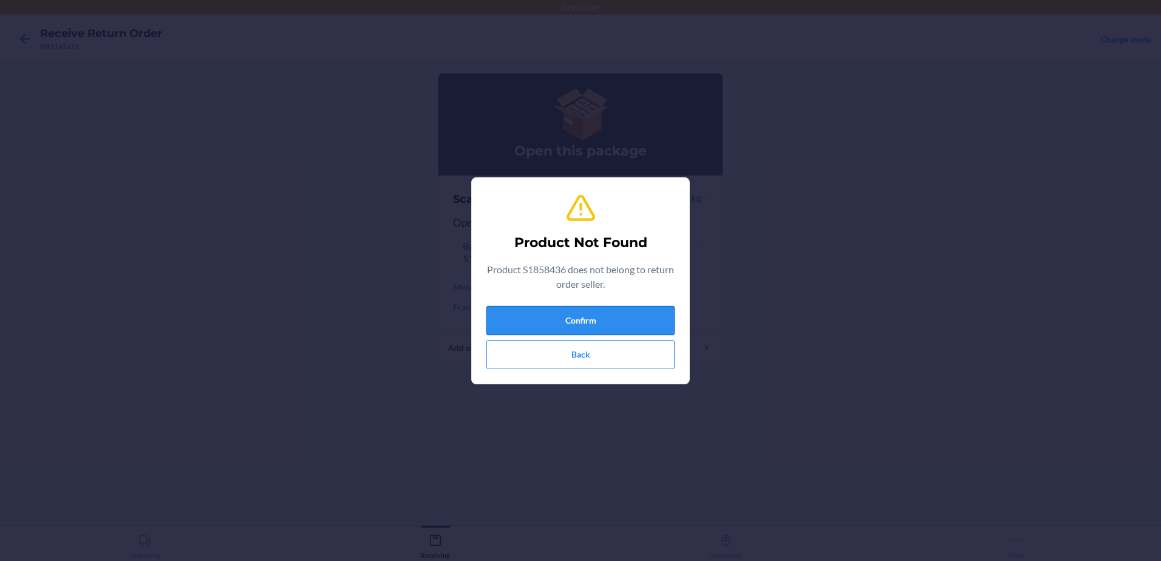
click at [621, 316] on button "Confirm" at bounding box center [580, 320] width 188 height 29
drag, startPoint x: 621, startPoint y: 316, endPoint x: 624, endPoint y: 305, distance: 11.9
click at [621, 315] on button "Confirm" at bounding box center [580, 320] width 188 height 29
click at [603, 352] on button "Back" at bounding box center [580, 354] width 188 height 29
click at [587, 321] on button "Confirm" at bounding box center [580, 320] width 188 height 29
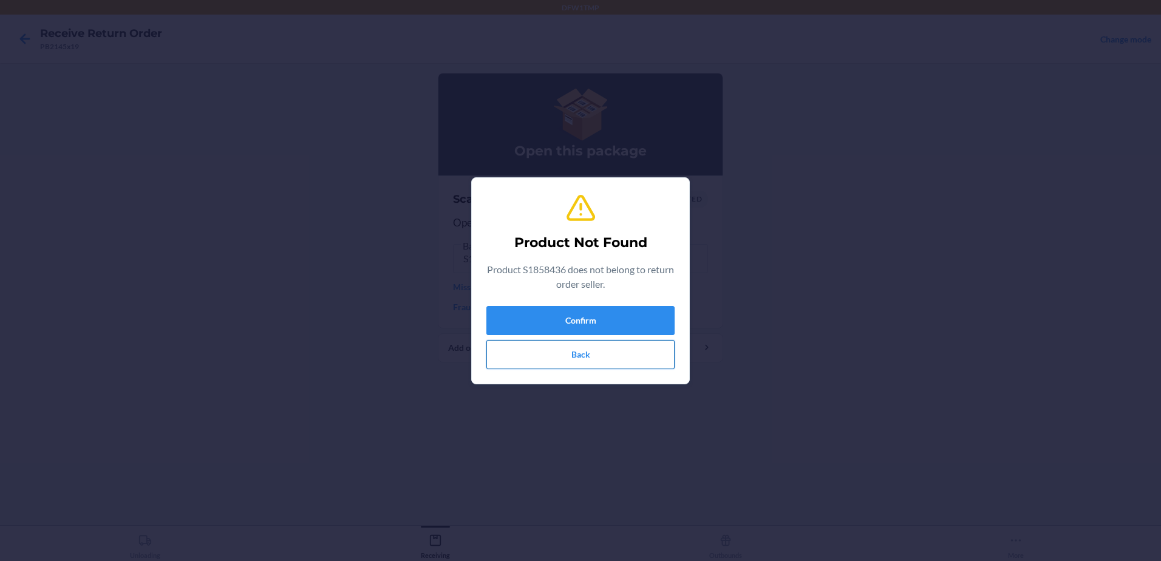
click at [607, 351] on button "Back" at bounding box center [580, 354] width 188 height 29
click at [578, 357] on button "Back" at bounding box center [580, 354] width 188 height 29
drag, startPoint x: 583, startPoint y: 335, endPoint x: 583, endPoint y: 345, distance: 9.7
click at [583, 345] on div "Confirm Back" at bounding box center [580, 337] width 188 height 63
click at [582, 349] on button "Back" at bounding box center [580, 354] width 188 height 29
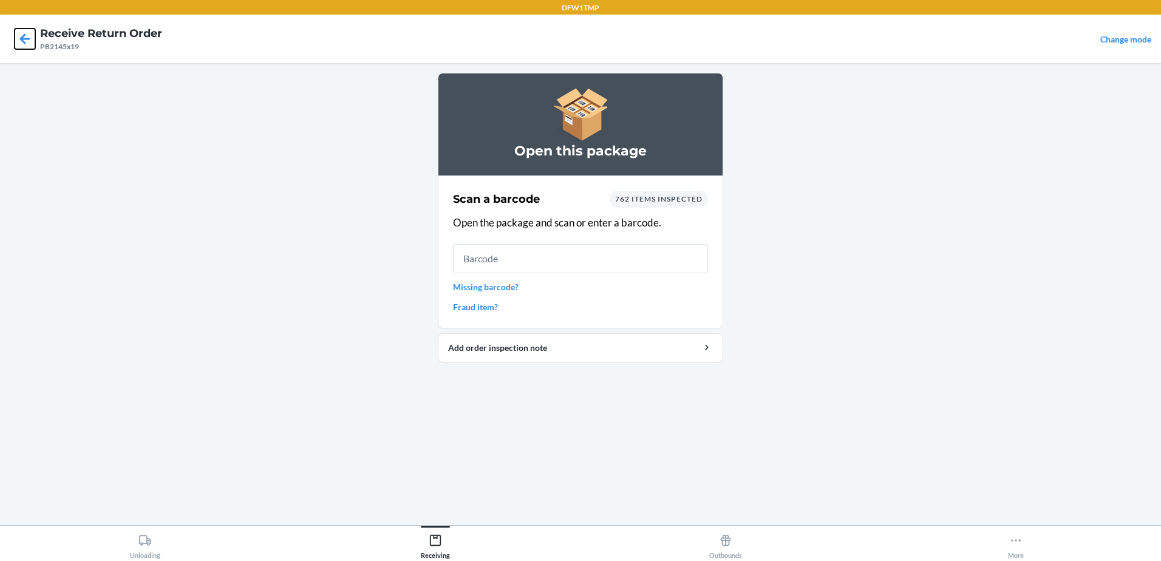
click at [29, 36] on icon at bounding box center [25, 39] width 21 height 21
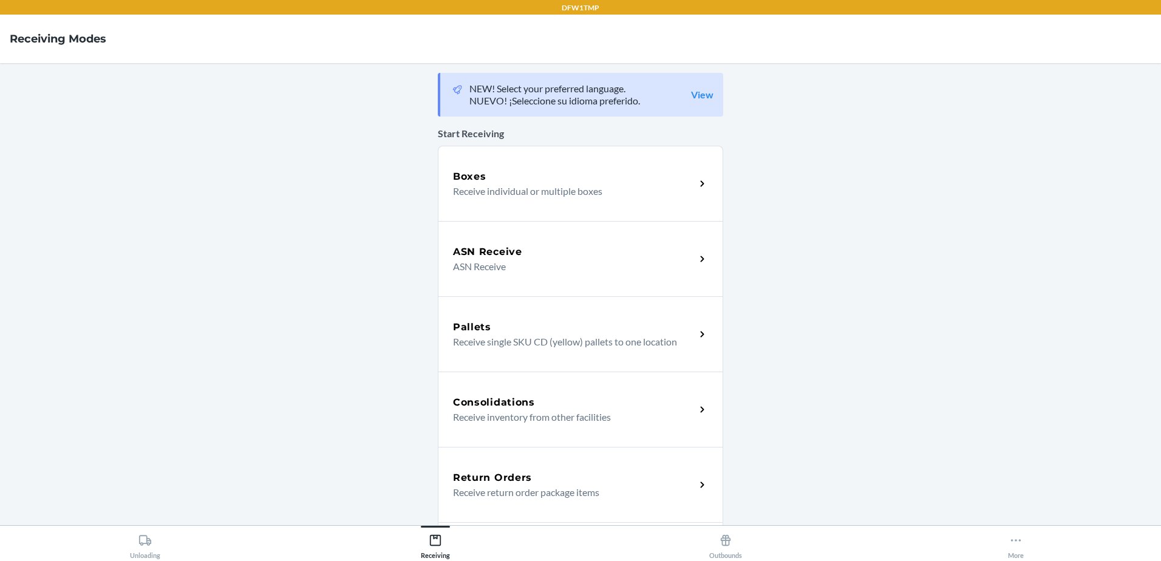
click at [528, 499] on p "Receive return order package items" at bounding box center [569, 492] width 233 height 15
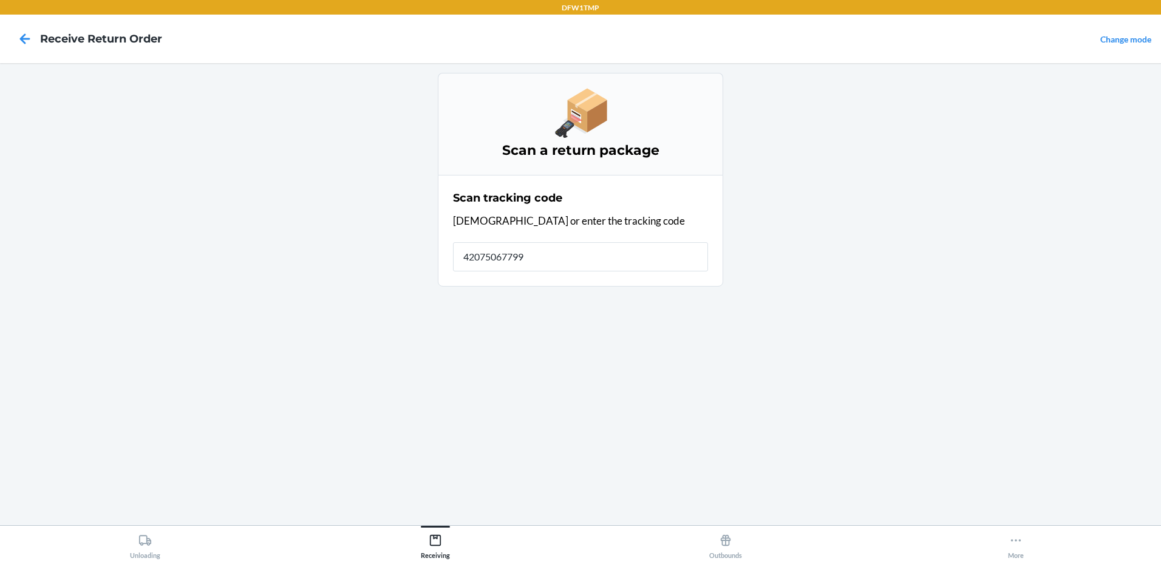
type input "420750677998"
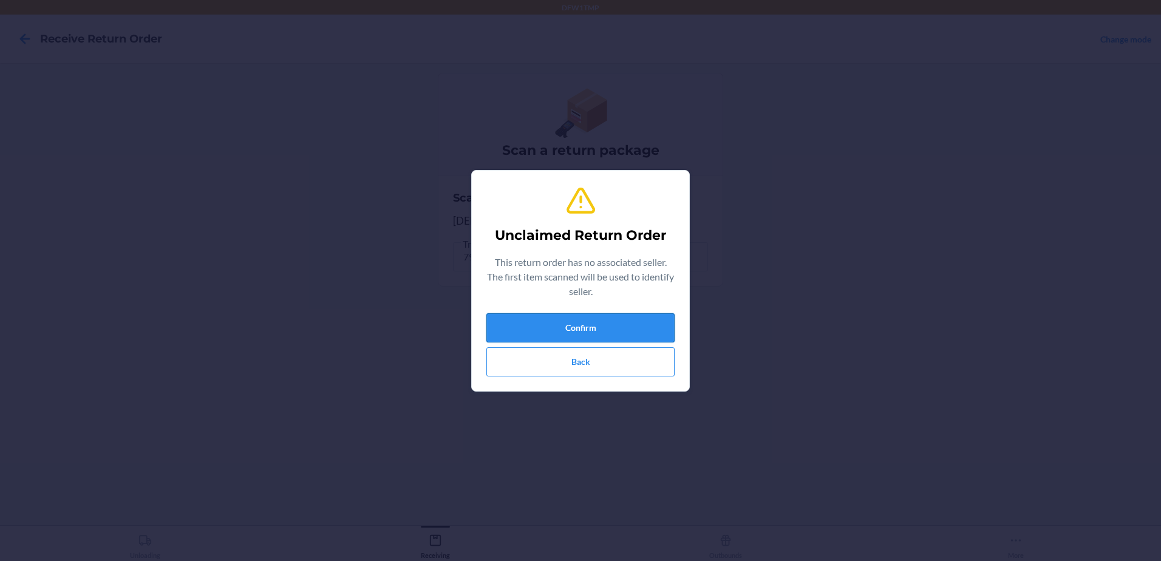
click at [596, 330] on button "Confirm" at bounding box center [580, 327] width 188 height 29
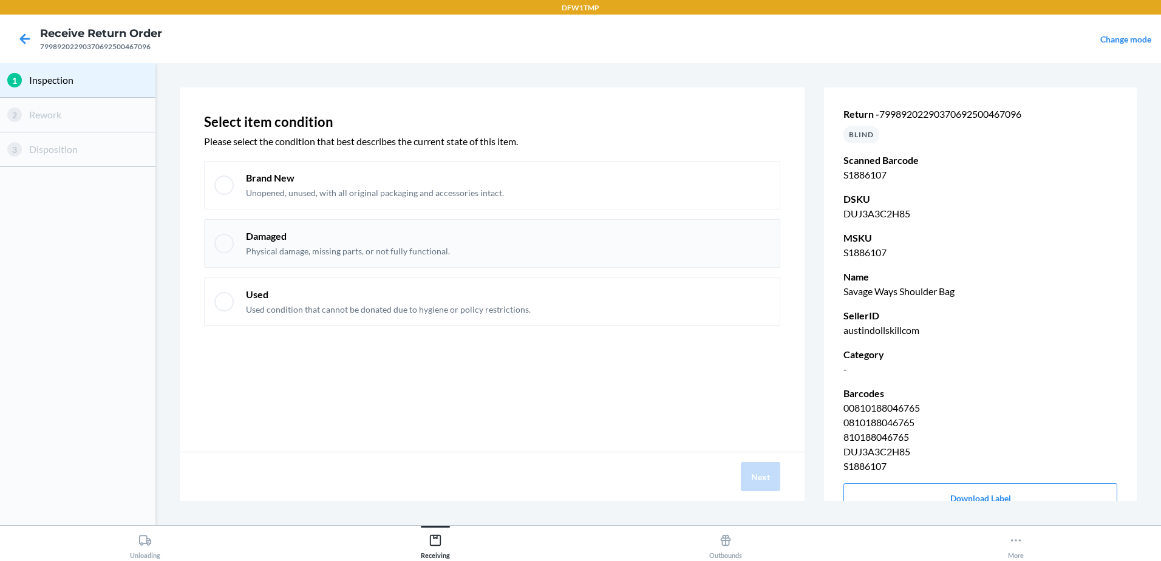
drag, startPoint x: 221, startPoint y: 183, endPoint x: 260, endPoint y: 260, distance: 87.2
click at [224, 188] on div at bounding box center [223, 184] width 19 height 19
checkbox input "true"
click at [759, 475] on button "Next" at bounding box center [760, 476] width 39 height 29
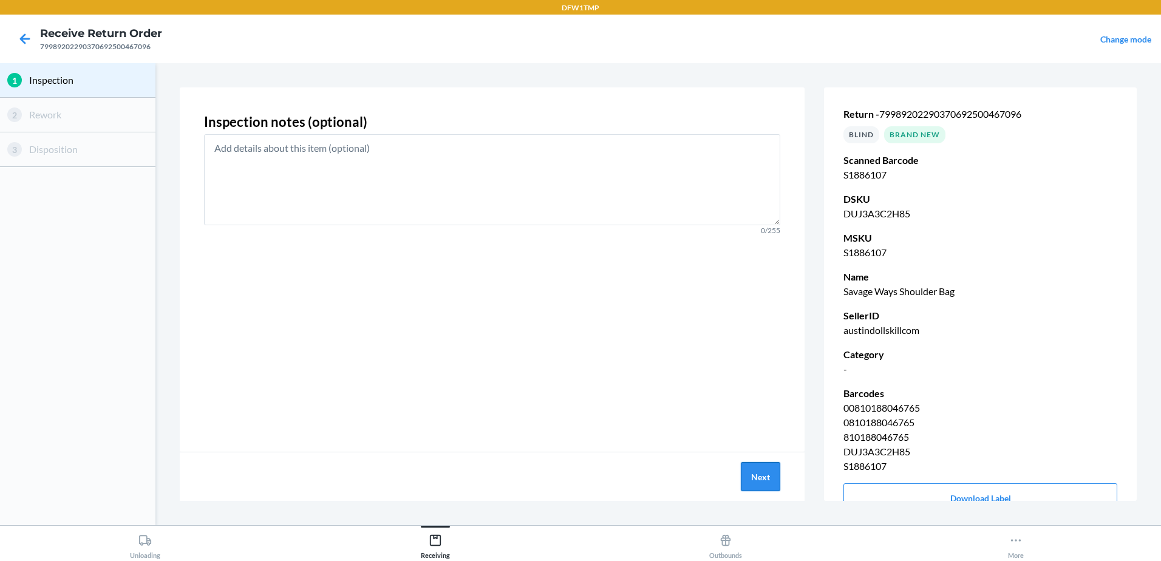
click at [763, 481] on button "Next" at bounding box center [760, 476] width 39 height 29
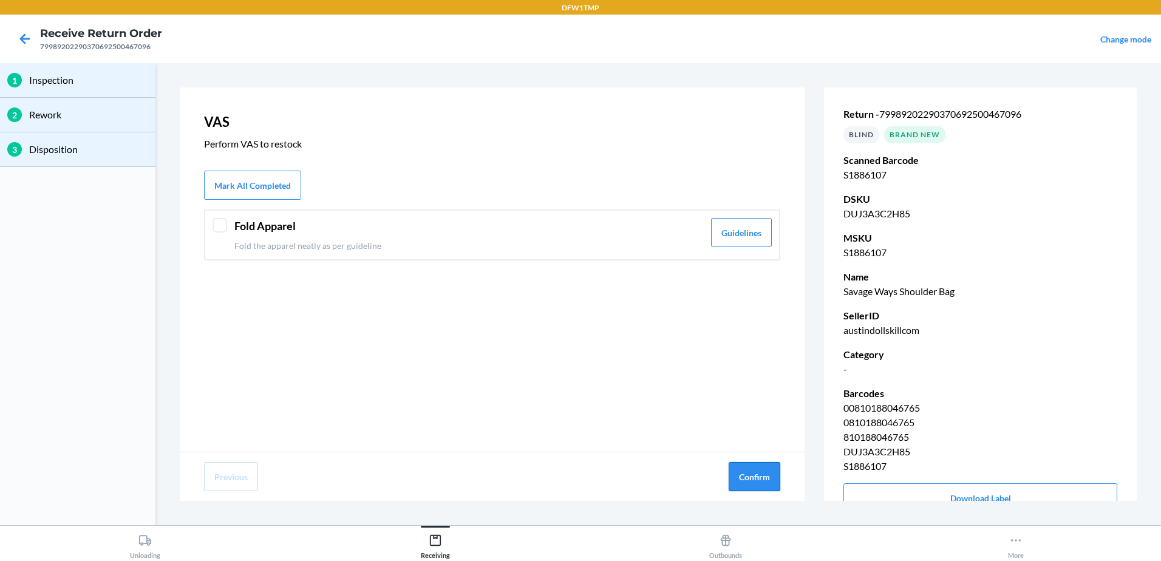
click at [762, 483] on button "Confirm" at bounding box center [755, 476] width 52 height 29
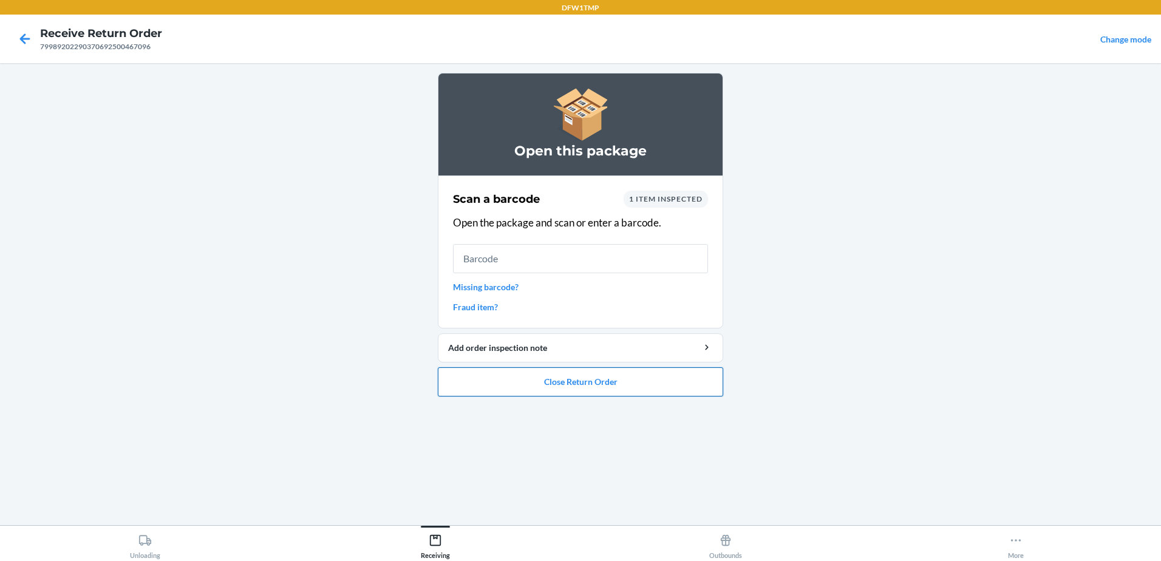
click at [625, 375] on button "Close Return Order" at bounding box center [580, 381] width 285 height 29
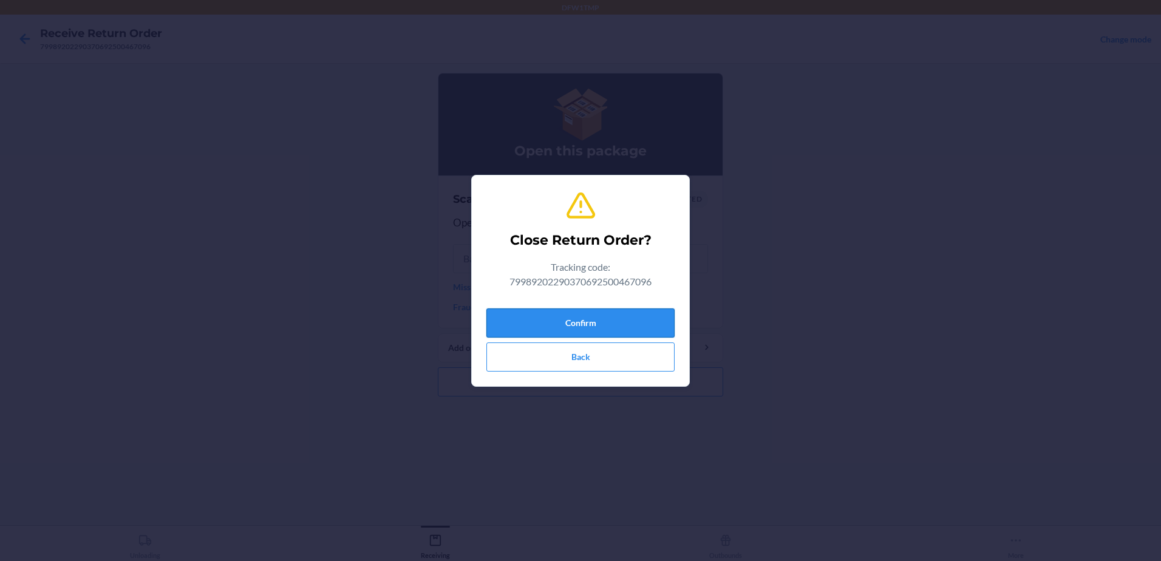
click at [592, 328] on button "Confirm" at bounding box center [580, 322] width 188 height 29
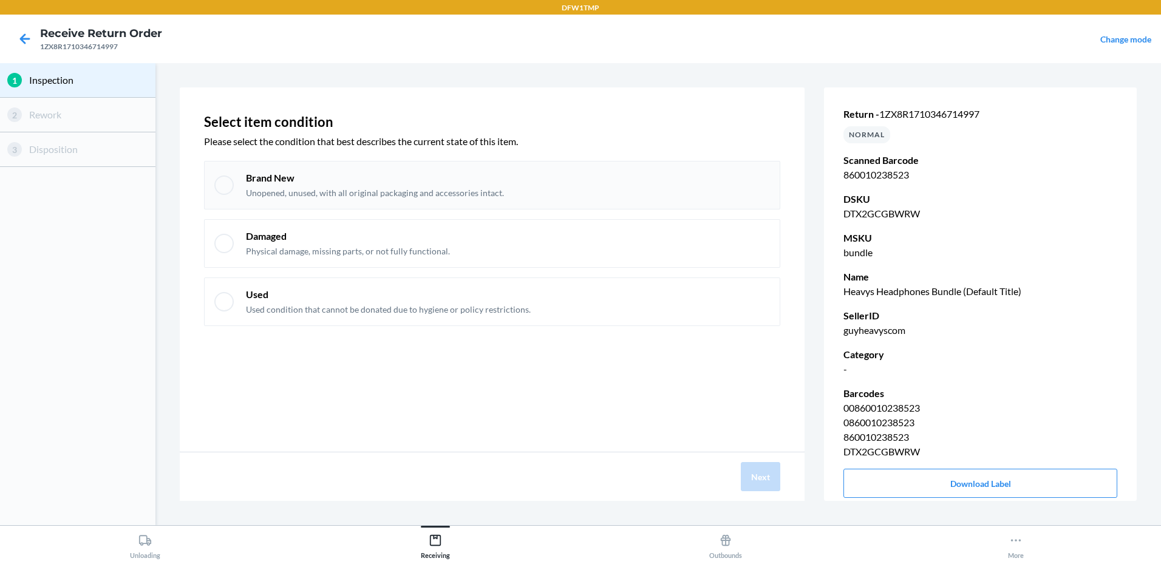
click at [223, 187] on div at bounding box center [223, 184] width 19 height 19
click at [753, 474] on button "Next" at bounding box center [760, 476] width 39 height 29
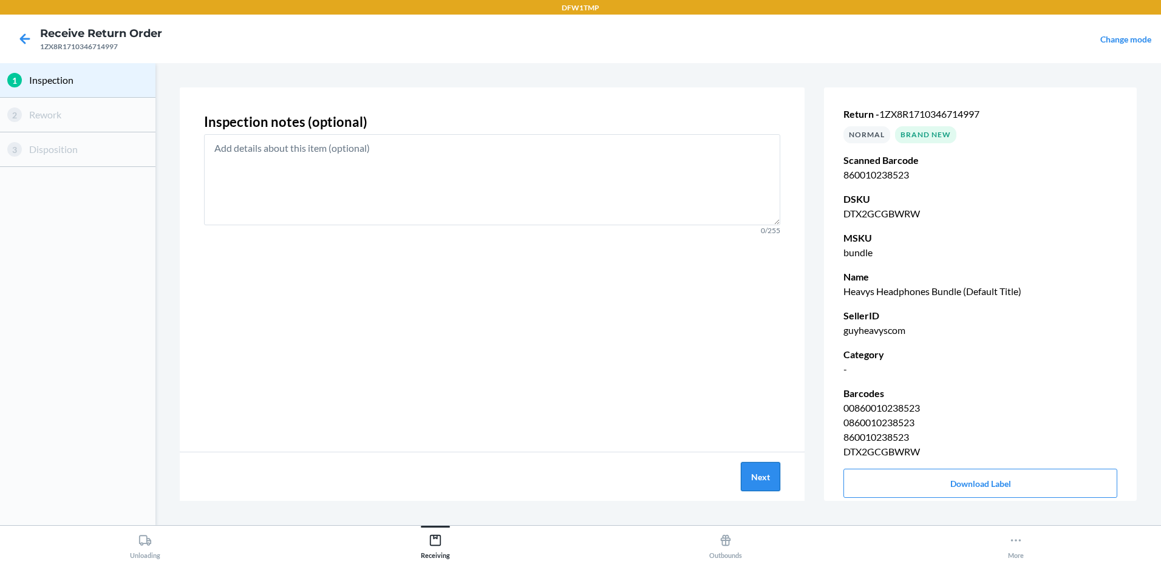
click at [753, 475] on button "Next" at bounding box center [760, 476] width 39 height 29
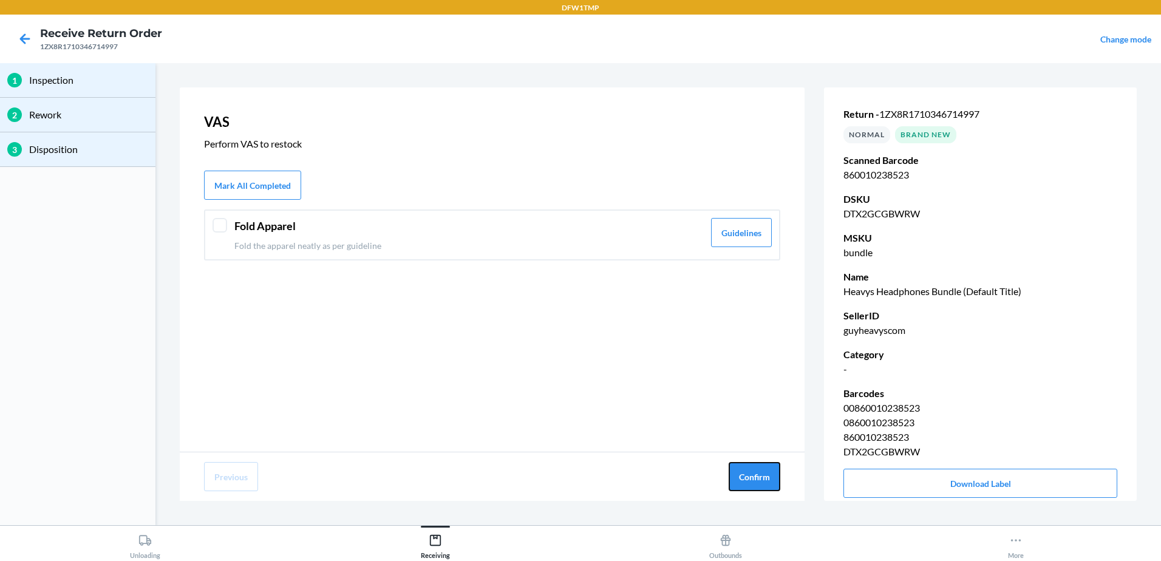
click at [753, 475] on button "Confirm" at bounding box center [755, 476] width 52 height 29
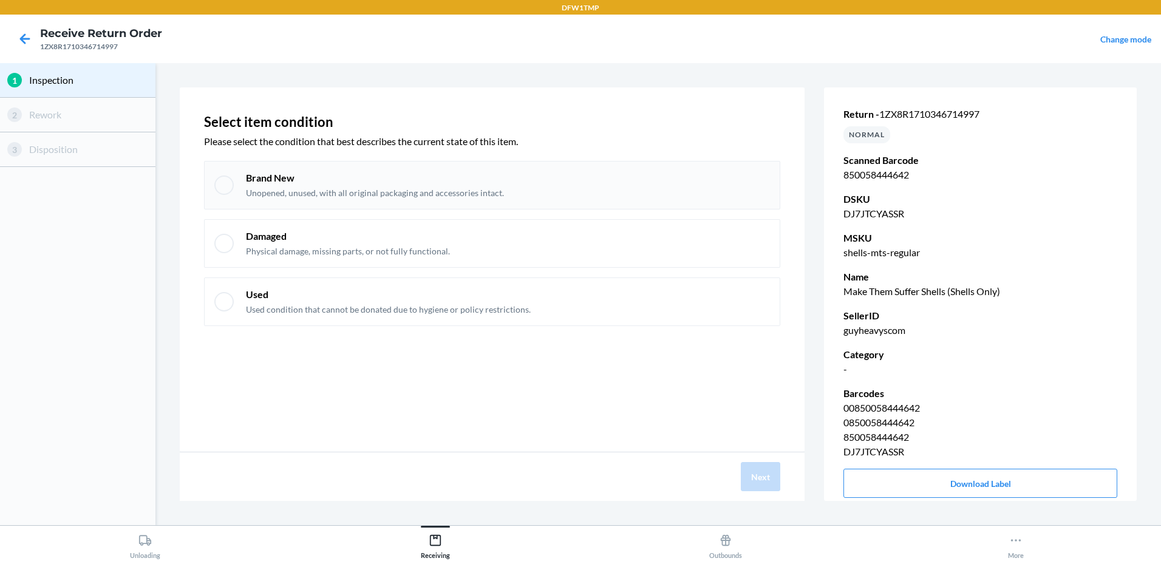
click at [214, 184] on div at bounding box center [223, 184] width 19 height 19
click at [766, 481] on button "Next" at bounding box center [760, 476] width 39 height 29
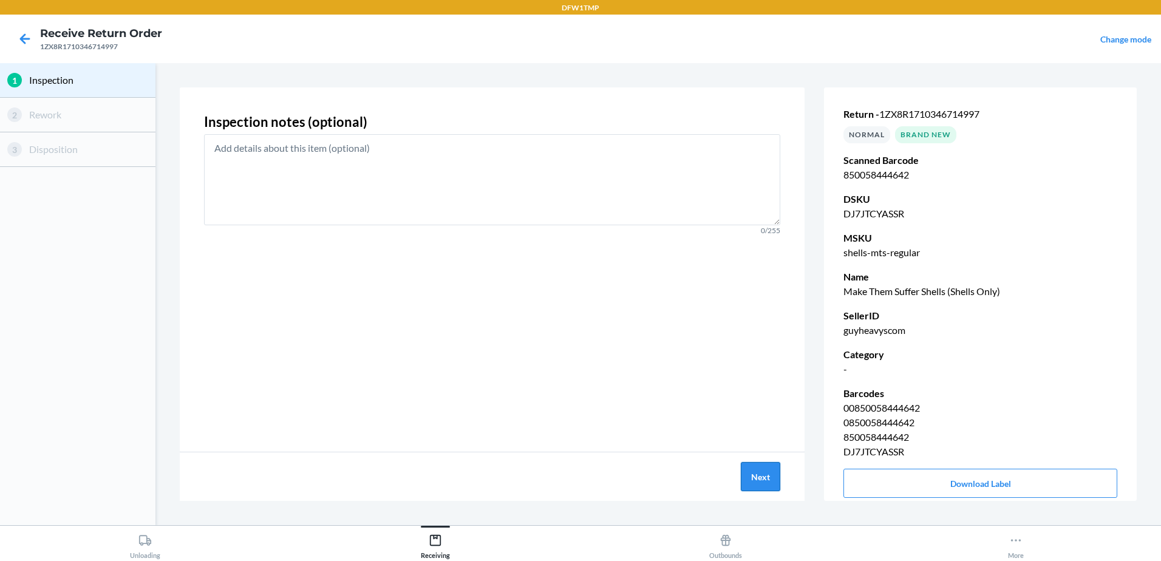
click at [766, 481] on button "Next" at bounding box center [760, 476] width 39 height 29
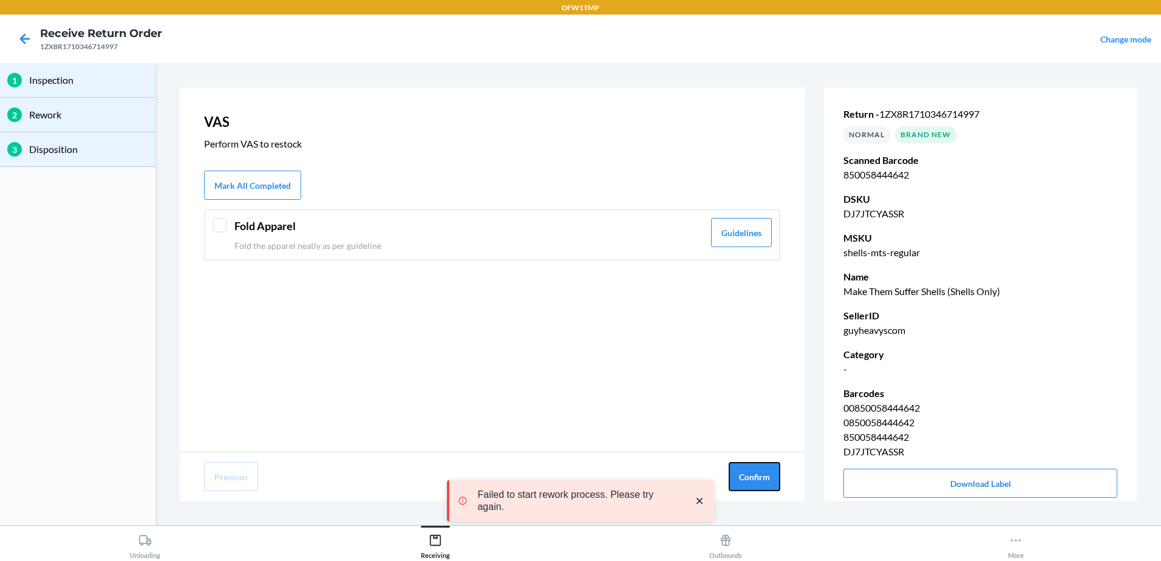
click at [766, 481] on button "Confirm" at bounding box center [755, 476] width 52 height 29
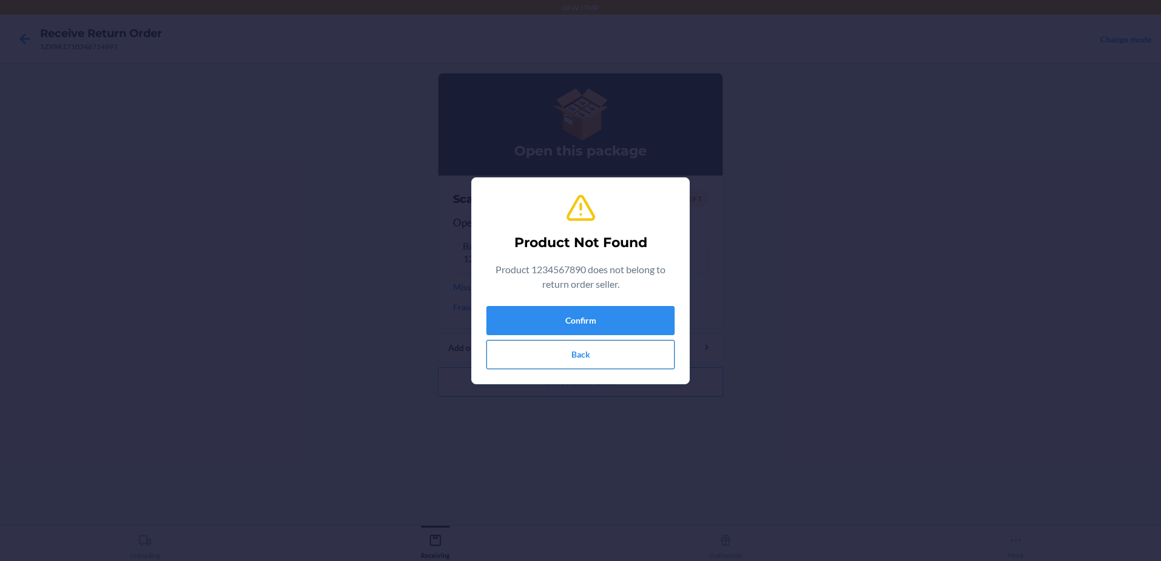
click at [597, 363] on button "Back" at bounding box center [580, 354] width 188 height 29
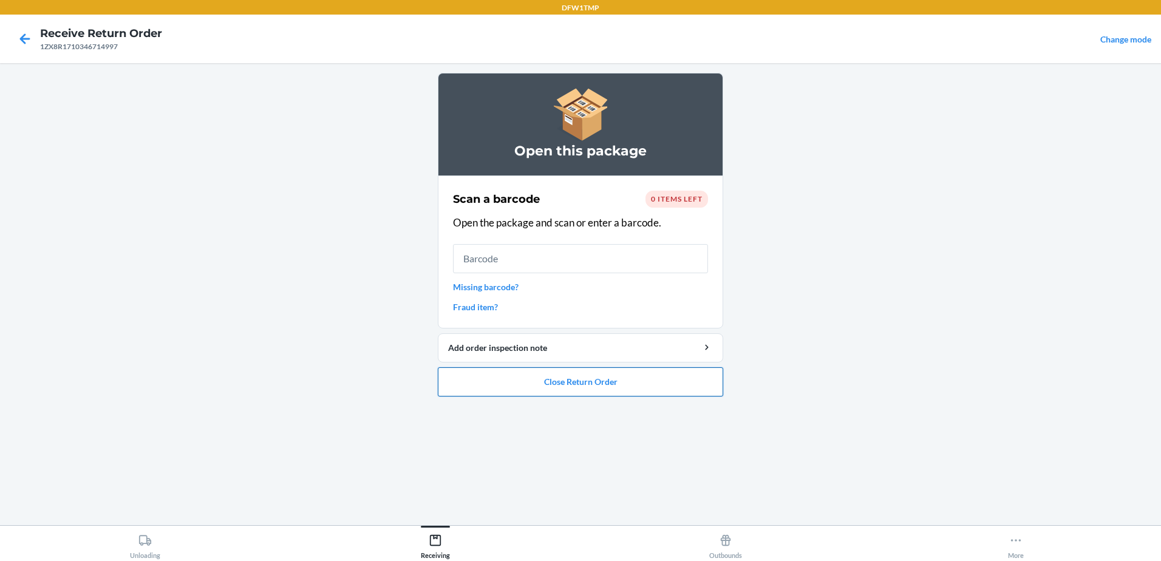
click at [562, 385] on button "Close Return Order" at bounding box center [580, 381] width 285 height 29
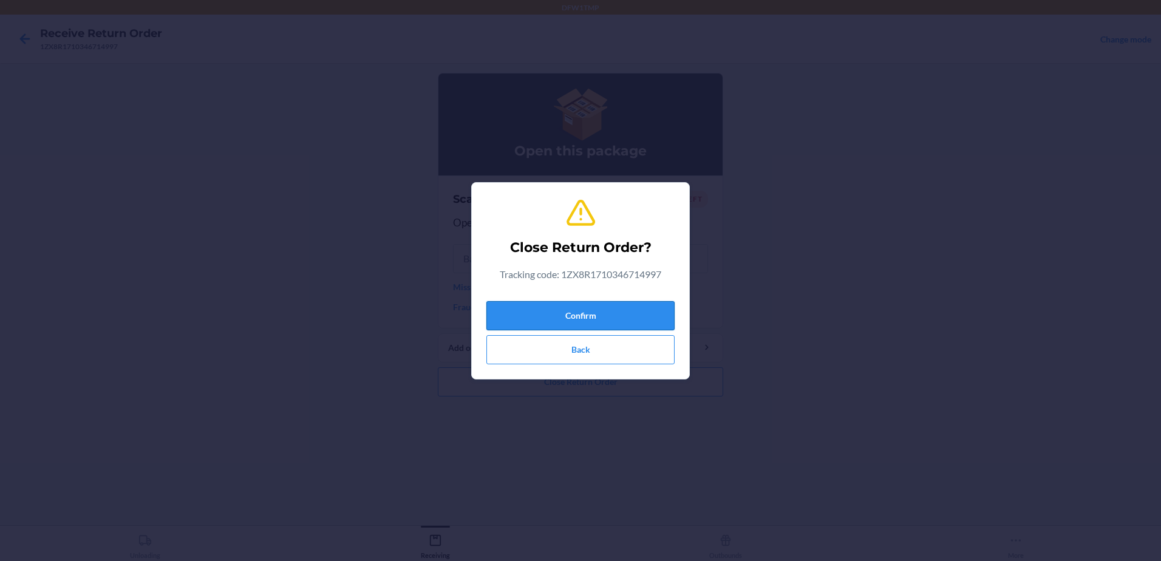
click at [594, 314] on button "Confirm" at bounding box center [580, 315] width 188 height 29
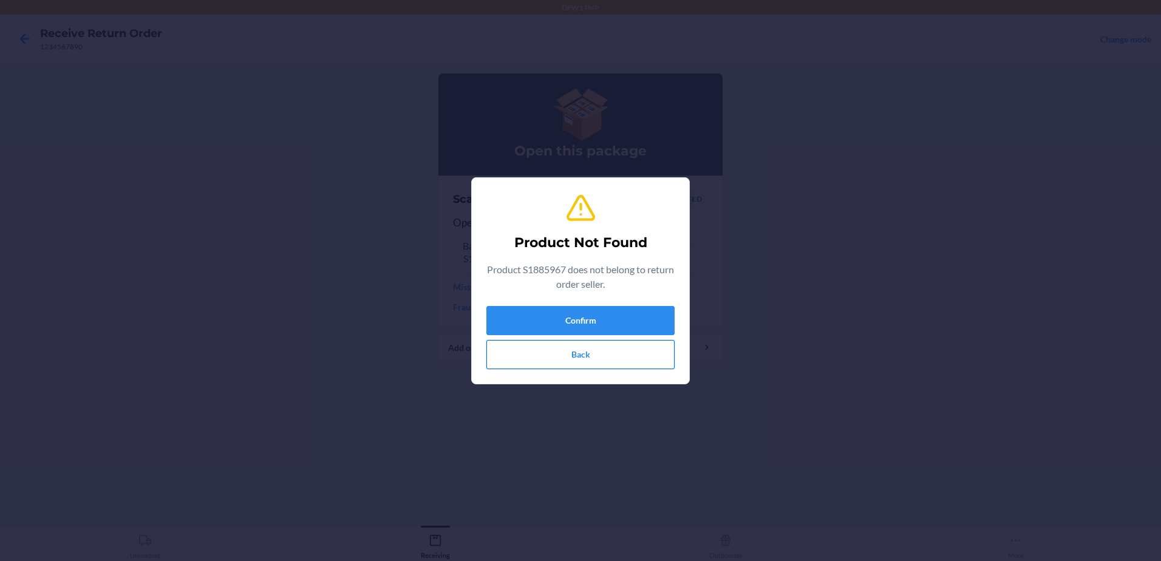
click at [586, 348] on button "Back" at bounding box center [580, 354] width 188 height 29
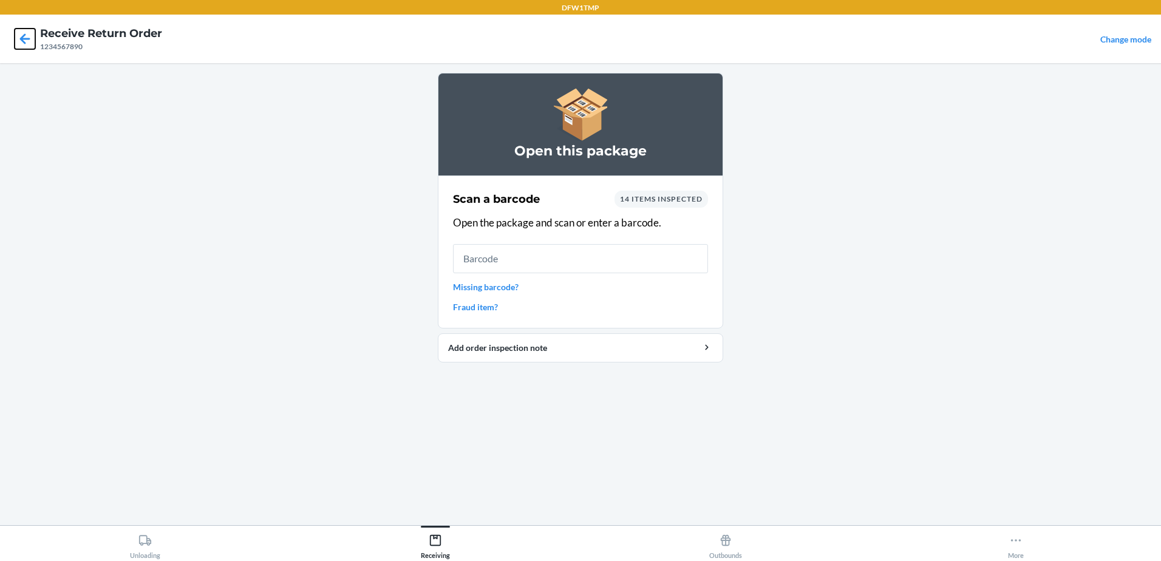
click at [26, 38] on icon at bounding box center [25, 39] width 21 height 21
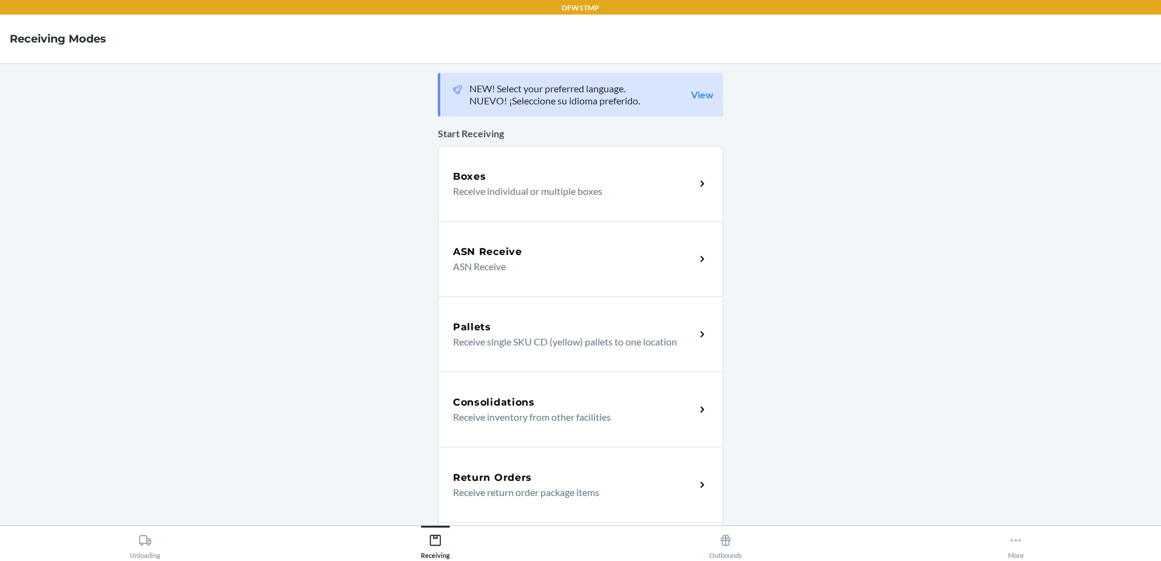
click at [505, 500] on div "Return Orders Receive return order package items" at bounding box center [580, 484] width 285 height 75
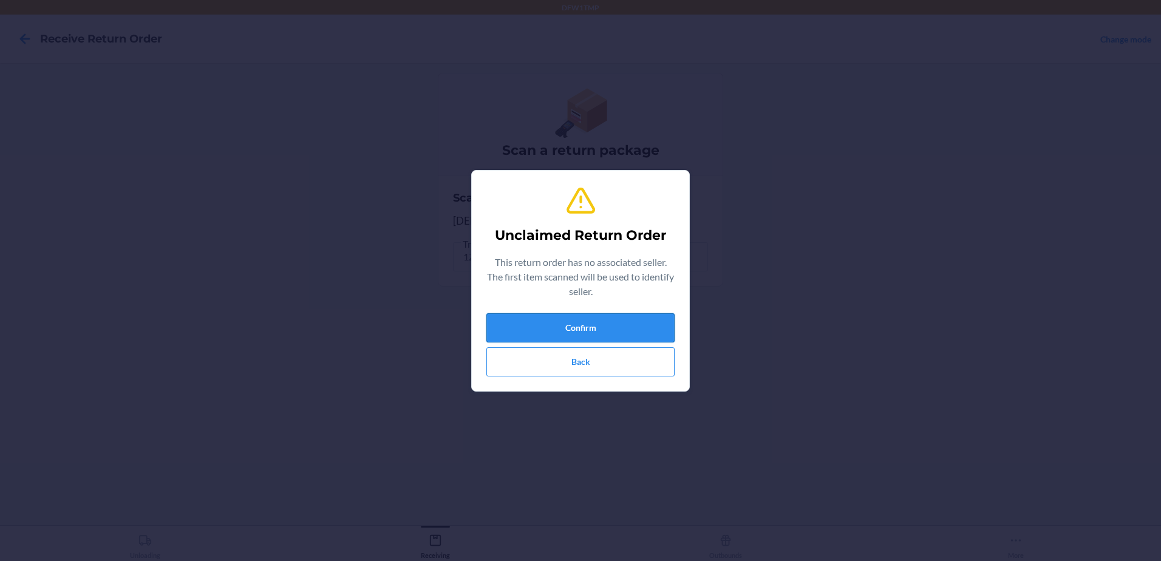
click at [613, 321] on button "Confirm" at bounding box center [580, 327] width 188 height 29
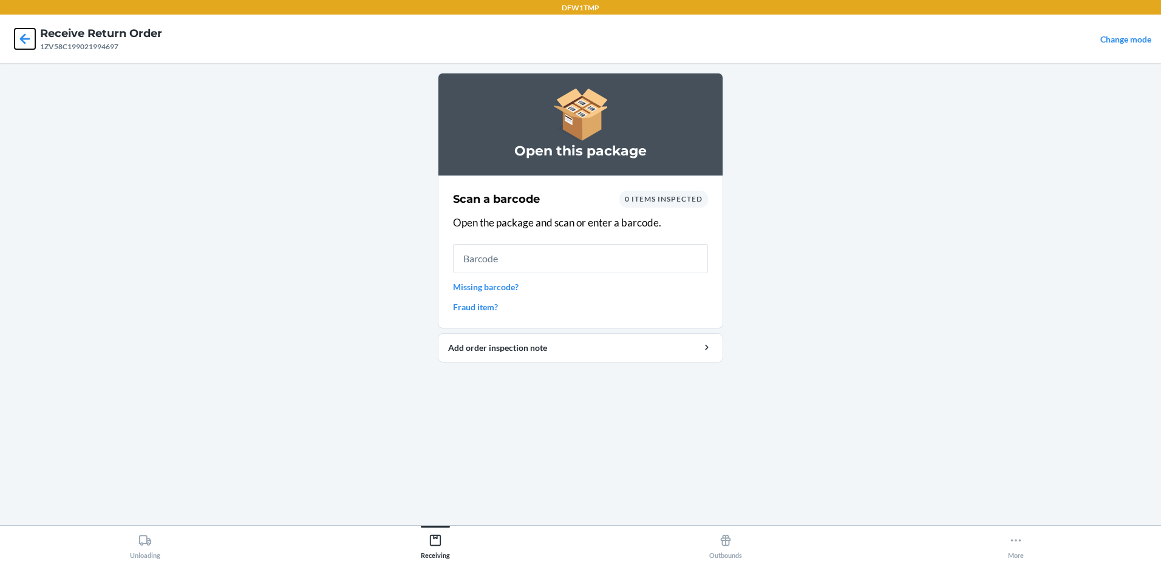
click at [20, 35] on icon at bounding box center [25, 39] width 21 height 21
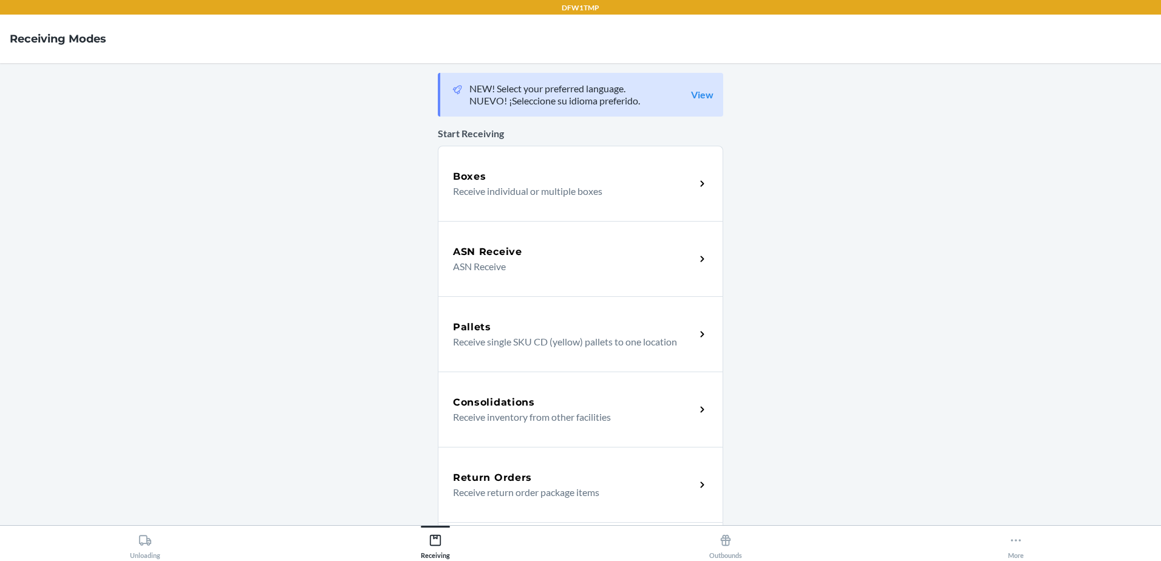
click at [675, 488] on p "Receive return order package items" at bounding box center [569, 492] width 233 height 15
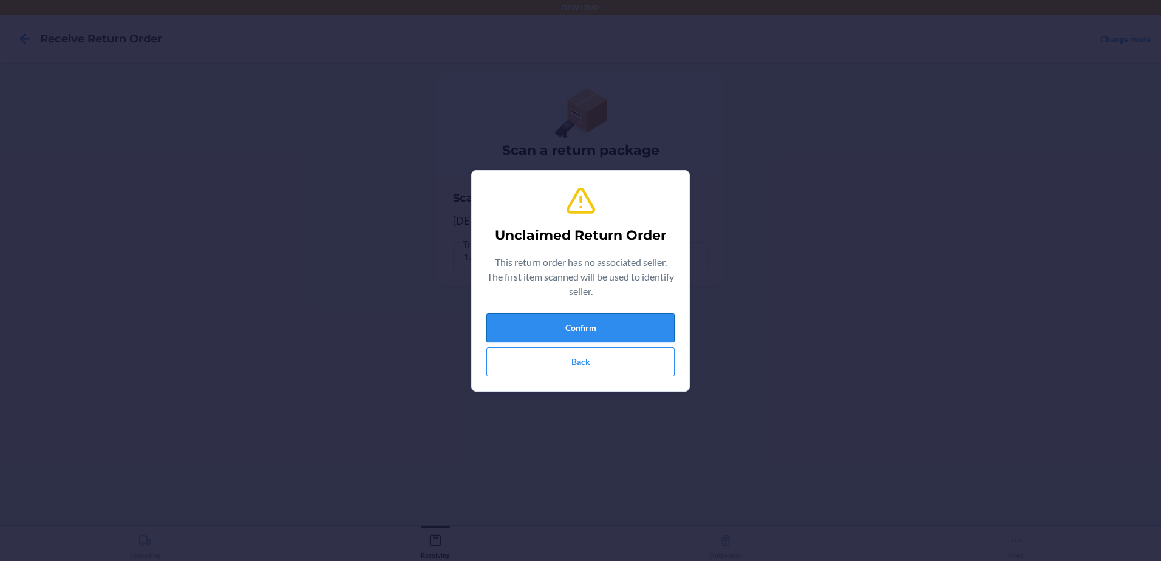
click at [640, 324] on button "Confirm" at bounding box center [580, 327] width 188 height 29
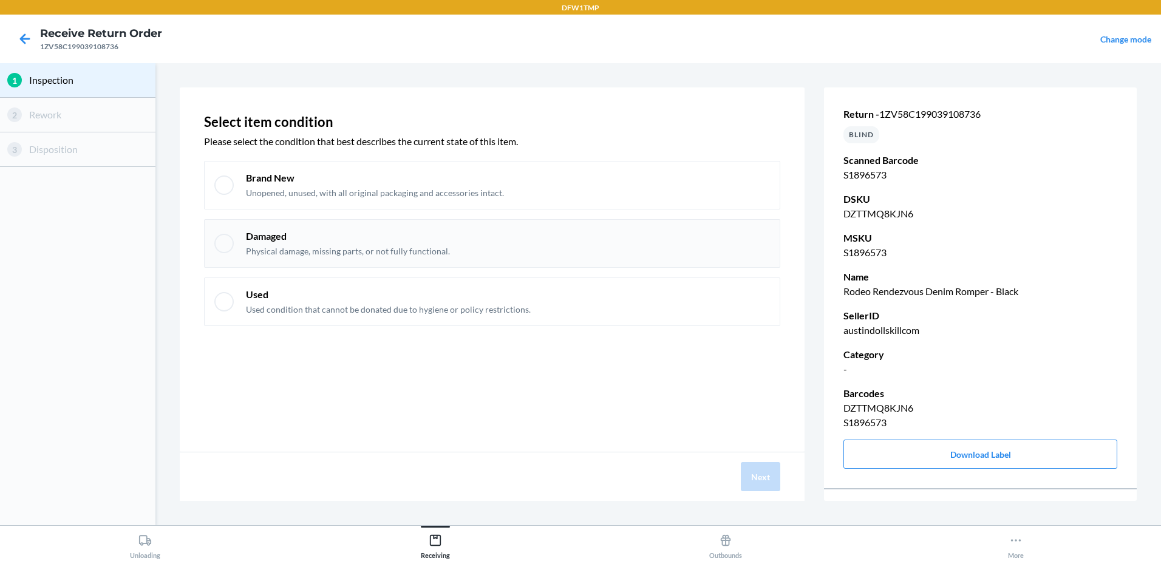
click at [230, 240] on div "Damaged Physical damage, missing parts, or not fully functional." at bounding box center [492, 243] width 576 height 49
click at [753, 477] on button "Next" at bounding box center [760, 476] width 39 height 29
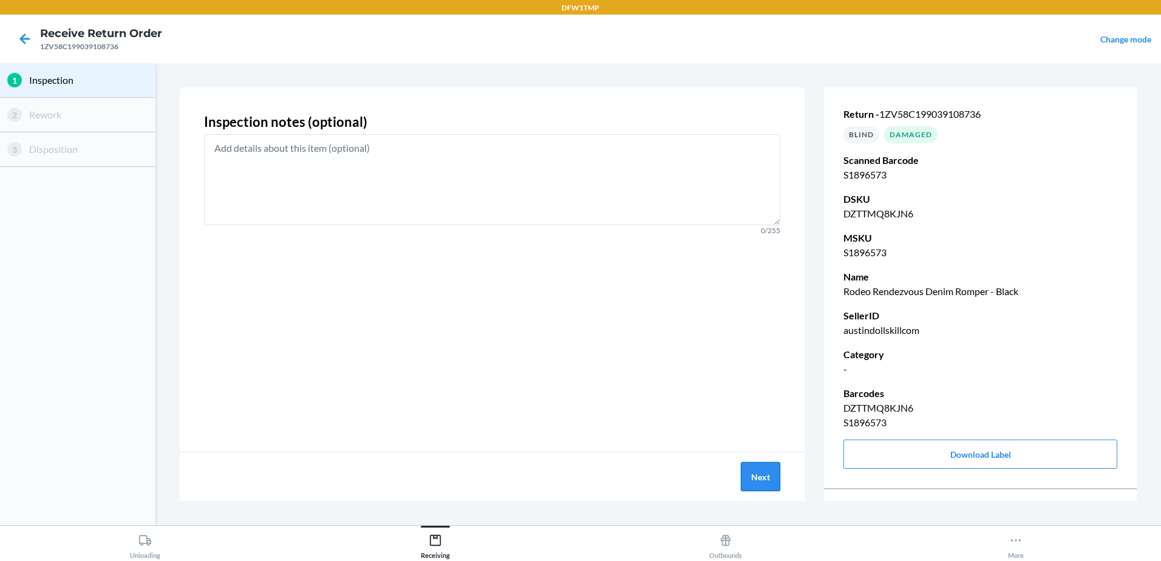
click at [756, 477] on button "Next" at bounding box center [760, 476] width 39 height 29
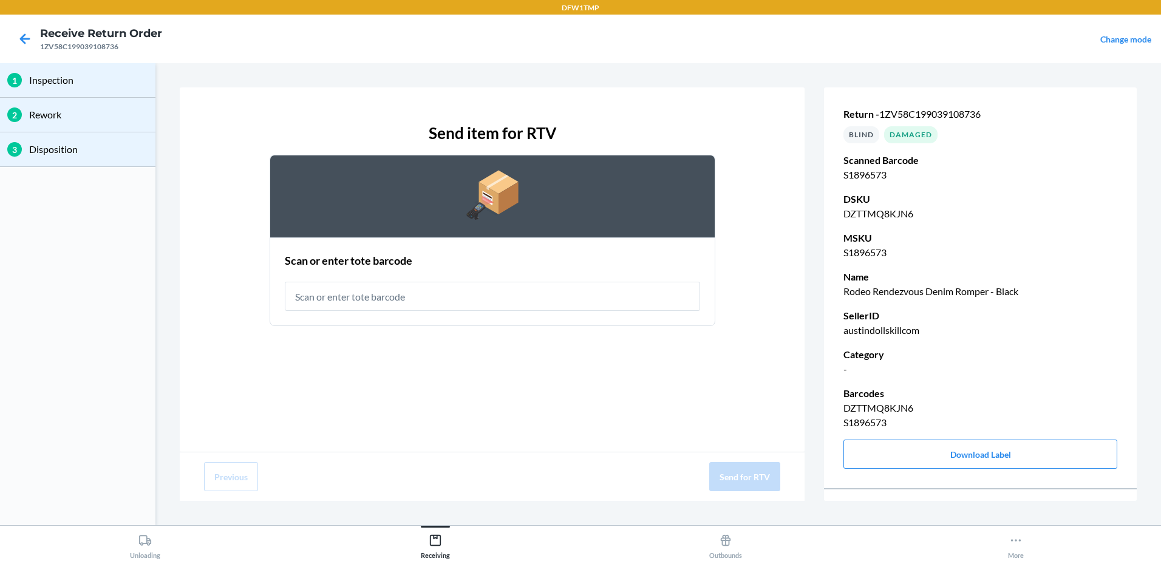
click at [65, 38] on h4 "Receive Return Order" at bounding box center [101, 34] width 122 height 16
click at [21, 34] on icon at bounding box center [25, 39] width 21 height 21
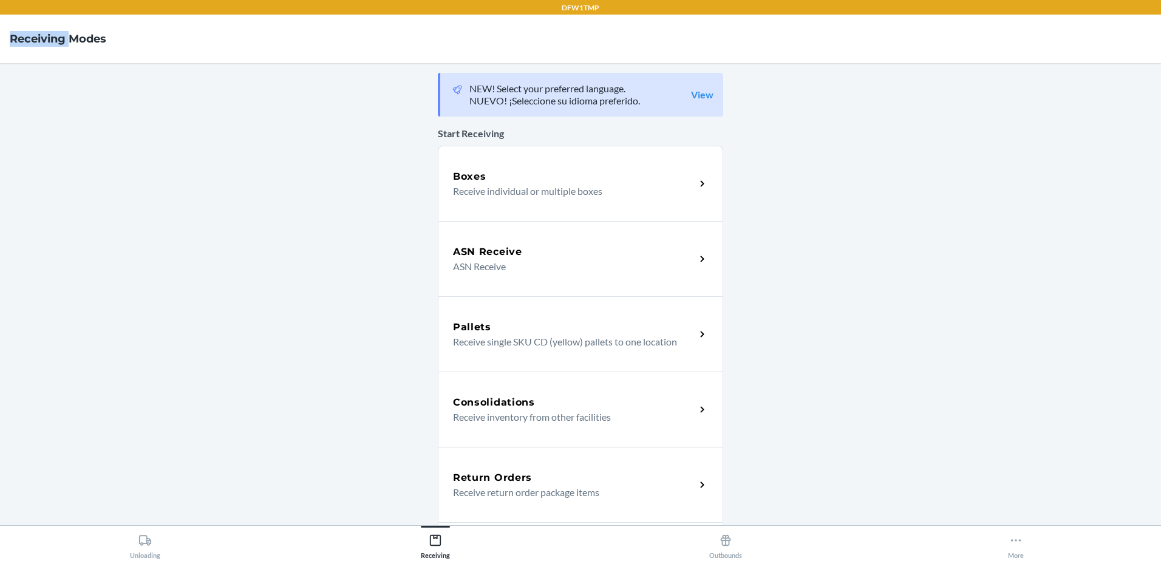
click at [21, 34] on h4 "Receiving Modes" at bounding box center [58, 39] width 97 height 16
drag, startPoint x: 21, startPoint y: 34, endPoint x: 261, endPoint y: 135, distance: 260.4
click at [261, 135] on main "NEW! Select your preferred language. NUEVO! ¡Seleccione su idioma preferido. Vi…" at bounding box center [580, 294] width 1161 height 462
click at [554, 485] on p "Receive return order package items" at bounding box center [569, 492] width 233 height 15
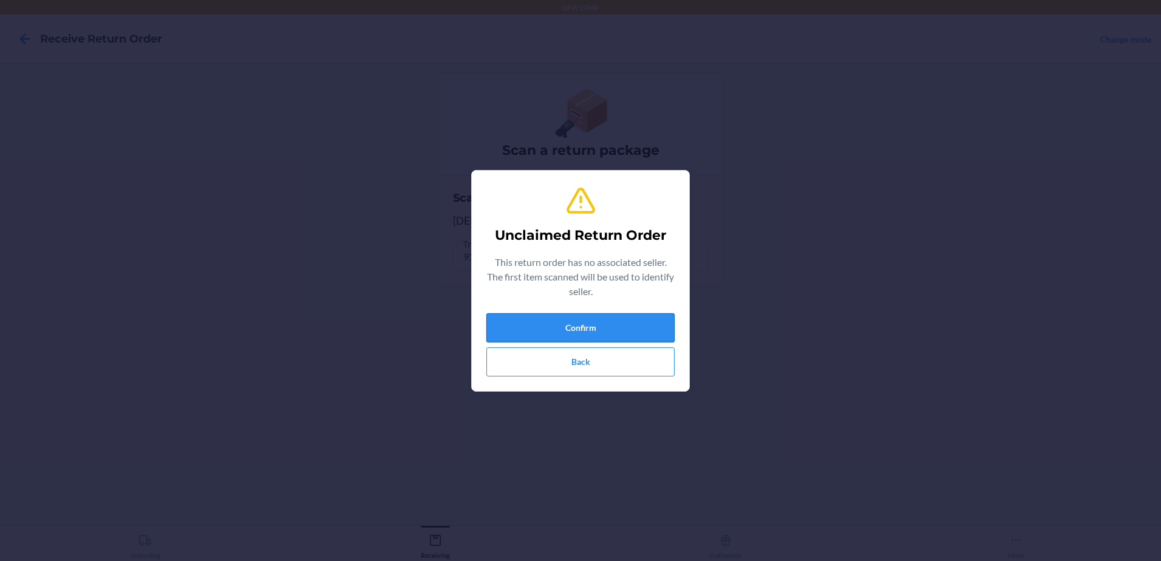
click at [583, 332] on button "Confirm" at bounding box center [580, 327] width 188 height 29
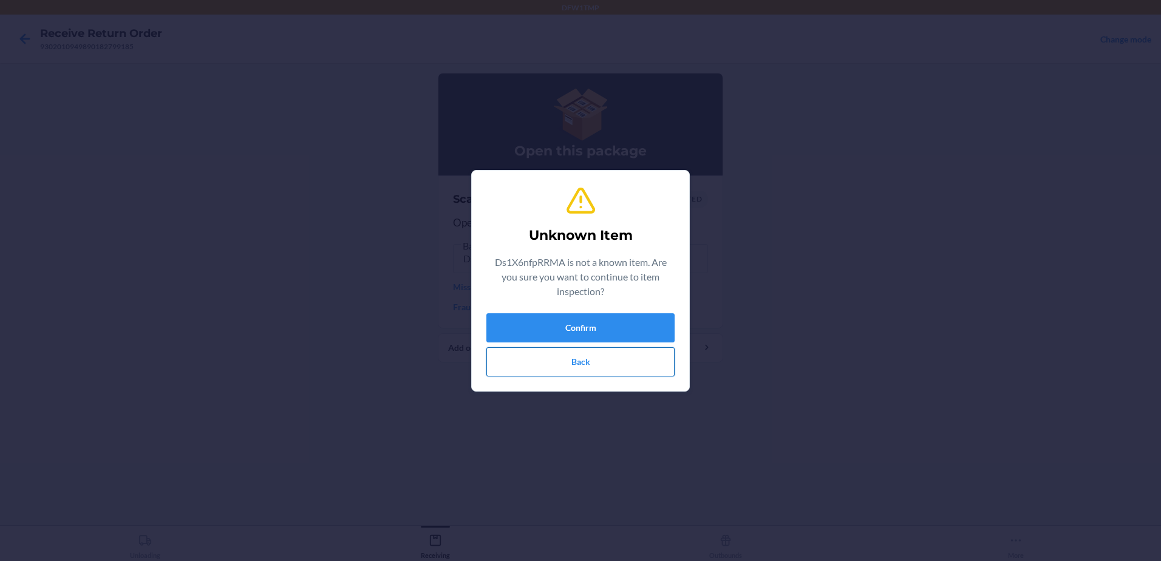
click at [570, 357] on button "Back" at bounding box center [580, 361] width 188 height 29
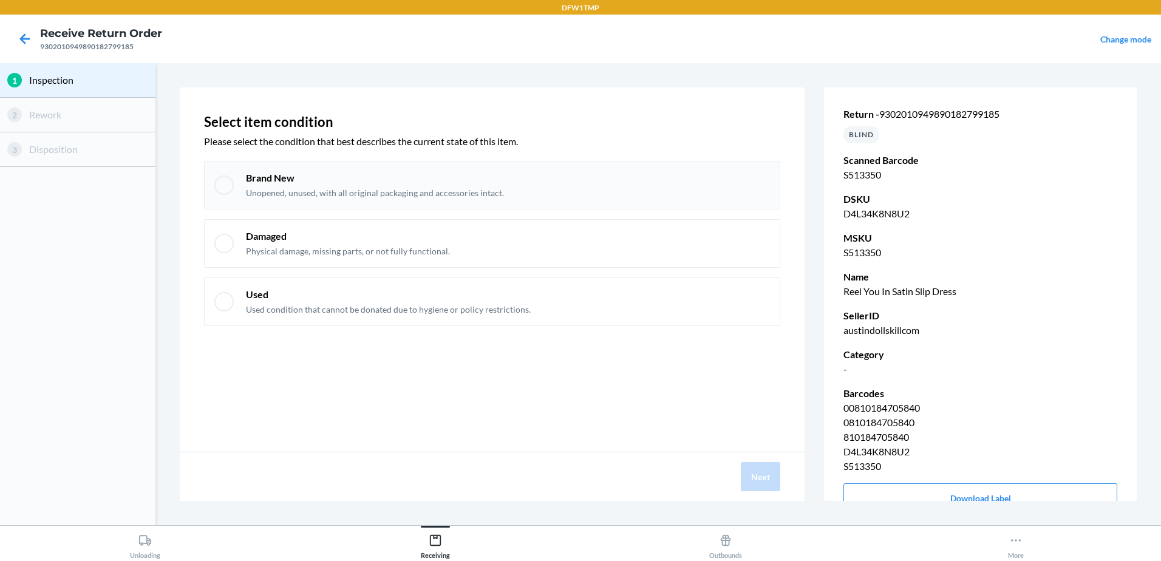
click at [223, 189] on div at bounding box center [223, 184] width 19 height 19
click at [771, 477] on button "Next" at bounding box center [760, 476] width 39 height 29
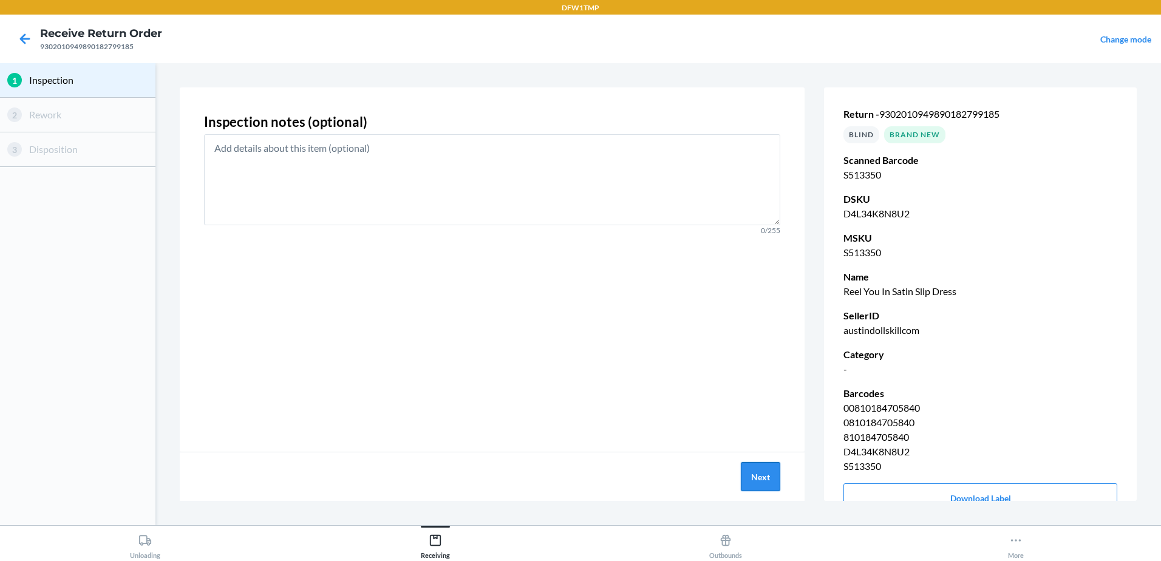
click at [772, 479] on button "Next" at bounding box center [760, 476] width 39 height 29
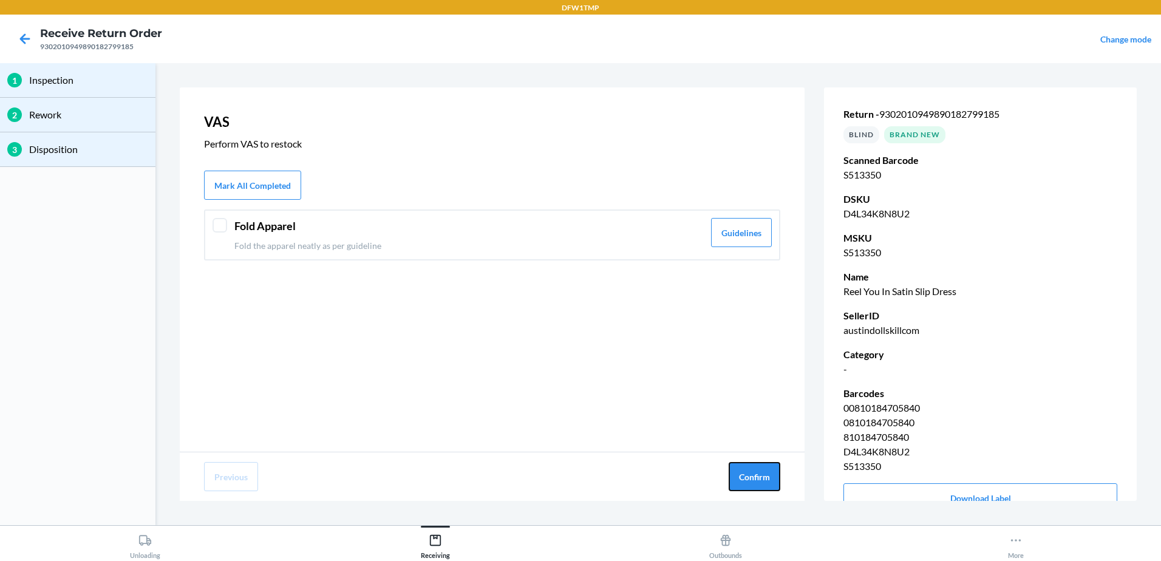
click at [772, 480] on button "Confirm" at bounding box center [755, 476] width 52 height 29
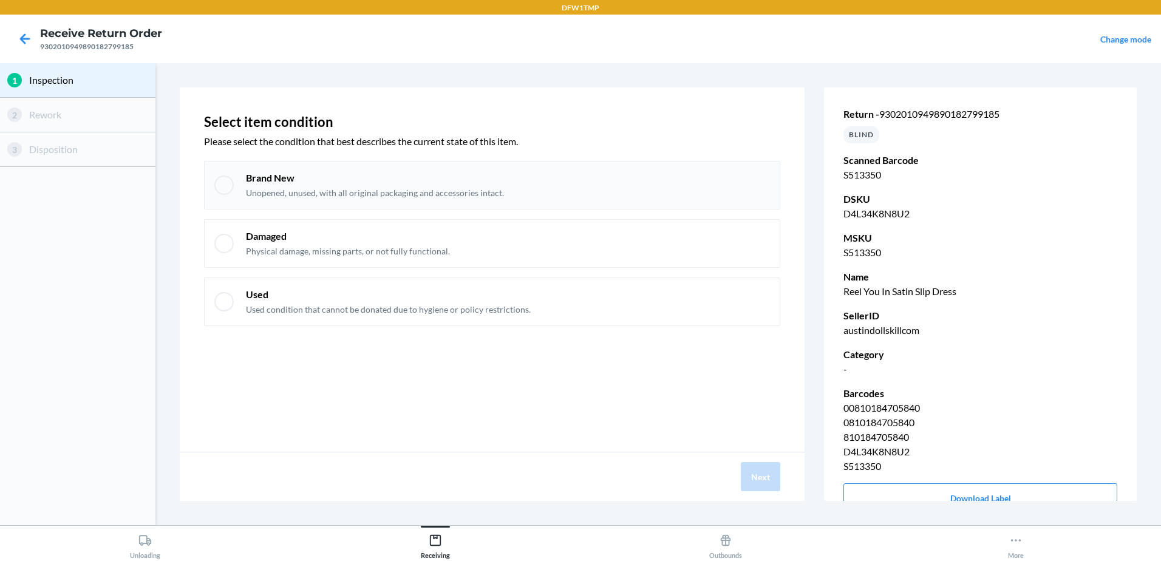
click at [218, 188] on div at bounding box center [223, 184] width 19 height 19
drag, startPoint x: 760, startPoint y: 477, endPoint x: 758, endPoint y: 486, distance: 9.3
click at [757, 478] on button "Next" at bounding box center [760, 476] width 39 height 29
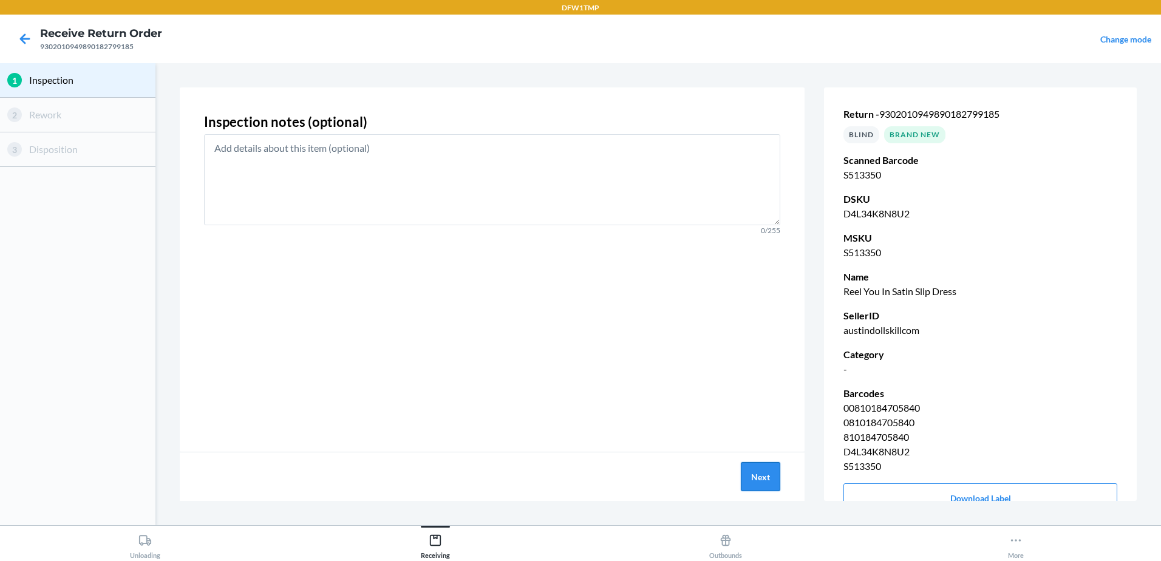
click at [767, 474] on button "Next" at bounding box center [760, 476] width 39 height 29
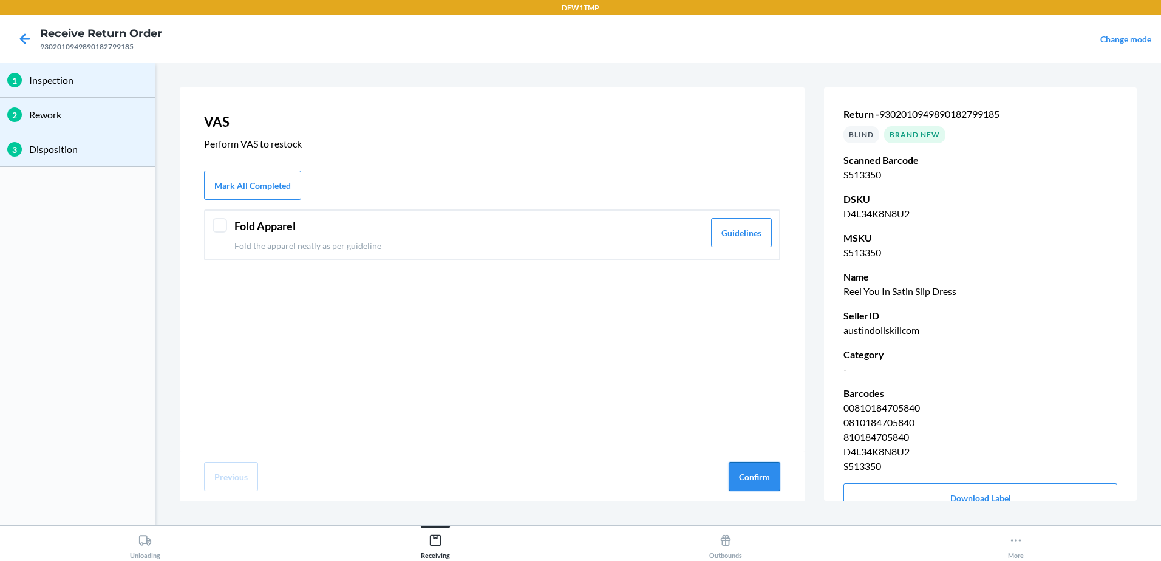
click at [761, 477] on button "Confirm" at bounding box center [755, 476] width 52 height 29
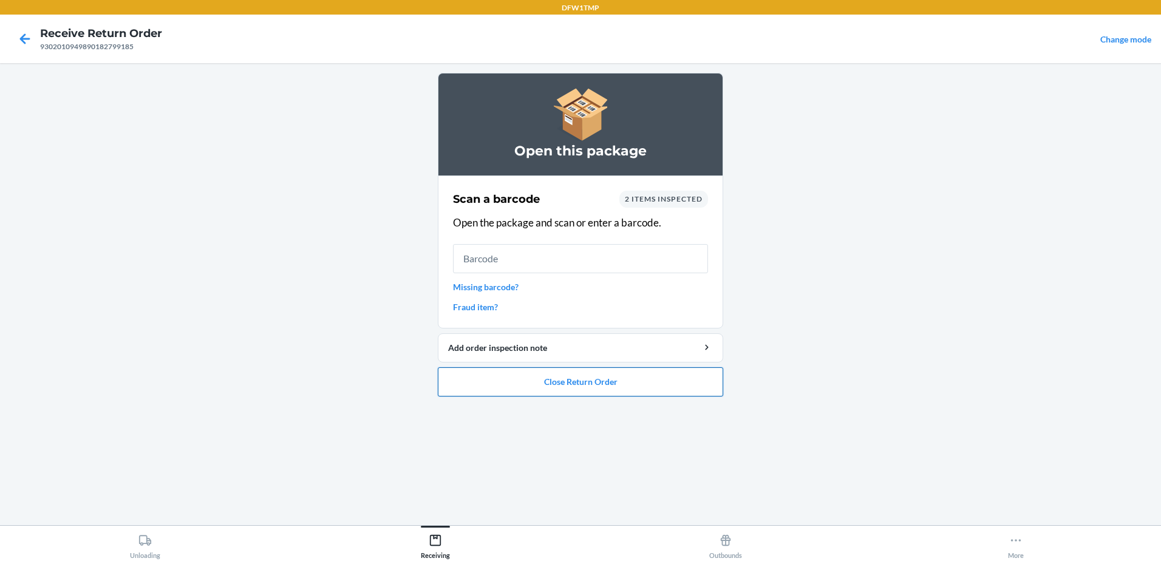
click at [488, 371] on button "Close Return Order" at bounding box center [580, 381] width 285 height 29
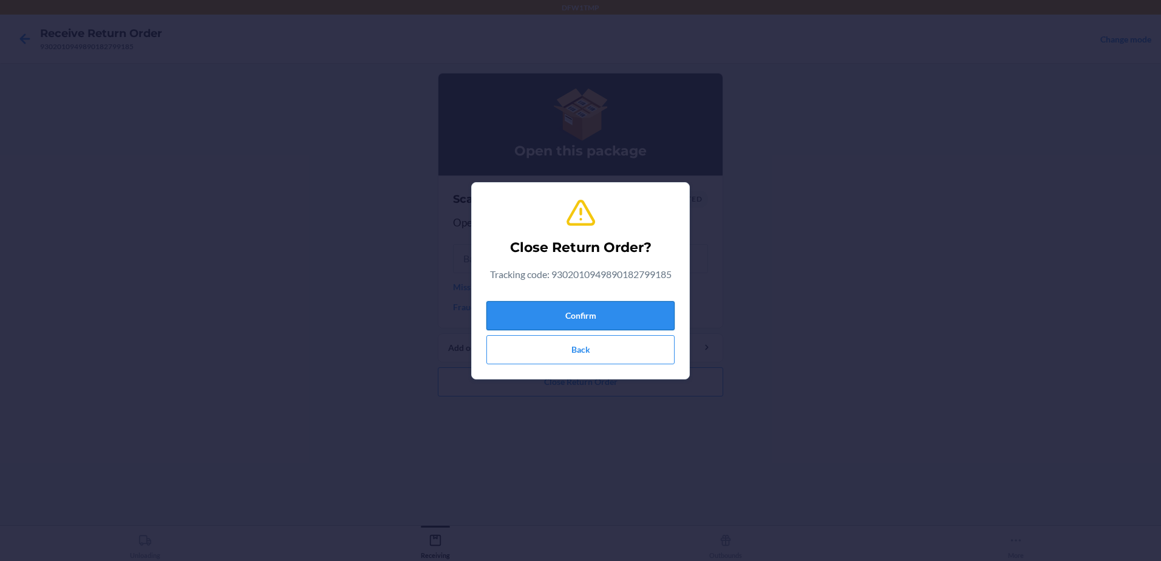
click at [631, 311] on button "Confirm" at bounding box center [580, 315] width 188 height 29
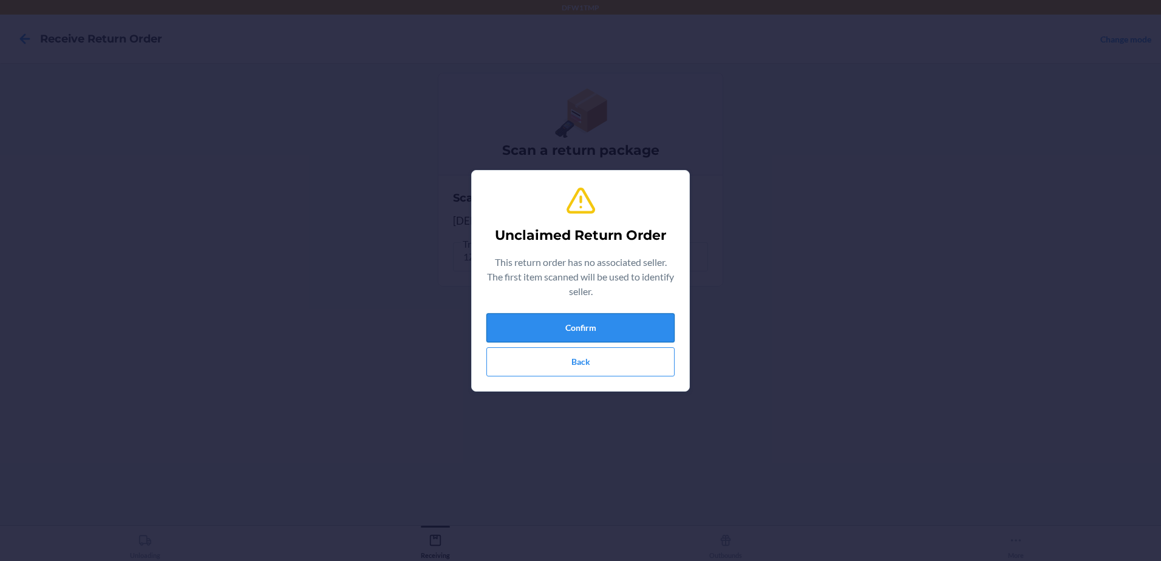
click at [618, 319] on button "Confirm" at bounding box center [580, 327] width 188 height 29
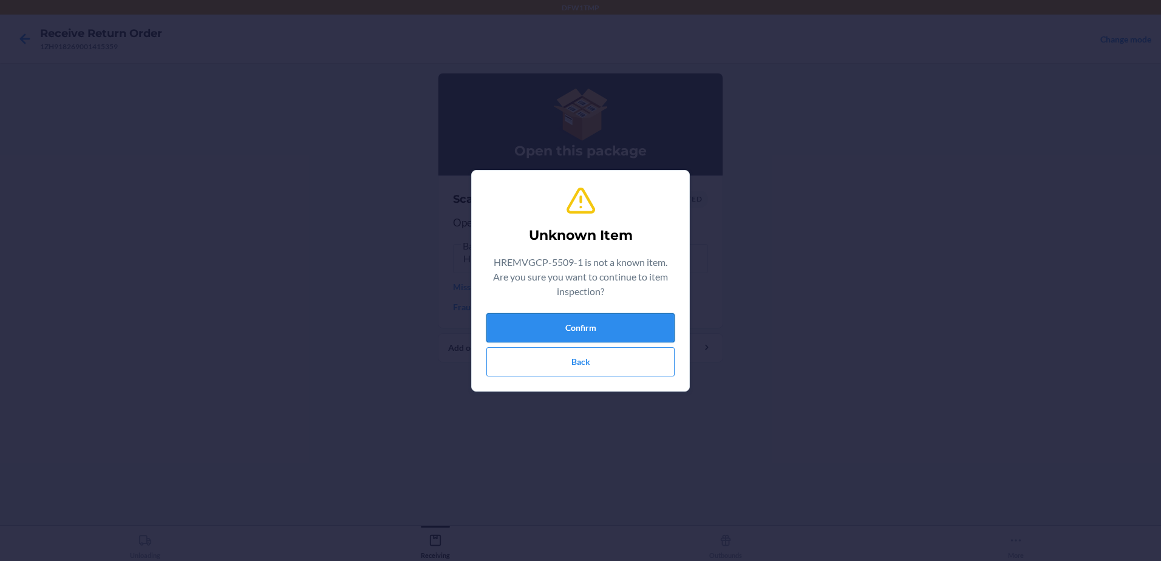
click at [641, 328] on button "Confirm" at bounding box center [580, 327] width 188 height 29
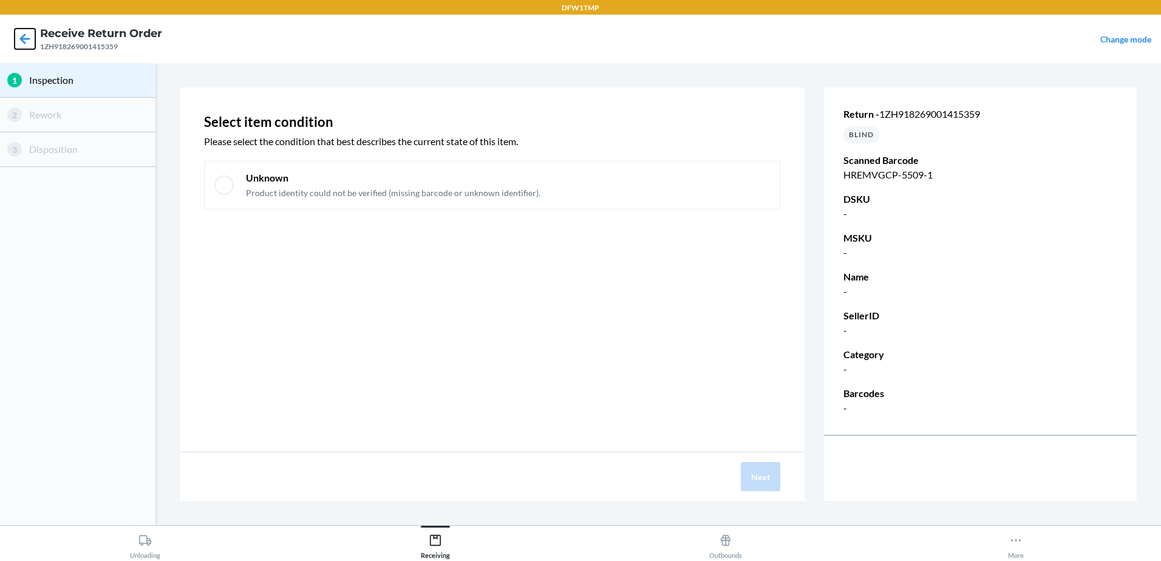
click at [30, 38] on icon at bounding box center [25, 39] width 21 height 21
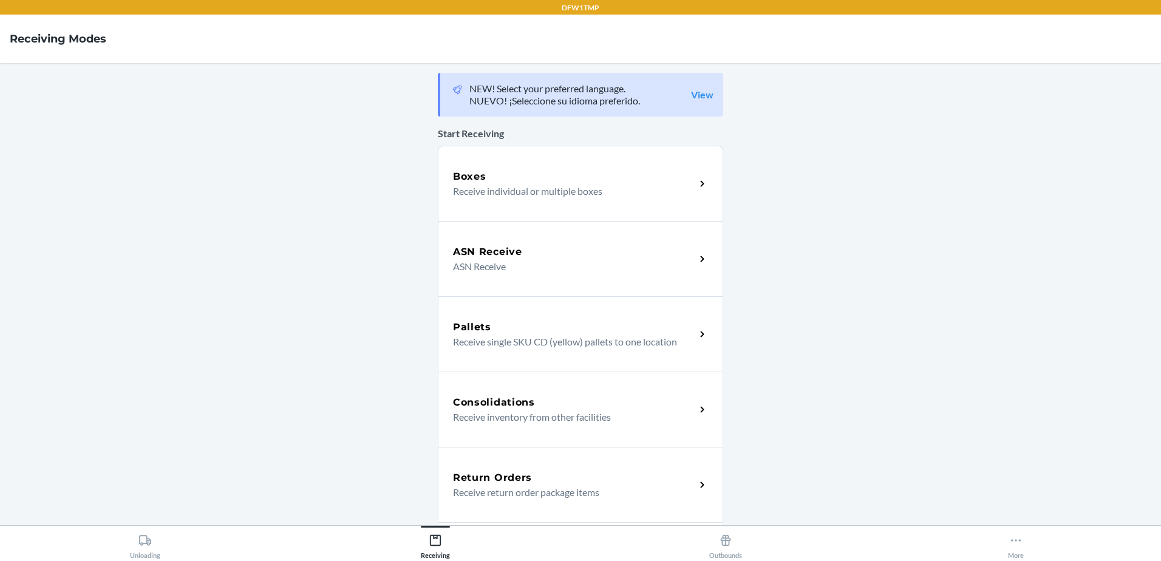
click at [493, 468] on div "Return Orders Receive return order package items" at bounding box center [580, 484] width 285 height 75
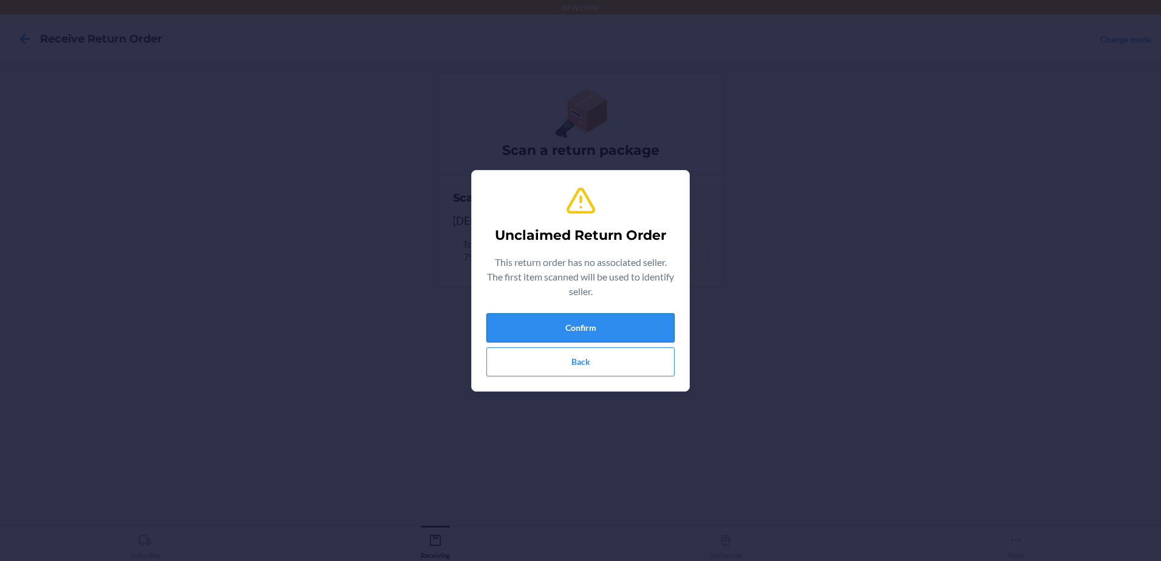
click at [606, 321] on button "Confirm" at bounding box center [580, 327] width 188 height 29
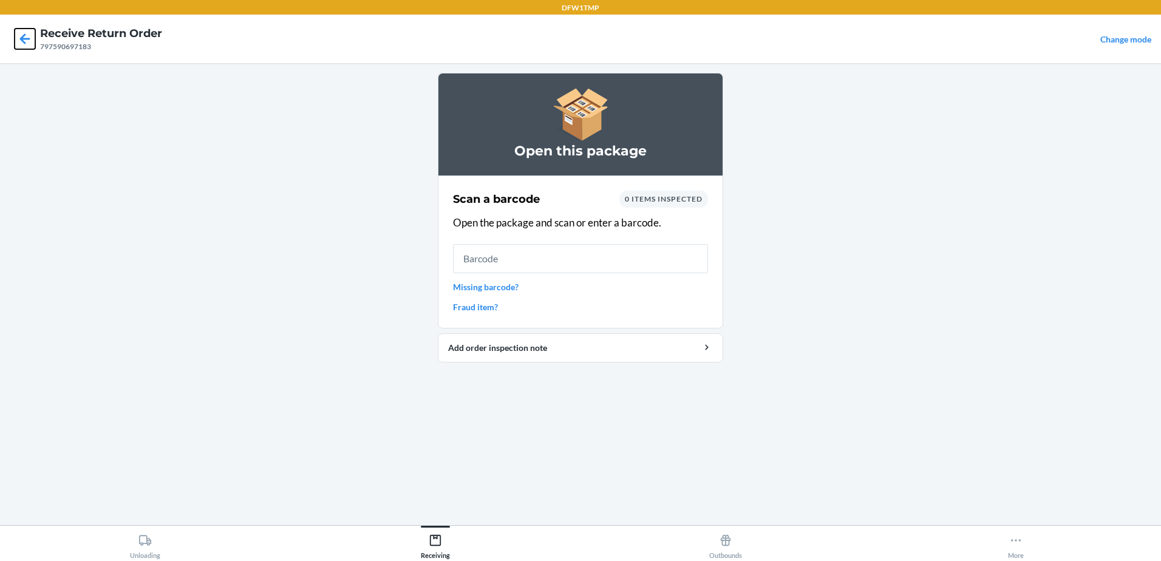
click at [29, 32] on icon at bounding box center [25, 39] width 21 height 21
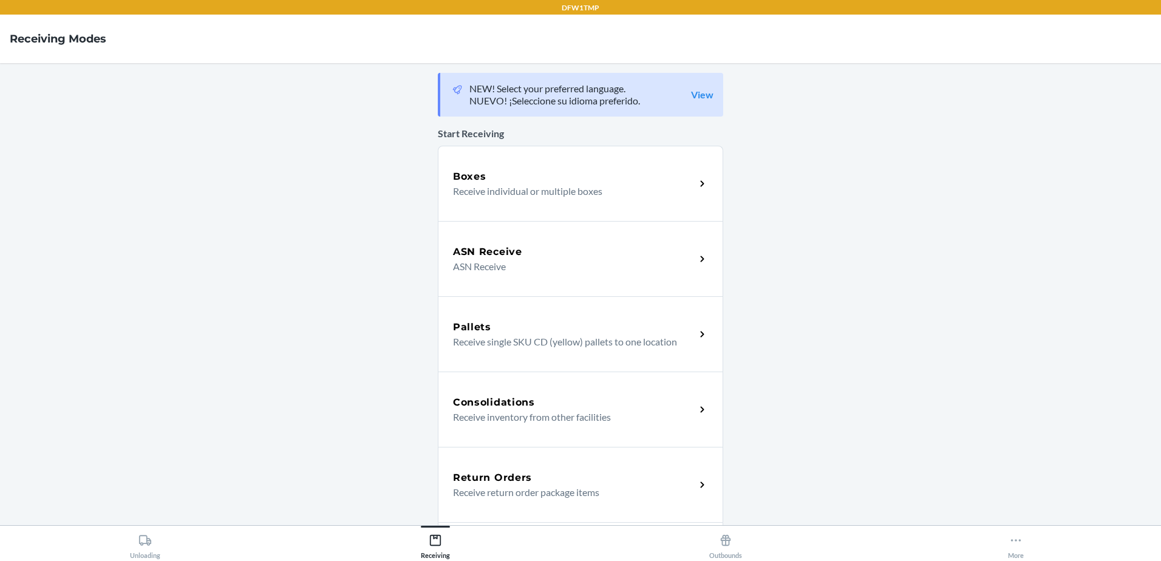
click at [563, 475] on div "Return Orders" at bounding box center [574, 478] width 242 height 15
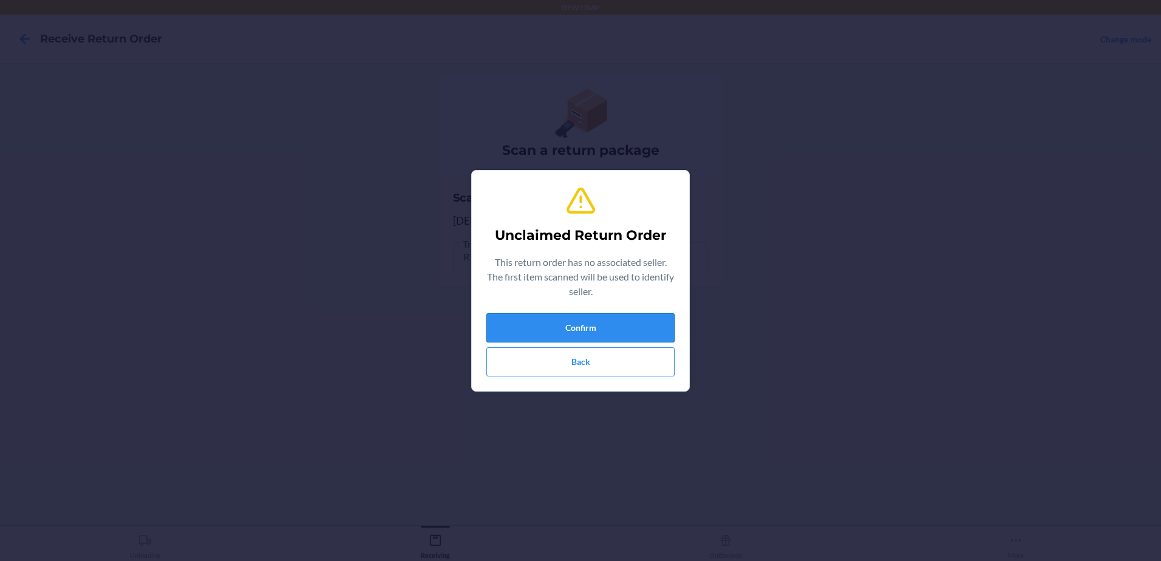
click at [582, 335] on button "Confirm" at bounding box center [580, 327] width 188 height 29
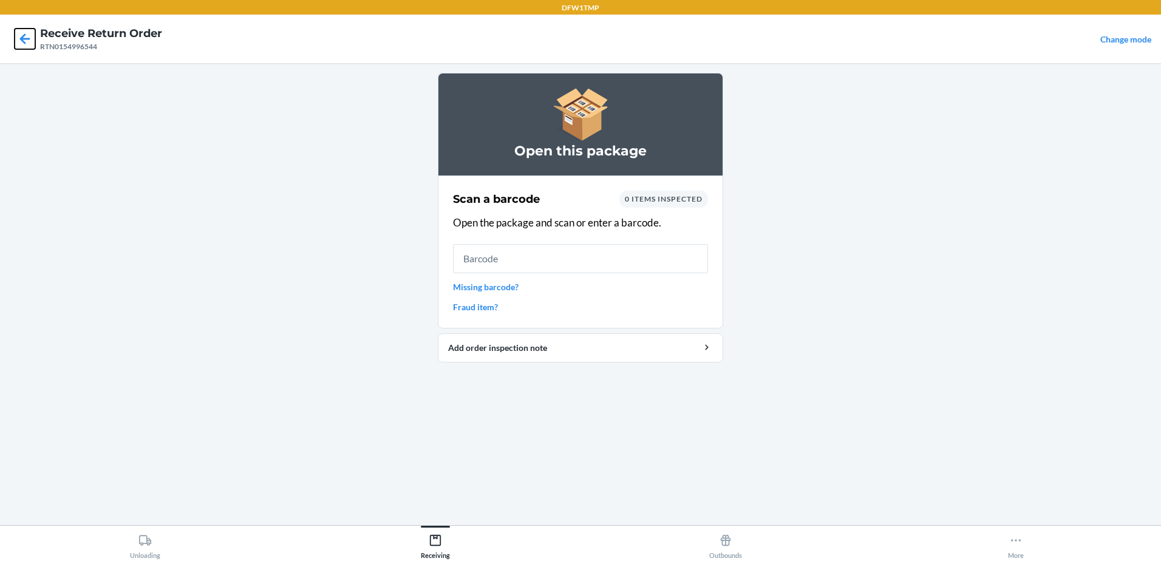
click at [21, 36] on icon at bounding box center [25, 39] width 21 height 21
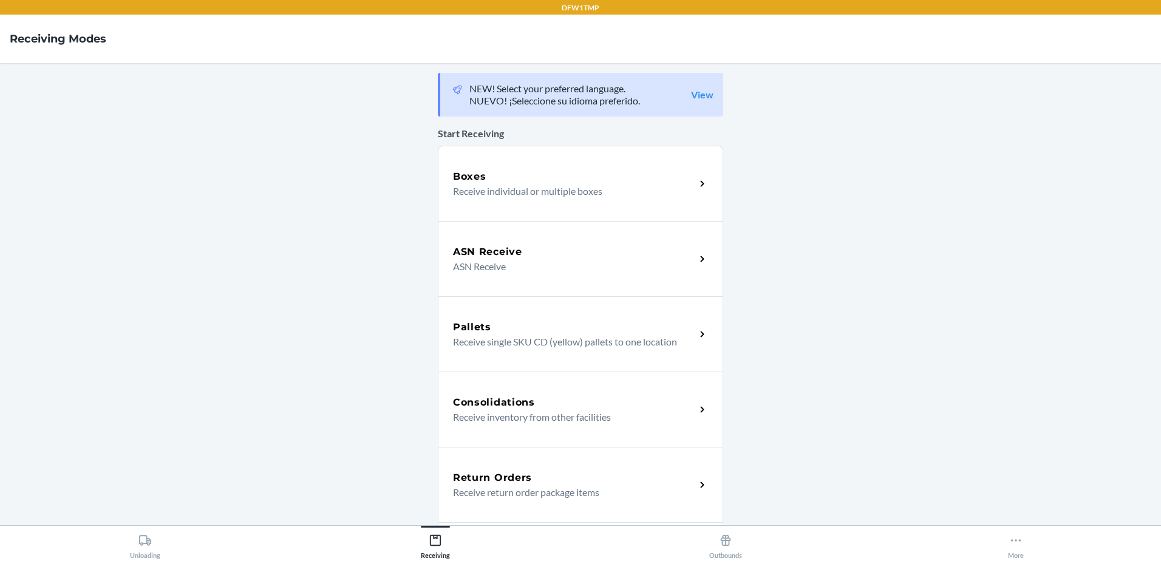
click at [498, 504] on div "Return Orders Receive return order package items" at bounding box center [580, 484] width 285 height 75
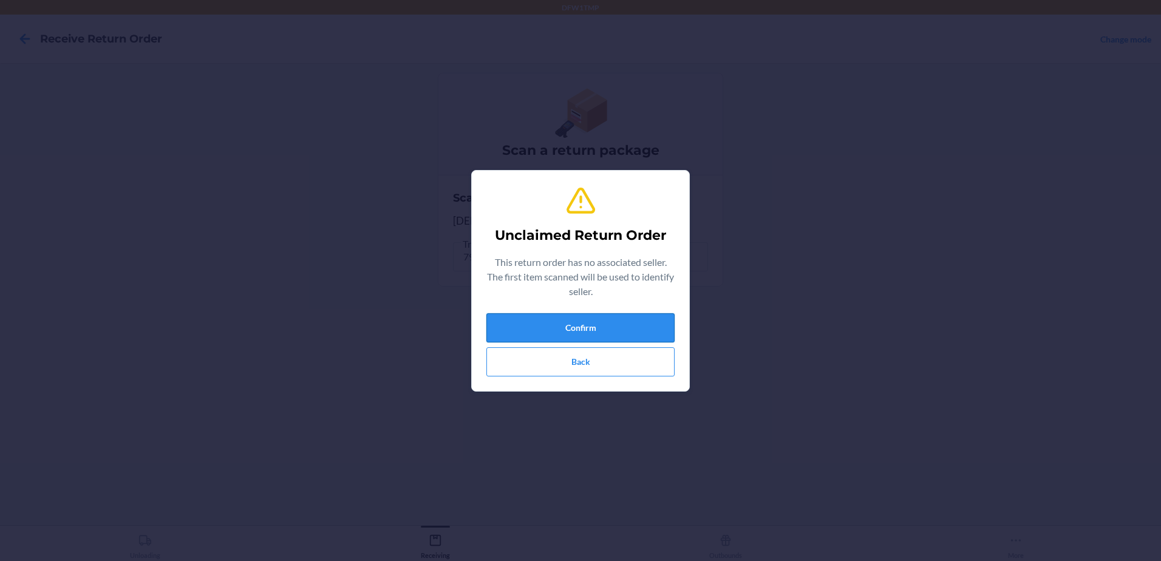
click at [610, 333] on button "Confirm" at bounding box center [580, 327] width 188 height 29
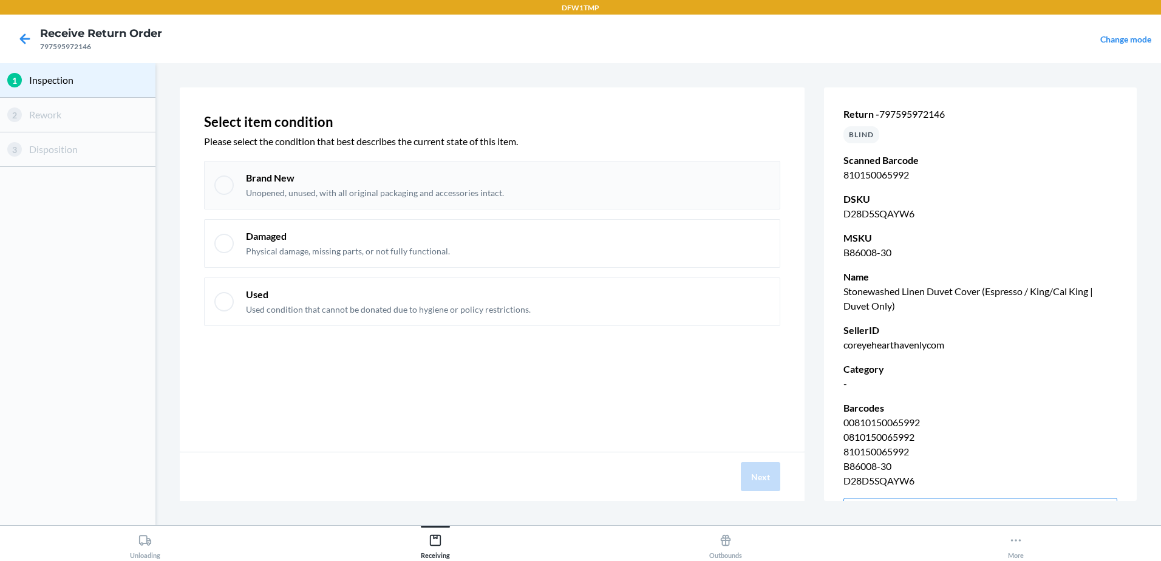
click at [232, 180] on div at bounding box center [223, 184] width 19 height 19
drag, startPoint x: 741, startPoint y: 477, endPoint x: 755, endPoint y: 476, distance: 14.6
click at [744, 477] on button "Next" at bounding box center [760, 476] width 39 height 29
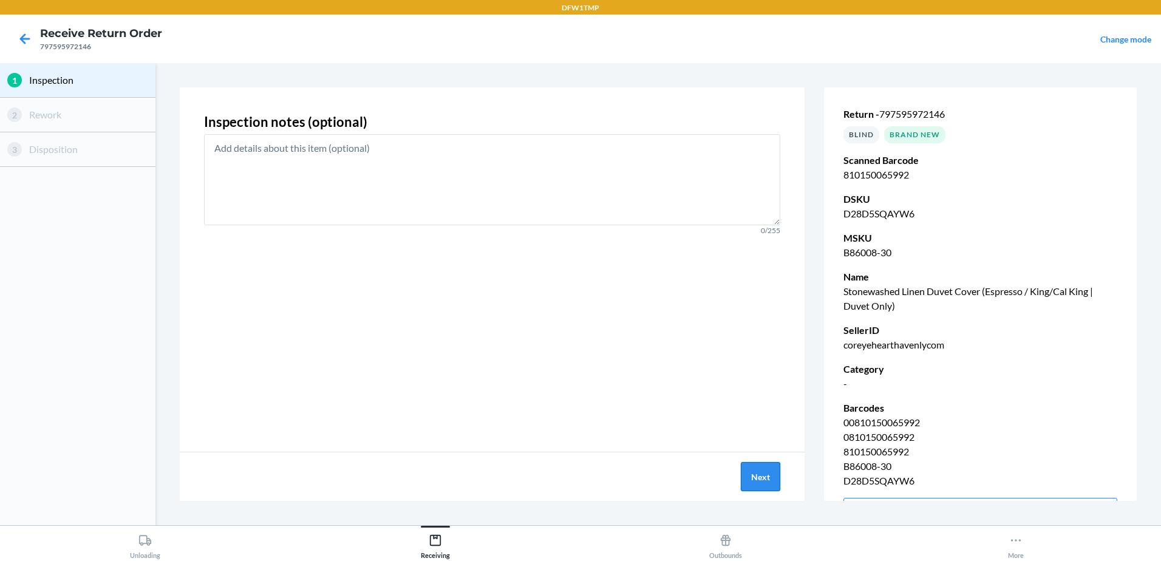
click at [759, 475] on button "Next" at bounding box center [760, 476] width 39 height 29
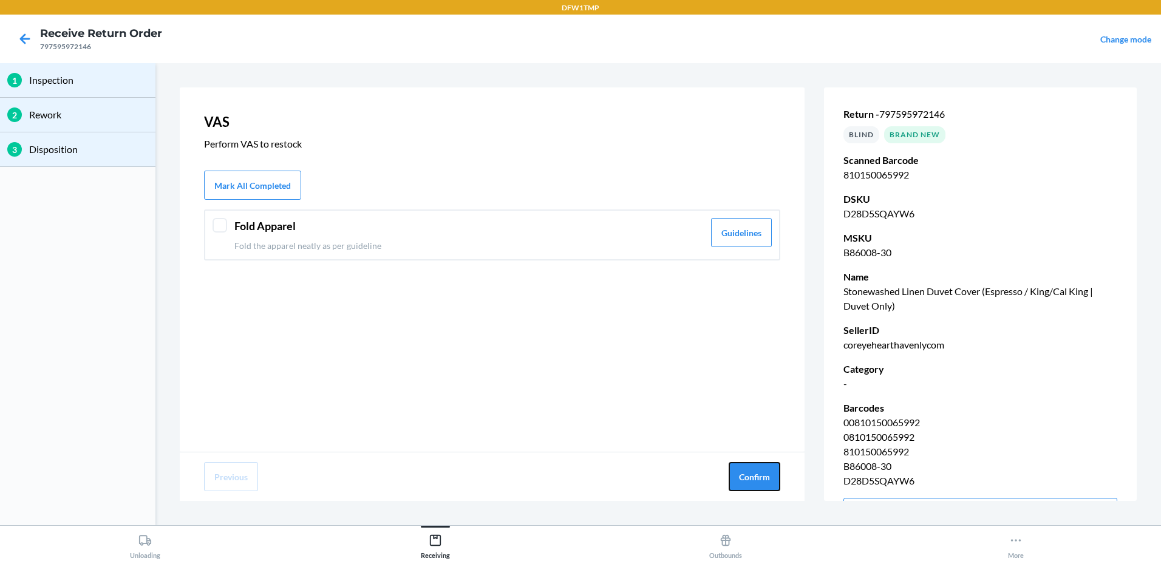
click at [759, 475] on button "Confirm" at bounding box center [755, 476] width 52 height 29
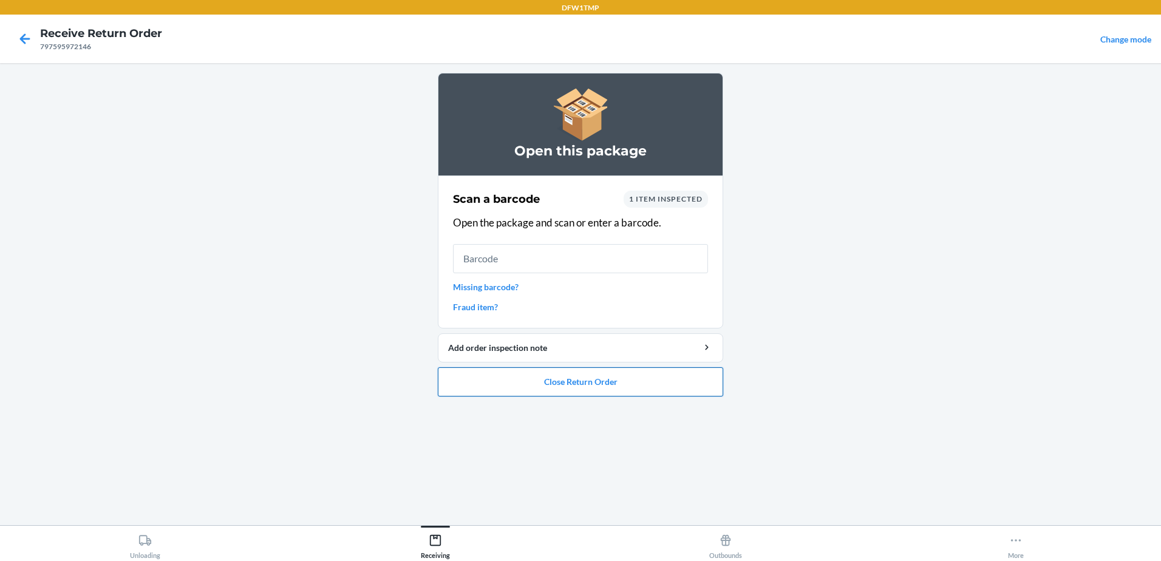
click at [531, 381] on button "Close Return Order" at bounding box center [580, 381] width 285 height 29
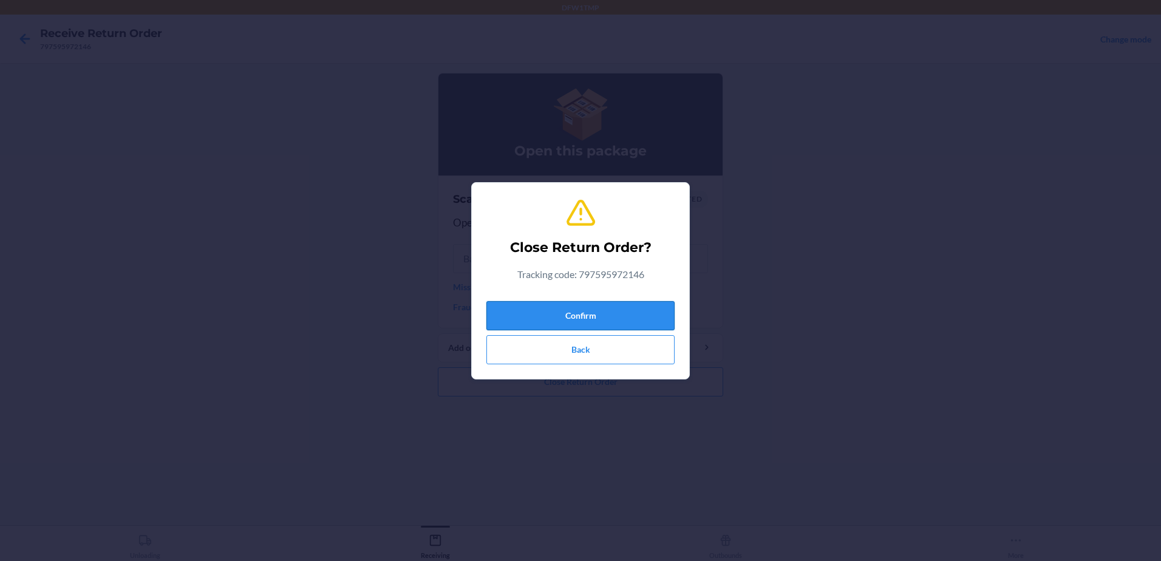
click at [596, 310] on button "Confirm" at bounding box center [580, 315] width 188 height 29
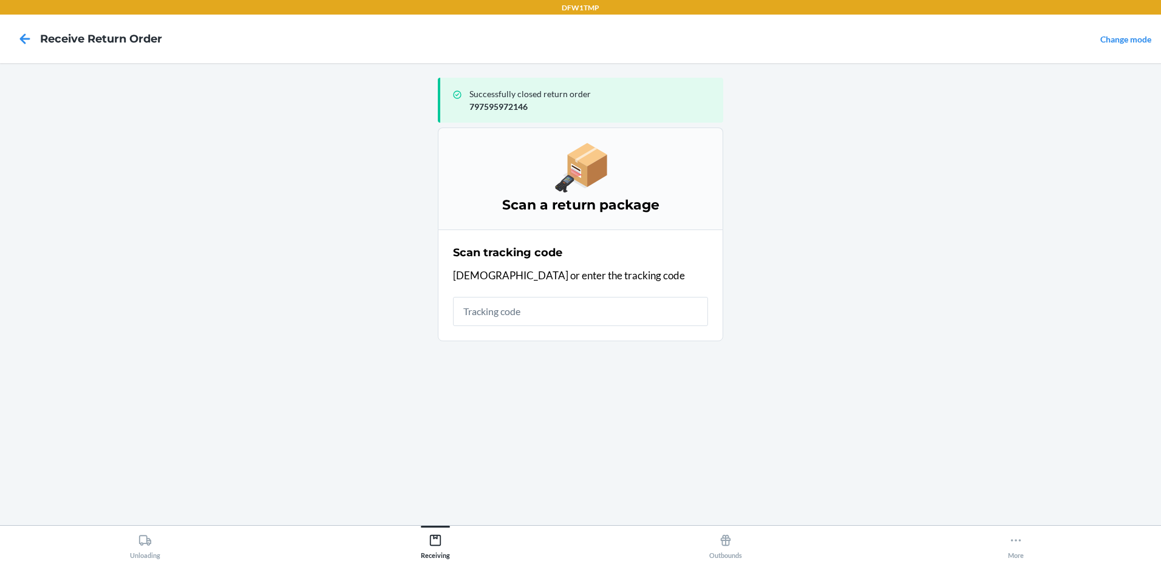
click at [43, 39] on h4 "Receive Return Order" at bounding box center [101, 39] width 122 height 16
click at [33, 39] on icon at bounding box center [25, 39] width 21 height 21
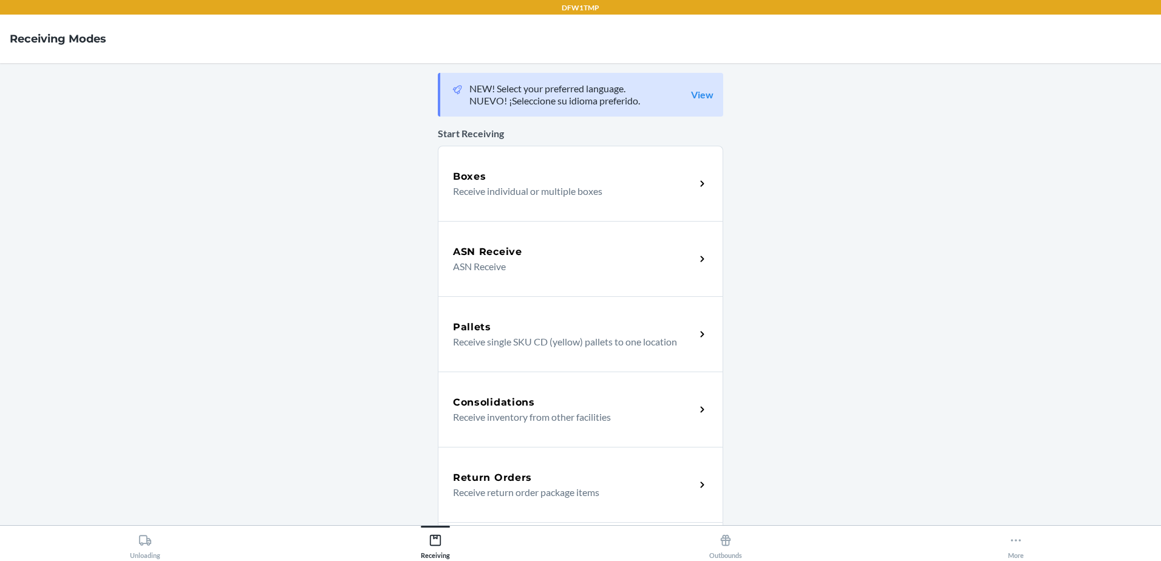
click at [583, 506] on div "Return Orders Receive return order package items" at bounding box center [580, 484] width 285 height 75
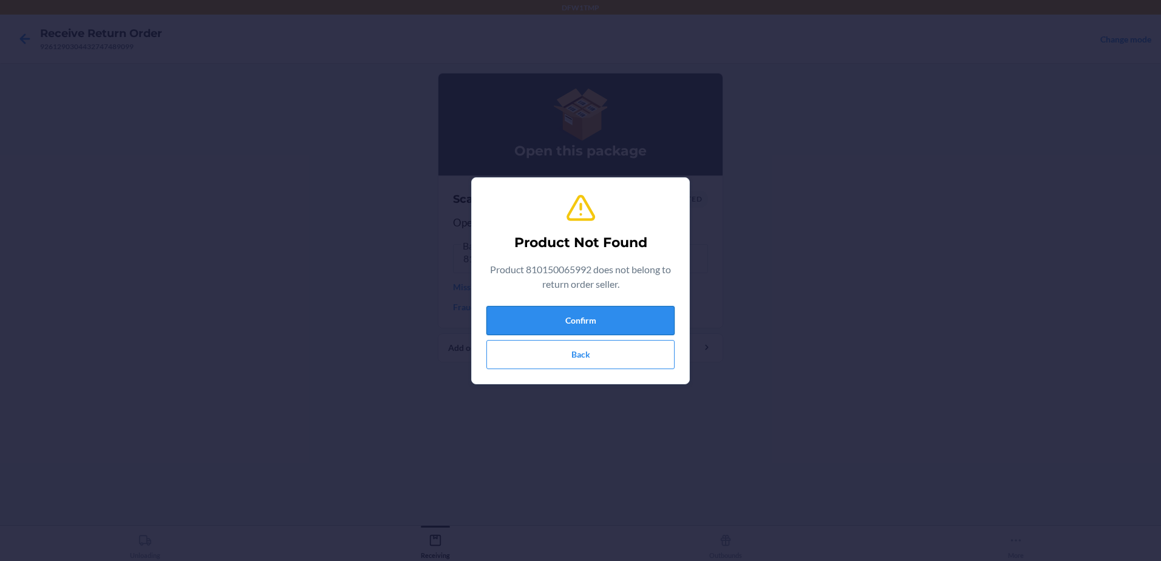
click at [538, 321] on button "Confirm" at bounding box center [580, 320] width 188 height 29
drag, startPoint x: 562, startPoint y: 355, endPoint x: 565, endPoint y: 347, distance: 8.3
click at [565, 353] on button "Back" at bounding box center [580, 354] width 188 height 29
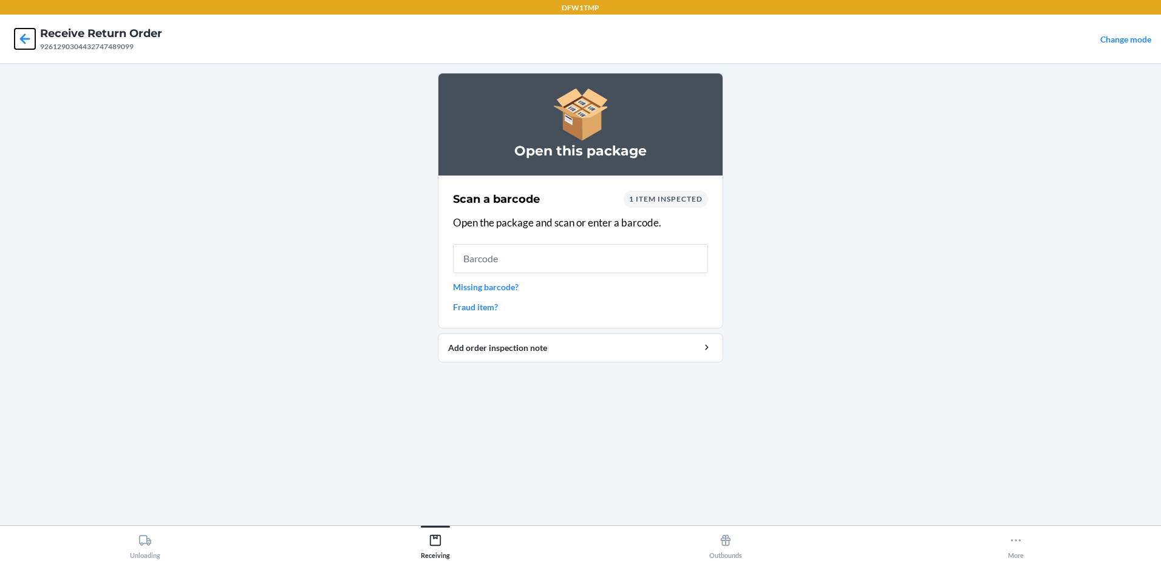
click at [23, 36] on icon at bounding box center [25, 38] width 10 height 10
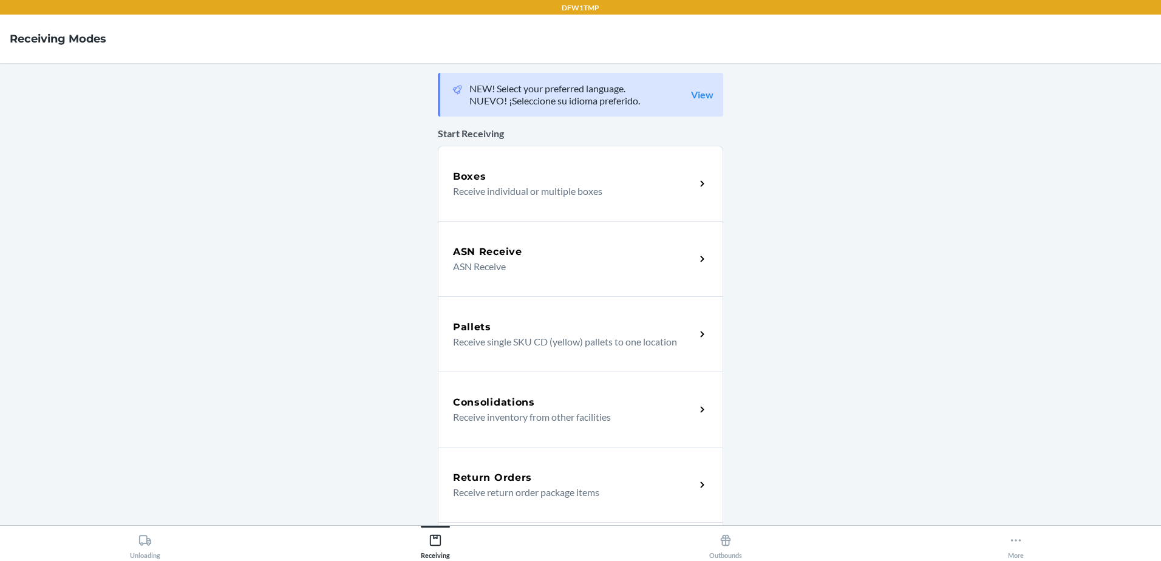
click at [549, 473] on div "Return Orders" at bounding box center [574, 478] width 242 height 15
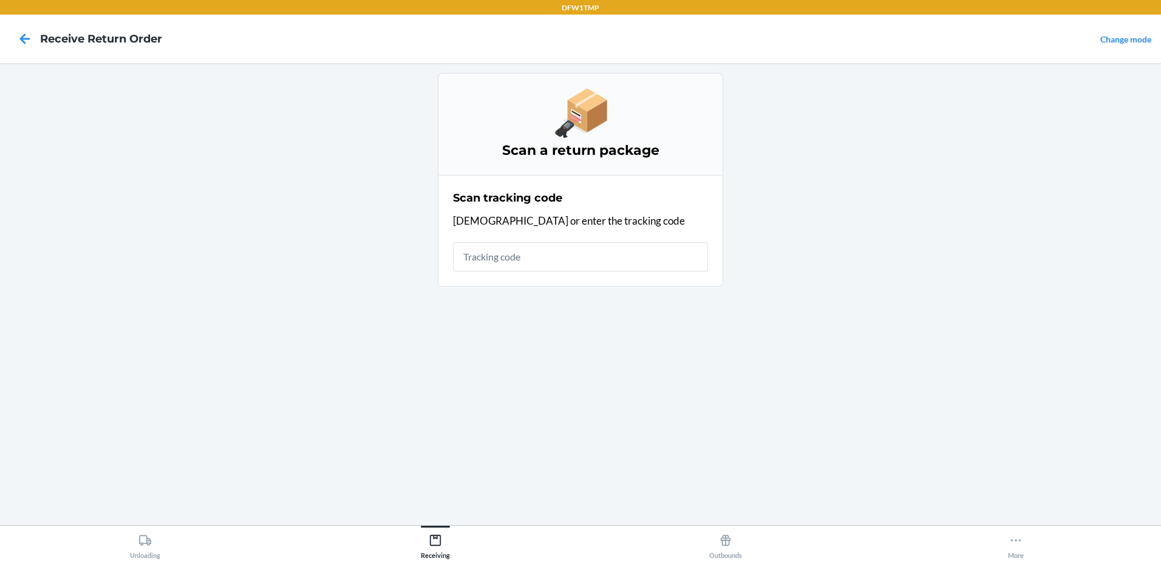
drag, startPoint x: 537, startPoint y: 471, endPoint x: 578, endPoint y: 492, distance: 46.4
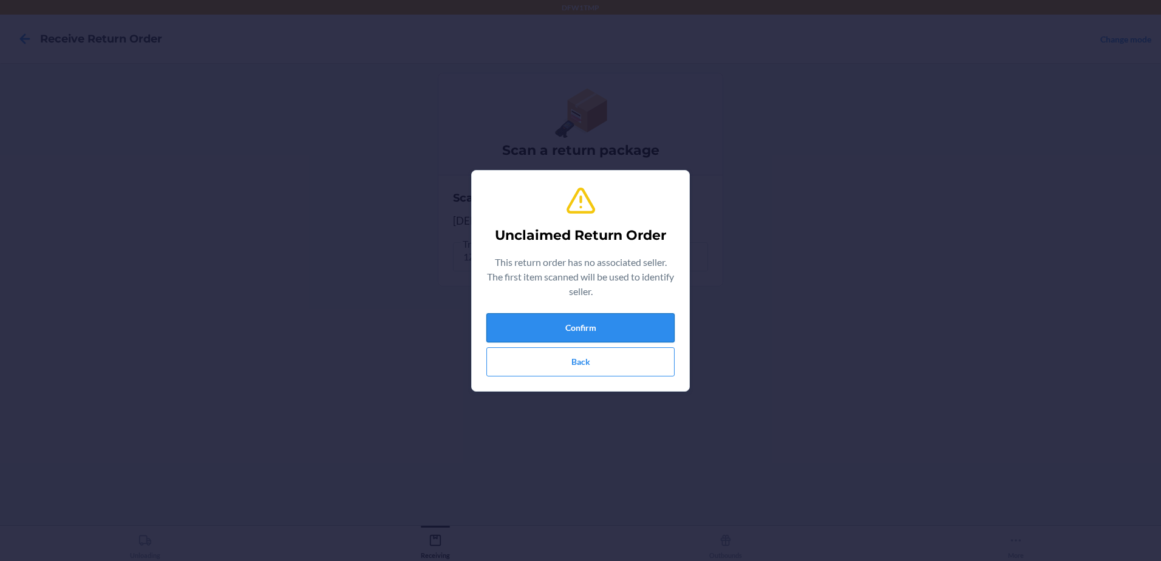
click at [629, 333] on button "Confirm" at bounding box center [580, 327] width 188 height 29
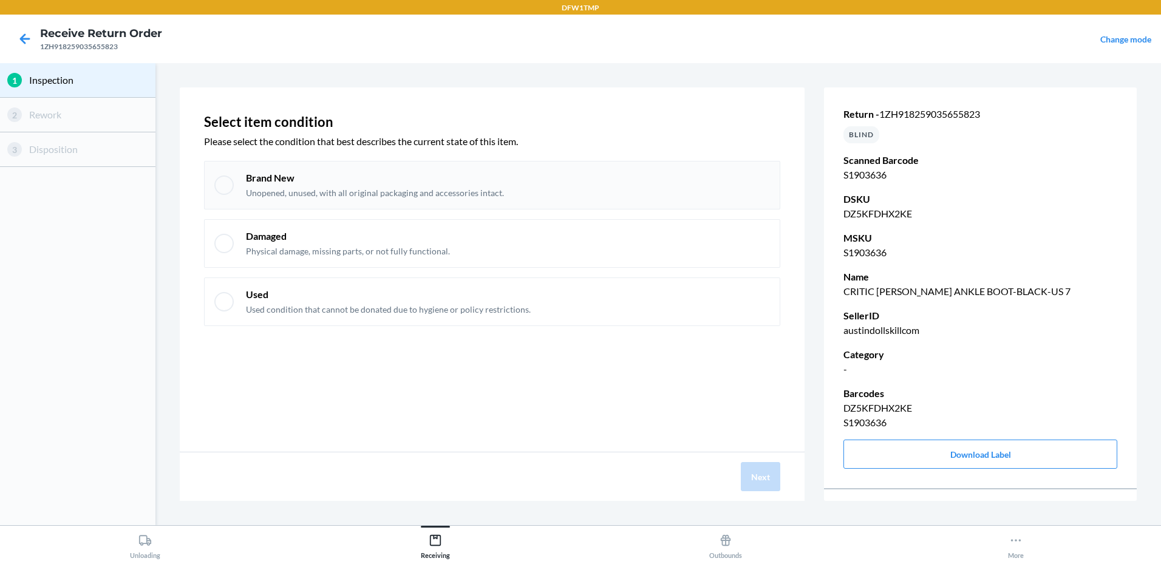
click at [223, 192] on div at bounding box center [223, 184] width 19 height 19
click at [774, 475] on button "Next" at bounding box center [760, 476] width 39 height 29
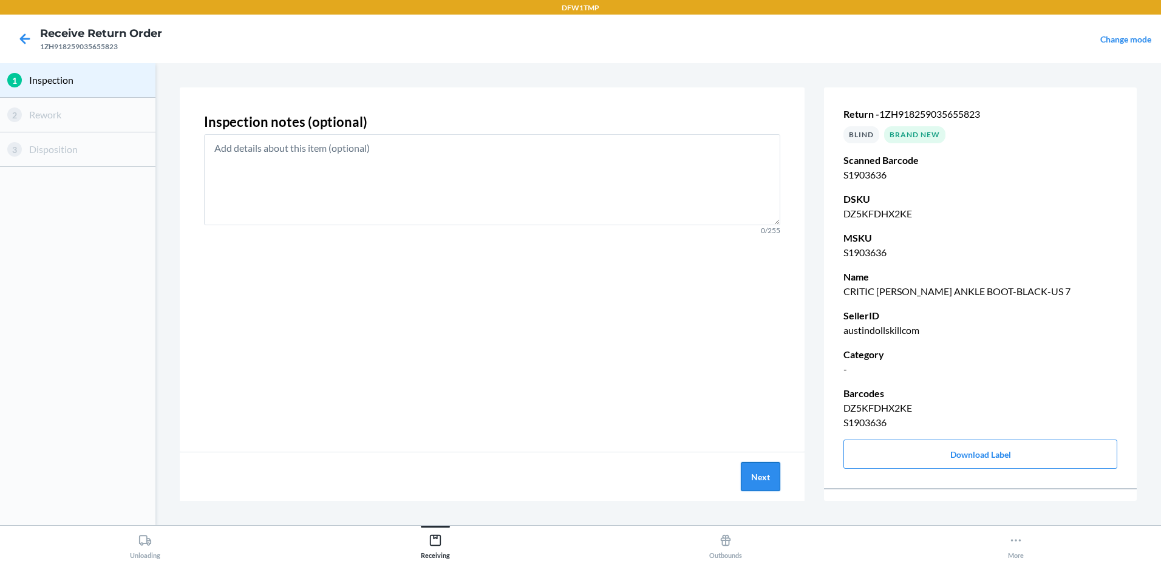
click at [771, 476] on button "Next" at bounding box center [760, 476] width 39 height 29
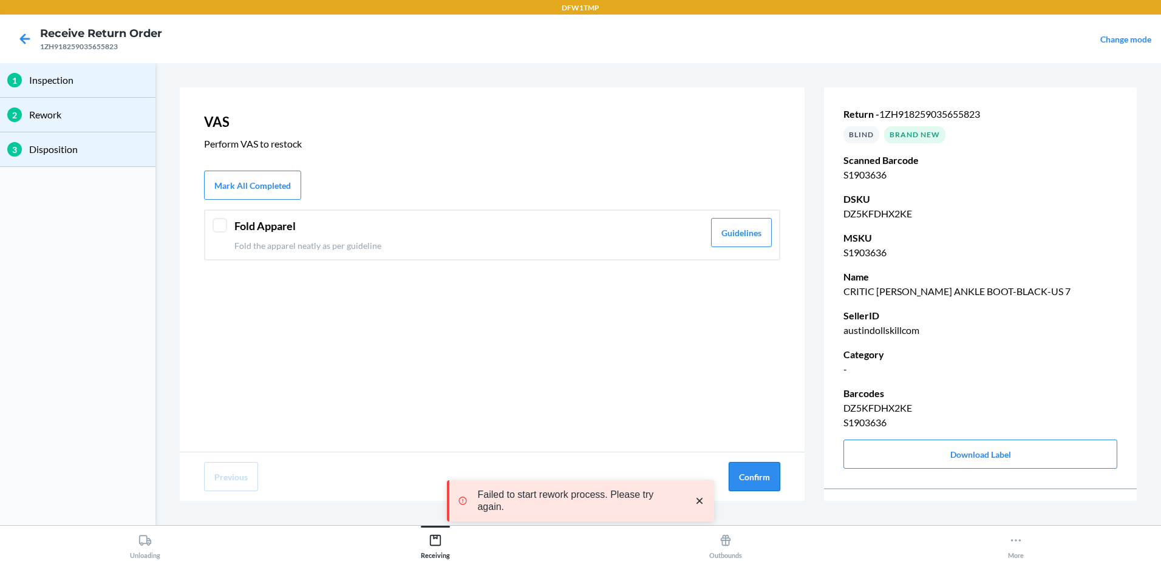
click at [750, 480] on button "Confirm" at bounding box center [755, 476] width 52 height 29
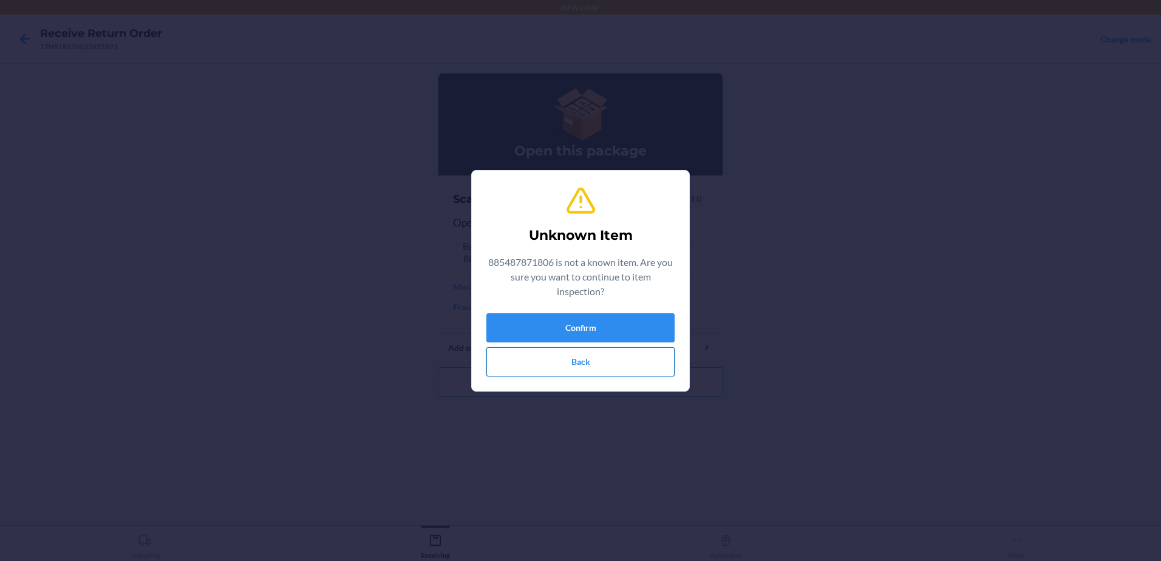
click at [533, 361] on button "Back" at bounding box center [580, 361] width 188 height 29
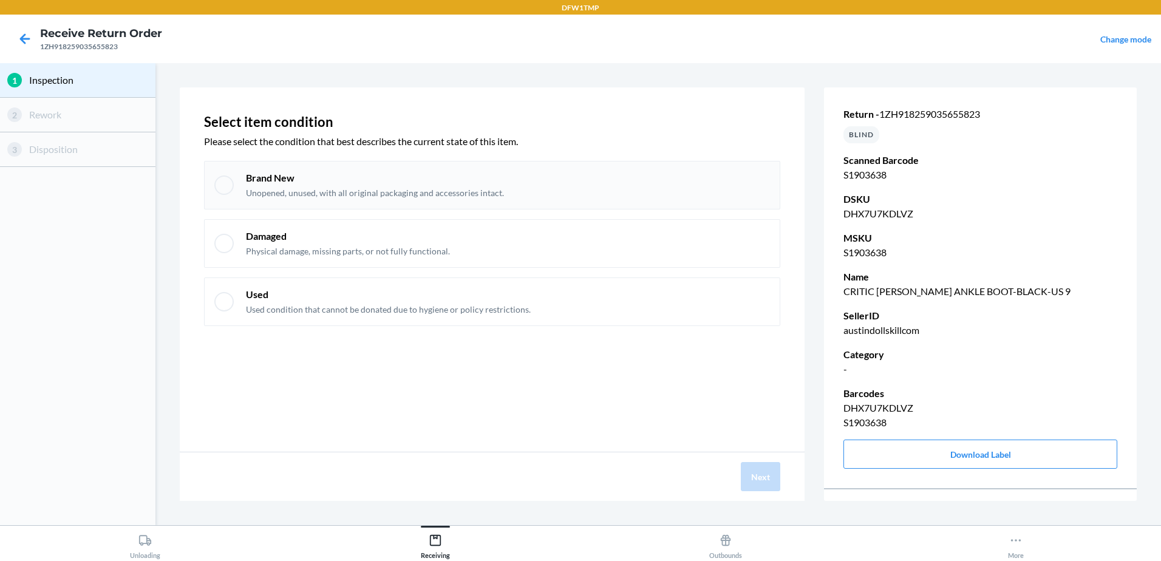
click at [231, 187] on div at bounding box center [223, 184] width 19 height 19
click at [757, 477] on button "Next" at bounding box center [760, 476] width 39 height 29
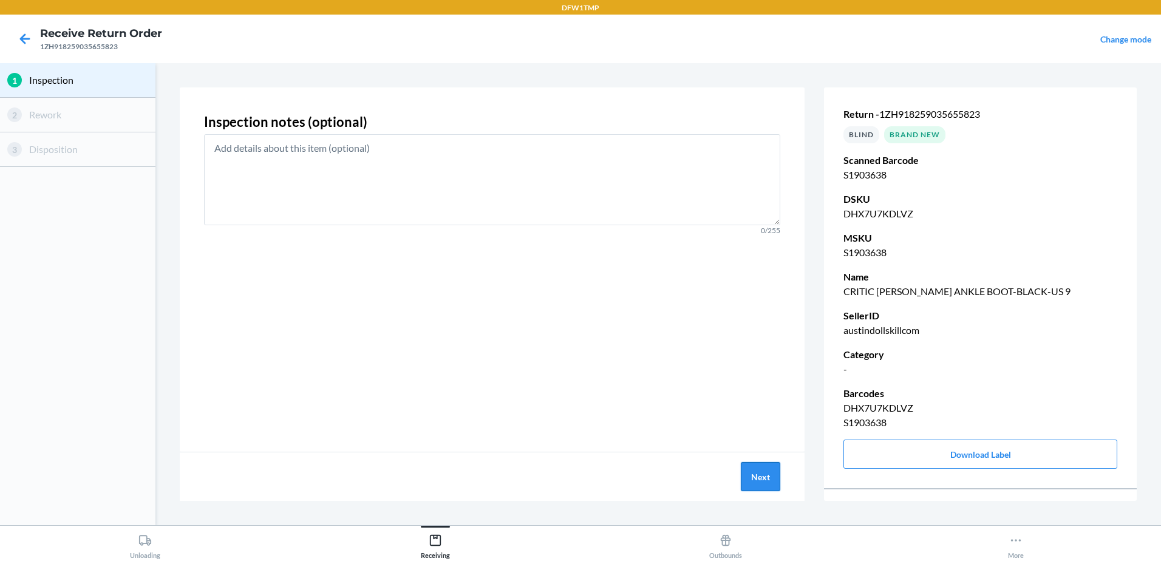
click at [747, 475] on button "Next" at bounding box center [760, 476] width 39 height 29
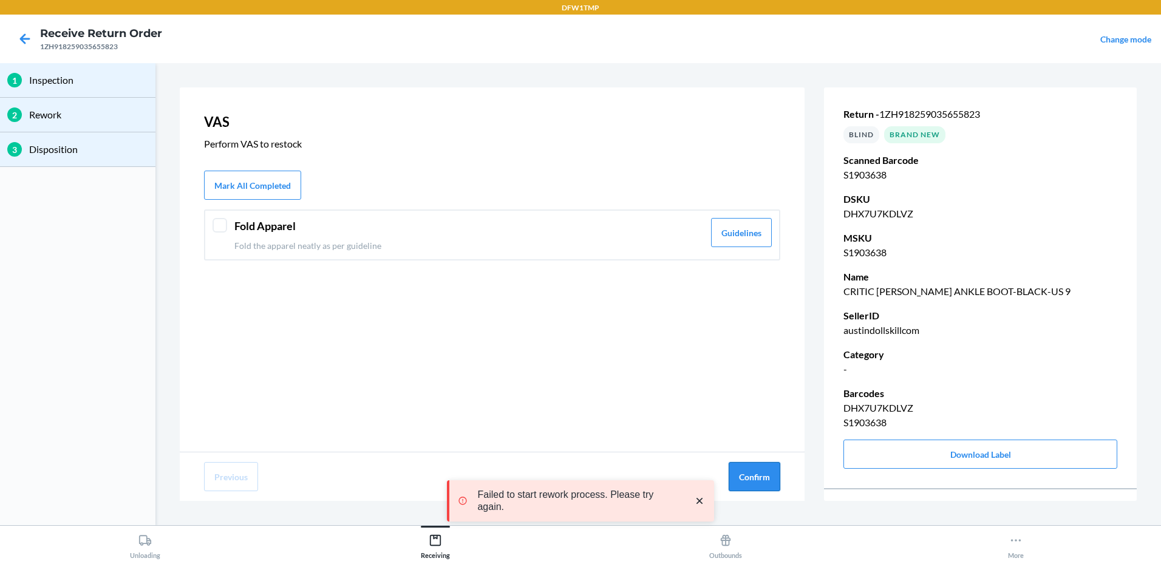
click at [759, 475] on button "Confirm" at bounding box center [755, 476] width 52 height 29
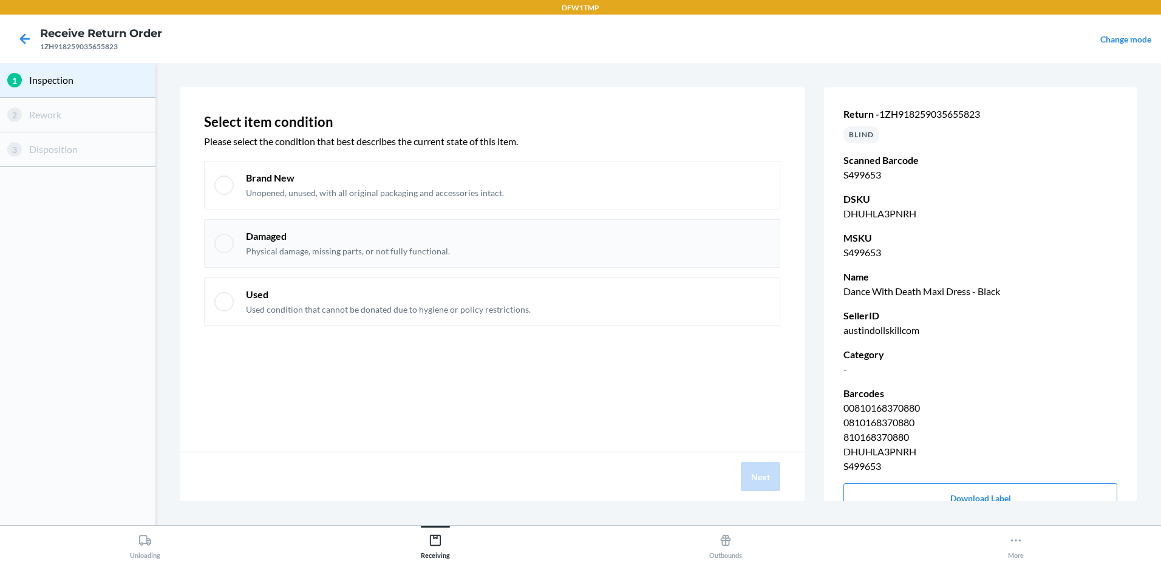
drag, startPoint x: 228, startPoint y: 188, endPoint x: 288, endPoint y: 227, distance: 71.6
click at [227, 189] on div at bounding box center [223, 184] width 19 height 19
click at [760, 485] on button "Next" at bounding box center [760, 476] width 39 height 29
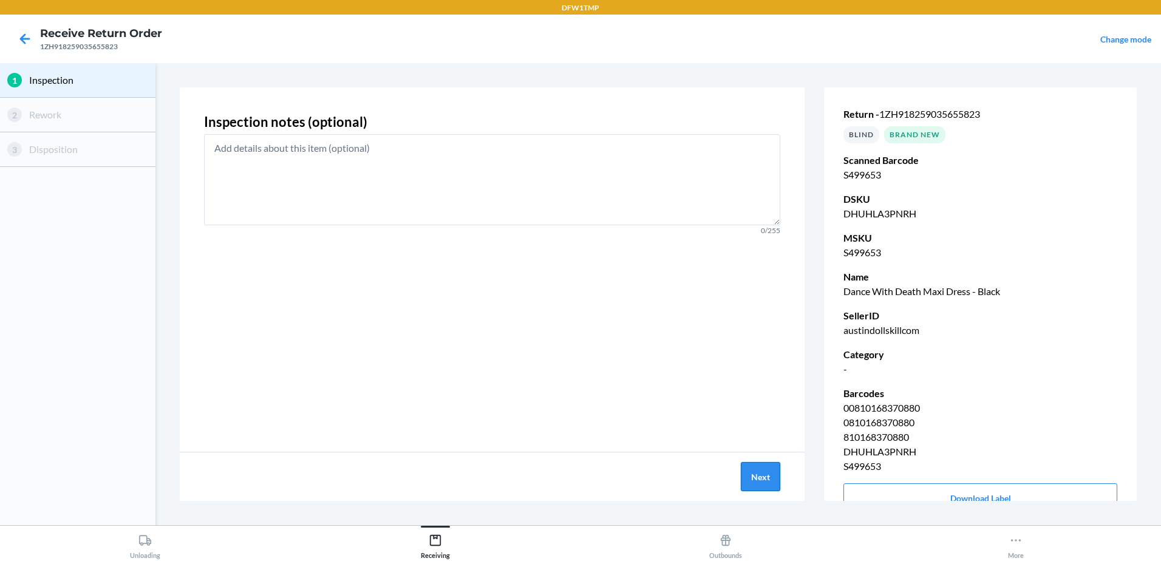
click at [766, 466] on button "Next" at bounding box center [760, 476] width 39 height 29
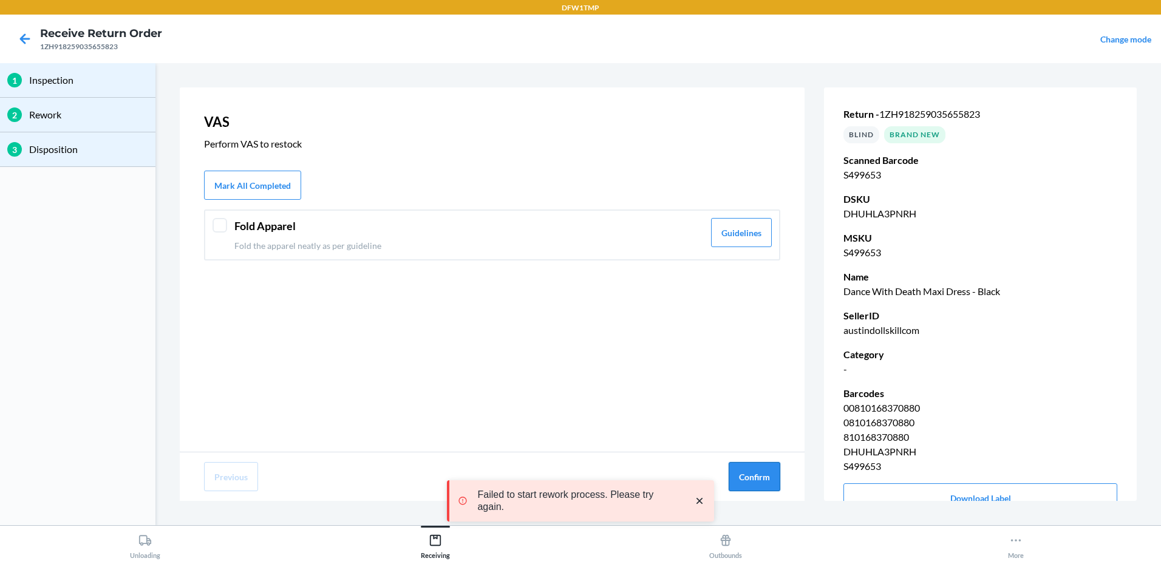
click at [749, 478] on button "Confirm" at bounding box center [755, 476] width 52 height 29
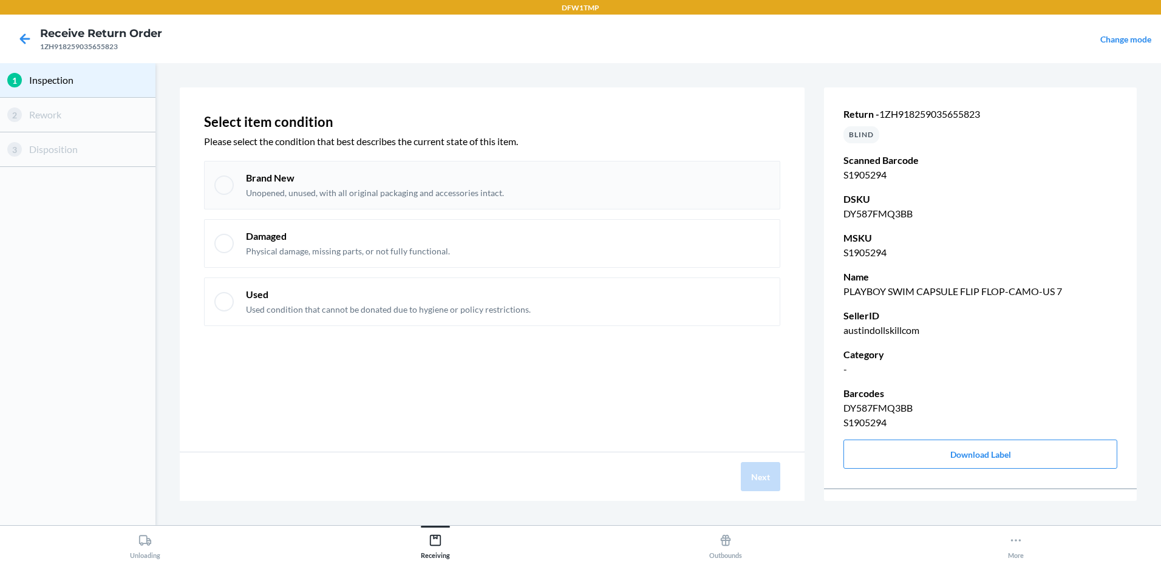
click at [229, 183] on div at bounding box center [223, 184] width 19 height 19
click at [750, 475] on button "Next" at bounding box center [760, 476] width 39 height 29
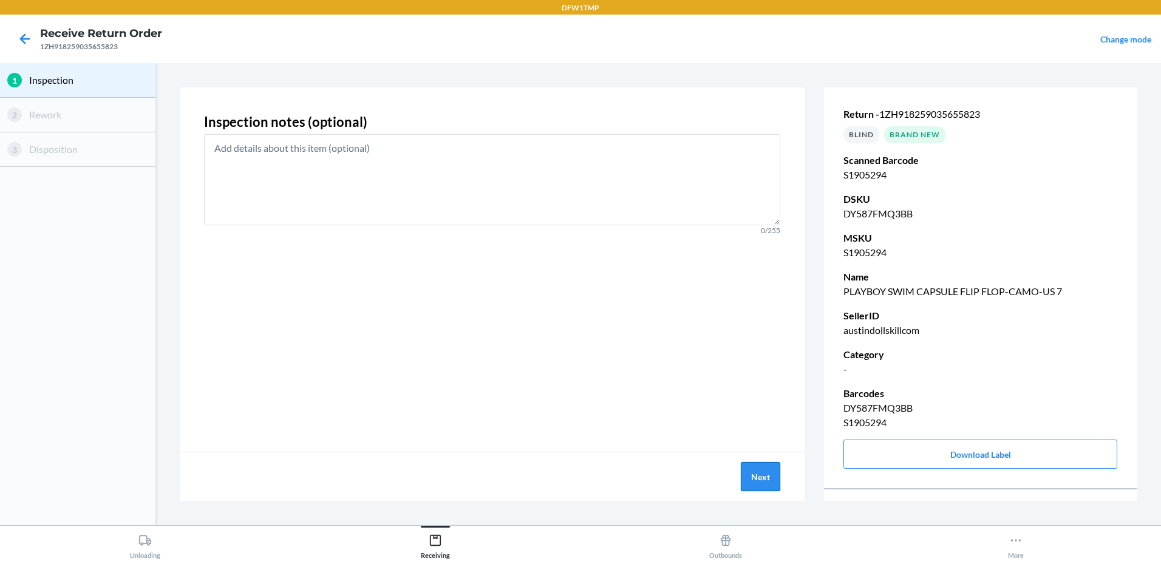
click at [771, 464] on button "Next" at bounding box center [760, 476] width 39 height 29
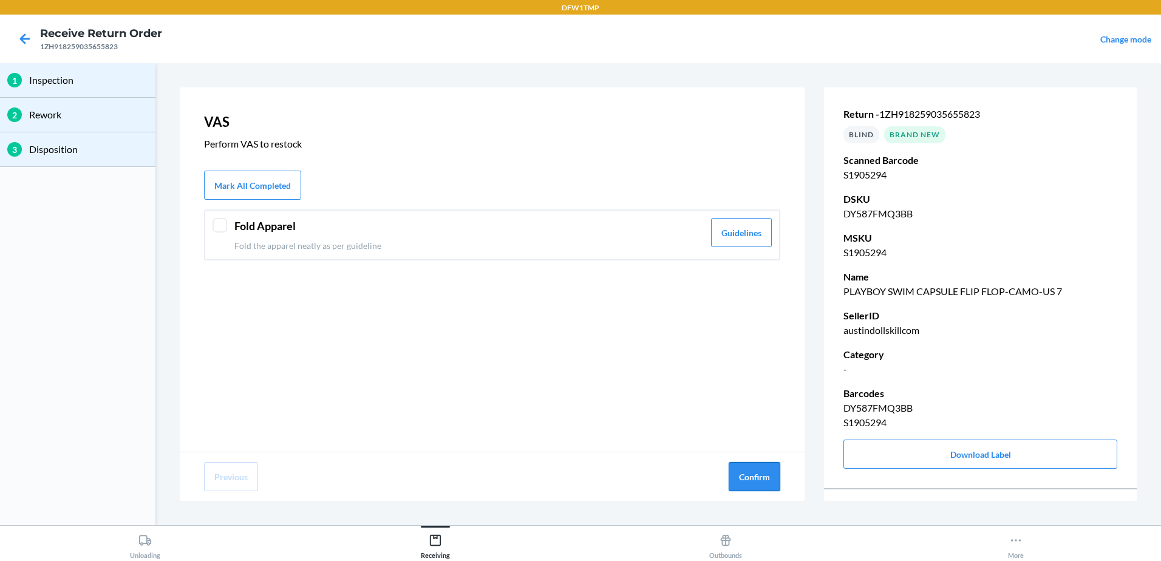
click at [769, 468] on button "Confirm" at bounding box center [755, 476] width 52 height 29
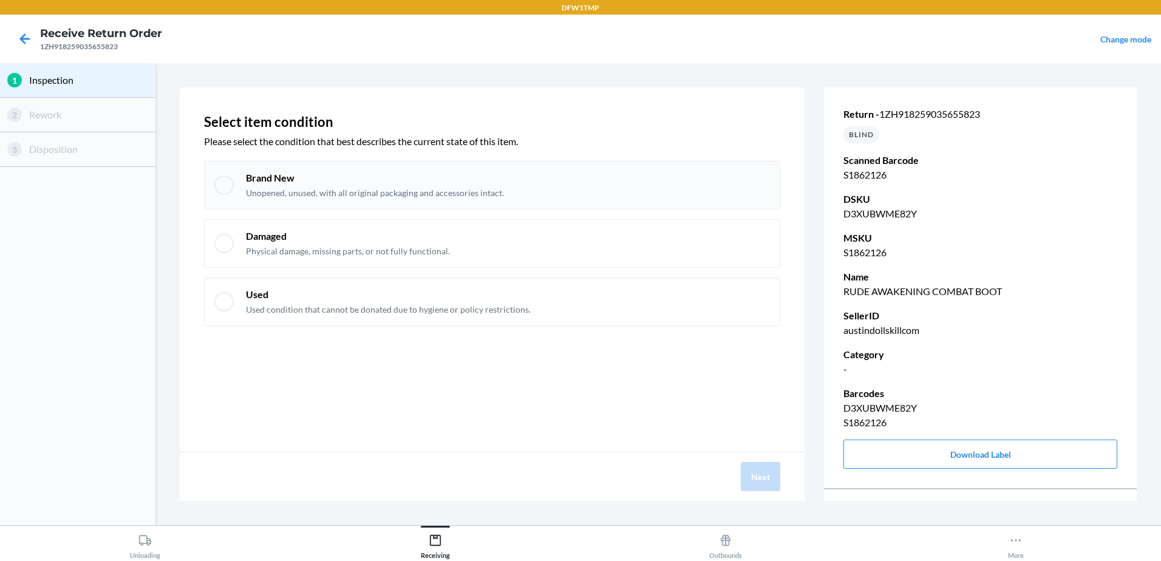
click at [220, 184] on div at bounding box center [223, 184] width 19 height 19
click at [751, 471] on button "Next" at bounding box center [760, 476] width 39 height 29
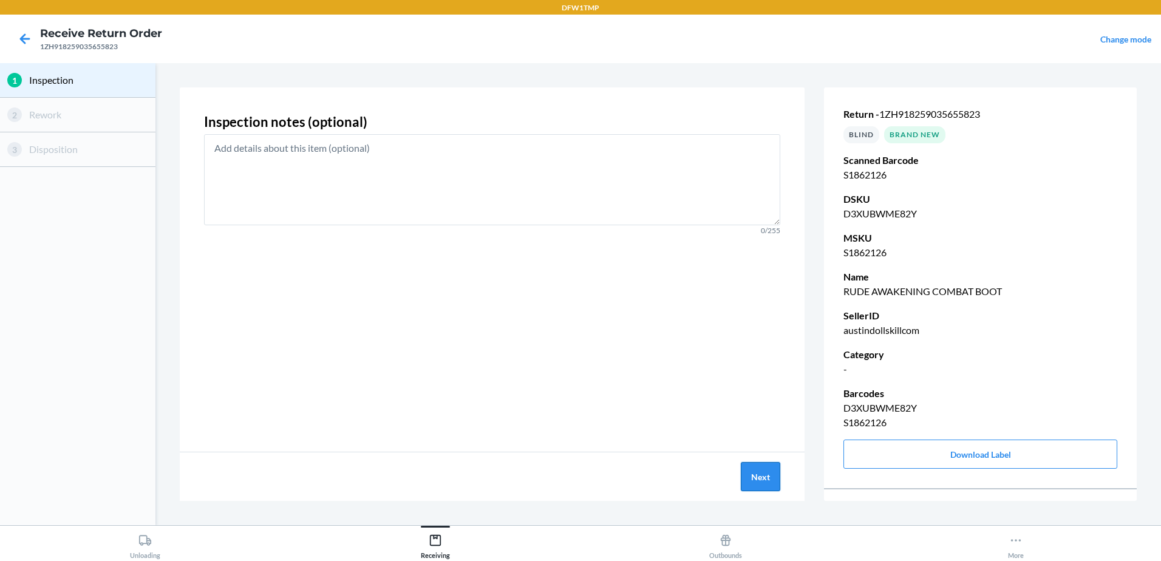
click at [755, 475] on button "Next" at bounding box center [760, 476] width 39 height 29
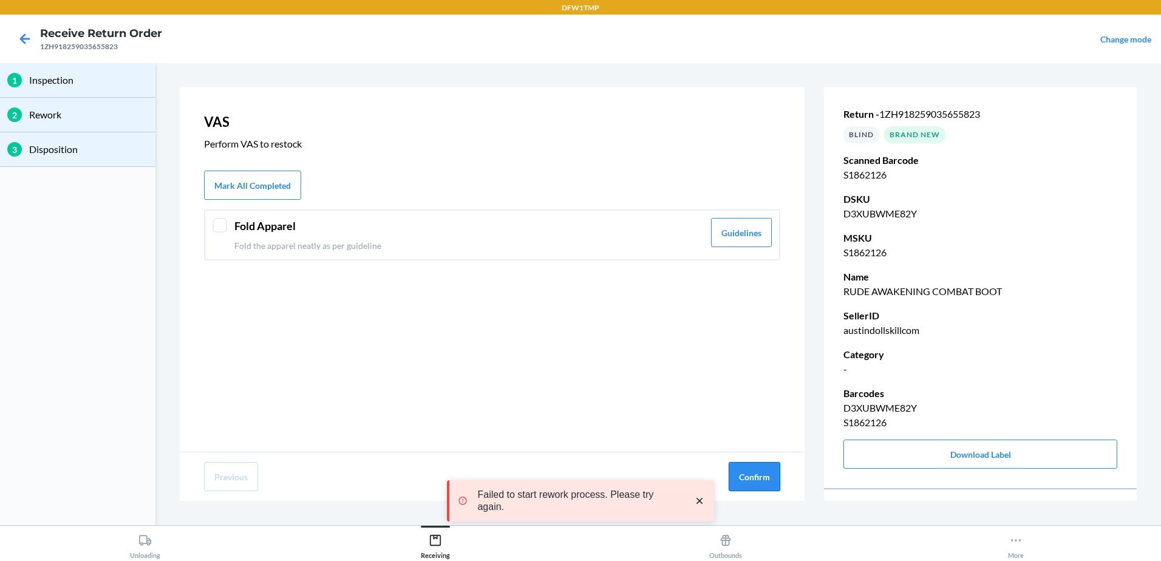
click at [760, 477] on button "Confirm" at bounding box center [755, 476] width 52 height 29
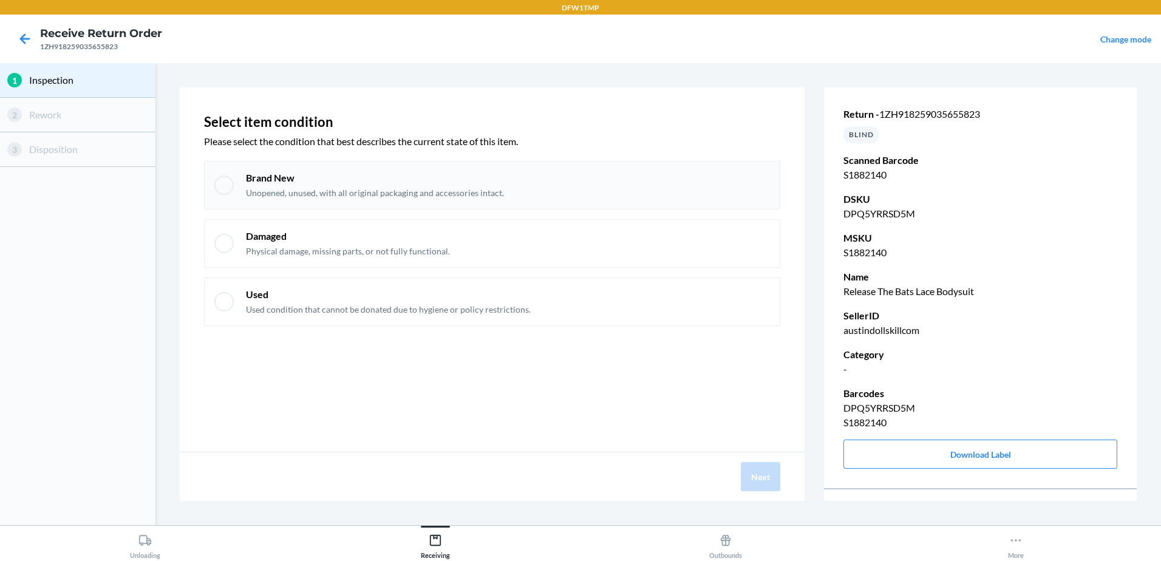
click at [228, 181] on div "Brand New Unopened, unused, with all original packaging and accessories intact." at bounding box center [492, 185] width 576 height 49
click at [765, 481] on button "Next" at bounding box center [760, 476] width 39 height 29
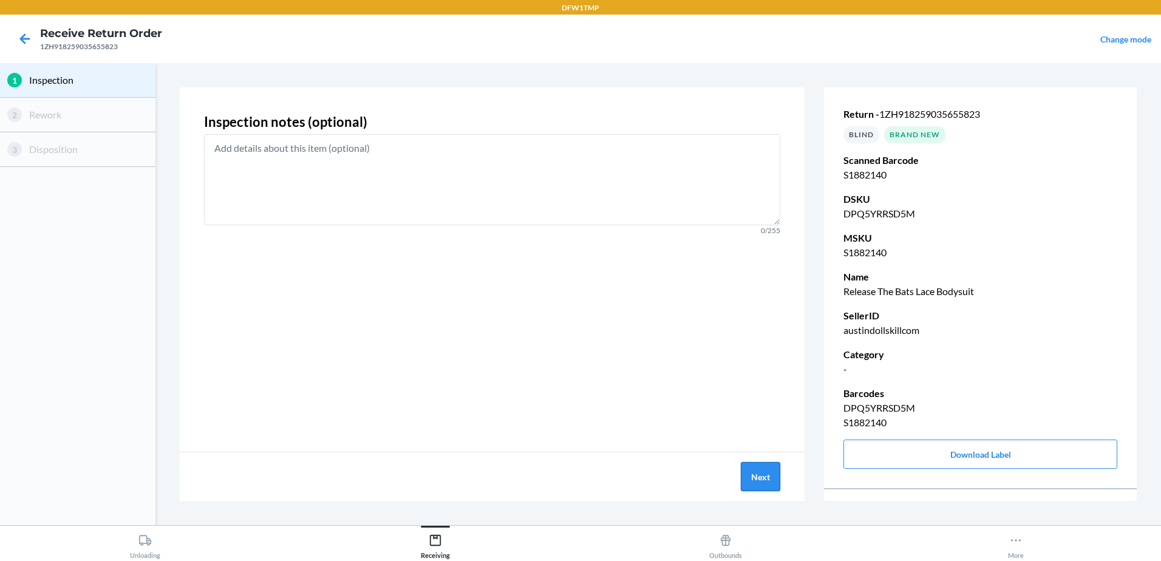
click at [758, 478] on button "Next" at bounding box center [760, 476] width 39 height 29
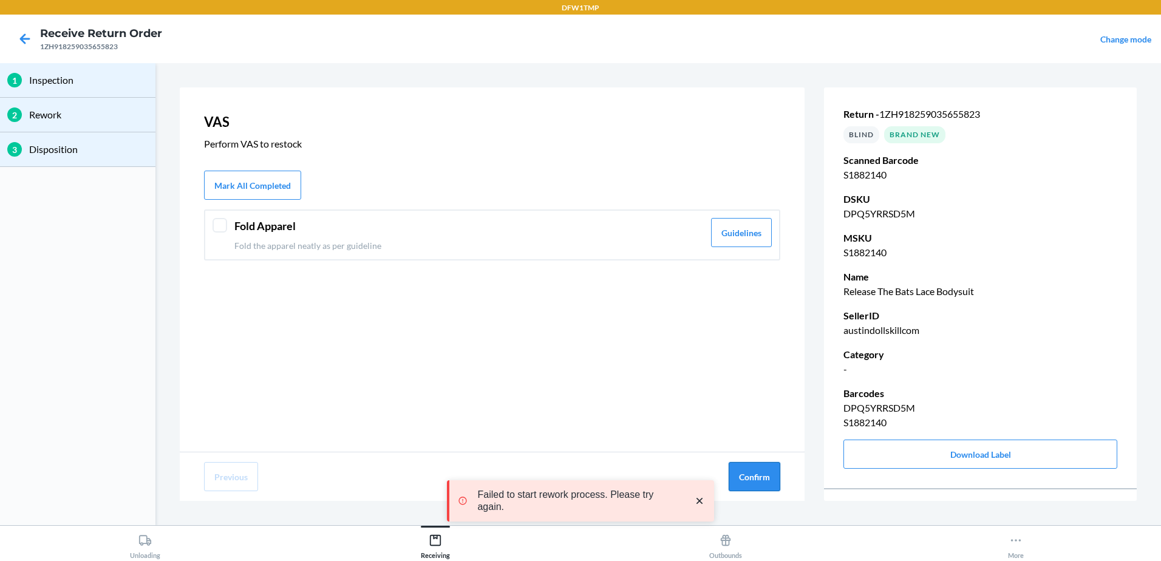
click at [770, 481] on button "Confirm" at bounding box center [755, 476] width 52 height 29
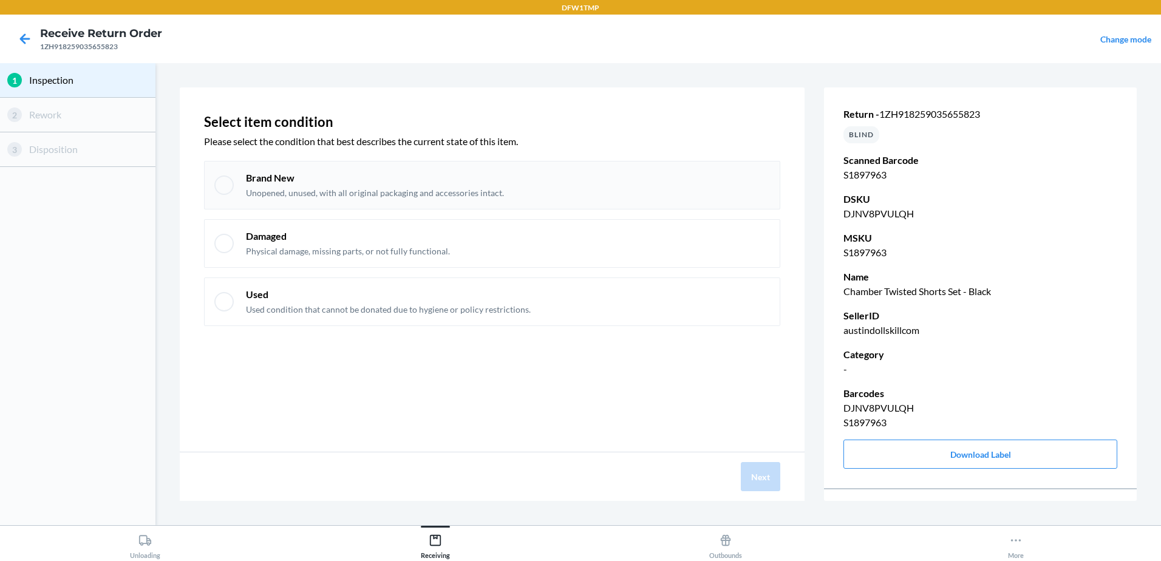
drag, startPoint x: 226, startPoint y: 186, endPoint x: 232, endPoint y: 190, distance: 7.1
click at [232, 190] on div at bounding box center [223, 184] width 19 height 19
click at [766, 485] on button "Next" at bounding box center [760, 476] width 39 height 29
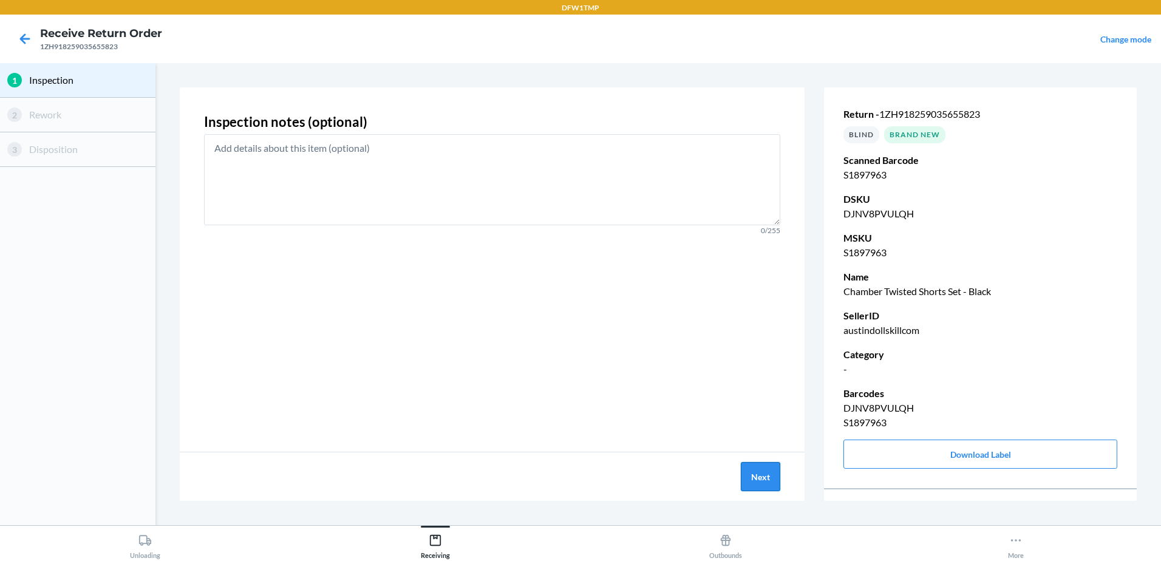
click at [763, 485] on button "Next" at bounding box center [760, 476] width 39 height 29
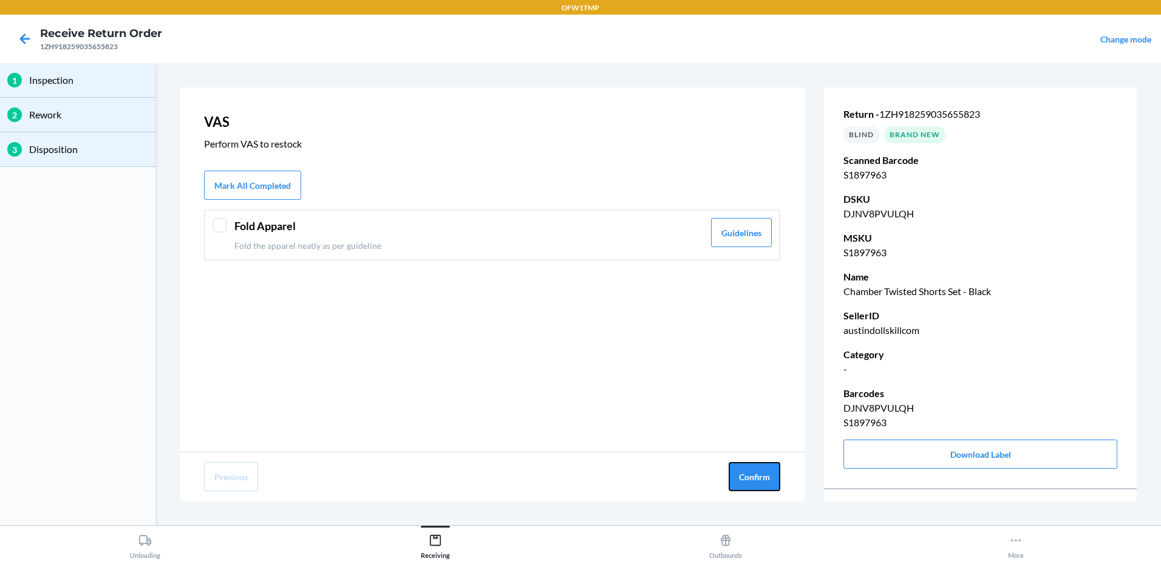
click at [763, 485] on button "Confirm" at bounding box center [755, 476] width 52 height 29
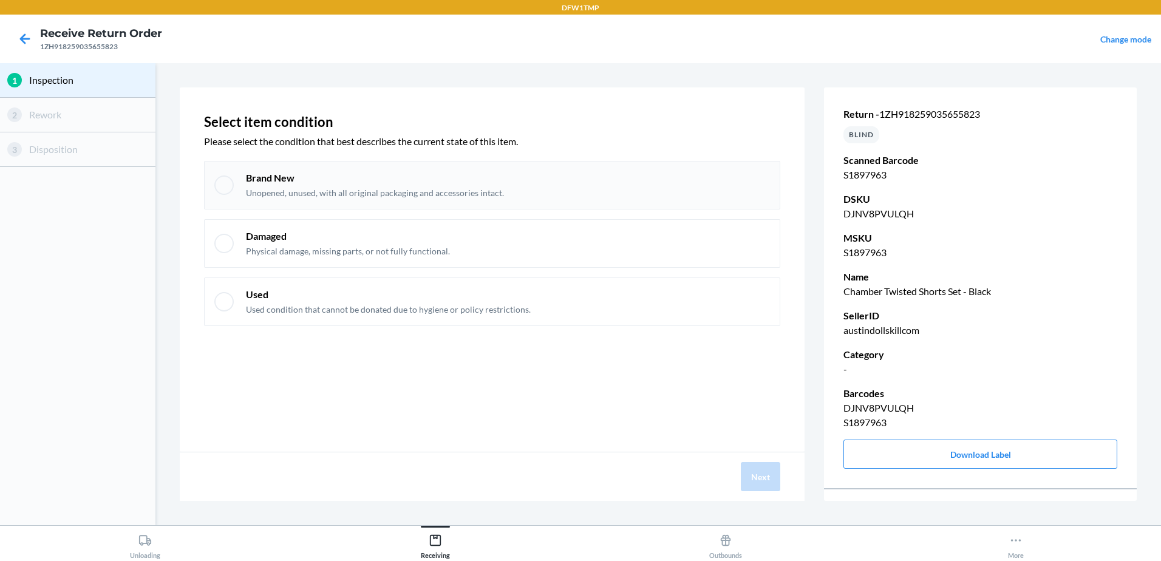
click at [226, 190] on div at bounding box center [223, 184] width 19 height 19
click at [769, 480] on button "Next" at bounding box center [760, 476] width 39 height 29
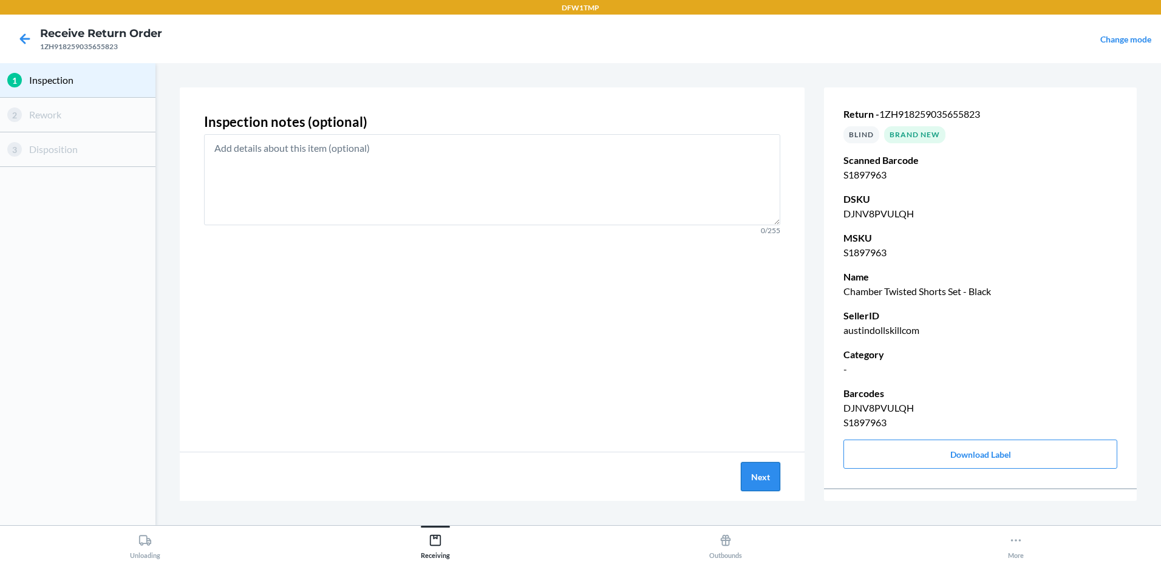
click at [767, 477] on button "Next" at bounding box center [760, 476] width 39 height 29
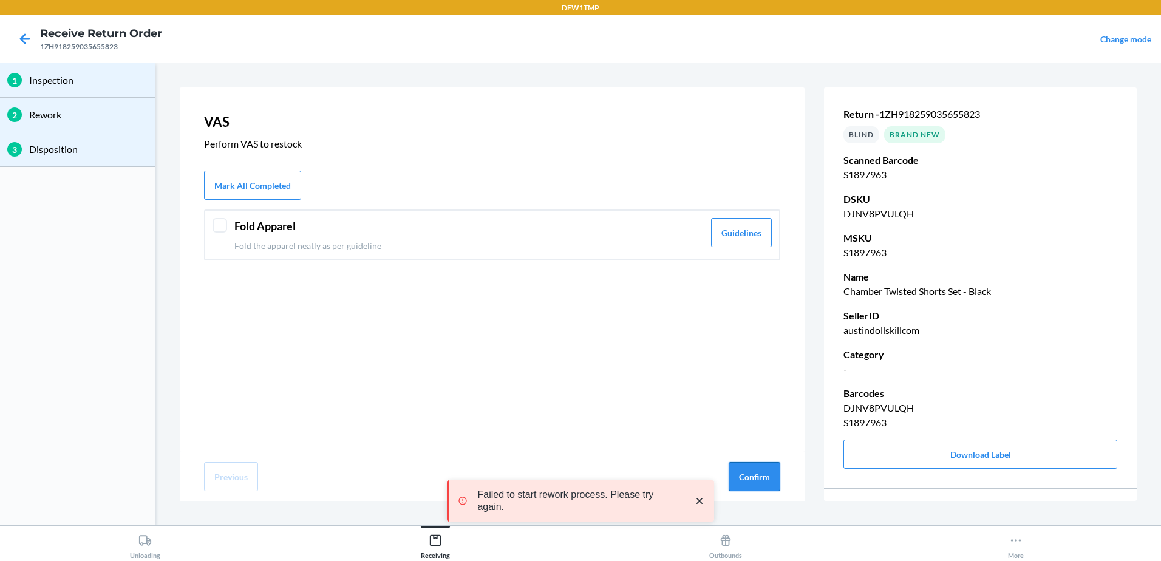
click at [768, 472] on button "Confirm" at bounding box center [755, 476] width 52 height 29
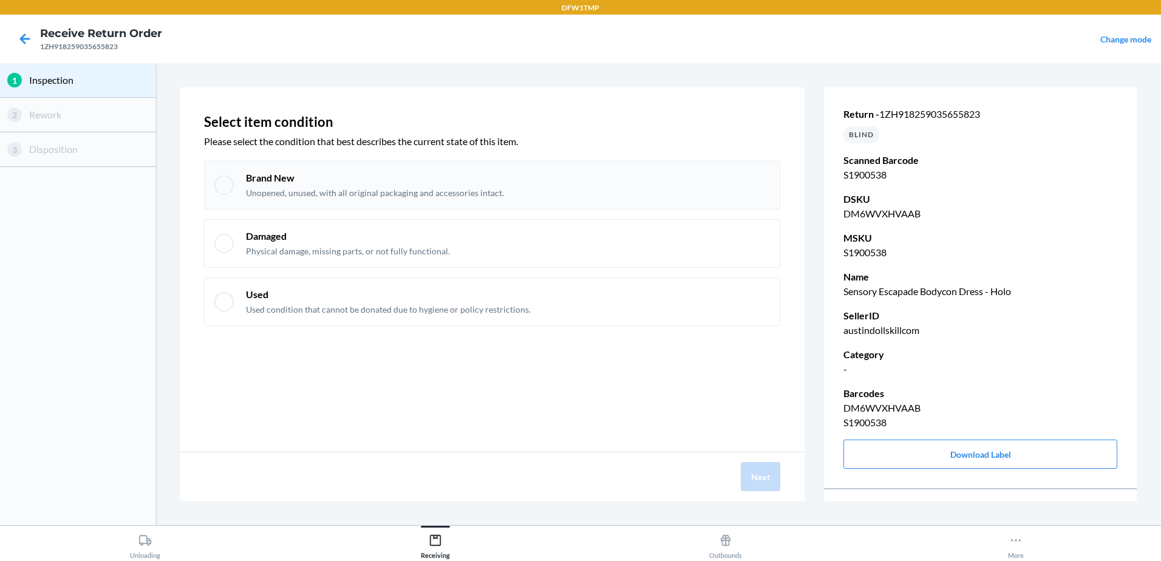
click at [216, 187] on div at bounding box center [223, 184] width 19 height 19
click at [763, 471] on button "Next" at bounding box center [760, 476] width 39 height 29
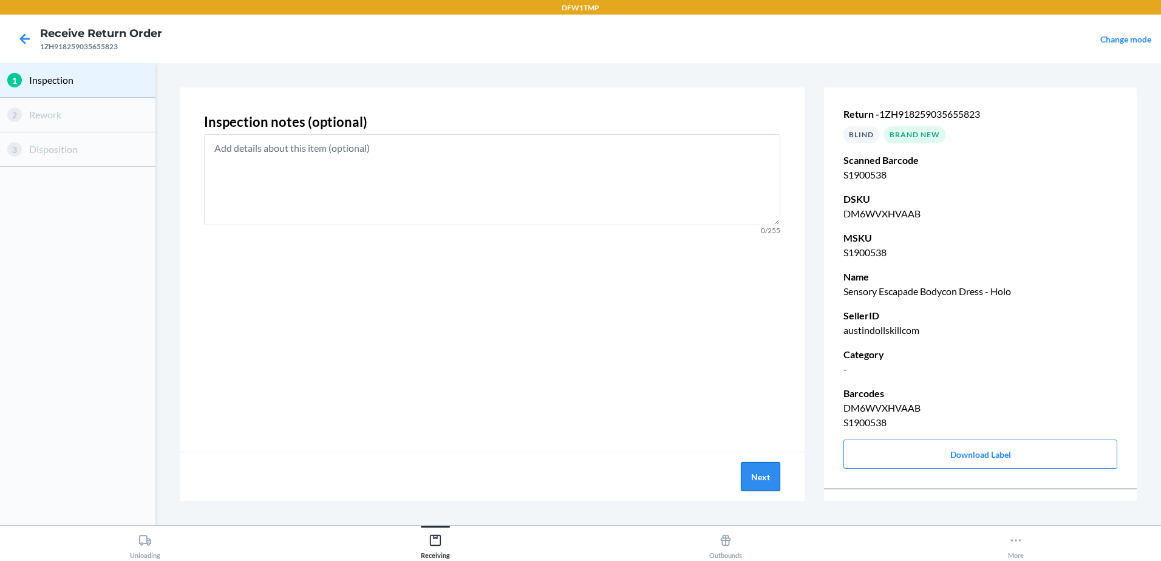
click at [767, 480] on button "Next" at bounding box center [760, 476] width 39 height 29
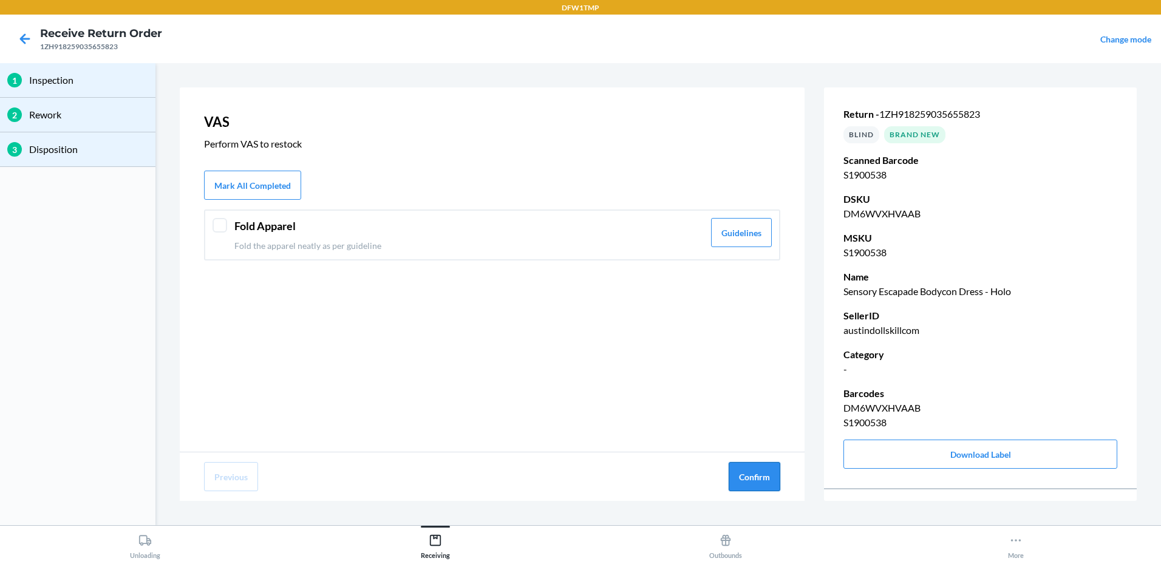
click at [764, 476] on button "Confirm" at bounding box center [755, 476] width 52 height 29
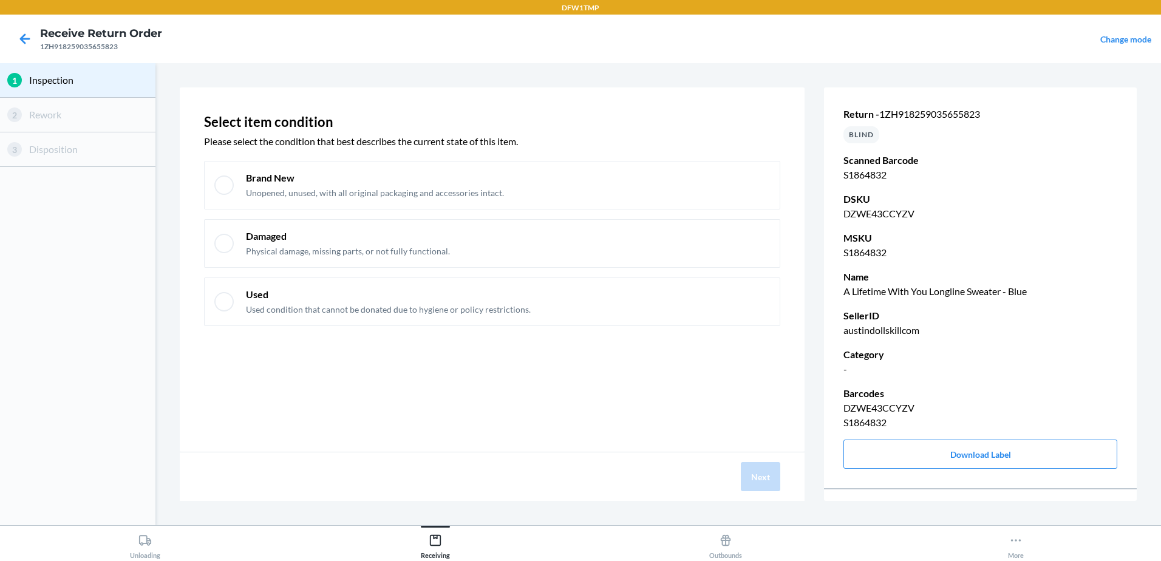
drag, startPoint x: 224, startPoint y: 192, endPoint x: 251, endPoint y: 216, distance: 35.7
click at [228, 195] on div "Brand New Unopened, unused, with all original packaging and accessories intact." at bounding box center [492, 185] width 576 height 49
click at [765, 478] on button "Next" at bounding box center [760, 476] width 39 height 29
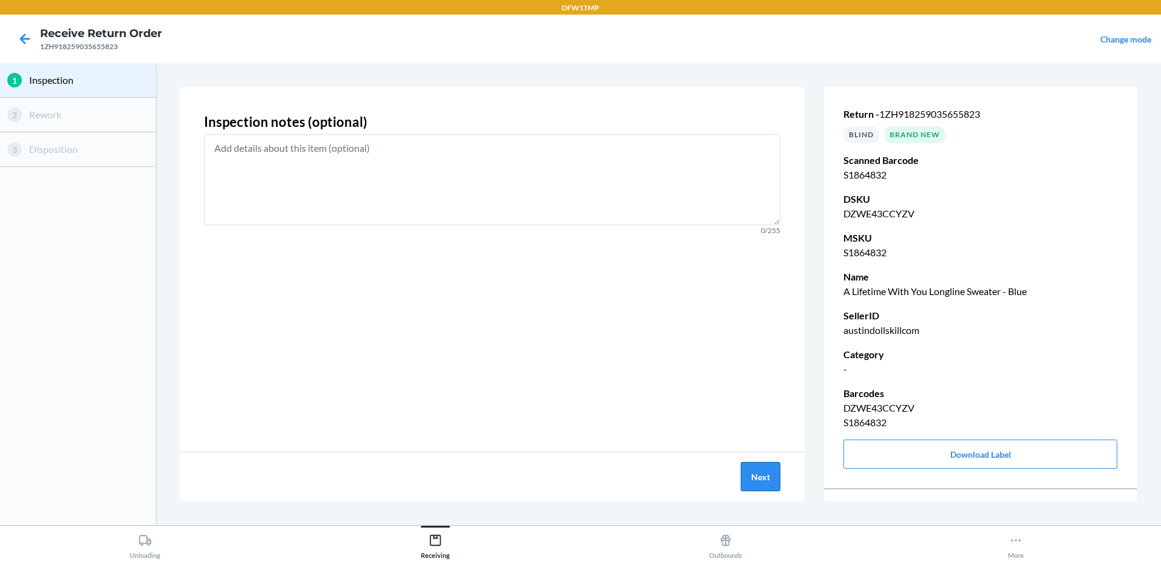
click at [765, 478] on button "Next" at bounding box center [760, 476] width 39 height 29
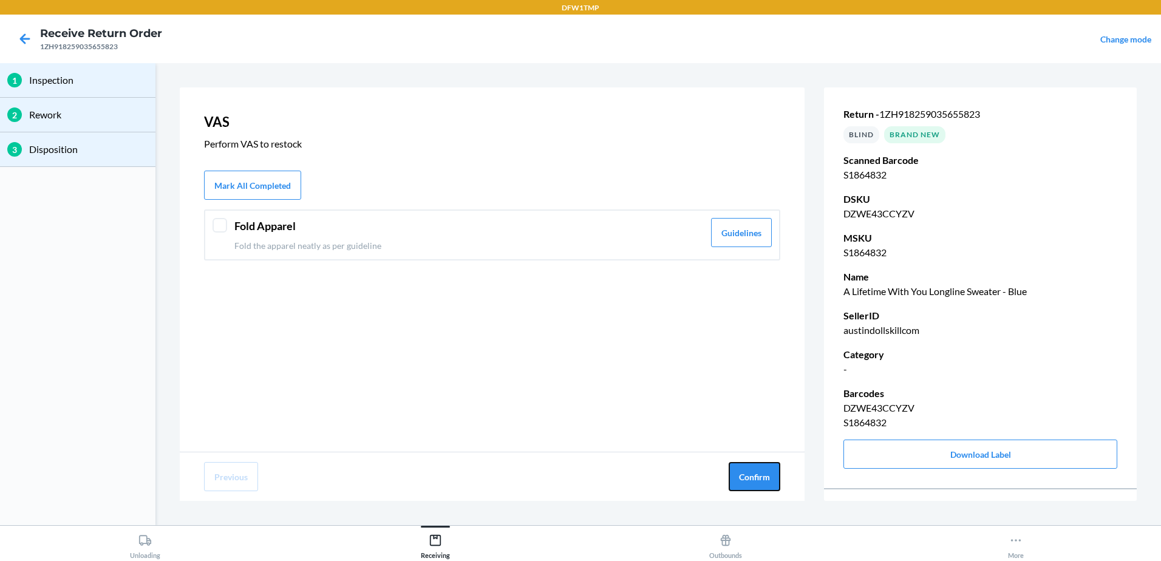
click at [765, 478] on button "Confirm" at bounding box center [755, 476] width 52 height 29
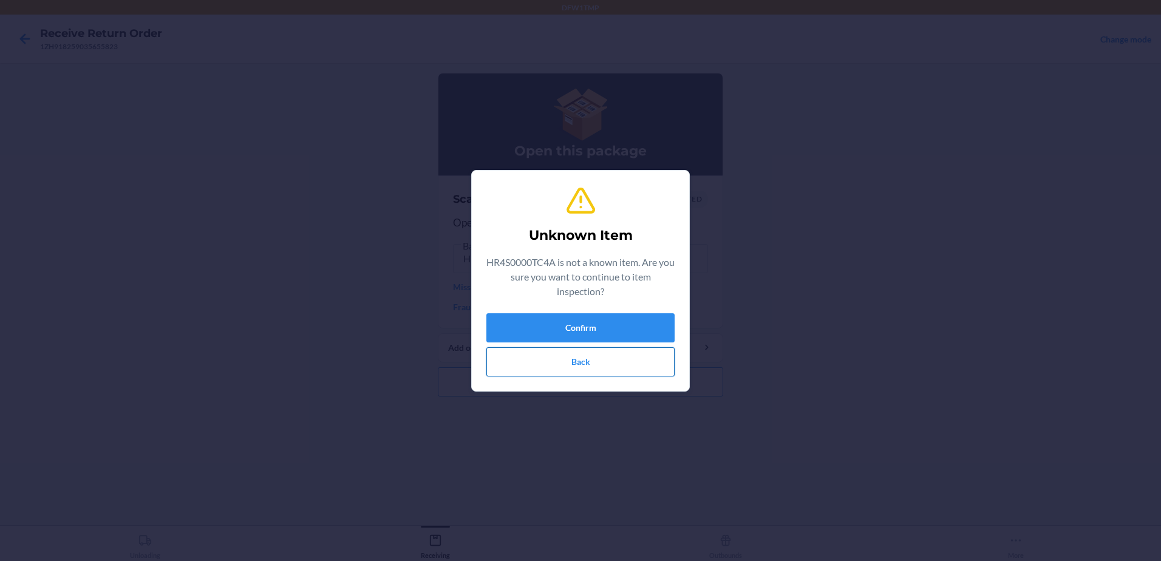
click at [596, 370] on button "Back" at bounding box center [580, 361] width 188 height 29
click at [599, 369] on button "Back" at bounding box center [580, 361] width 188 height 29
click at [577, 358] on button "Back" at bounding box center [580, 361] width 188 height 29
click at [582, 358] on button "Back" at bounding box center [580, 361] width 188 height 29
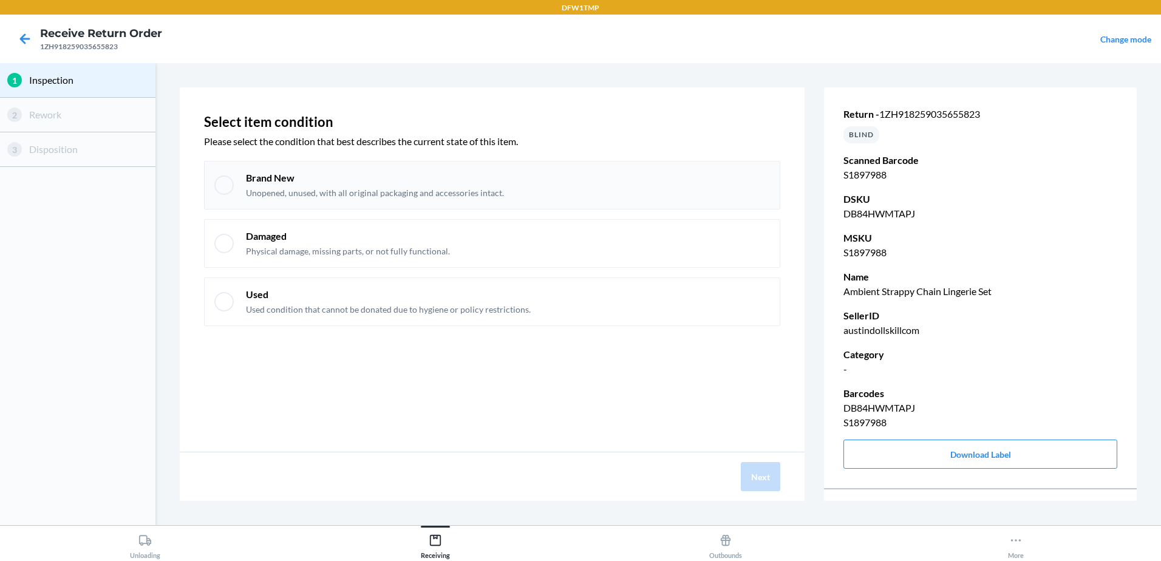
click at [225, 186] on div at bounding box center [223, 184] width 19 height 19
click at [743, 470] on button "Next" at bounding box center [760, 476] width 39 height 29
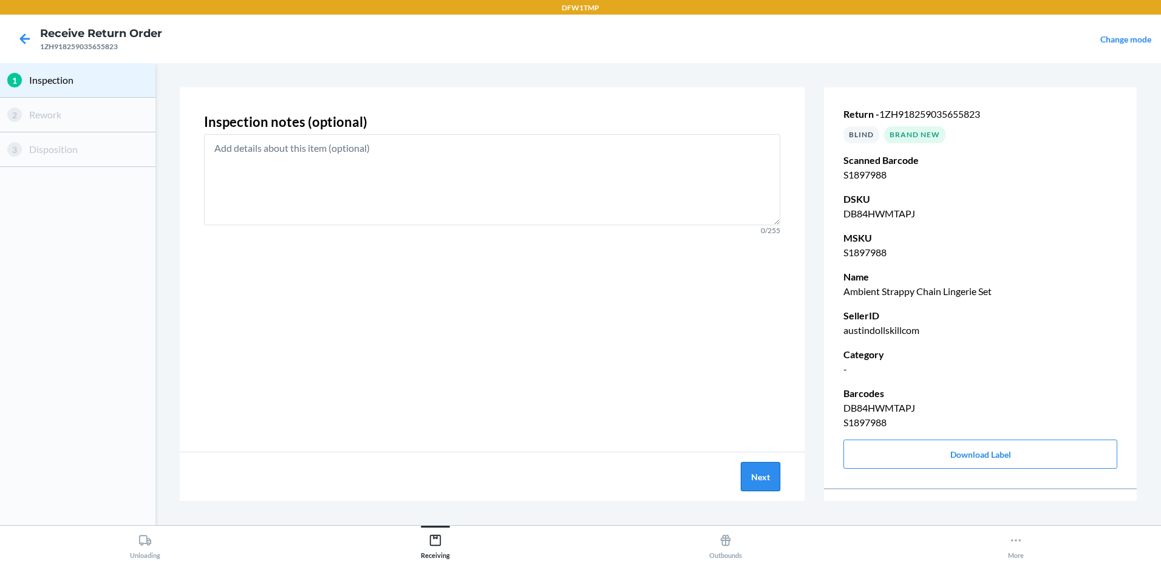
click at [744, 470] on button "Next" at bounding box center [760, 476] width 39 height 29
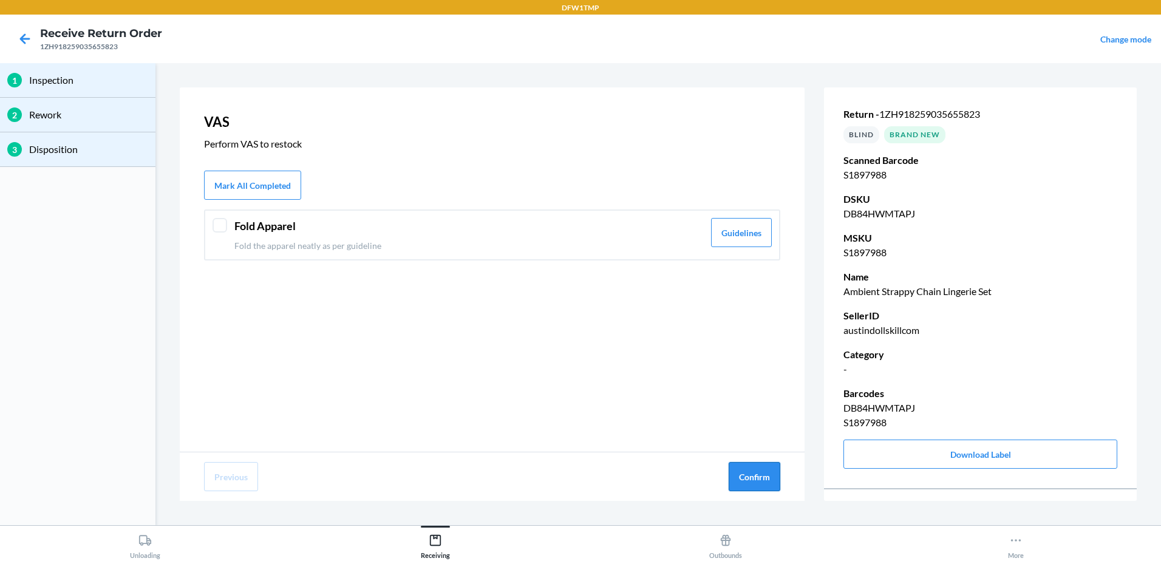
click at [747, 469] on button "Confirm" at bounding box center [755, 476] width 52 height 29
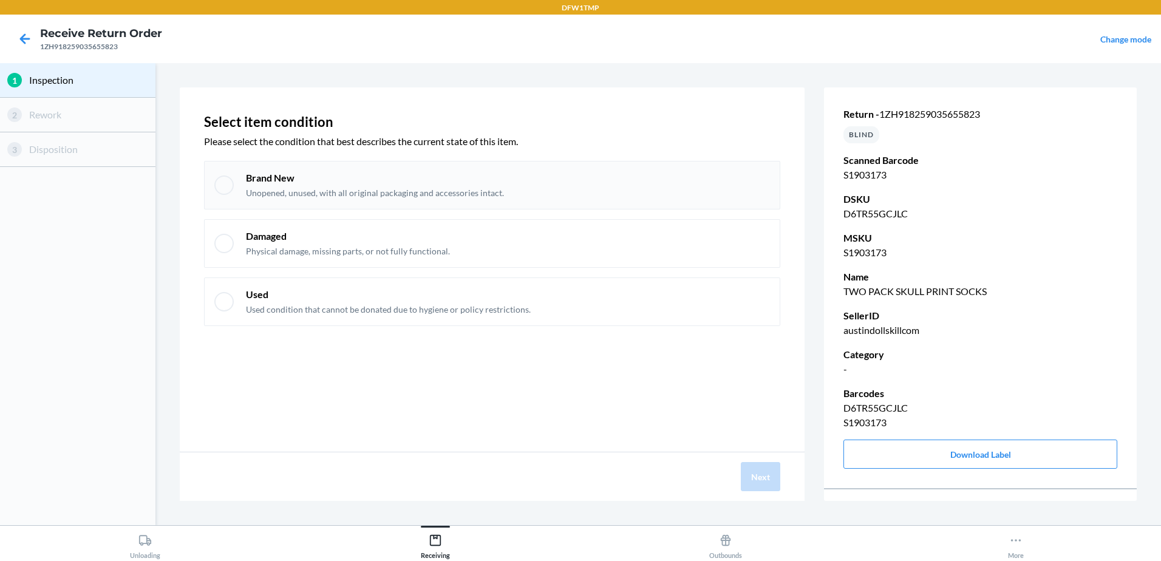
click at [227, 183] on div at bounding box center [223, 184] width 19 height 19
click at [760, 475] on button "Next" at bounding box center [760, 476] width 39 height 29
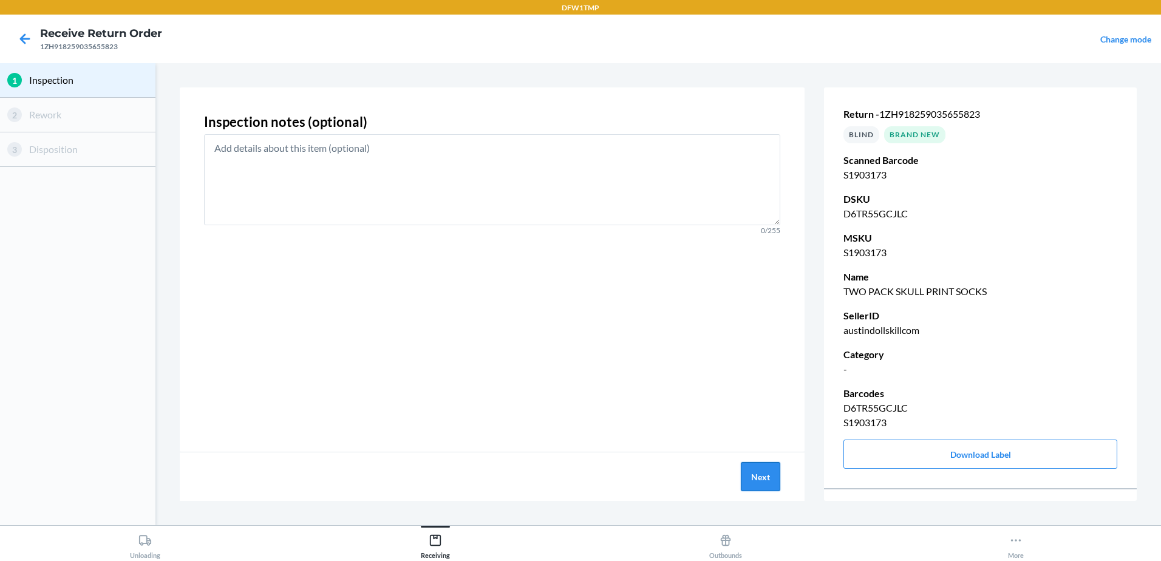
click at [760, 475] on button "Next" at bounding box center [760, 476] width 39 height 29
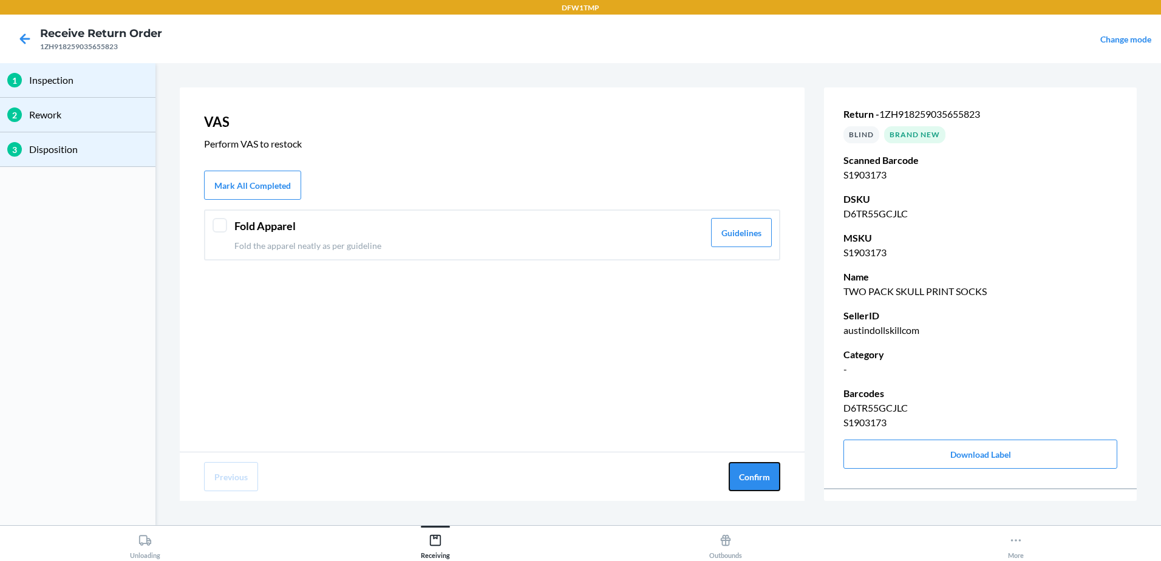
click at [760, 475] on button "Confirm" at bounding box center [755, 476] width 52 height 29
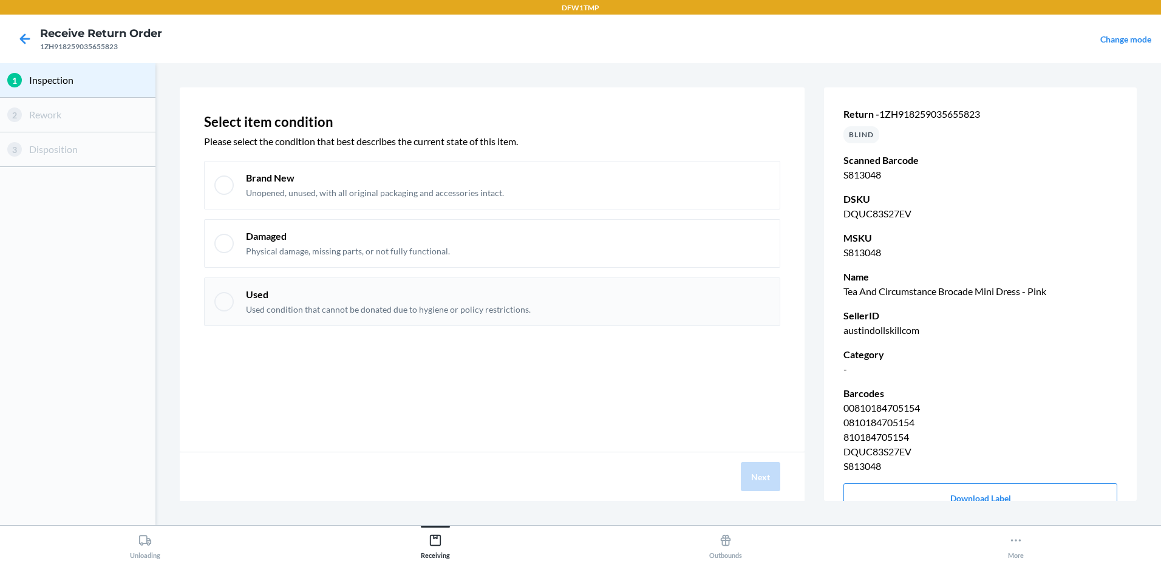
drag, startPoint x: 225, startPoint y: 183, endPoint x: 545, endPoint y: 284, distance: 335.9
click at [229, 183] on div at bounding box center [223, 184] width 19 height 19
click at [766, 472] on button "Next" at bounding box center [760, 476] width 39 height 29
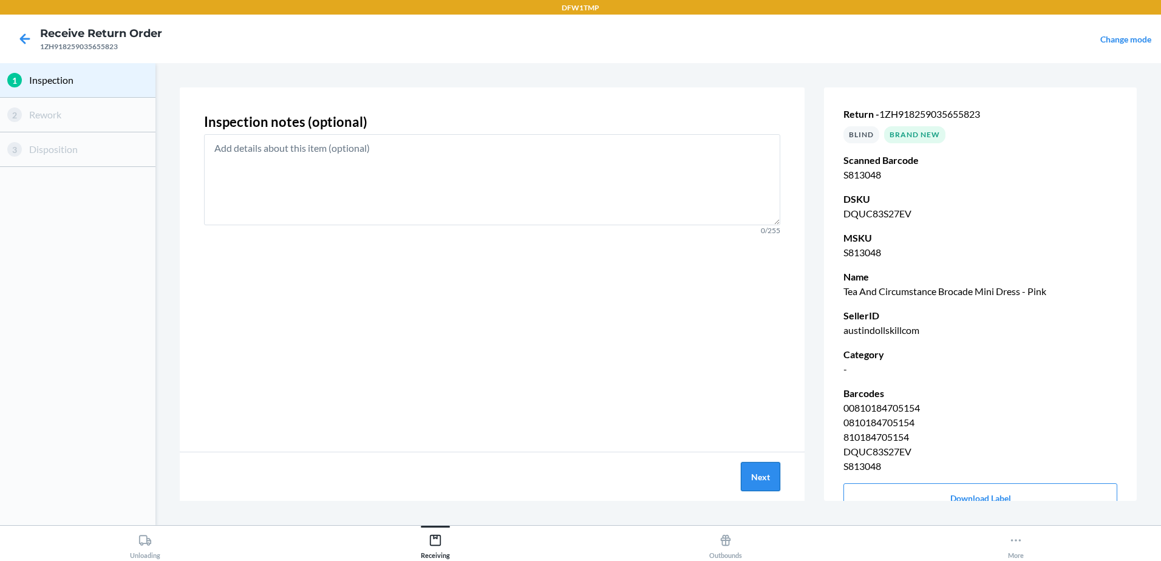
click at [766, 471] on button "Next" at bounding box center [760, 476] width 39 height 29
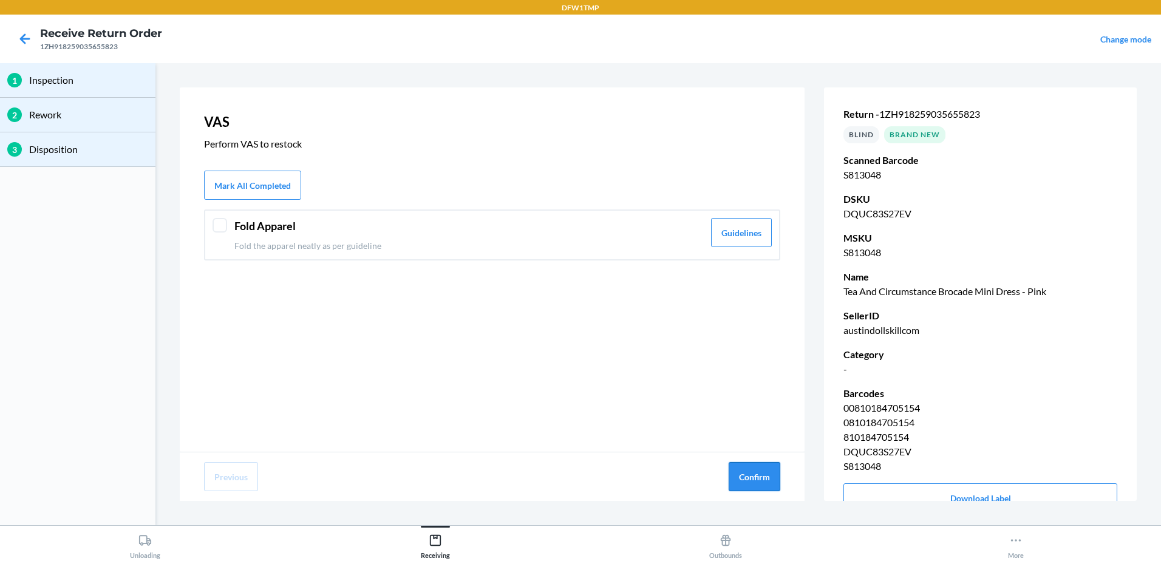
click at [767, 471] on button "Confirm" at bounding box center [755, 476] width 52 height 29
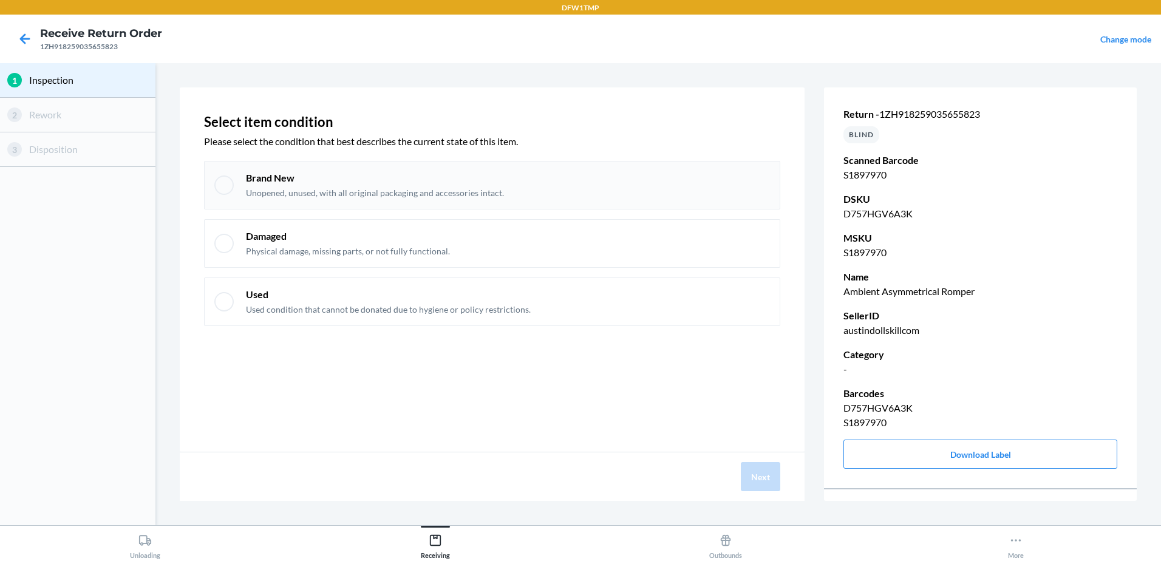
drag, startPoint x: 222, startPoint y: 200, endPoint x: 230, endPoint y: 189, distance: 13.1
click at [225, 195] on div "Brand New Unopened, unused, with all original packaging and accessories intact." at bounding box center [492, 185] width 576 height 49
click at [224, 187] on icon at bounding box center [224, 185] width 10 height 10
click at [216, 182] on div at bounding box center [223, 184] width 19 height 19
click at [774, 477] on button "Next" at bounding box center [760, 476] width 39 height 29
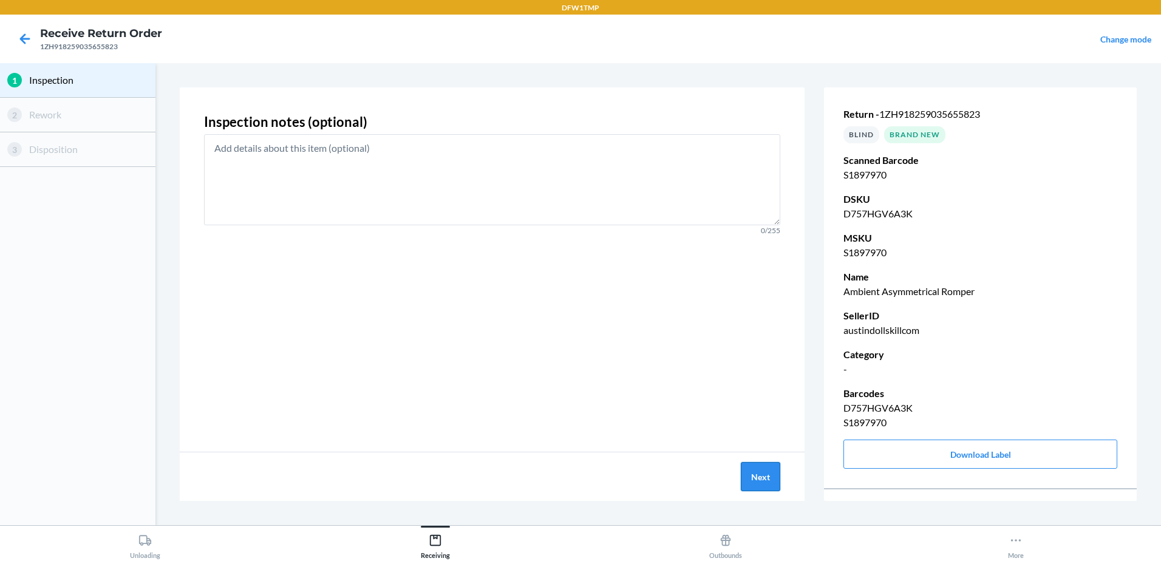
click at [769, 470] on button "Next" at bounding box center [760, 476] width 39 height 29
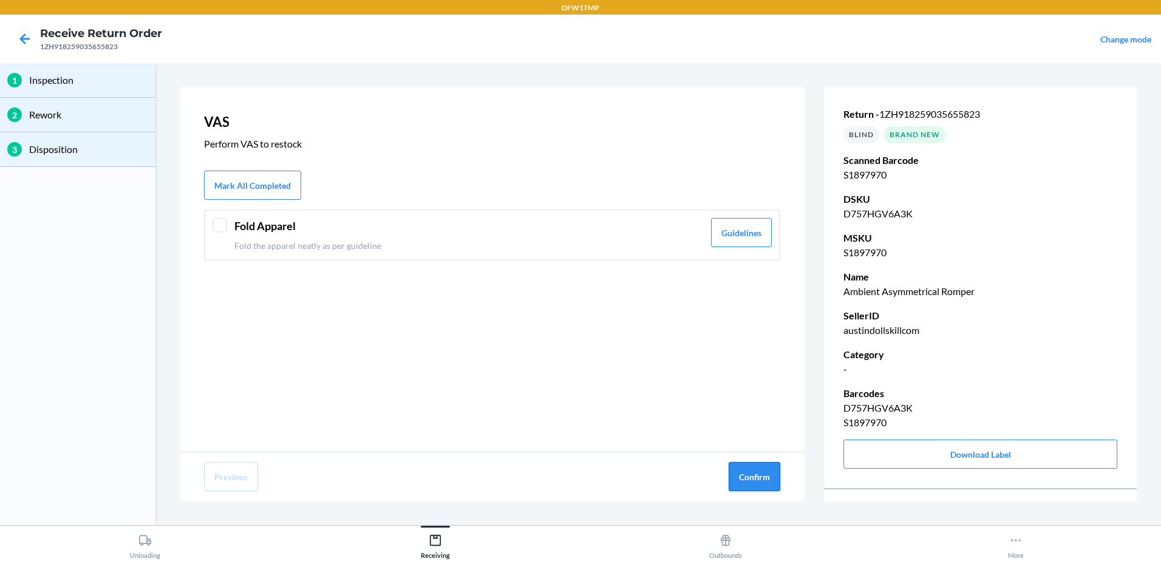
click at [767, 474] on button "Confirm" at bounding box center [755, 476] width 52 height 29
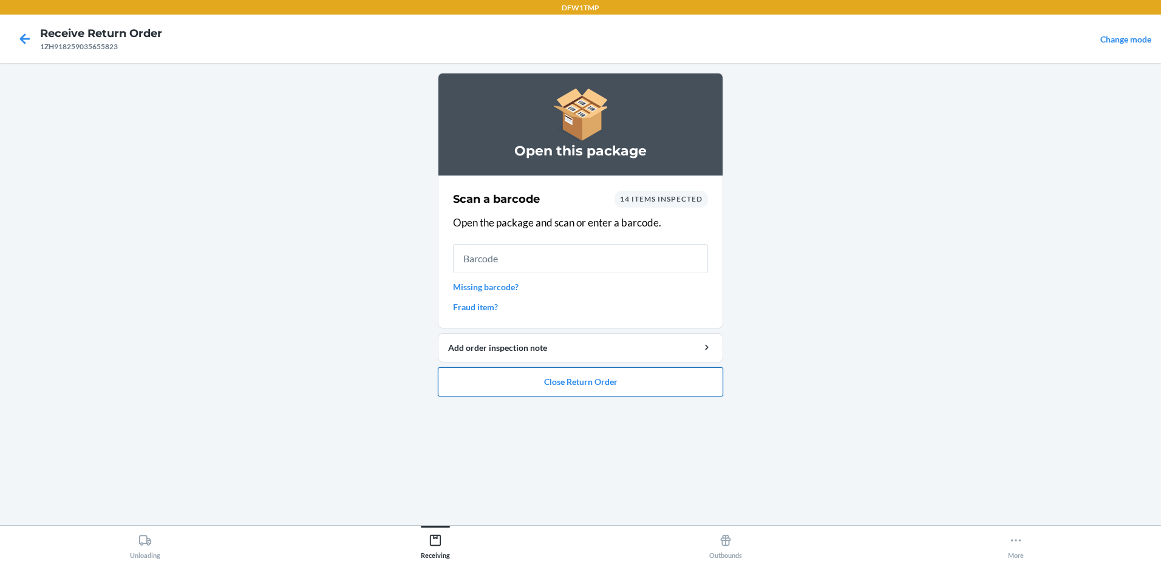
click at [645, 378] on button "Close Return Order" at bounding box center [580, 381] width 285 height 29
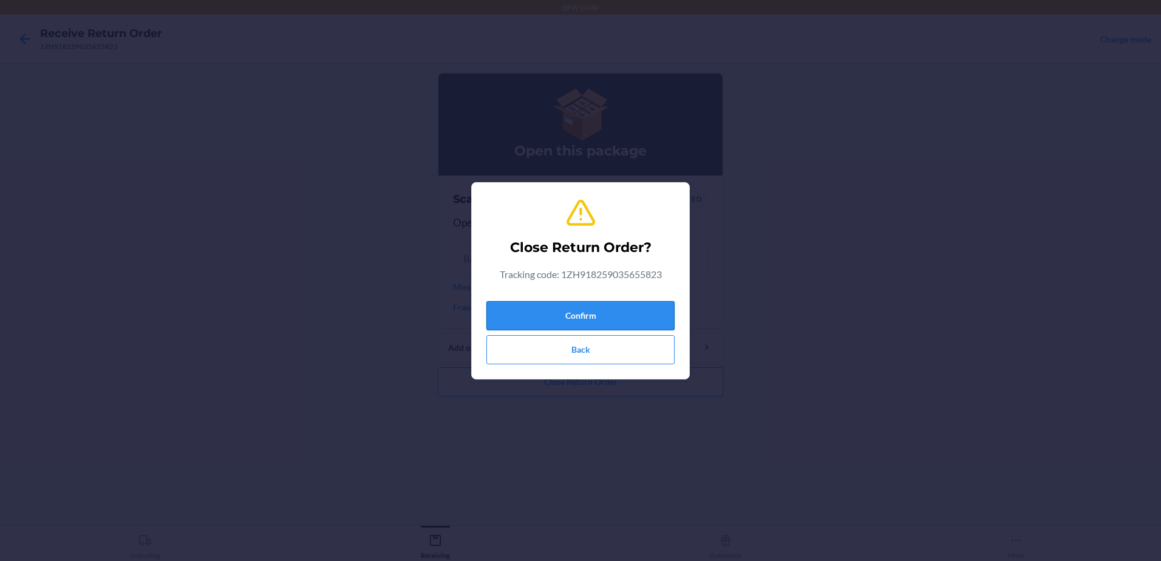
click at [573, 310] on button "Confirm" at bounding box center [580, 315] width 188 height 29
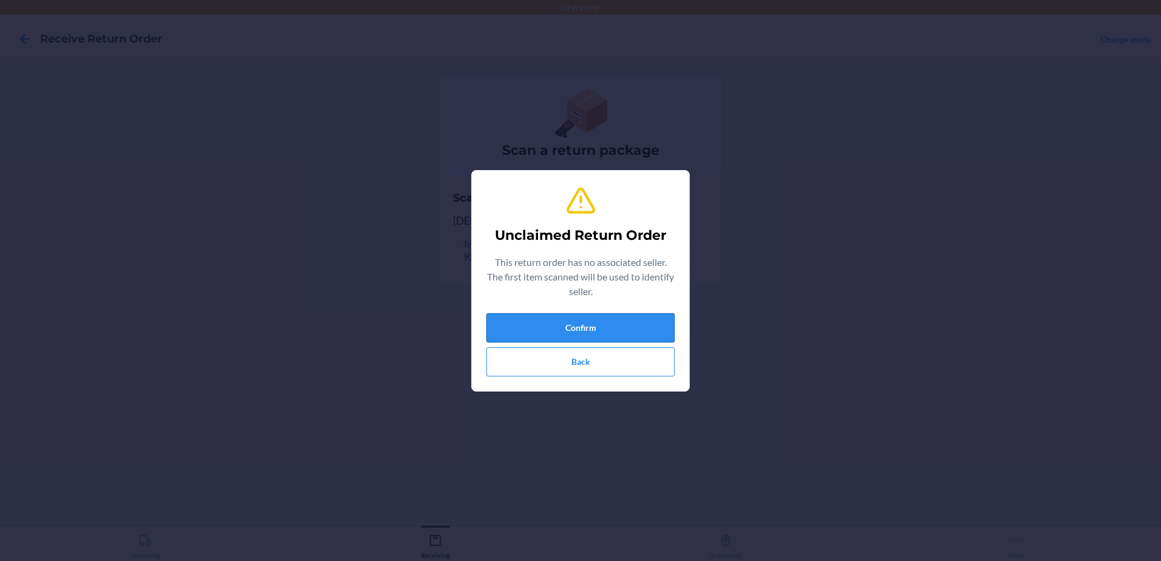
click at [656, 321] on button "Confirm" at bounding box center [580, 327] width 188 height 29
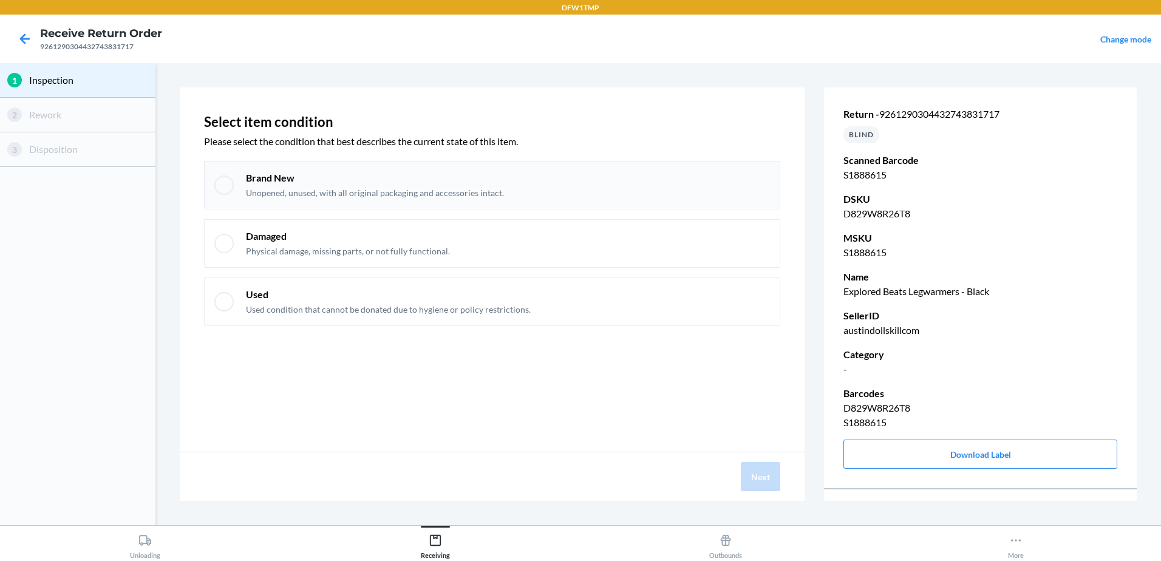
click at [221, 188] on div at bounding box center [223, 184] width 19 height 19
click at [765, 478] on button "Next" at bounding box center [760, 476] width 39 height 29
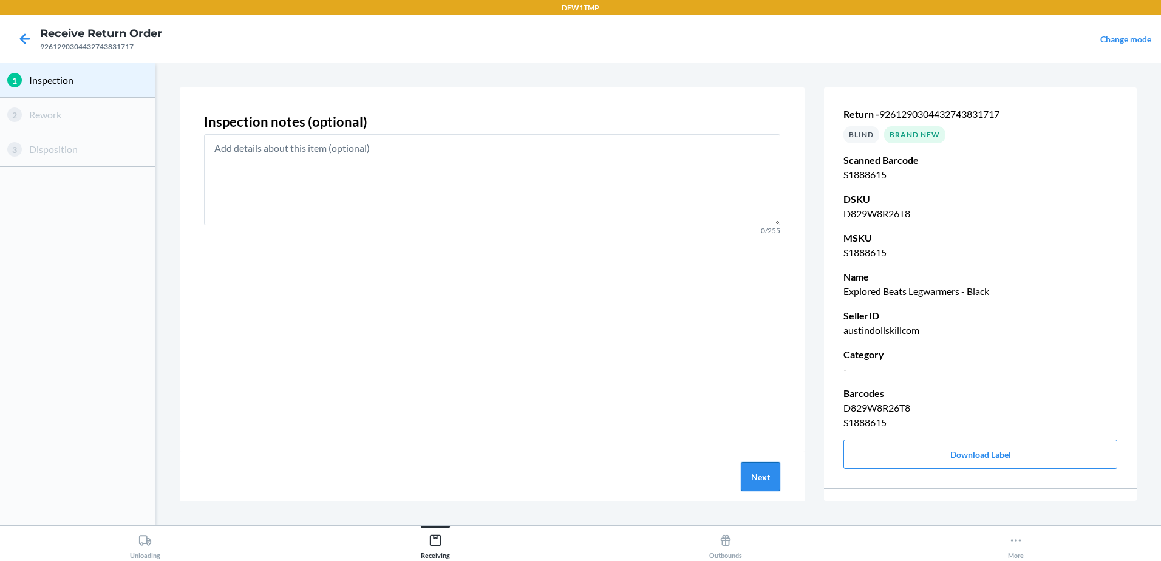
click at [765, 476] on button "Next" at bounding box center [760, 476] width 39 height 29
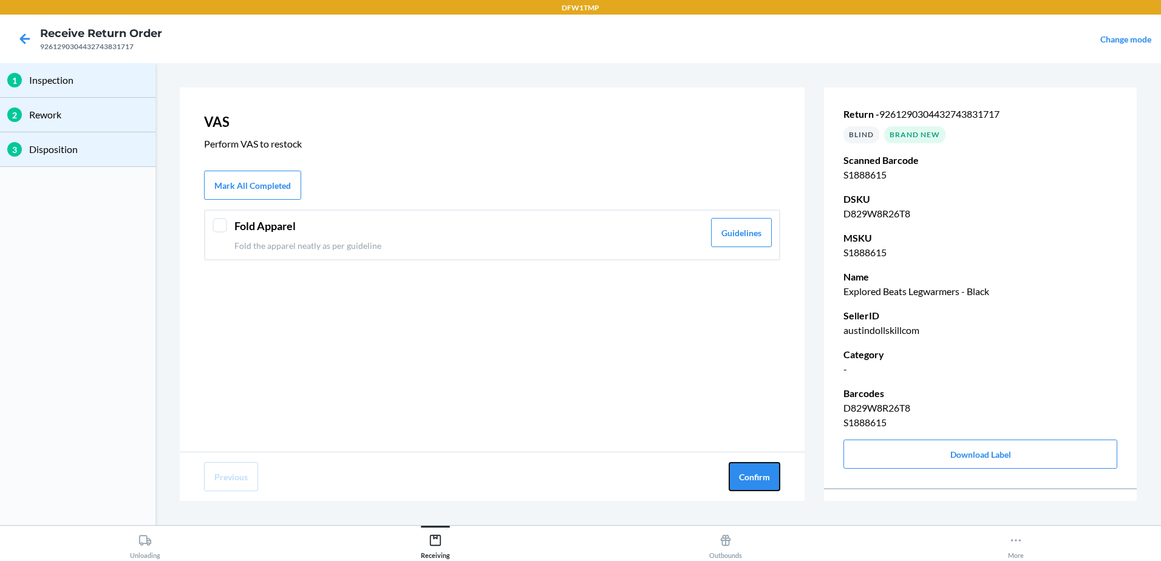
click at [765, 476] on button "Confirm" at bounding box center [755, 476] width 52 height 29
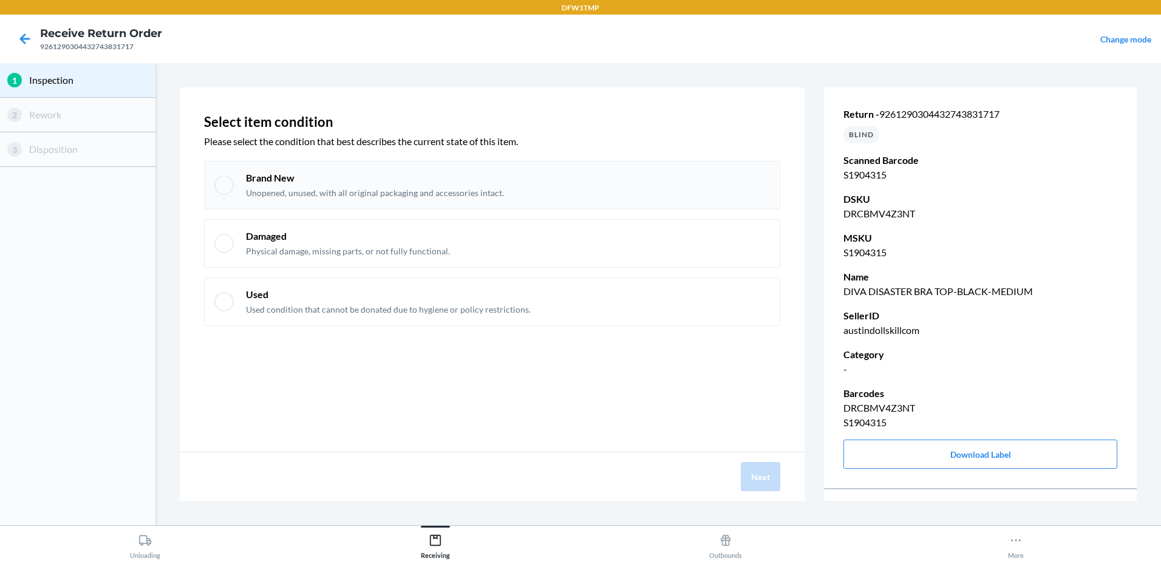
drag, startPoint x: 219, startPoint y: 187, endPoint x: 239, endPoint y: 200, distance: 24.1
click at [224, 192] on div at bounding box center [223, 184] width 19 height 19
drag, startPoint x: 757, startPoint y: 485, endPoint x: 760, endPoint y: 474, distance: 11.5
click at [758, 481] on button "Next" at bounding box center [760, 476] width 39 height 29
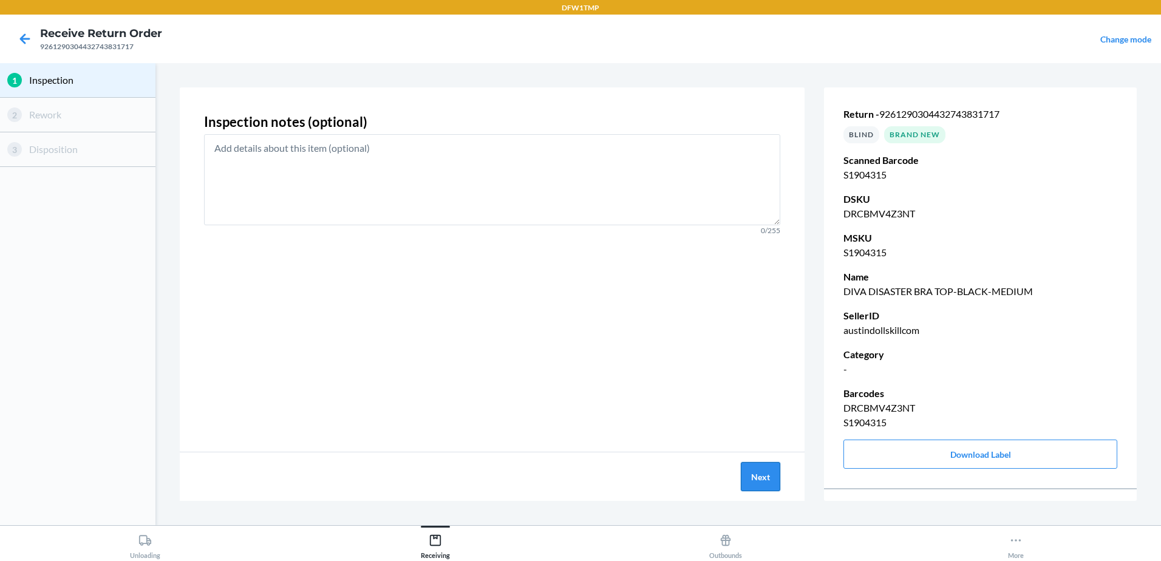
click at [761, 474] on button "Next" at bounding box center [760, 476] width 39 height 29
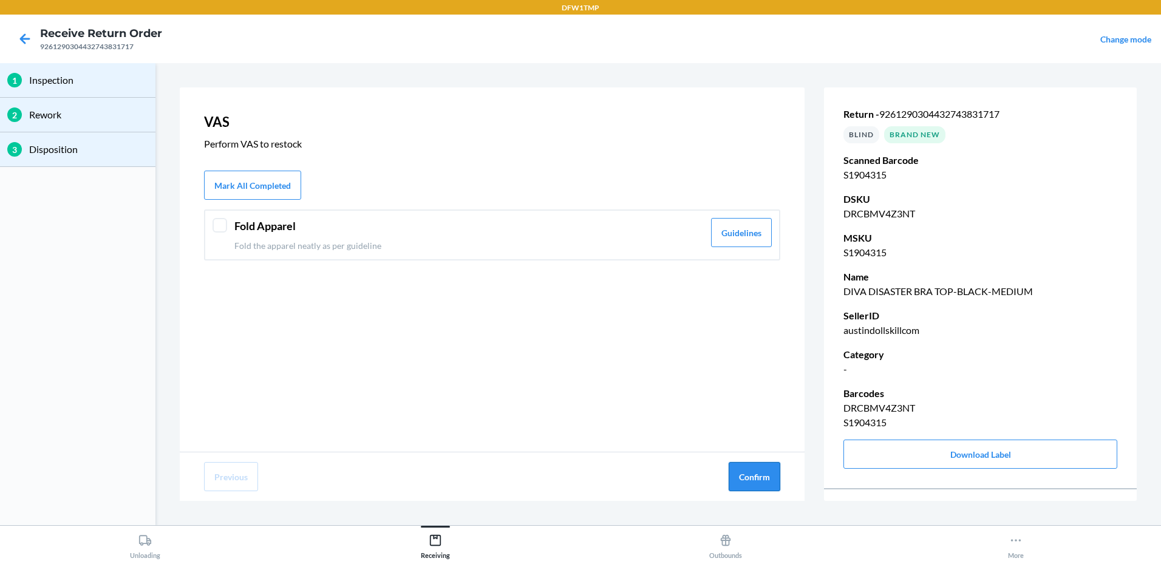
click at [762, 475] on button "Confirm" at bounding box center [755, 476] width 52 height 29
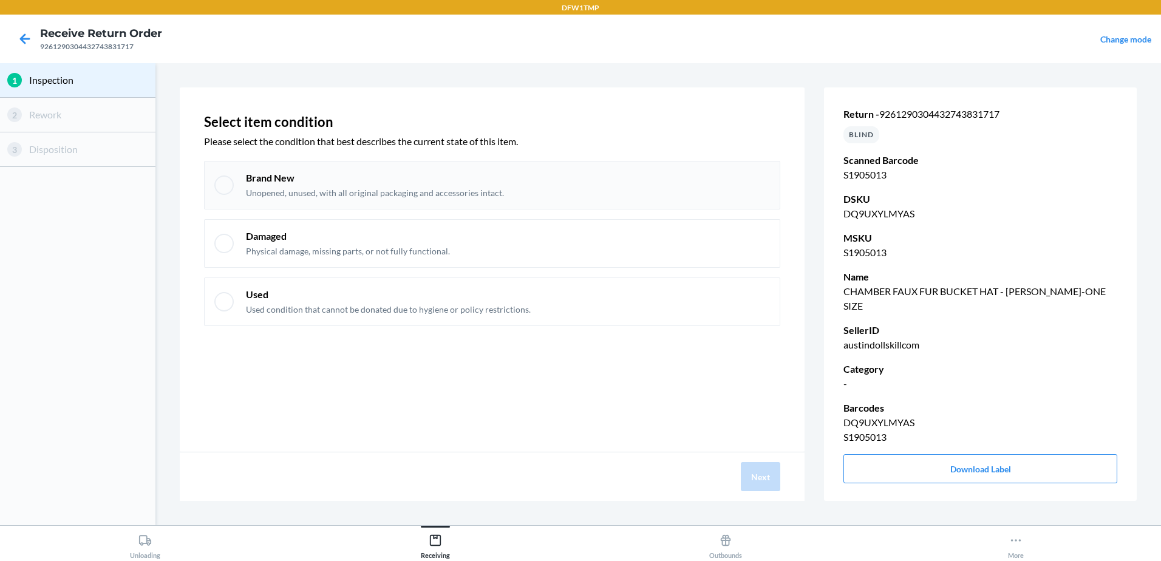
click at [220, 186] on div at bounding box center [223, 184] width 19 height 19
click at [763, 481] on button "Next" at bounding box center [760, 476] width 39 height 29
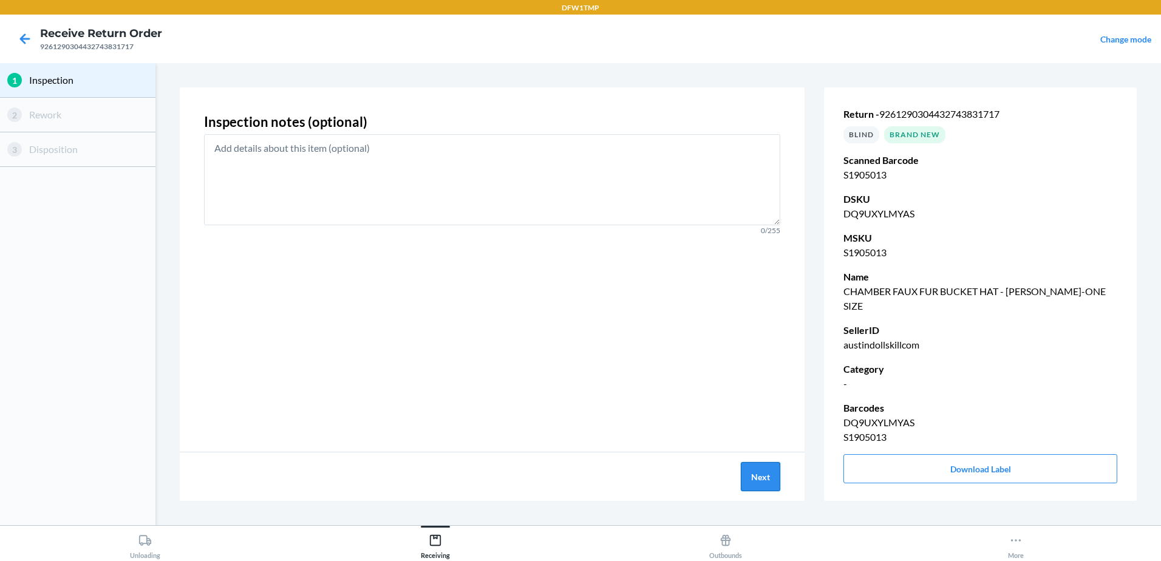
click at [763, 481] on button "Next" at bounding box center [760, 476] width 39 height 29
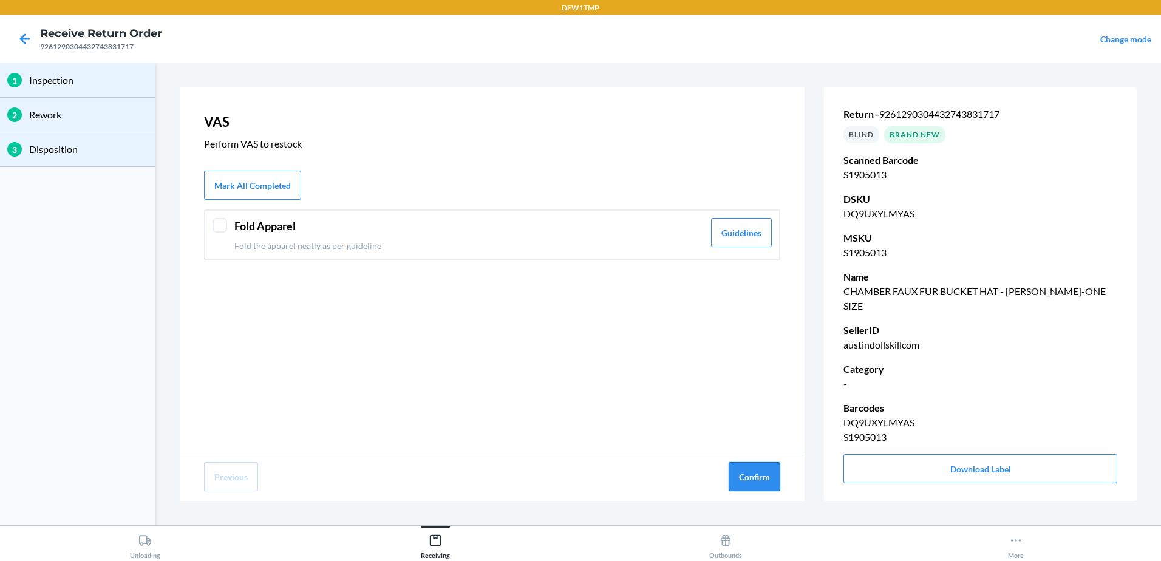
click at [763, 480] on button "Confirm" at bounding box center [755, 476] width 52 height 29
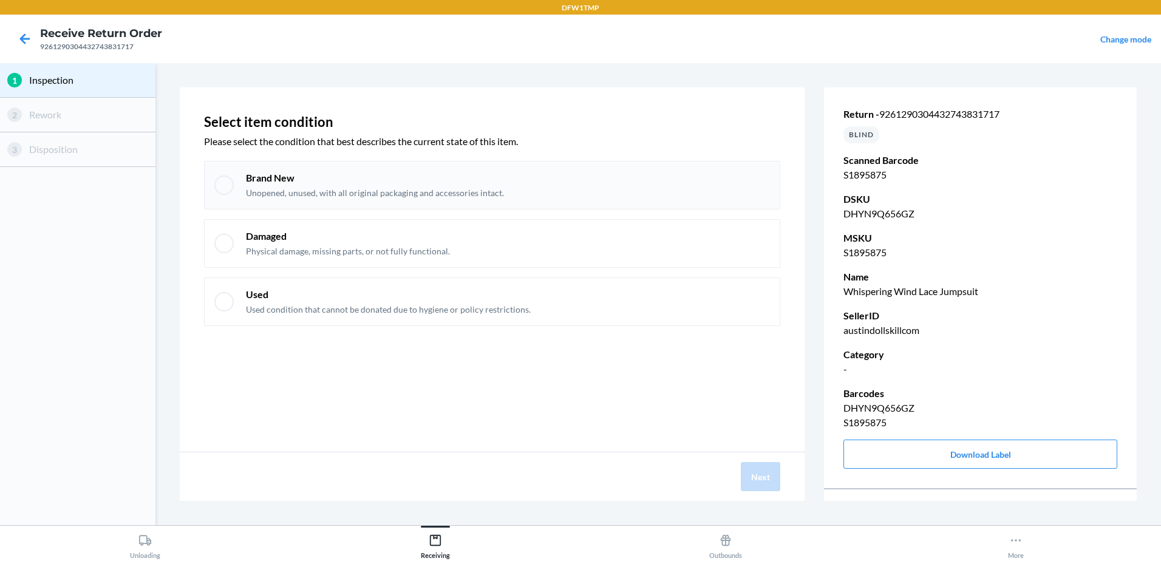
click at [224, 185] on div at bounding box center [223, 184] width 19 height 19
click at [770, 480] on button "Next" at bounding box center [760, 476] width 39 height 29
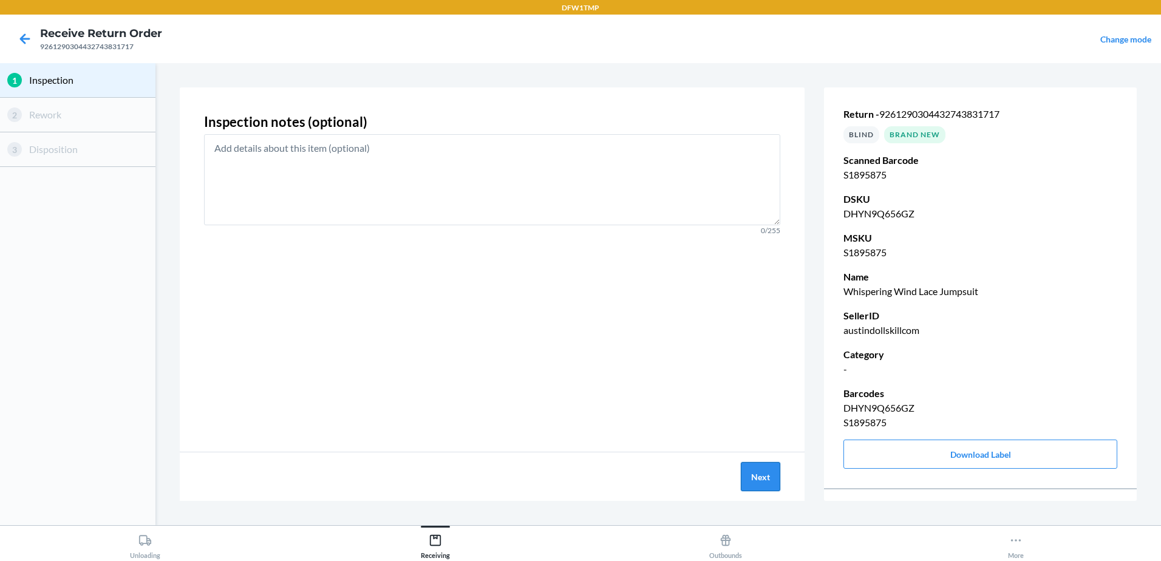
click at [770, 480] on button "Next" at bounding box center [760, 476] width 39 height 29
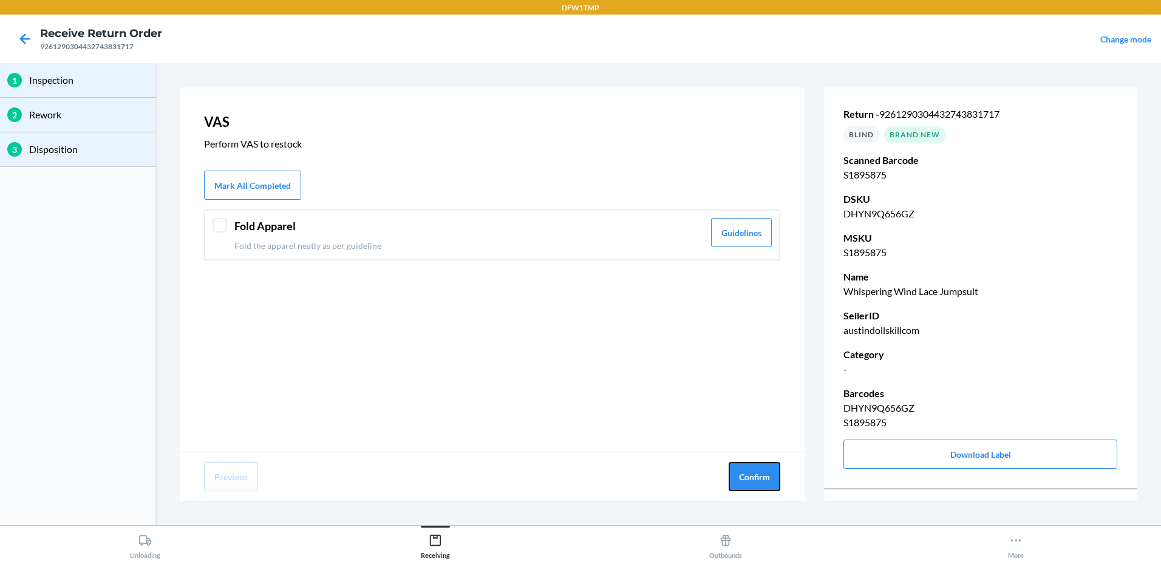
click at [770, 480] on button "Confirm" at bounding box center [755, 476] width 52 height 29
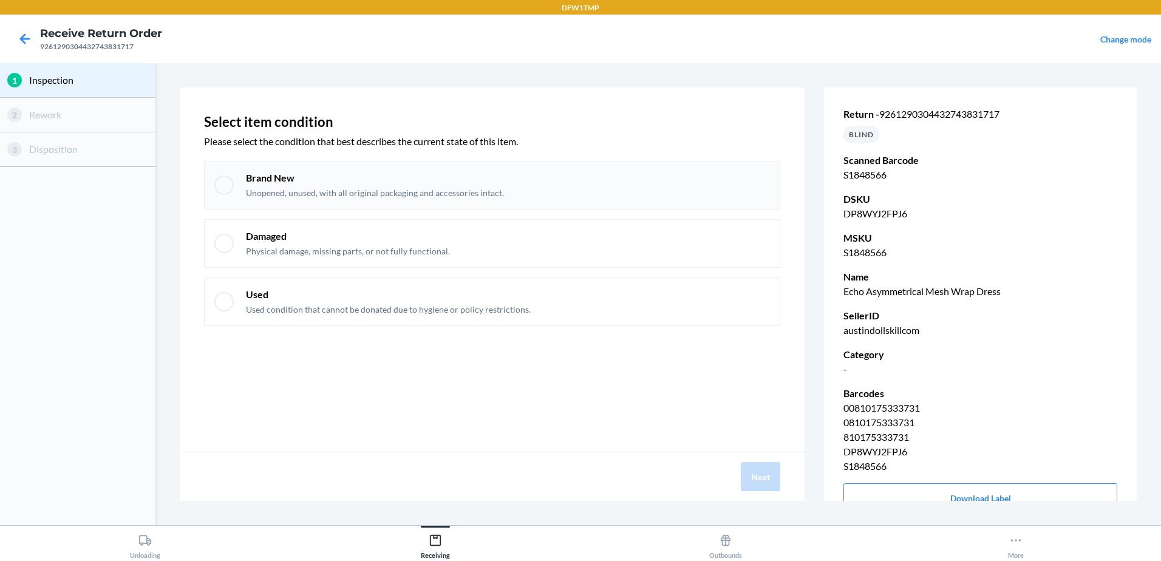
drag, startPoint x: 218, startPoint y: 190, endPoint x: 224, endPoint y: 192, distance: 6.5
click at [220, 190] on div at bounding box center [223, 184] width 19 height 19
click at [756, 474] on button "Next" at bounding box center [760, 476] width 39 height 29
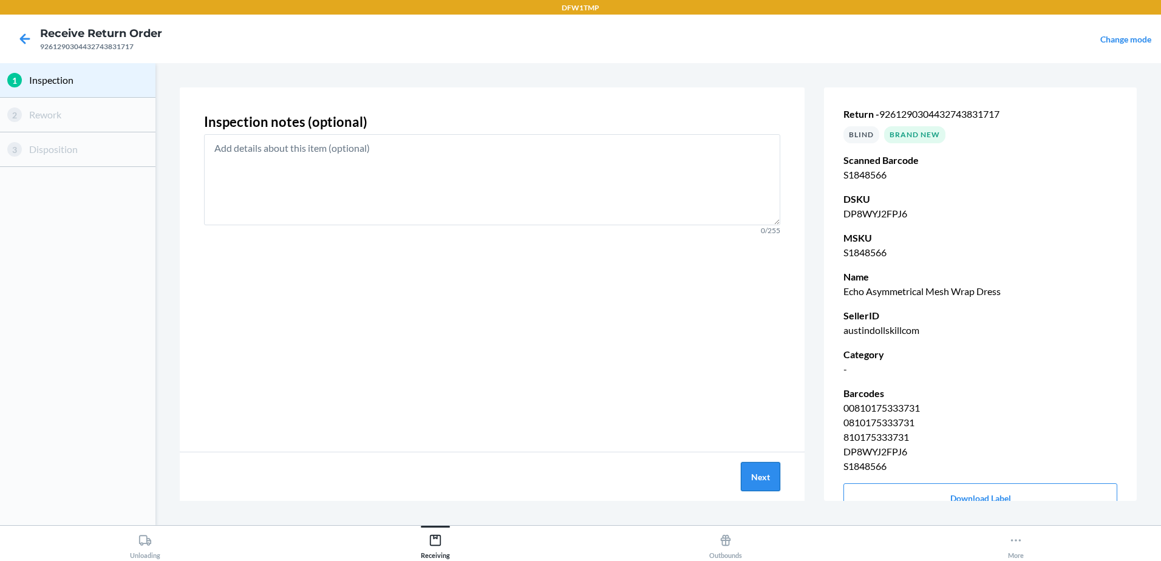
click at [756, 474] on button "Next" at bounding box center [760, 476] width 39 height 29
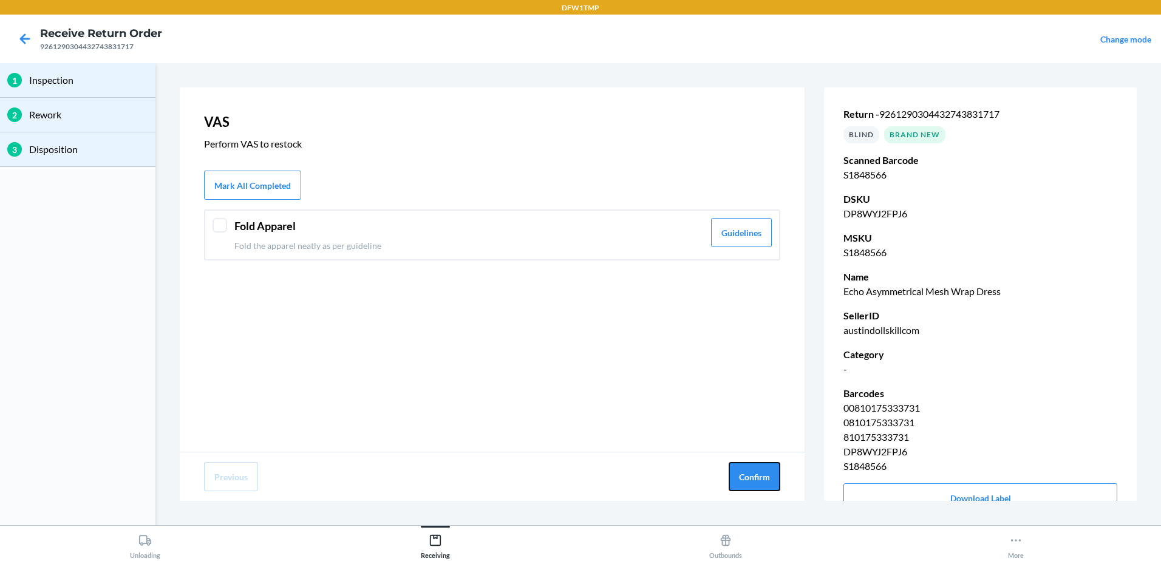
click at [756, 474] on button "Confirm" at bounding box center [755, 476] width 52 height 29
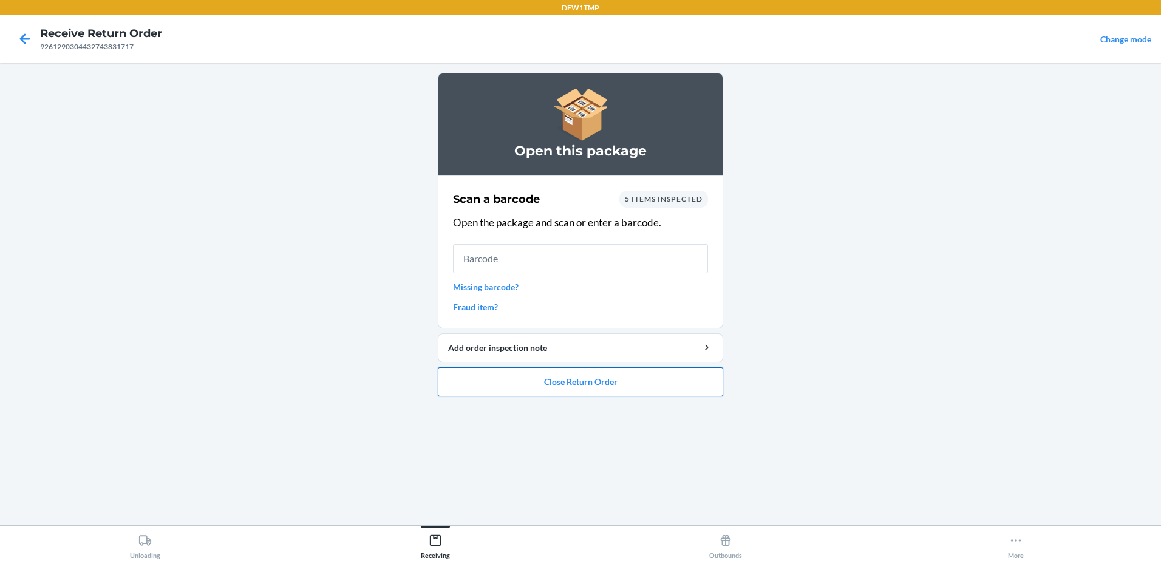
click at [481, 378] on button "Close Return Order" at bounding box center [580, 381] width 285 height 29
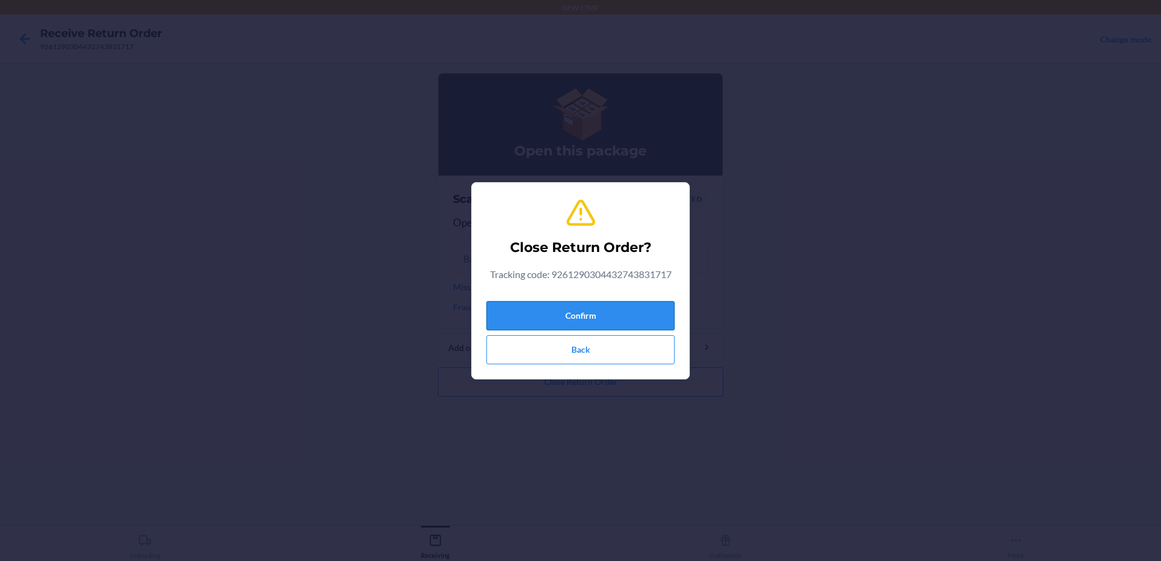
click at [609, 305] on button "Confirm" at bounding box center [580, 315] width 188 height 29
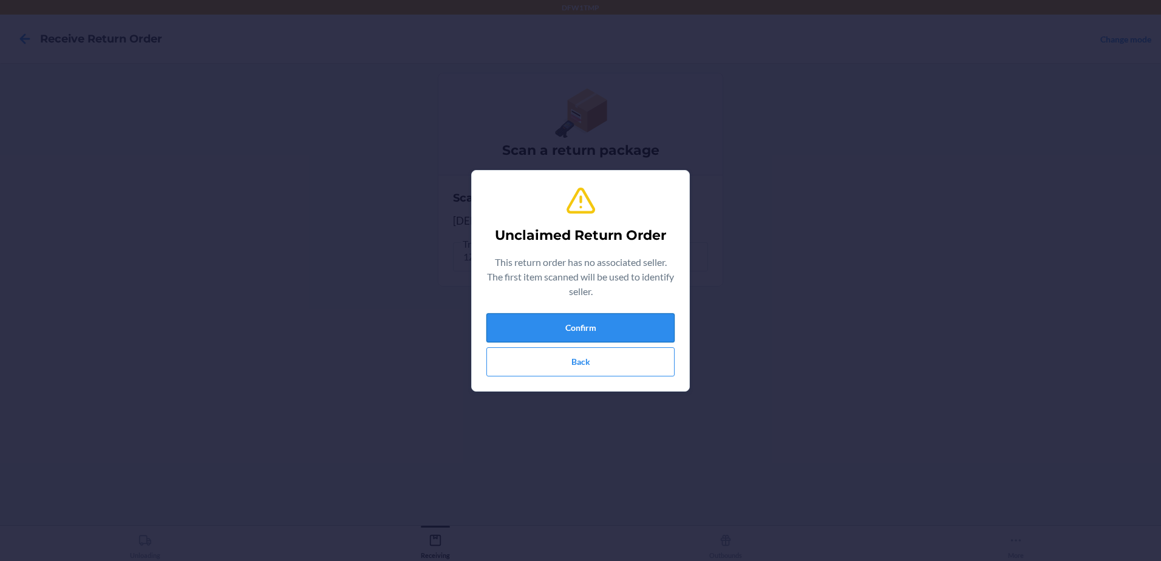
click at [654, 325] on button "Confirm" at bounding box center [580, 327] width 188 height 29
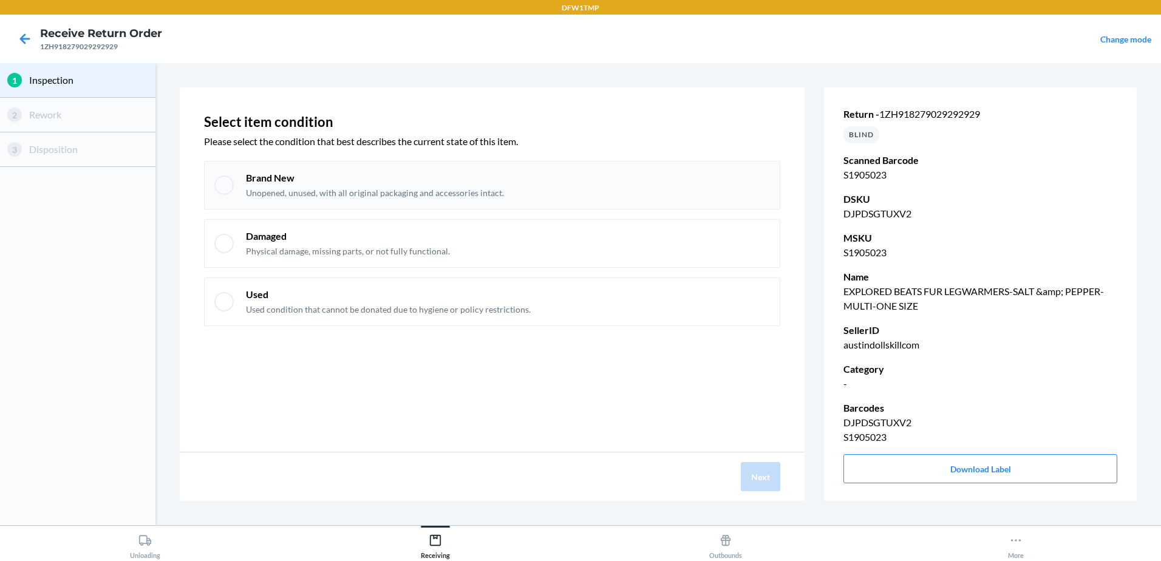
click at [219, 184] on div at bounding box center [223, 184] width 19 height 19
click at [760, 478] on button "Next" at bounding box center [760, 476] width 39 height 29
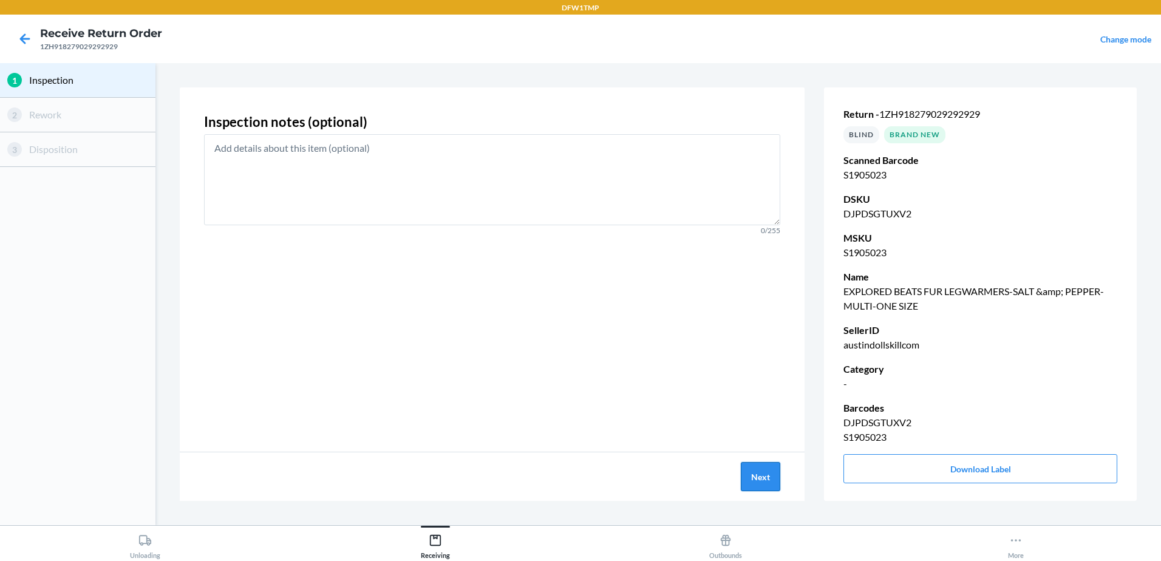
click at [760, 478] on button "Next" at bounding box center [760, 476] width 39 height 29
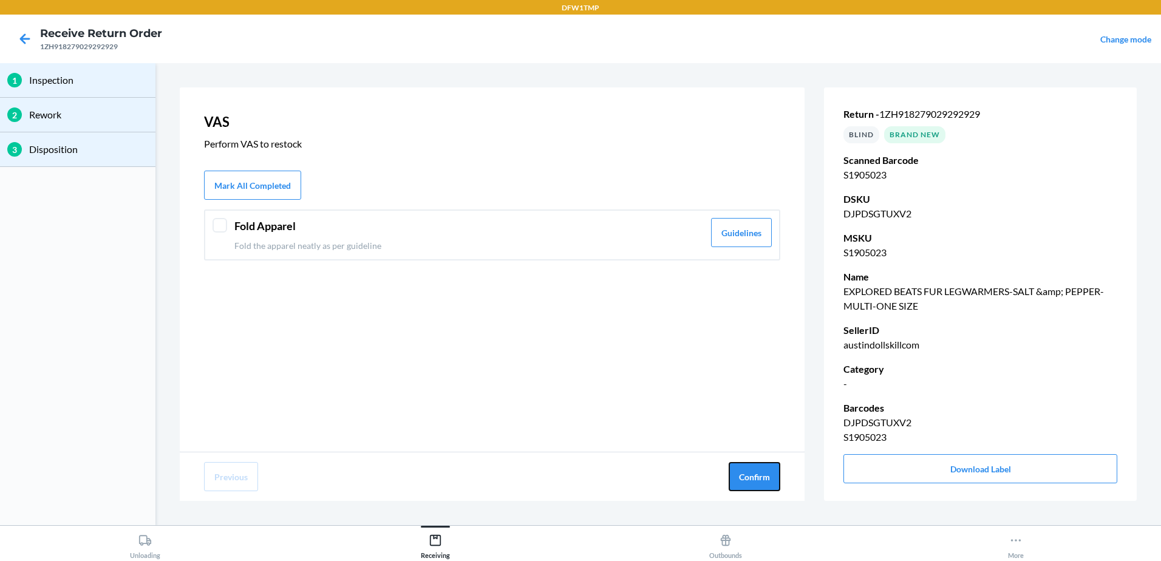
click at [760, 478] on button "Confirm" at bounding box center [755, 476] width 52 height 29
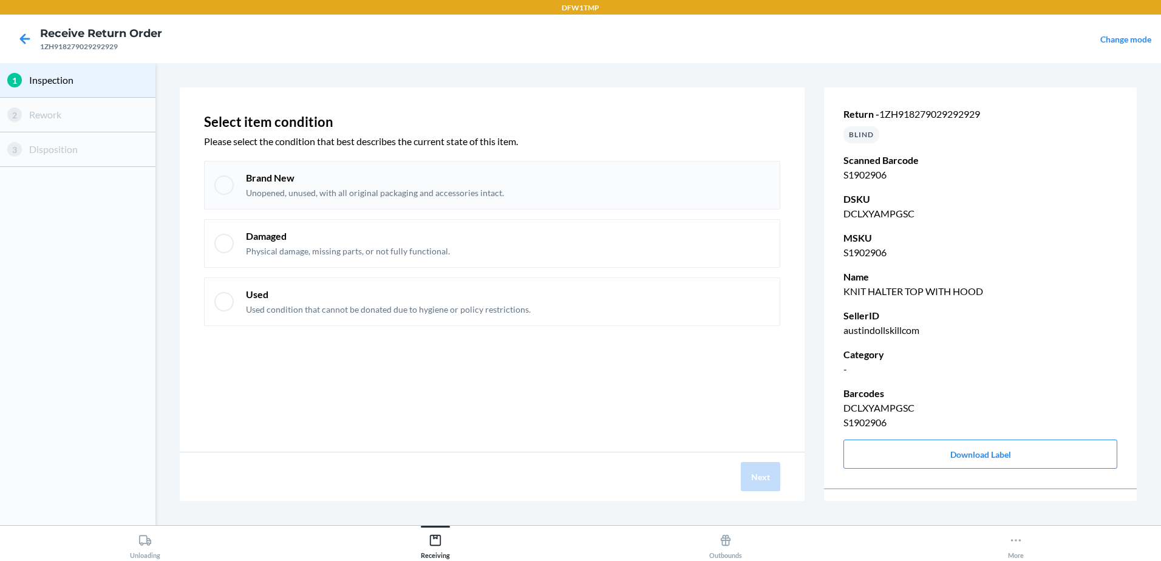
click at [227, 189] on div at bounding box center [223, 184] width 19 height 19
click at [755, 468] on button "Next" at bounding box center [760, 476] width 39 height 29
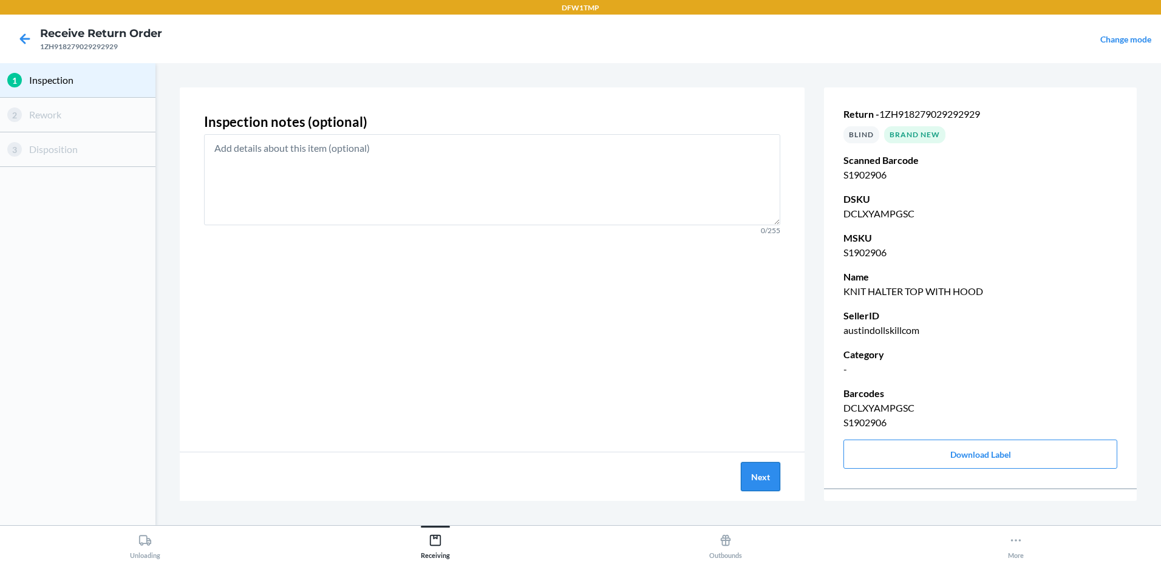
click at [755, 468] on button "Next" at bounding box center [760, 476] width 39 height 29
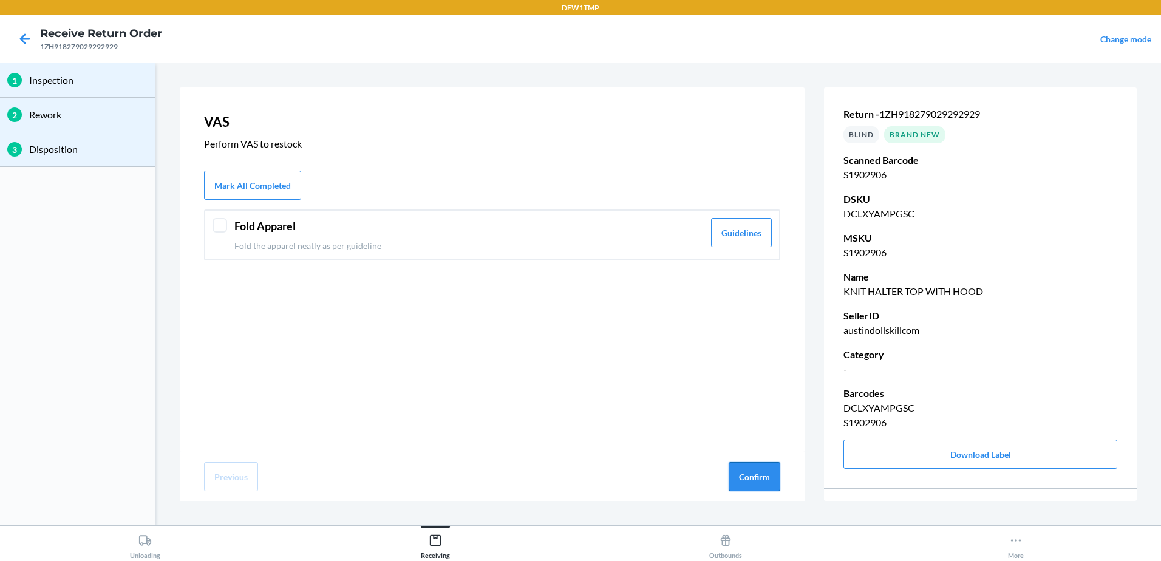
click at [755, 468] on button "Confirm" at bounding box center [755, 476] width 52 height 29
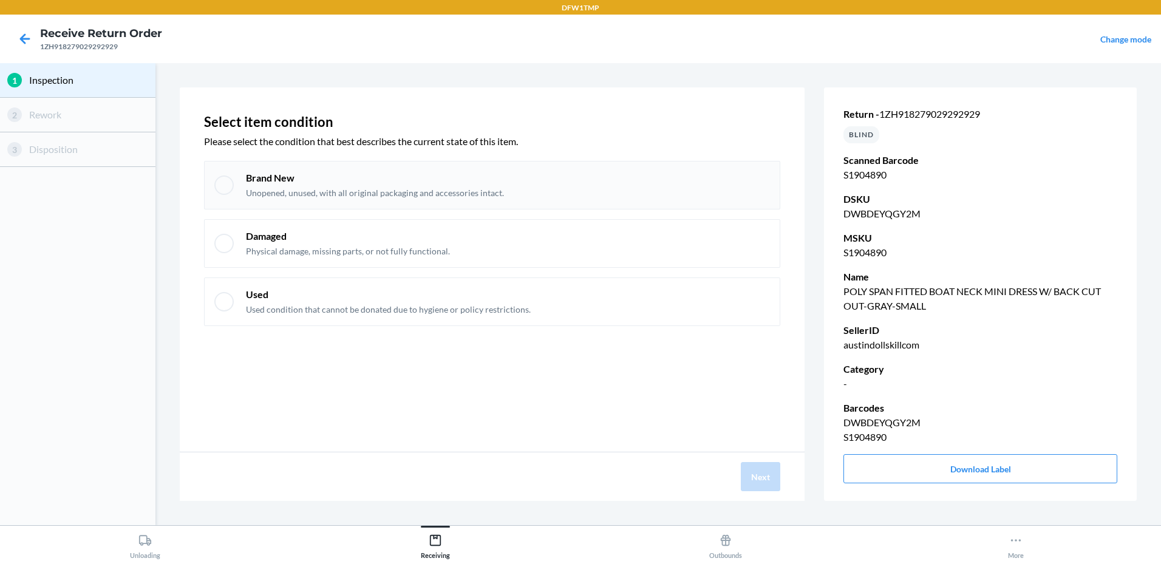
click at [221, 185] on div at bounding box center [223, 184] width 19 height 19
click at [755, 474] on button "Next" at bounding box center [760, 476] width 39 height 29
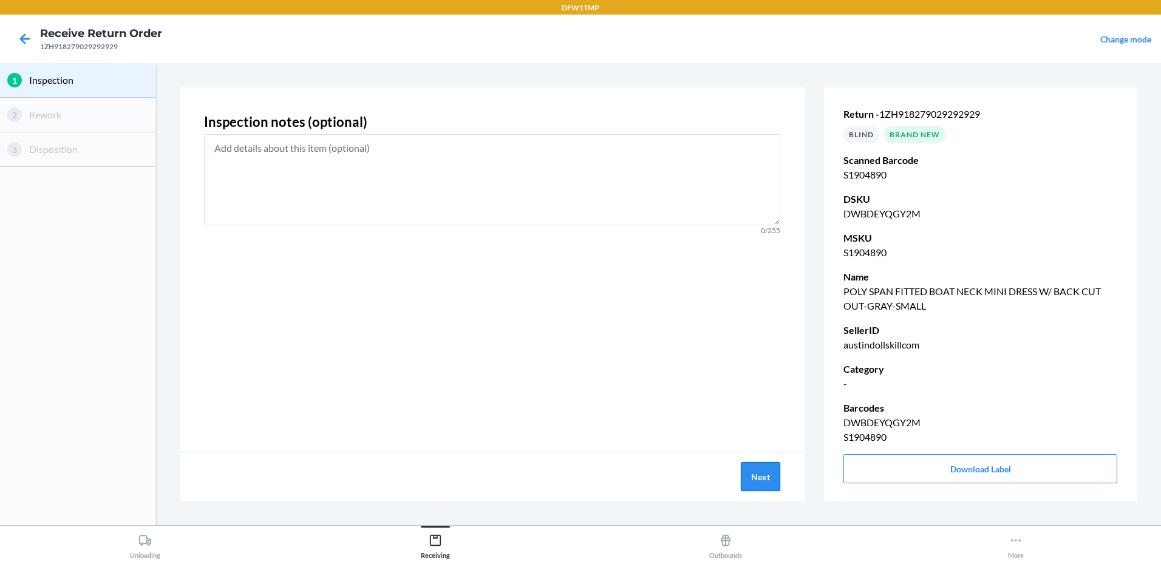
click at [757, 478] on button "Next" at bounding box center [760, 476] width 39 height 29
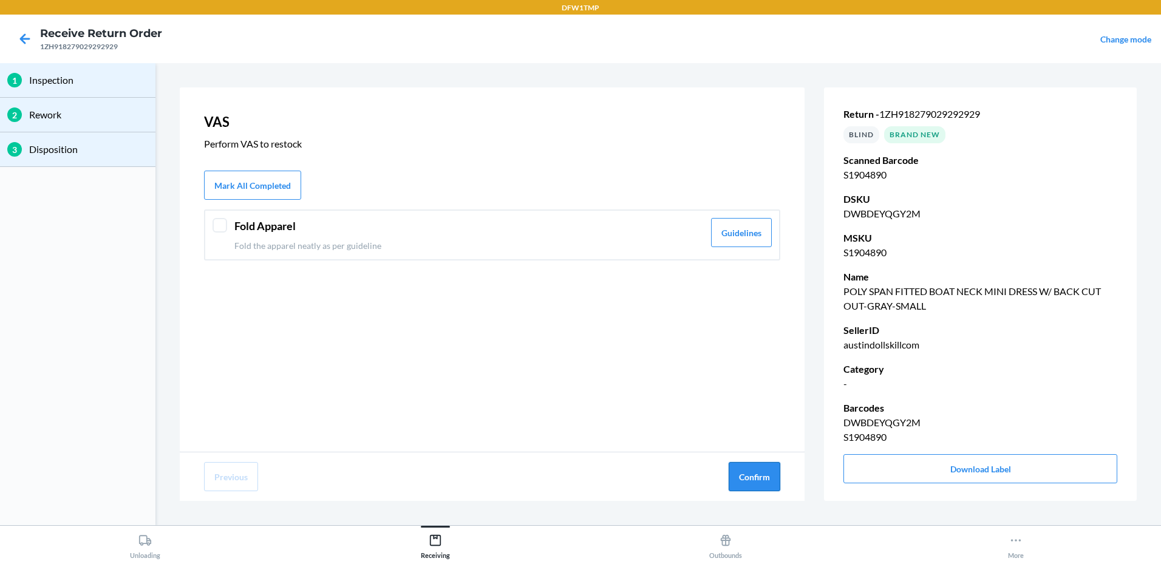
click at [760, 478] on button "Confirm" at bounding box center [755, 476] width 52 height 29
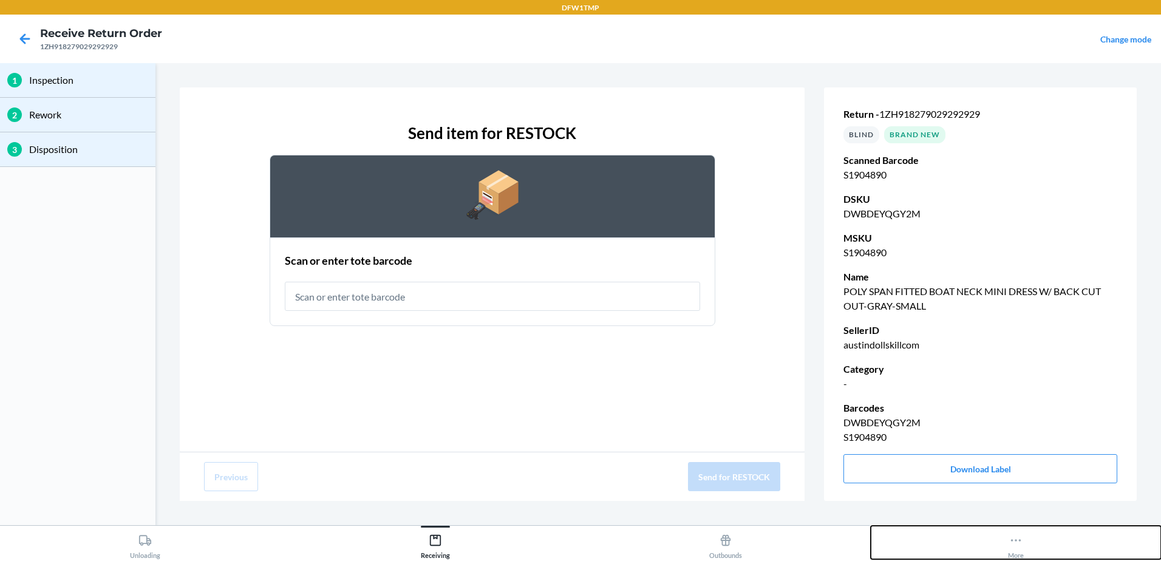
click at [1010, 543] on icon at bounding box center [1015, 540] width 13 height 13
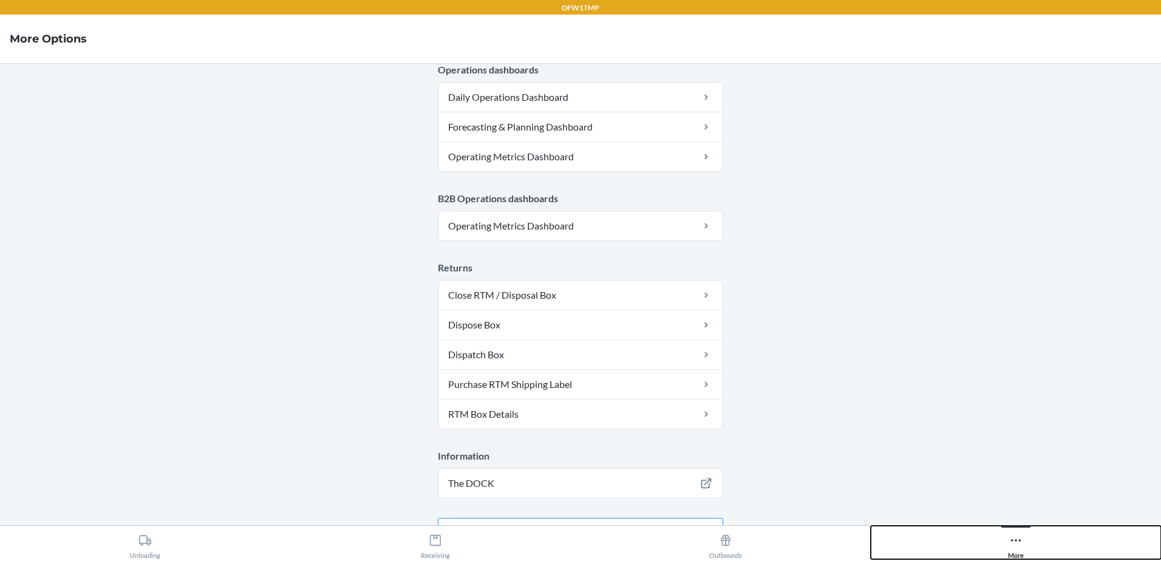
scroll to position [606, 0]
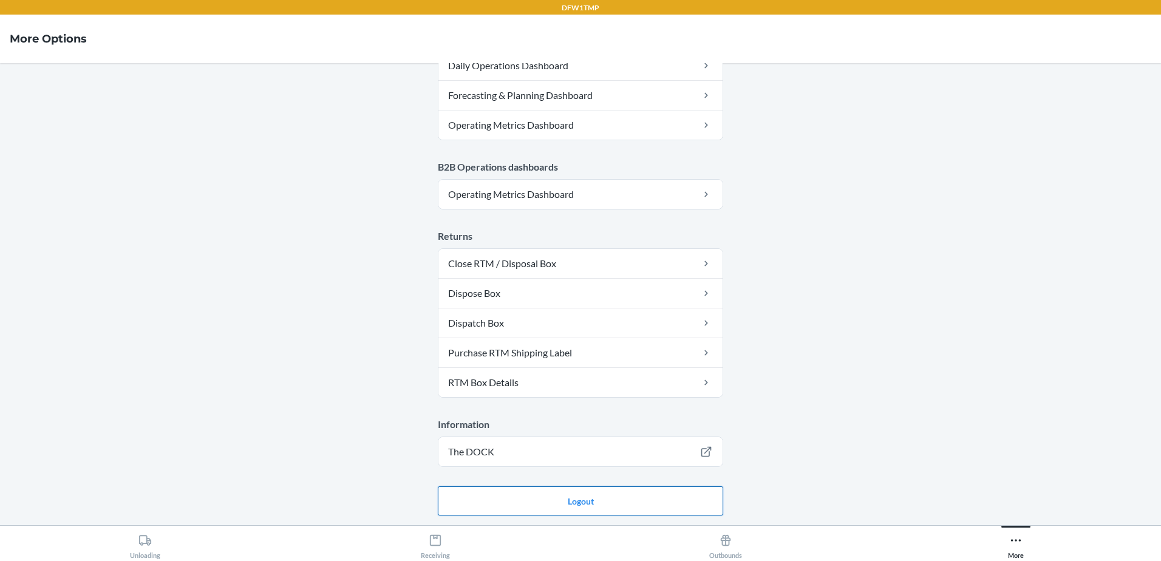
click at [641, 505] on button "Logout" at bounding box center [580, 500] width 285 height 29
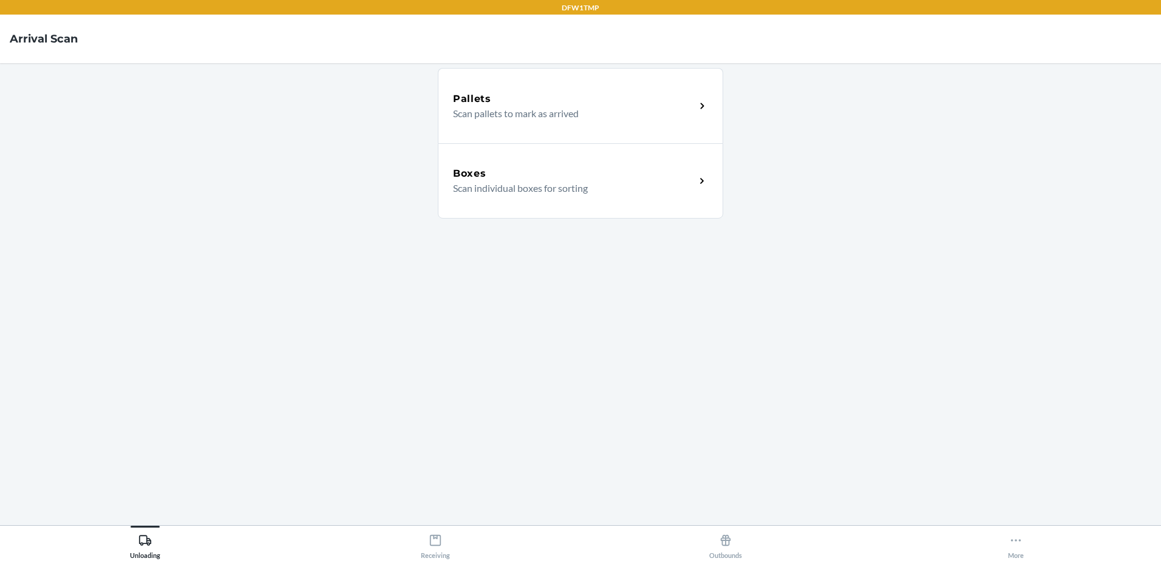
click at [528, 165] on div "Boxes Scan individual boxes for sorting" at bounding box center [580, 180] width 285 height 75
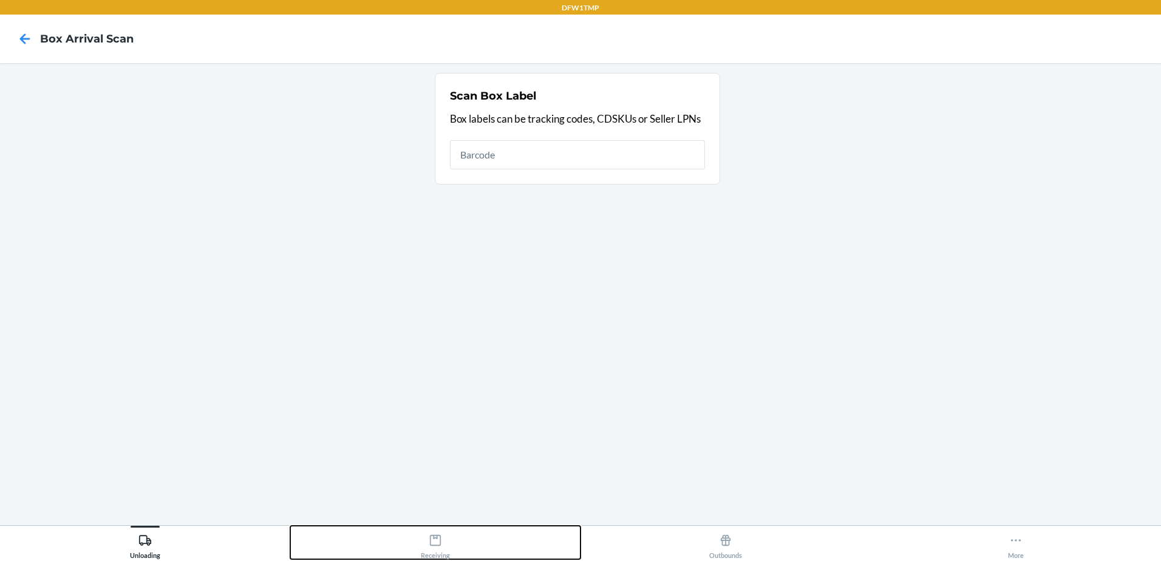
click at [440, 545] on icon at bounding box center [435, 540] width 13 height 13
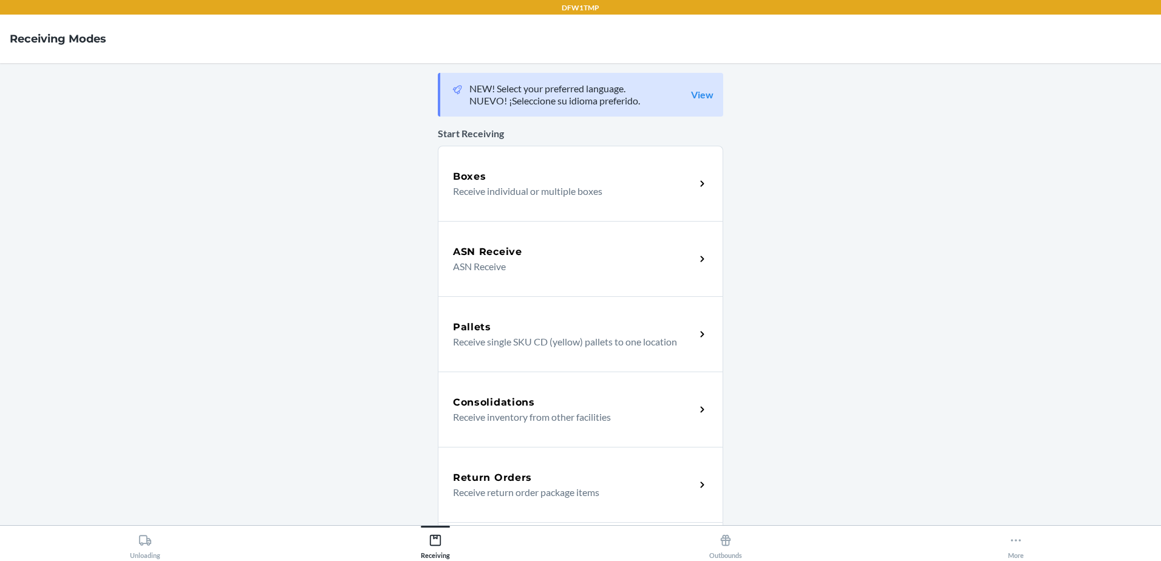
click at [485, 497] on p "Receive return order package items" at bounding box center [569, 492] width 233 height 15
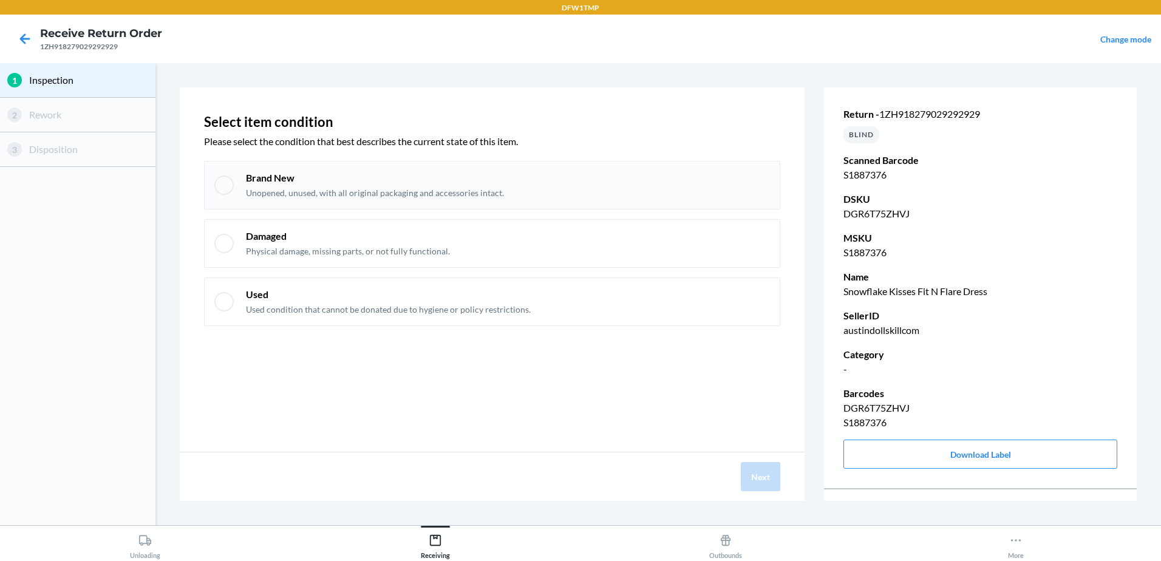
drag, startPoint x: 215, startPoint y: 183, endPoint x: 212, endPoint y: 205, distance: 22.1
click at [215, 188] on div at bounding box center [223, 184] width 19 height 19
checkbox input "true"
click at [755, 470] on button "Next" at bounding box center [760, 476] width 39 height 29
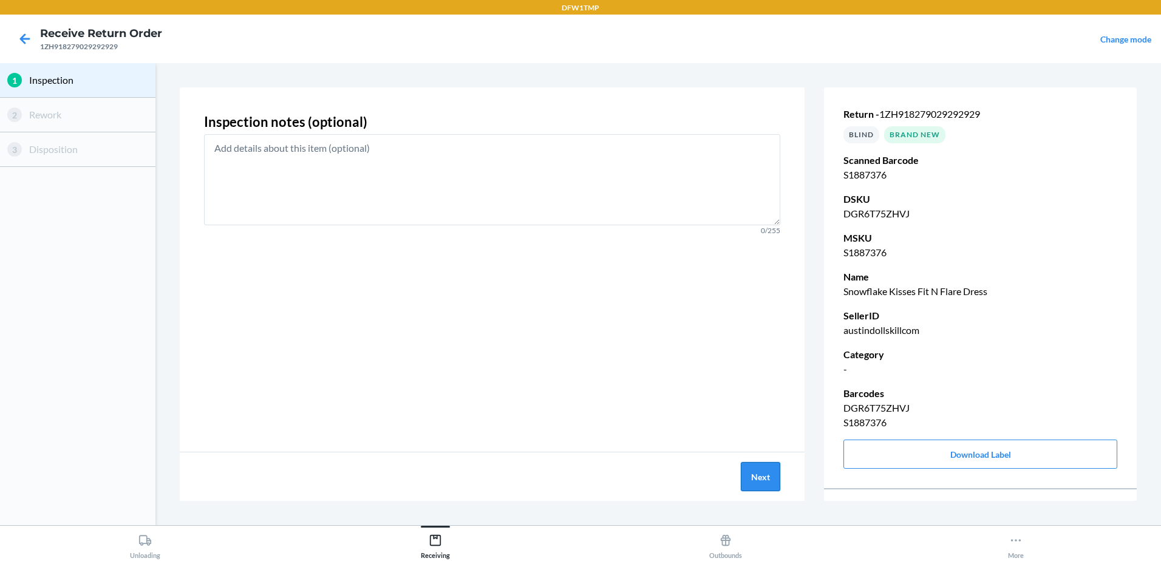
click at [772, 478] on button "Next" at bounding box center [760, 476] width 39 height 29
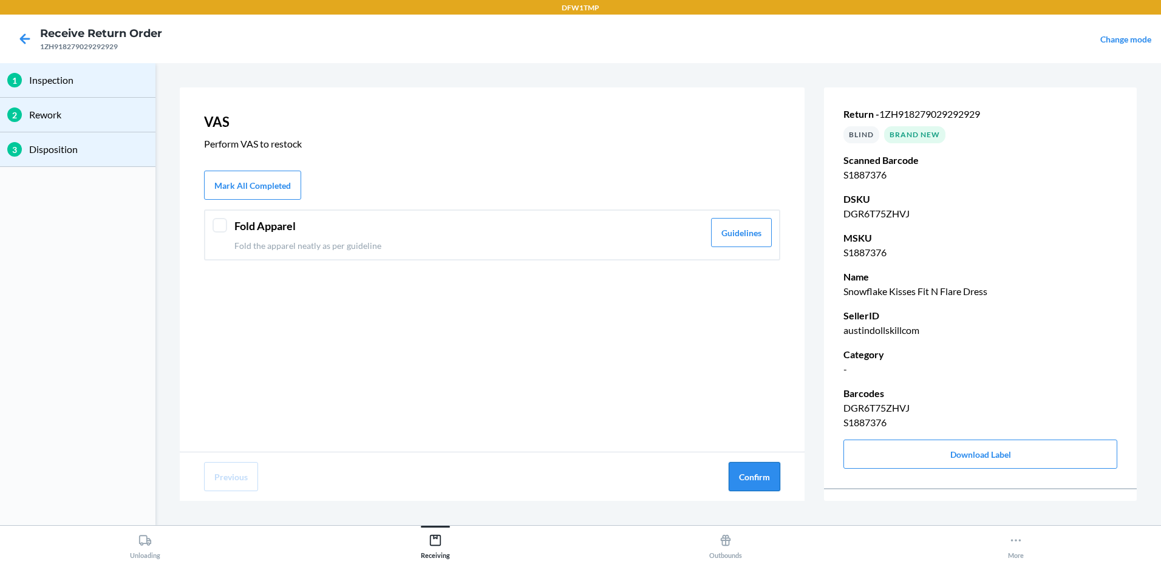
click at [769, 483] on button "Confirm" at bounding box center [755, 476] width 52 height 29
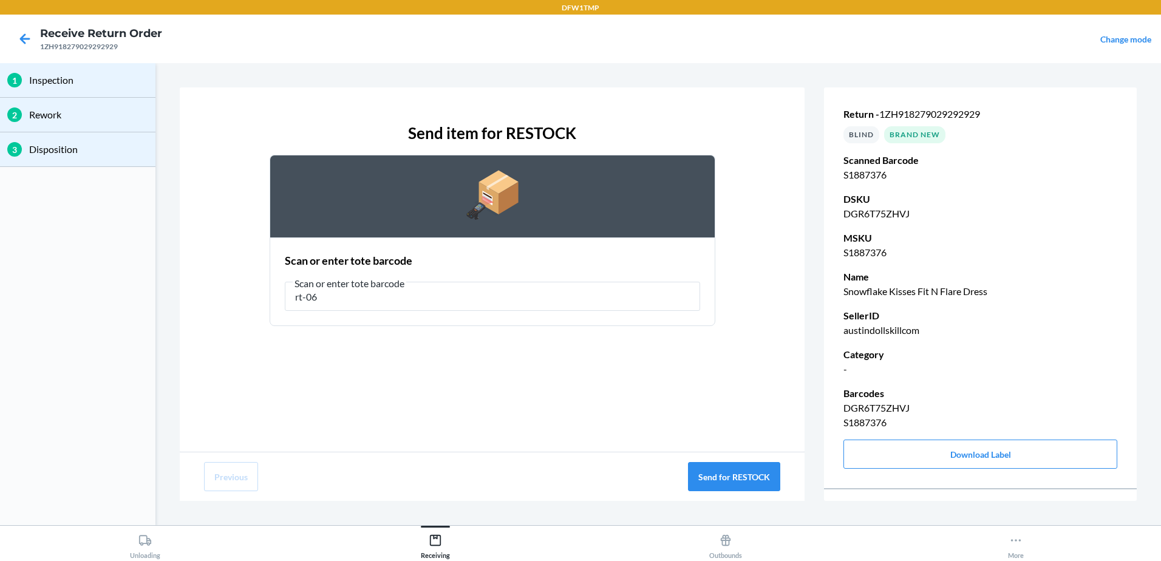
type input "rt-06"
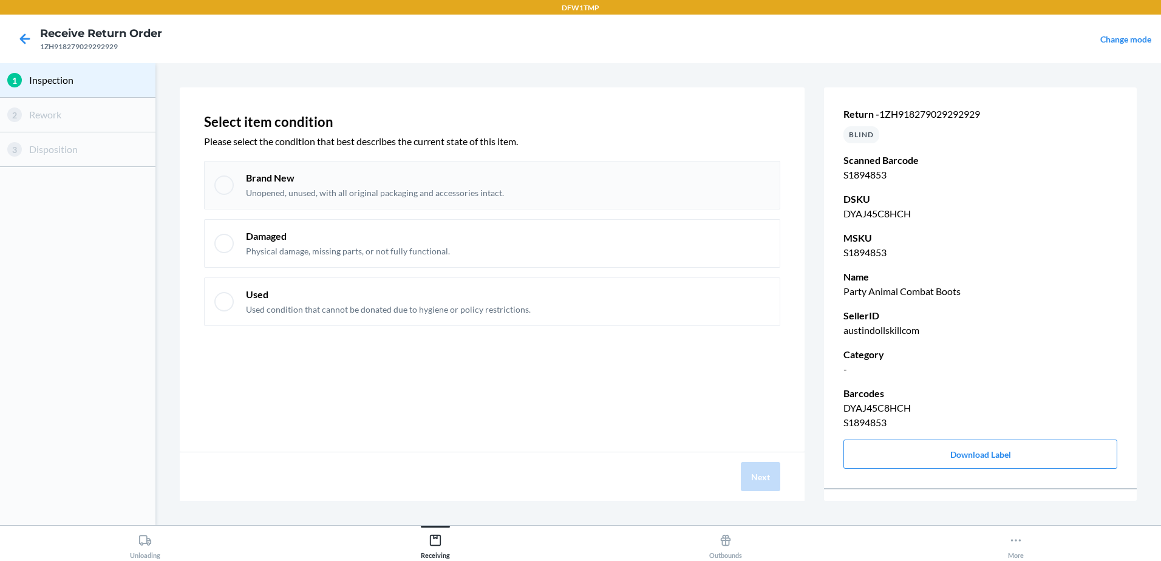
click at [219, 182] on div at bounding box center [223, 184] width 19 height 19
checkbox input "true"
click at [775, 486] on button "Next" at bounding box center [760, 476] width 39 height 29
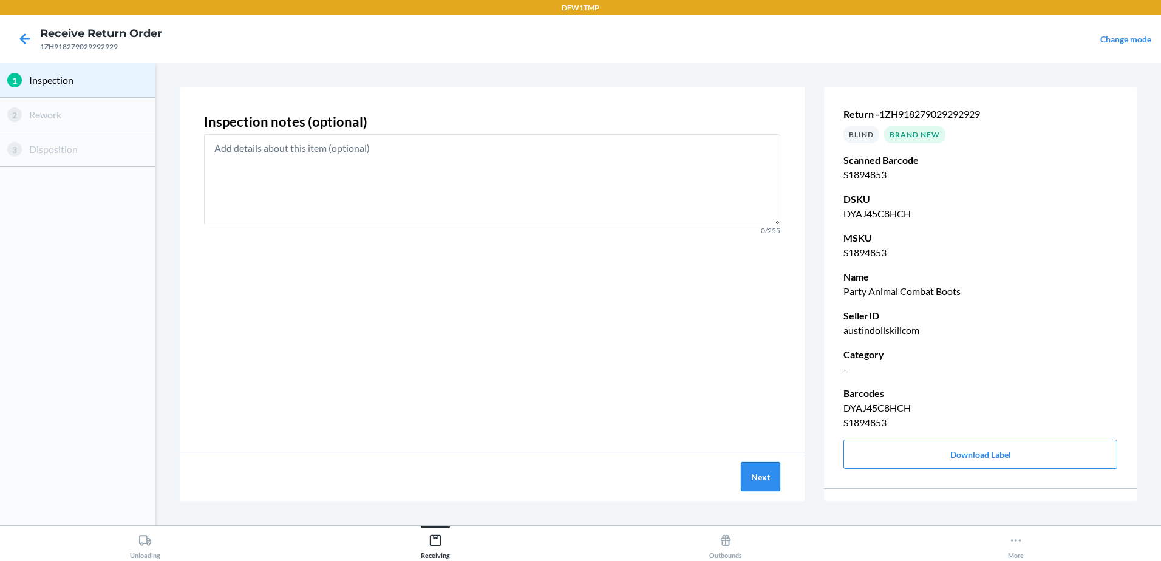
click at [775, 483] on button "Next" at bounding box center [760, 476] width 39 height 29
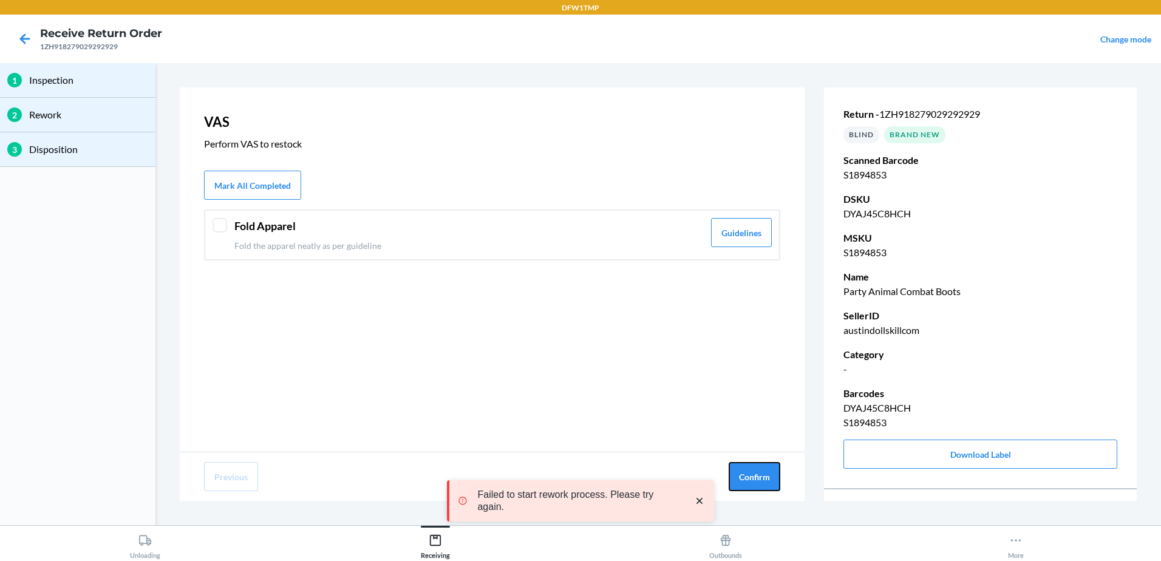
click at [775, 483] on button "Confirm" at bounding box center [755, 476] width 52 height 29
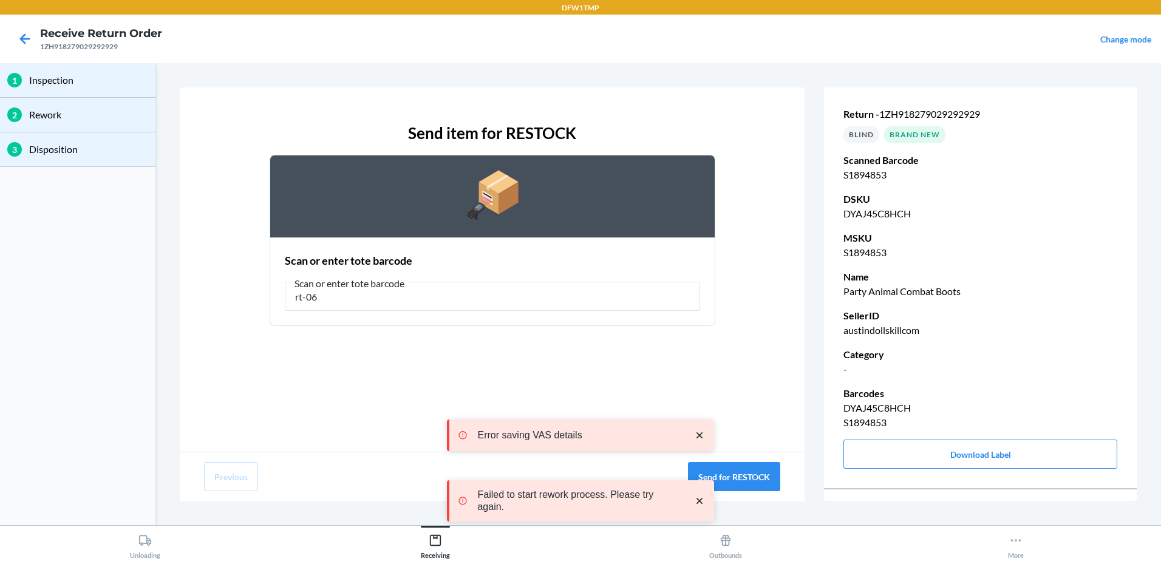
type input "rt-06"
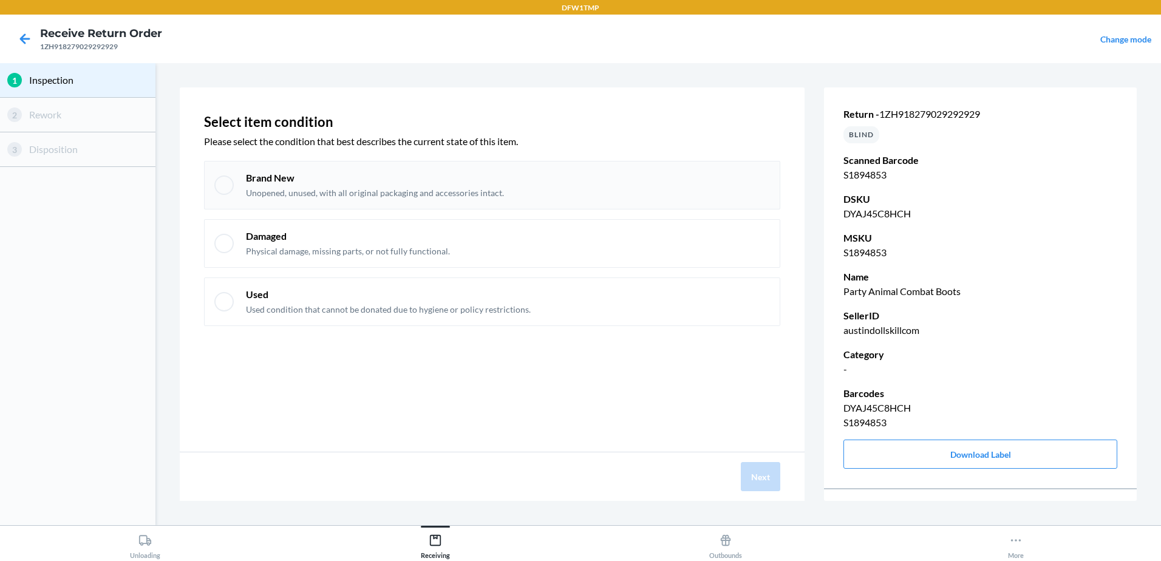
drag, startPoint x: 230, startPoint y: 185, endPoint x: 230, endPoint y: 192, distance: 6.7
click at [232, 188] on div at bounding box center [223, 184] width 19 height 19
checkbox input "true"
click at [767, 477] on button "Next" at bounding box center [760, 476] width 39 height 29
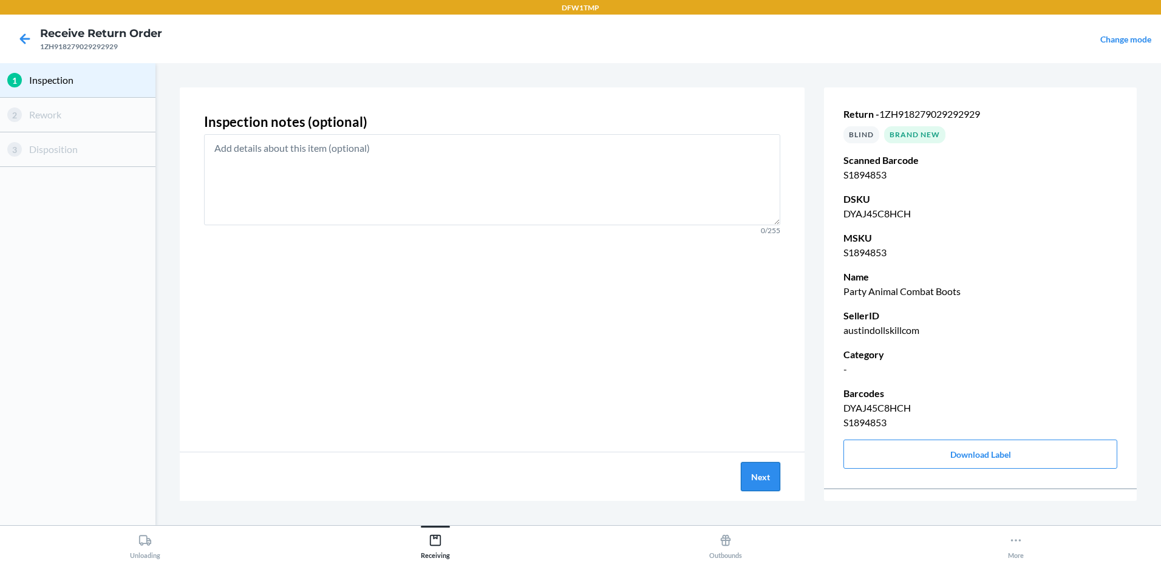
click at [767, 475] on button "Next" at bounding box center [760, 476] width 39 height 29
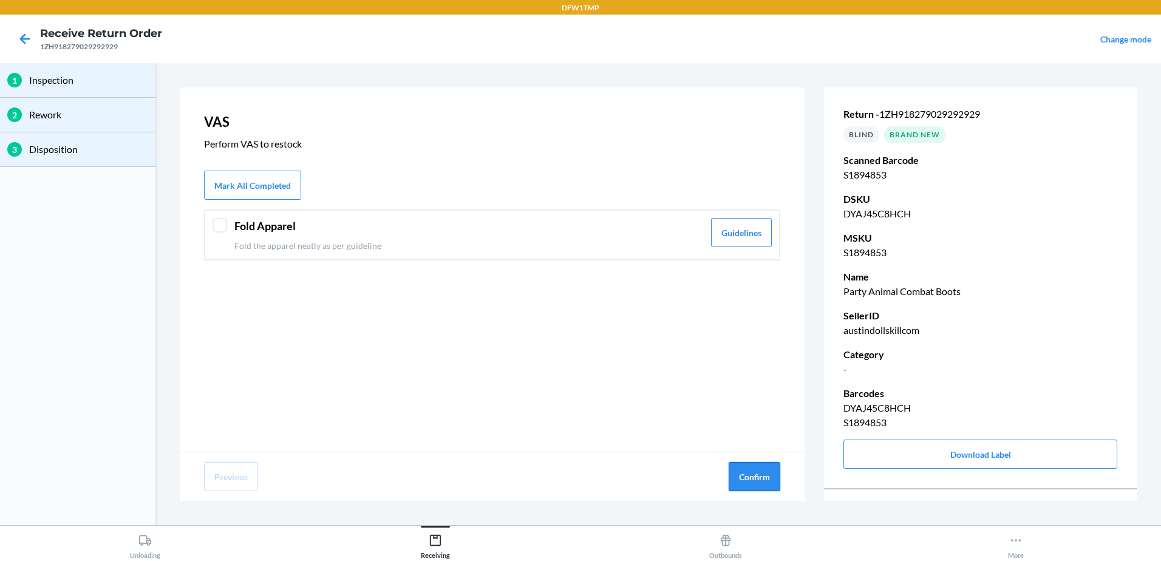
click at [766, 475] on button "Confirm" at bounding box center [755, 476] width 52 height 29
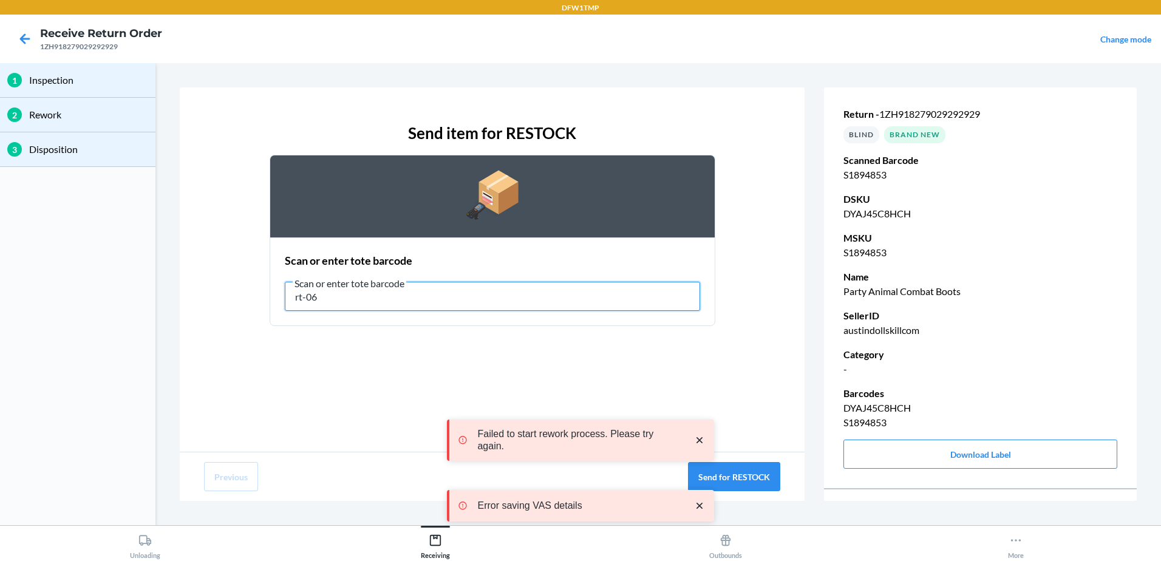
type input "rt-06"
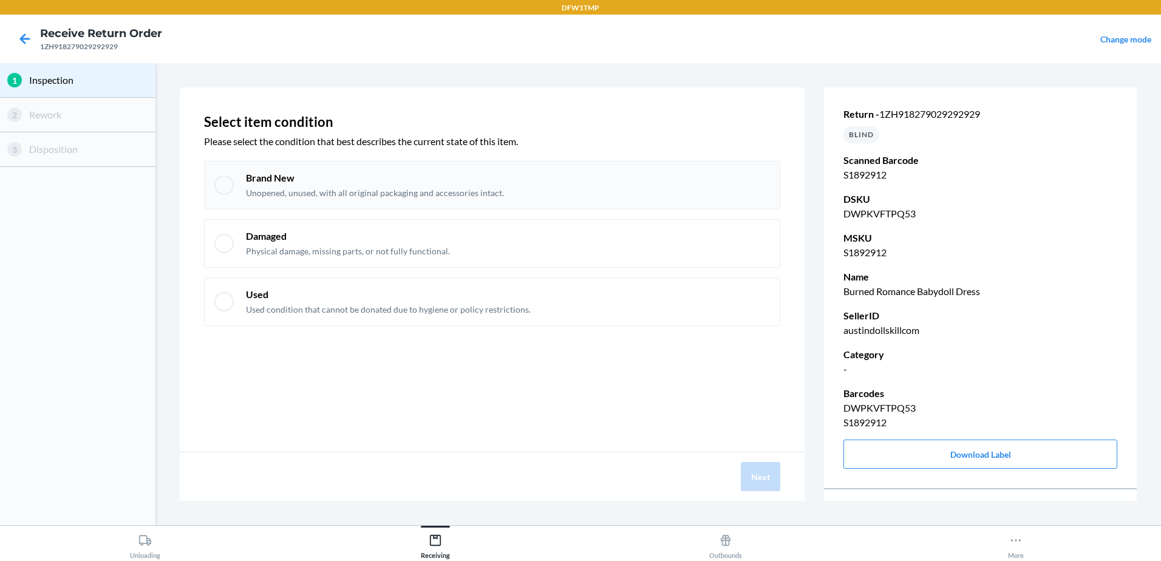
click at [225, 183] on div at bounding box center [223, 184] width 19 height 19
checkbox input "true"
click at [755, 482] on button "Next" at bounding box center [760, 476] width 39 height 29
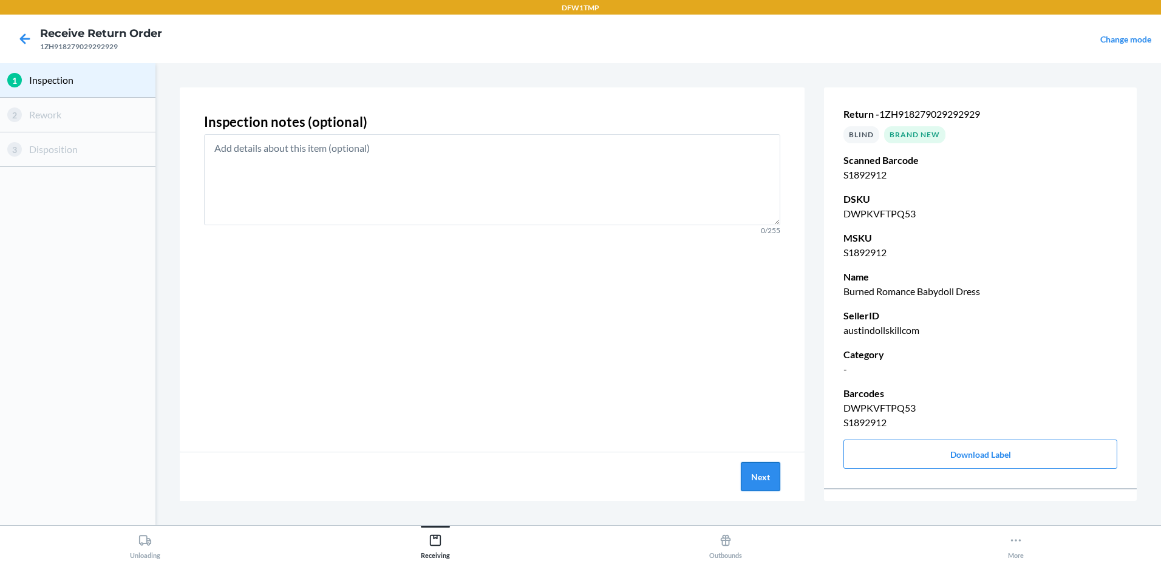
click at [755, 479] on button "Next" at bounding box center [760, 476] width 39 height 29
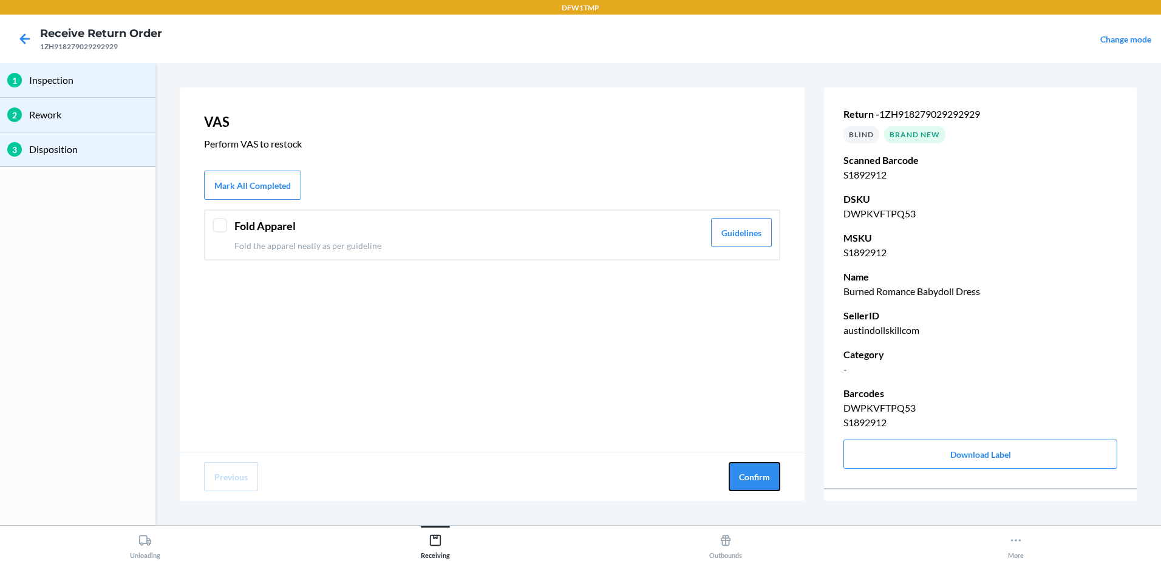
click at [755, 479] on button "Confirm" at bounding box center [755, 476] width 52 height 29
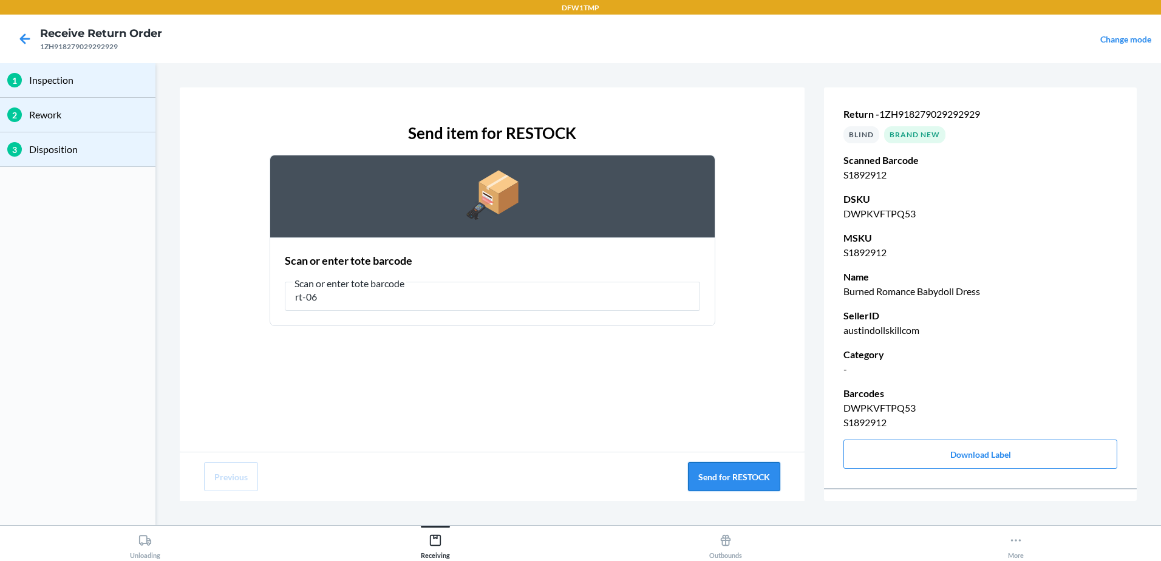
type input "rt-06"
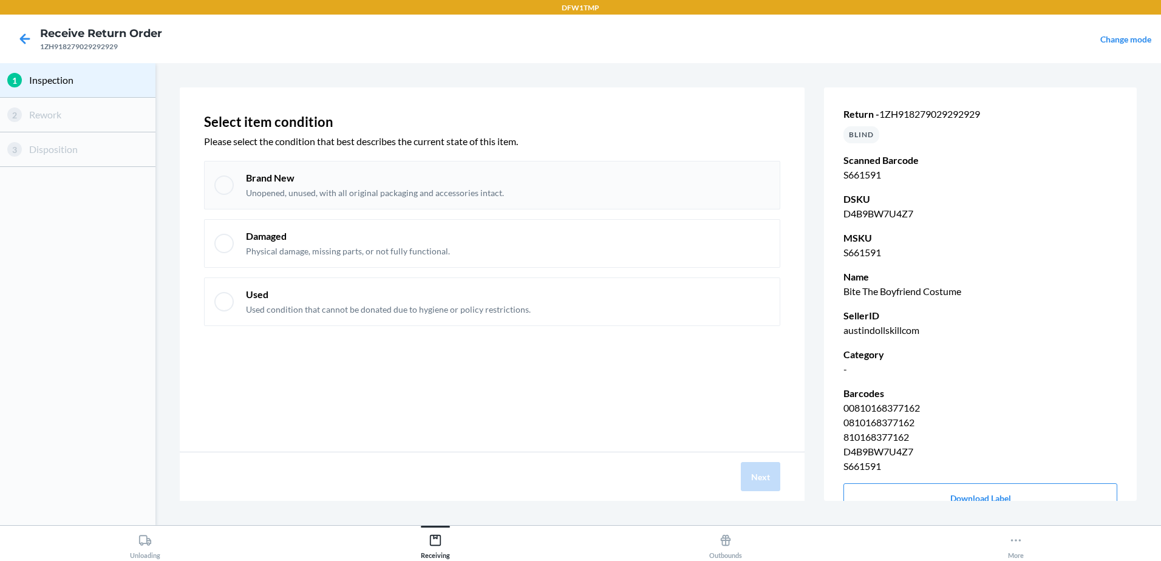
drag, startPoint x: 217, startPoint y: 182, endPoint x: 214, endPoint y: 191, distance: 10.2
click at [219, 185] on div at bounding box center [223, 184] width 19 height 19
checkbox input "true"
click at [758, 480] on button "Next" at bounding box center [760, 476] width 39 height 29
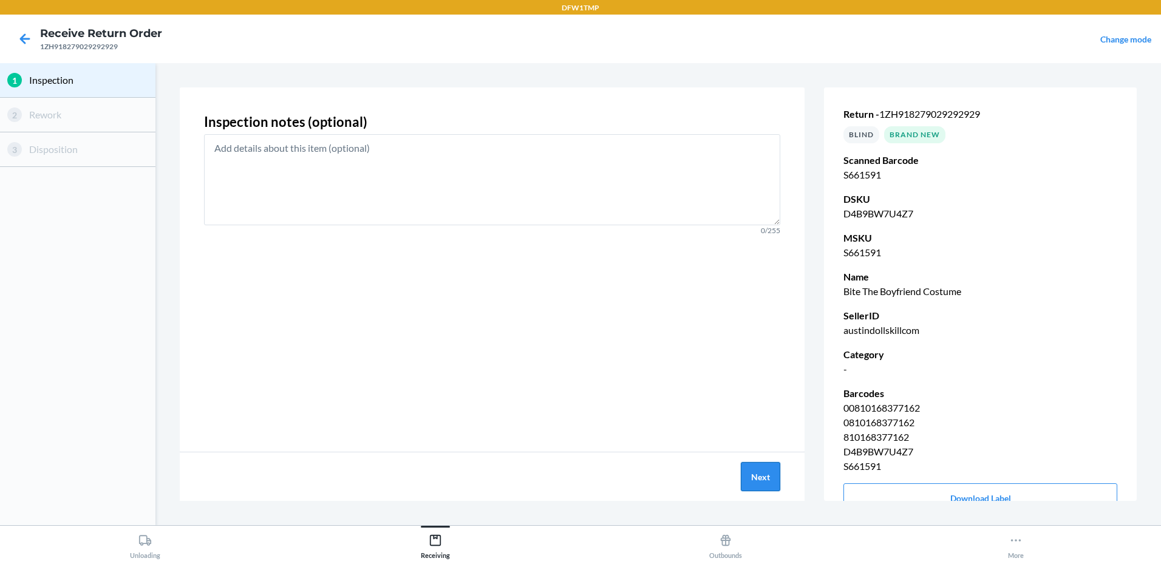
click at [759, 480] on button "Next" at bounding box center [760, 476] width 39 height 29
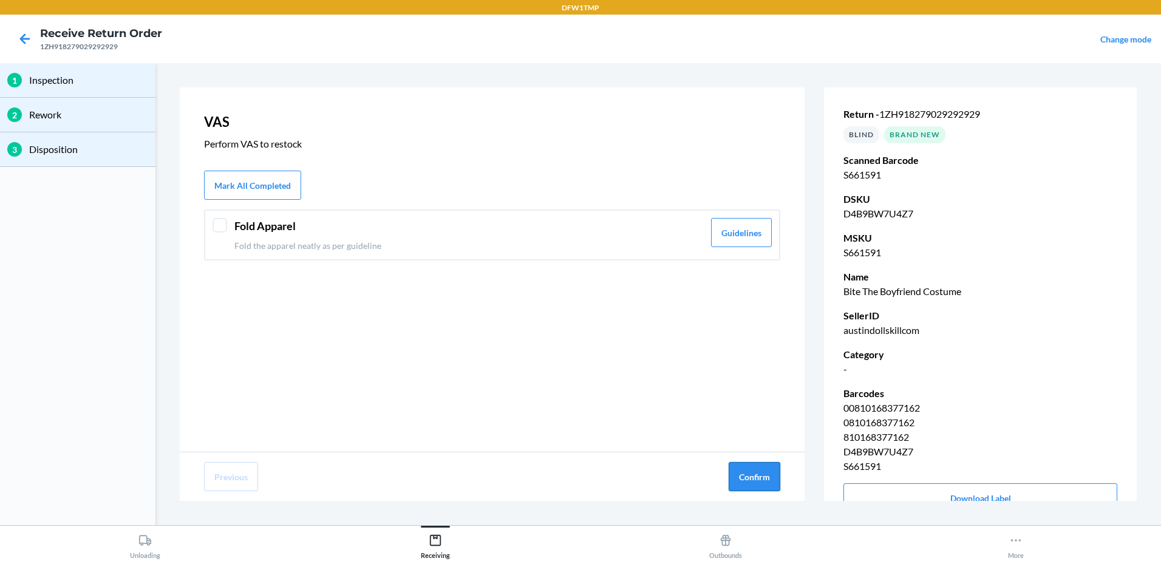
click at [760, 479] on button "Confirm" at bounding box center [755, 476] width 52 height 29
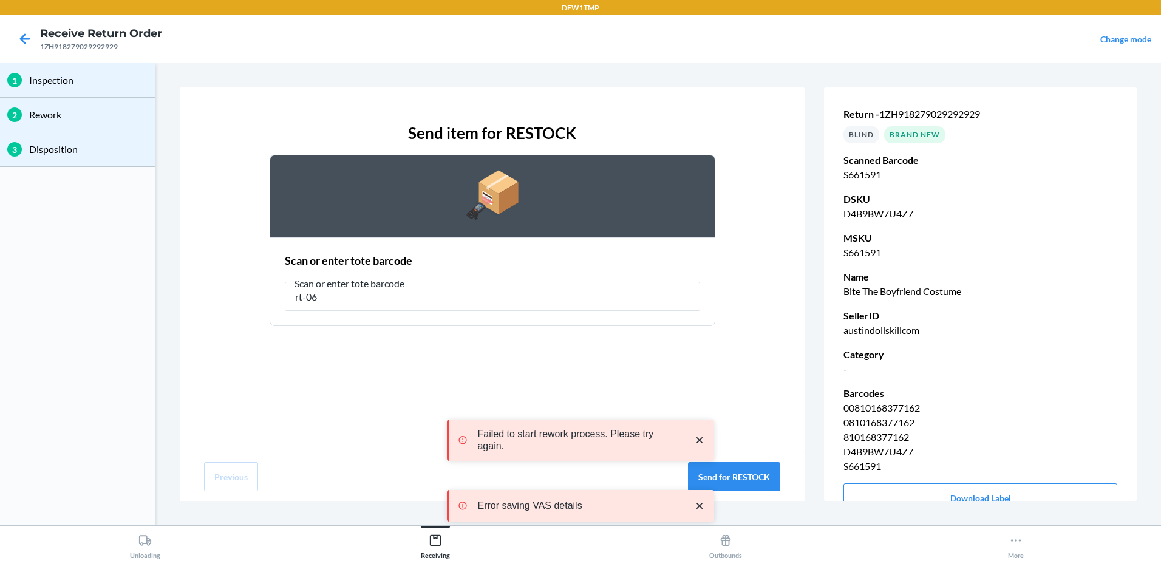
type input "rt-06"
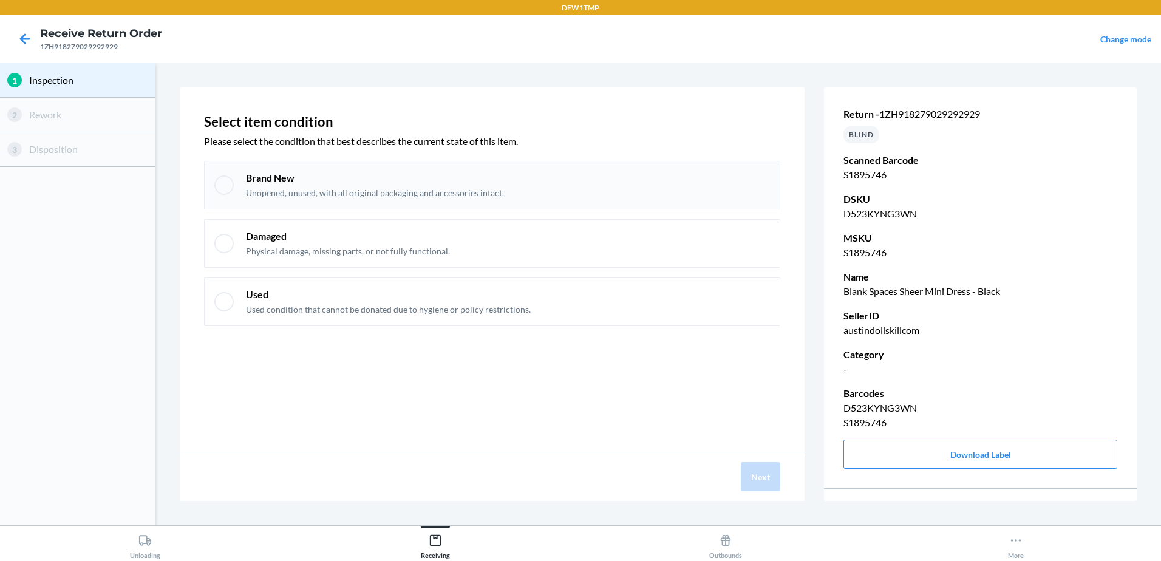
click at [222, 187] on div at bounding box center [223, 184] width 19 height 19
checkbox input "true"
click at [781, 483] on div "Next" at bounding box center [492, 476] width 625 height 49
click at [778, 483] on button "Next" at bounding box center [760, 476] width 39 height 29
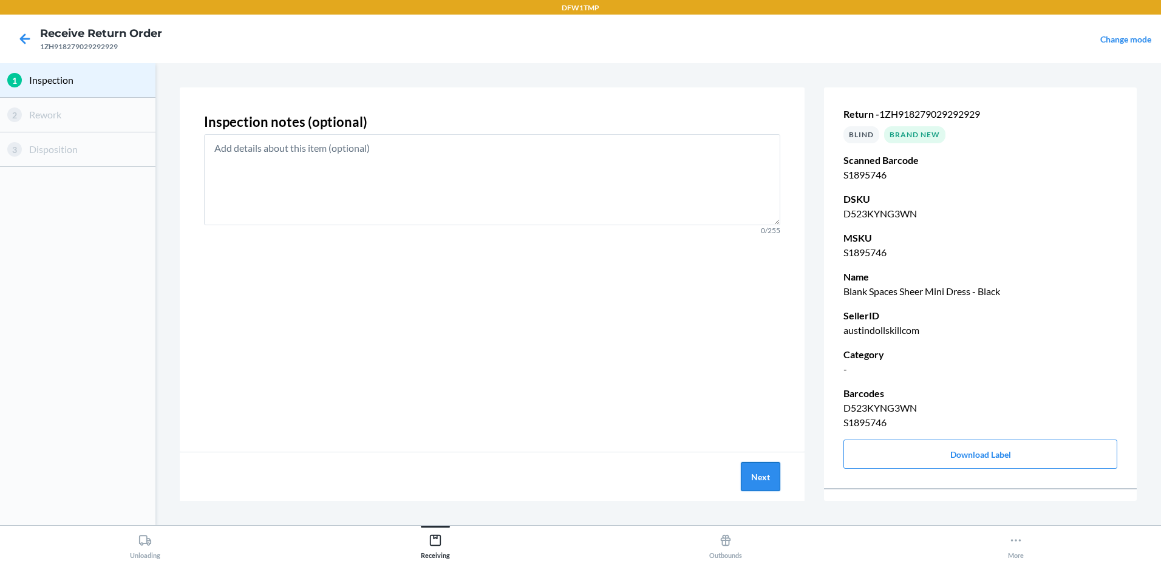
click at [763, 484] on button "Next" at bounding box center [760, 476] width 39 height 29
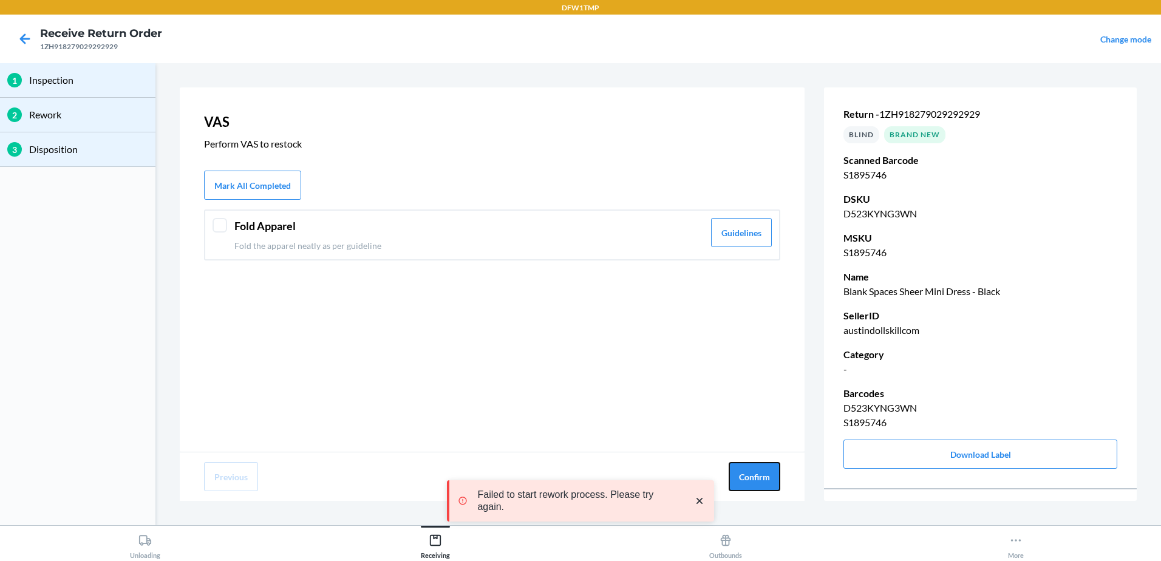
drag, startPoint x: 758, startPoint y: 468, endPoint x: 757, endPoint y: 460, distance: 8.7
click at [757, 460] on div "Previous Confirm" at bounding box center [492, 476] width 625 height 49
click at [757, 468] on button "Confirm" at bounding box center [755, 476] width 52 height 29
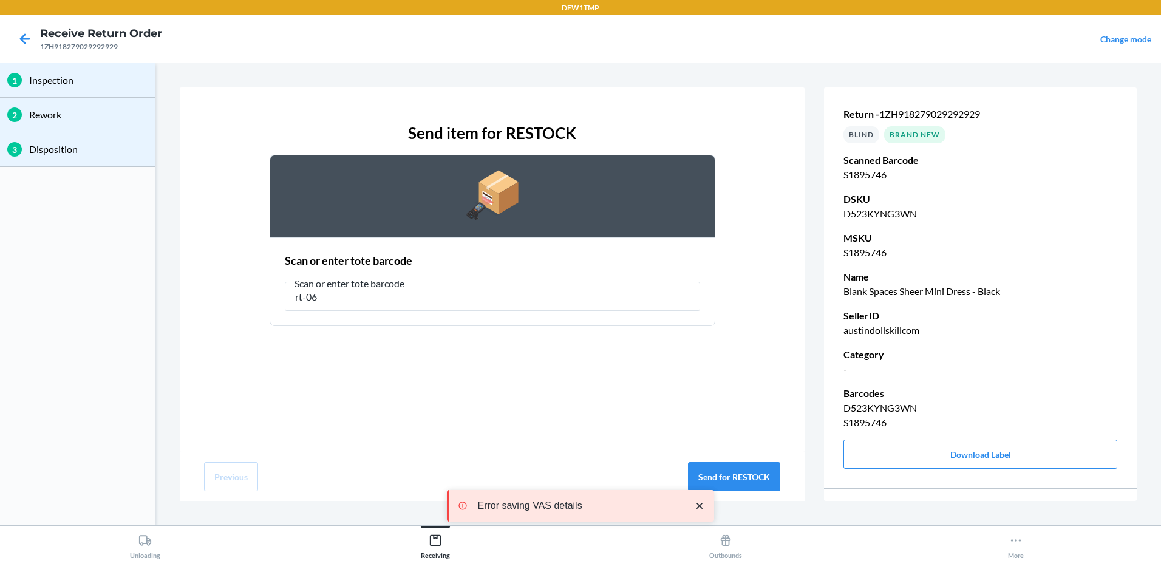
type input "rt-06"
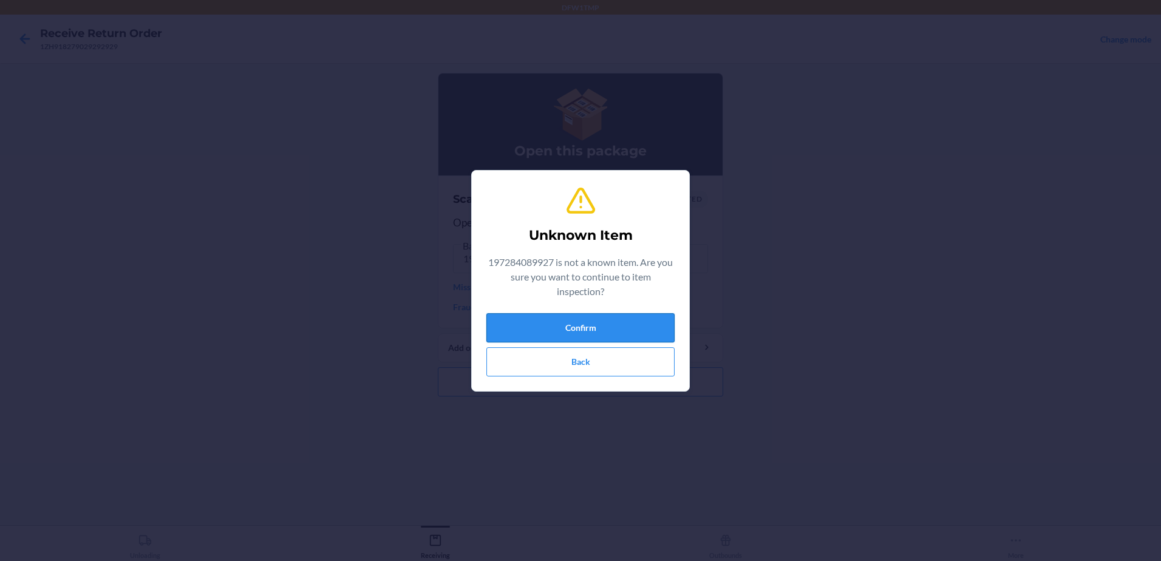
click at [579, 331] on button "Confirm" at bounding box center [580, 327] width 188 height 29
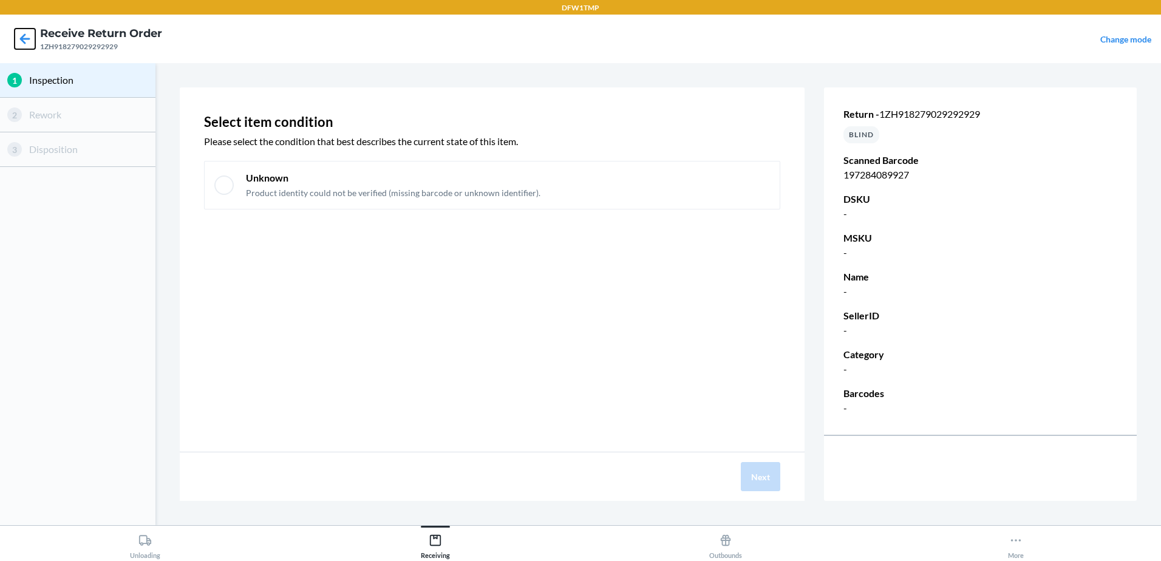
click at [25, 41] on icon at bounding box center [25, 39] width 21 height 21
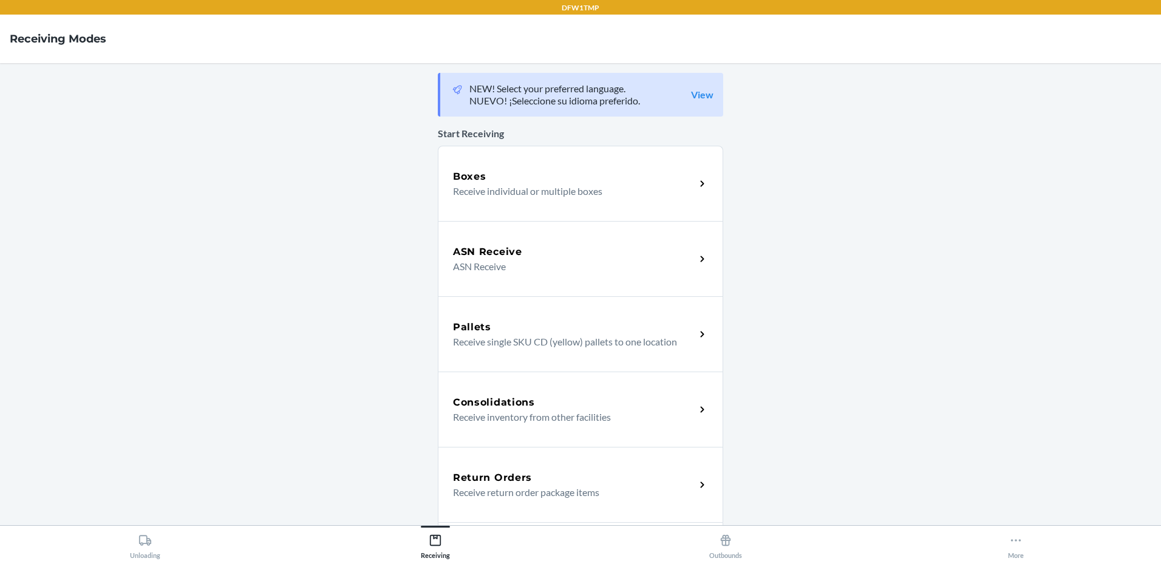
click at [649, 480] on div "Return Orders" at bounding box center [574, 478] width 242 height 15
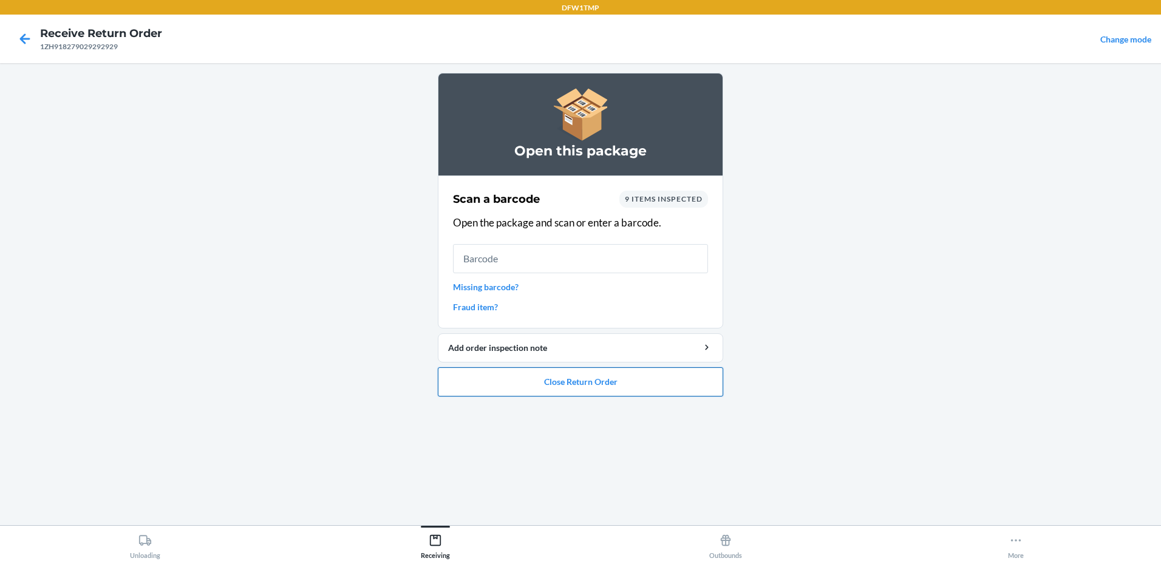
click at [608, 380] on button "Close Return Order" at bounding box center [580, 381] width 285 height 29
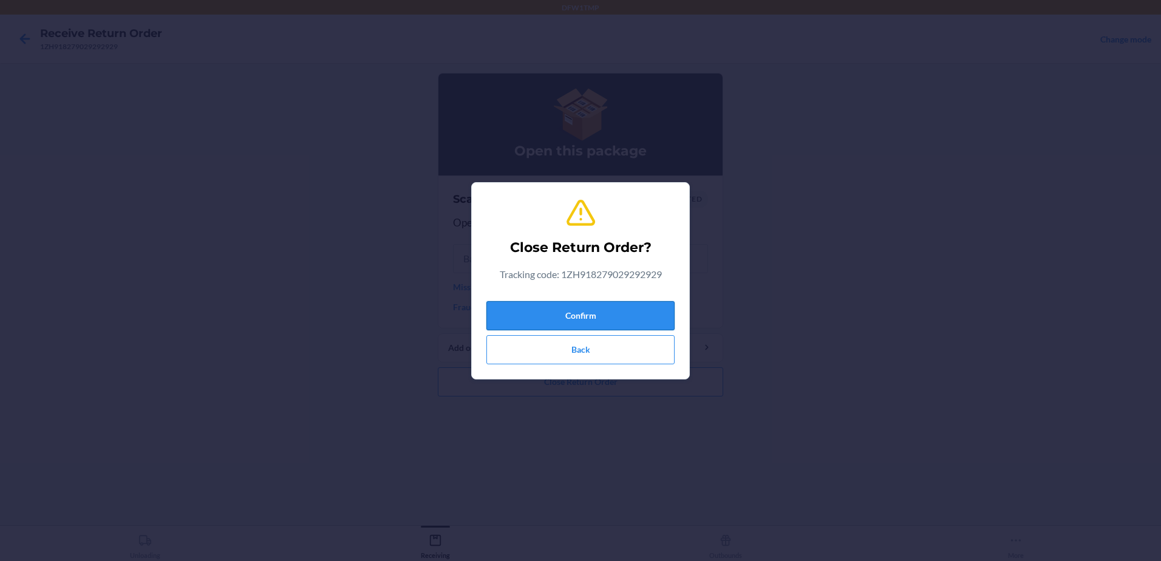
click at [632, 320] on button "Confirm" at bounding box center [580, 315] width 188 height 29
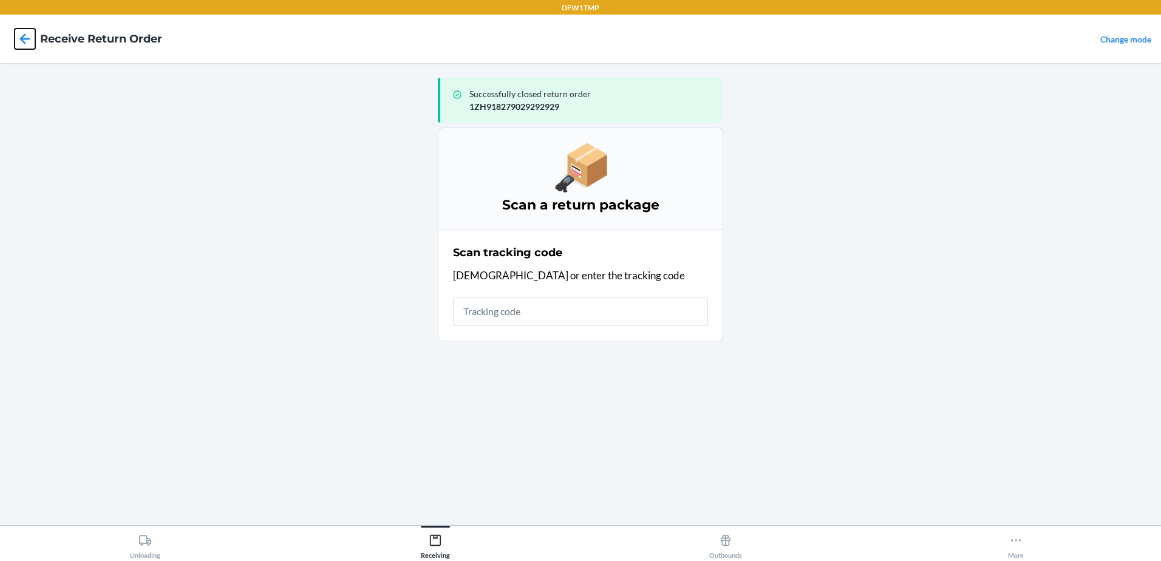
click at [19, 33] on icon at bounding box center [25, 39] width 21 height 21
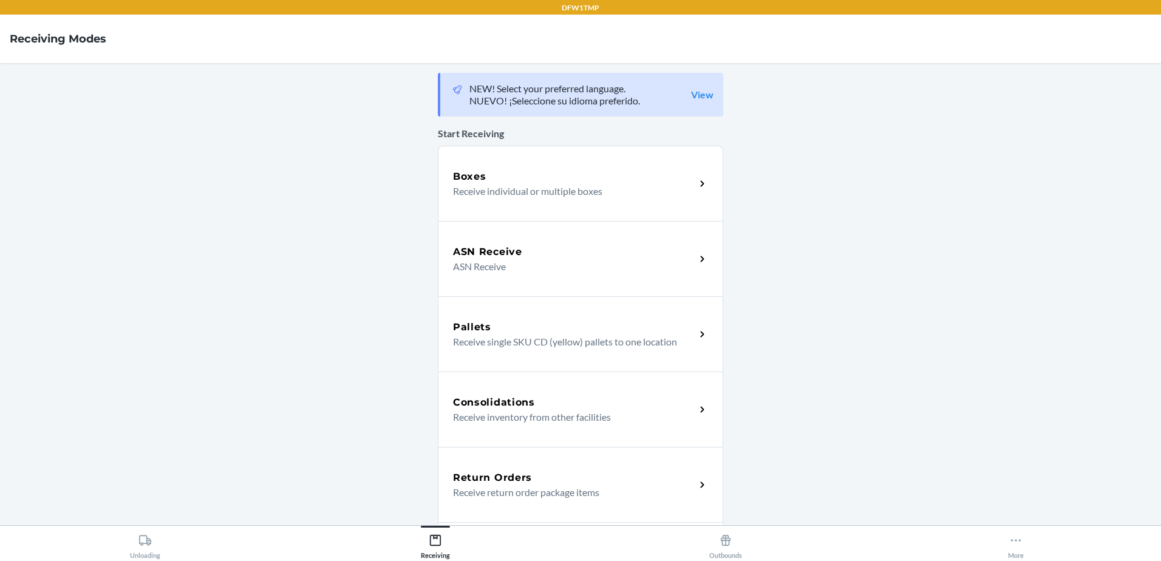
click at [495, 492] on p "Receive return order package items" at bounding box center [569, 492] width 233 height 15
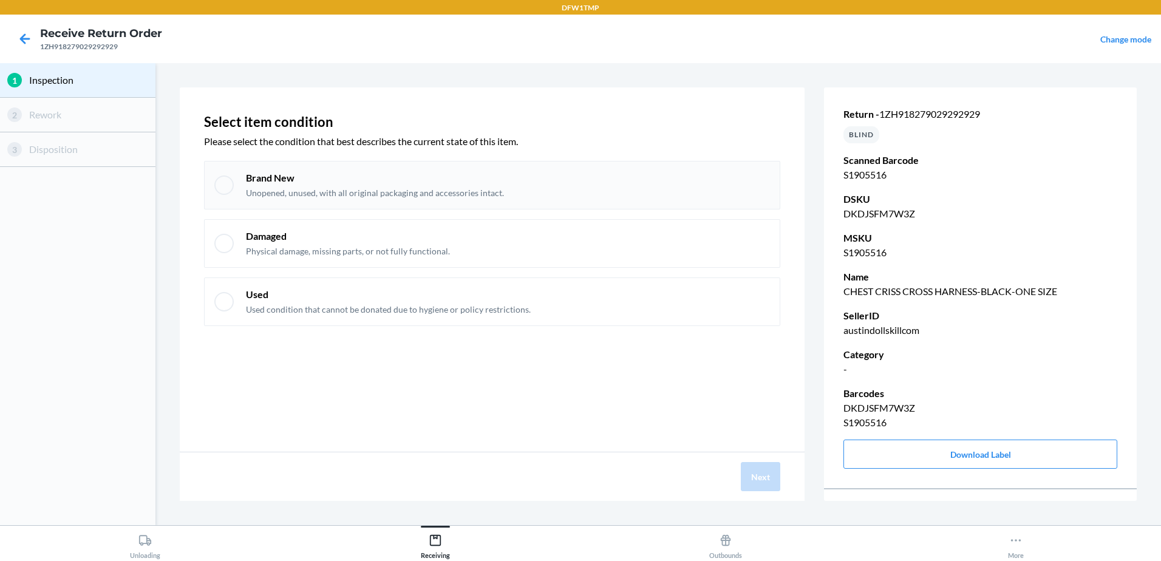
click at [225, 186] on div at bounding box center [223, 184] width 19 height 19
checkbox input "true"
click at [751, 469] on button "Next" at bounding box center [760, 476] width 39 height 29
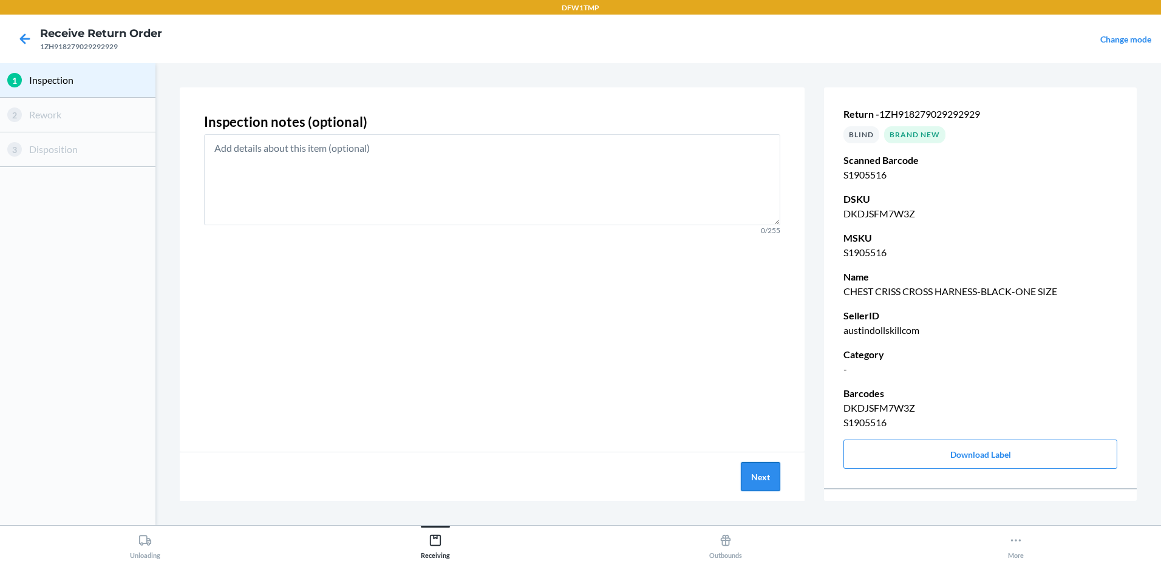
click at [750, 466] on button "Next" at bounding box center [760, 476] width 39 height 29
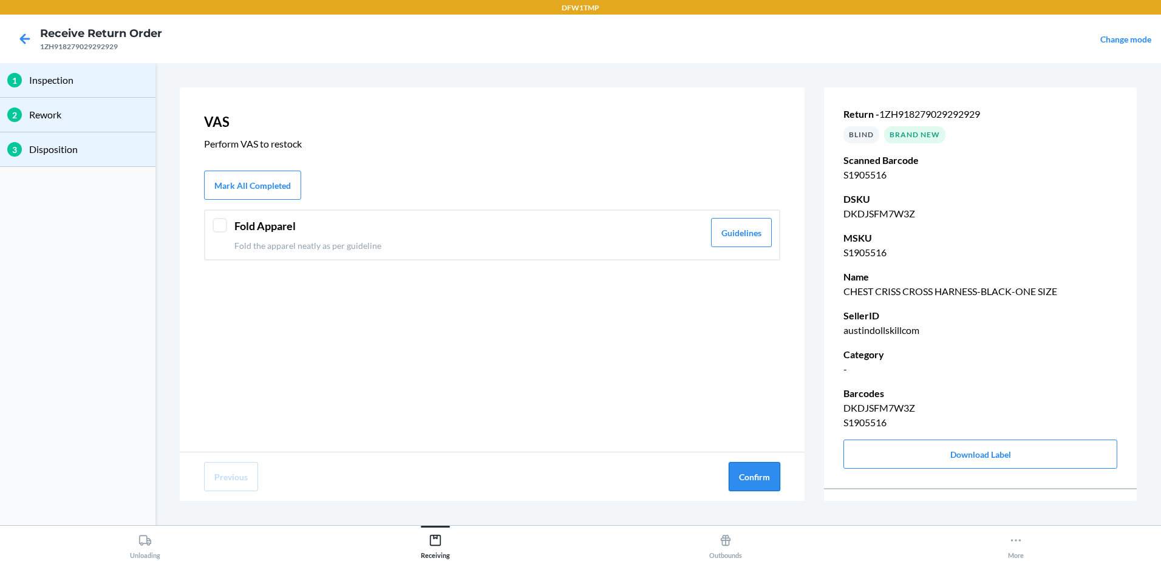
click at [750, 466] on button "Confirm" at bounding box center [755, 476] width 52 height 29
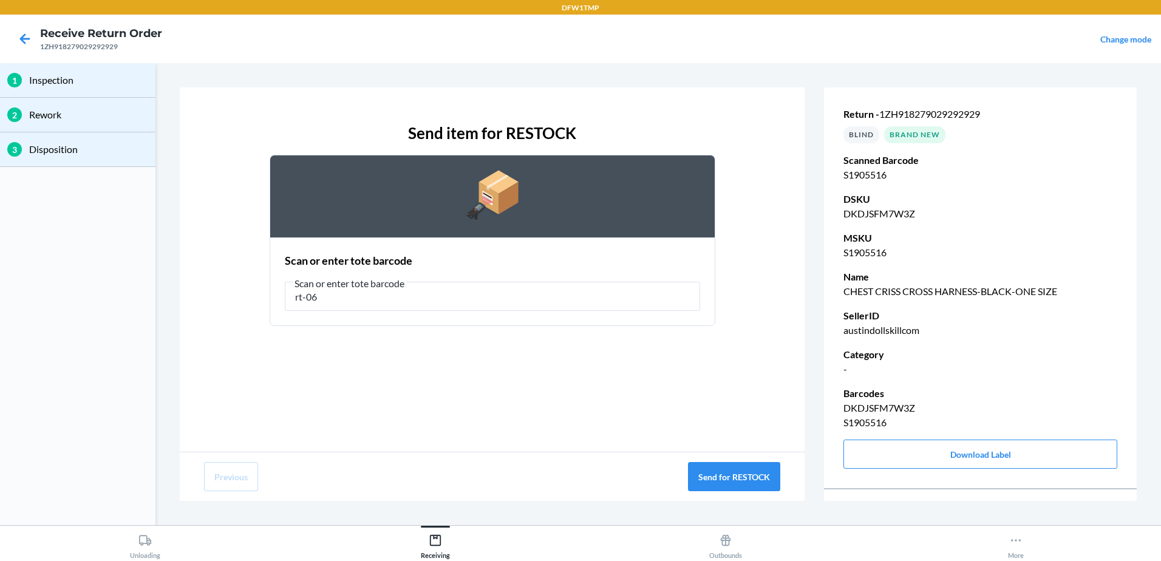
type input "rt-06"
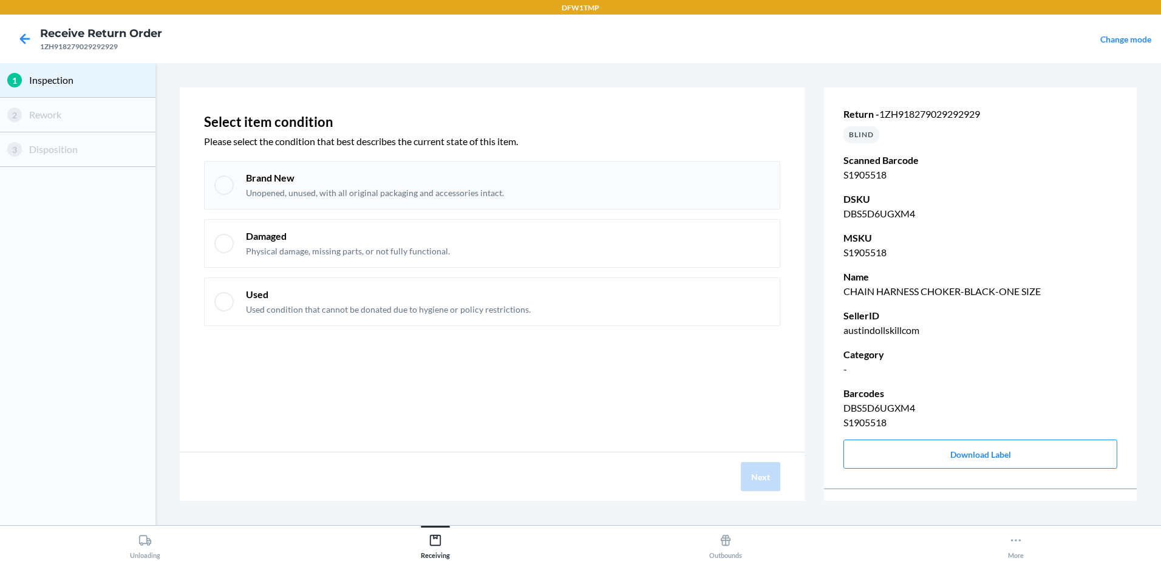
drag, startPoint x: 222, startPoint y: 189, endPoint x: 243, endPoint y: 205, distance: 27.3
click at [222, 189] on div at bounding box center [223, 184] width 19 height 19
checkbox input "true"
click at [770, 471] on button "Next" at bounding box center [760, 476] width 39 height 29
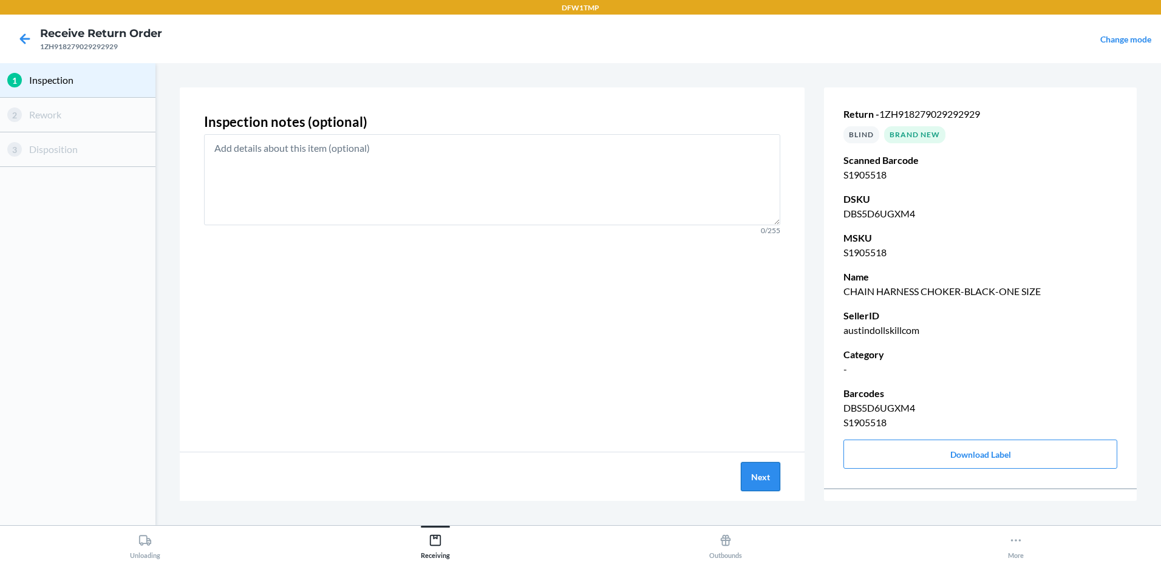
click at [770, 471] on button "Next" at bounding box center [760, 476] width 39 height 29
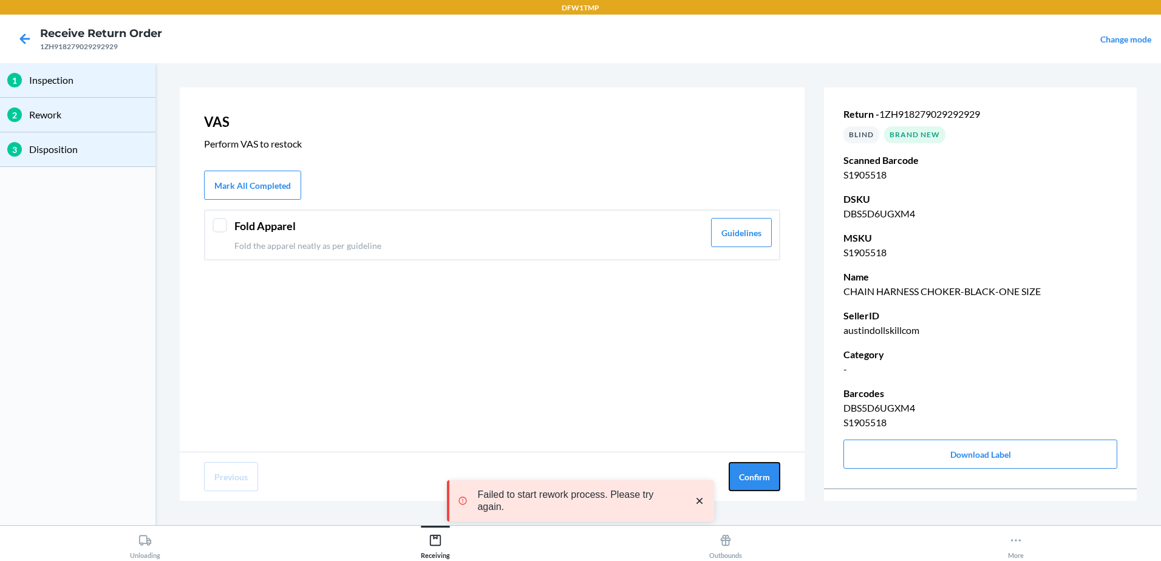
click at [770, 471] on button "Confirm" at bounding box center [755, 476] width 52 height 29
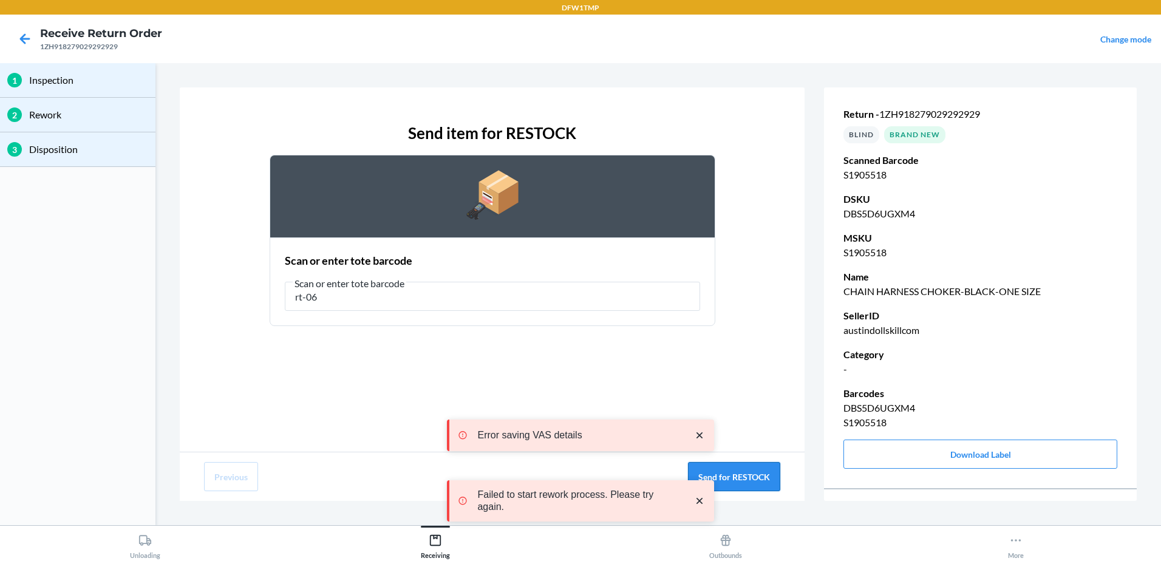
type input "rt-06"
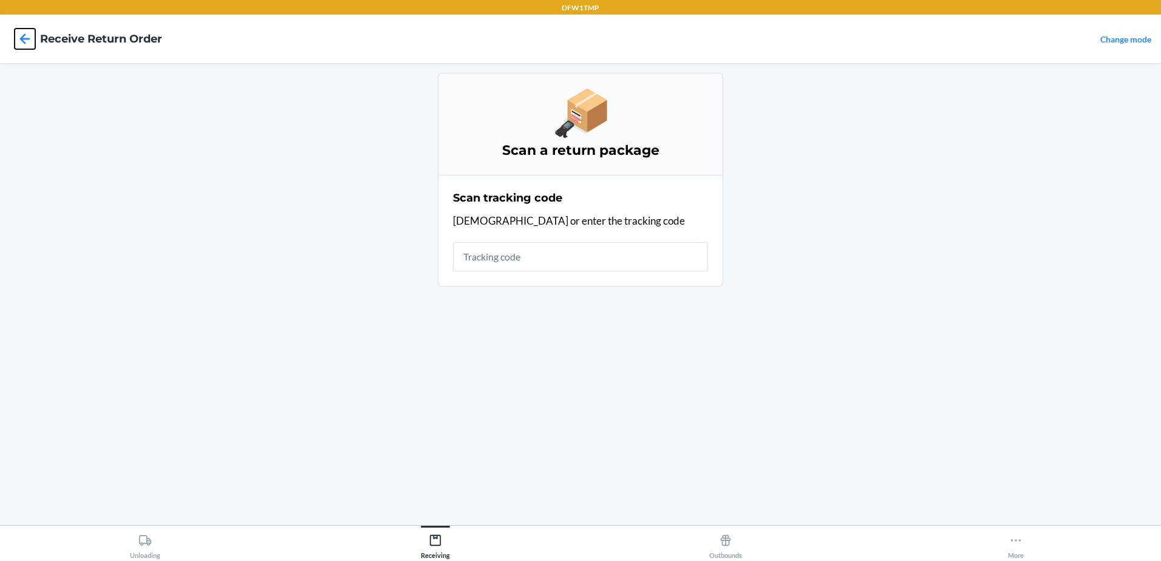
click at [21, 39] on icon at bounding box center [25, 38] width 10 height 10
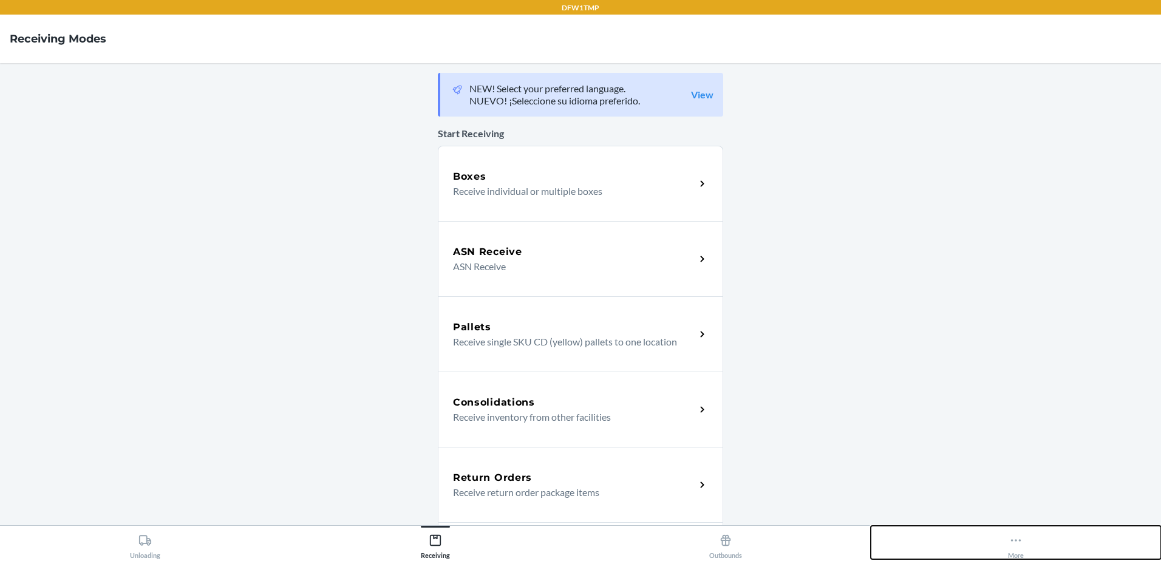
click at [1012, 547] on div "More" at bounding box center [1016, 544] width 16 height 30
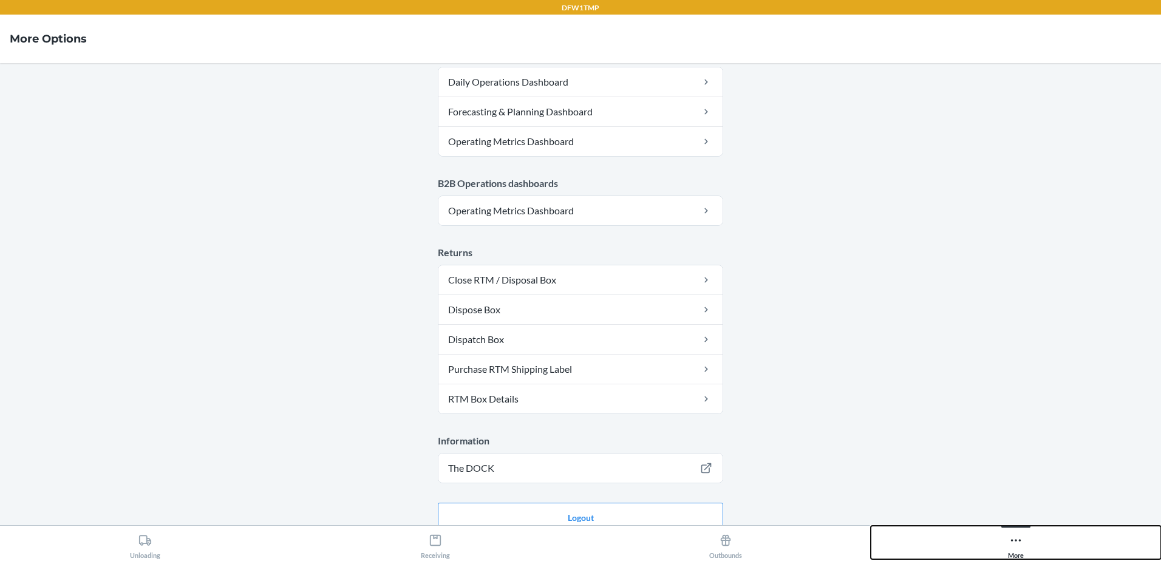
scroll to position [606, 0]
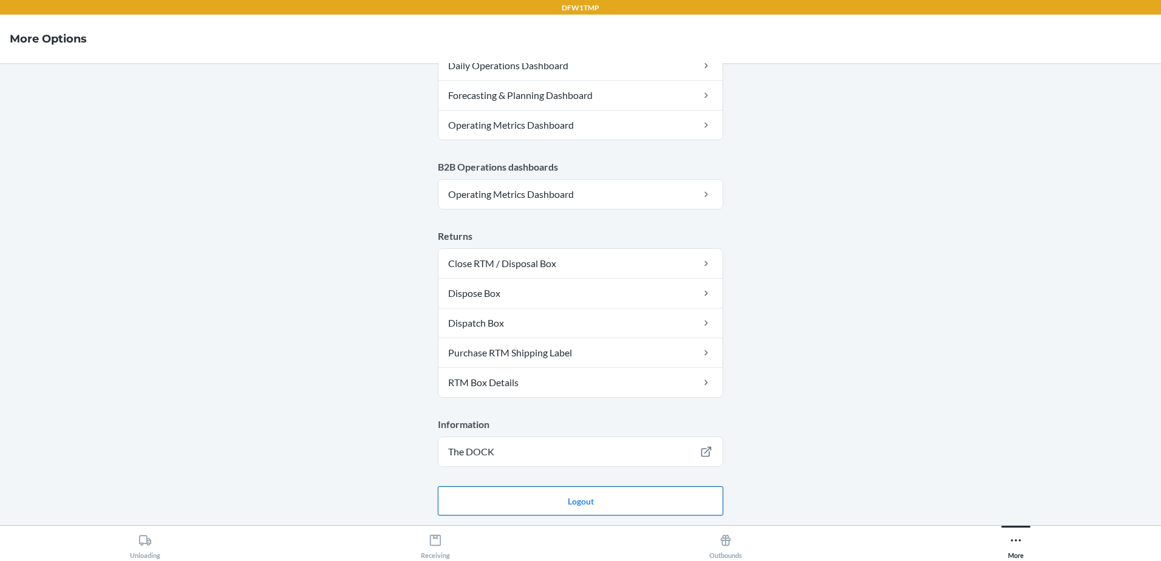
click at [526, 495] on button "Logout" at bounding box center [580, 500] width 285 height 29
click at [531, 498] on button "Logout" at bounding box center [580, 500] width 285 height 29
